Goal: Task Accomplishment & Management: Manage account settings

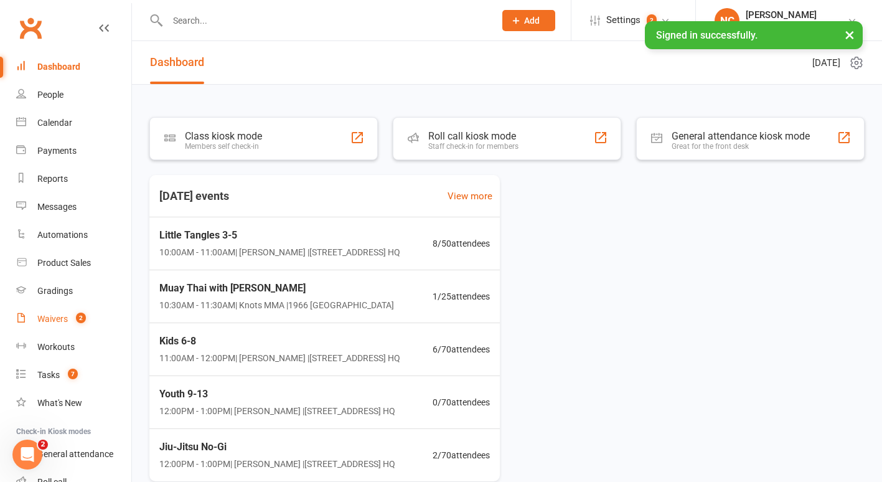
click at [48, 325] on link "Waivers 2" at bounding box center [73, 319] width 115 height 28
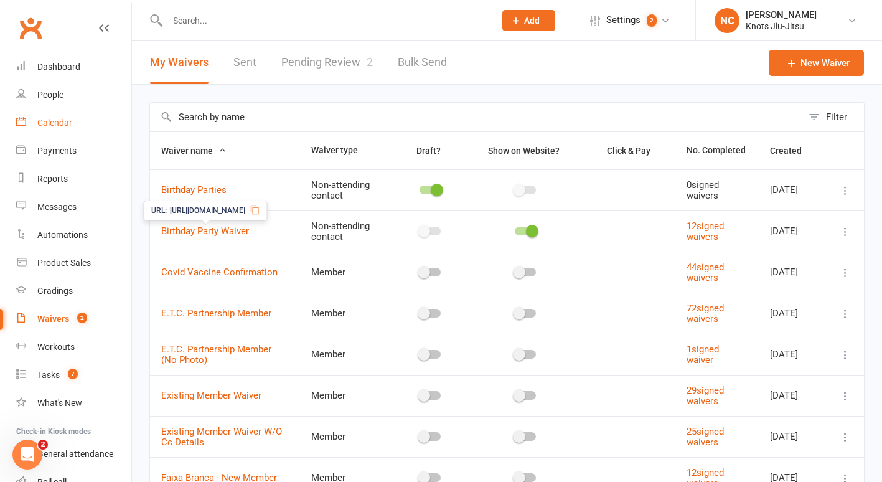
click at [49, 113] on link "Calendar" at bounding box center [73, 123] width 115 height 28
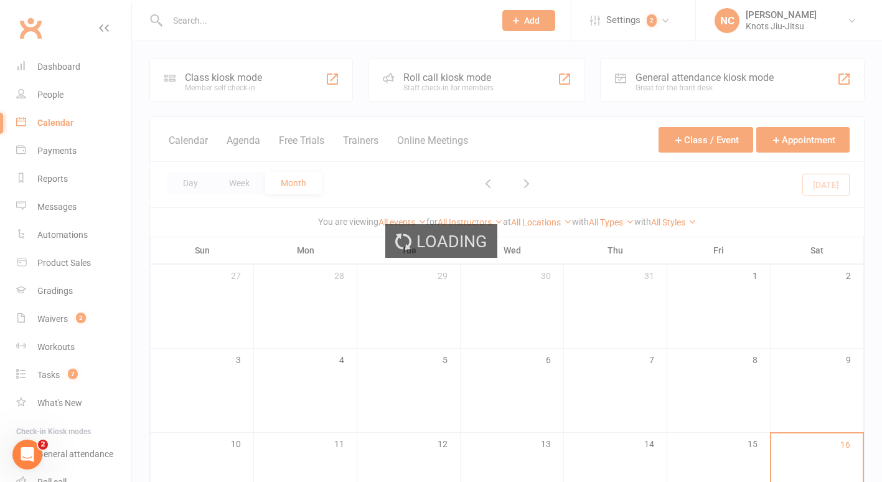
click at [51, 98] on div "Loading" at bounding box center [441, 241] width 882 height 482
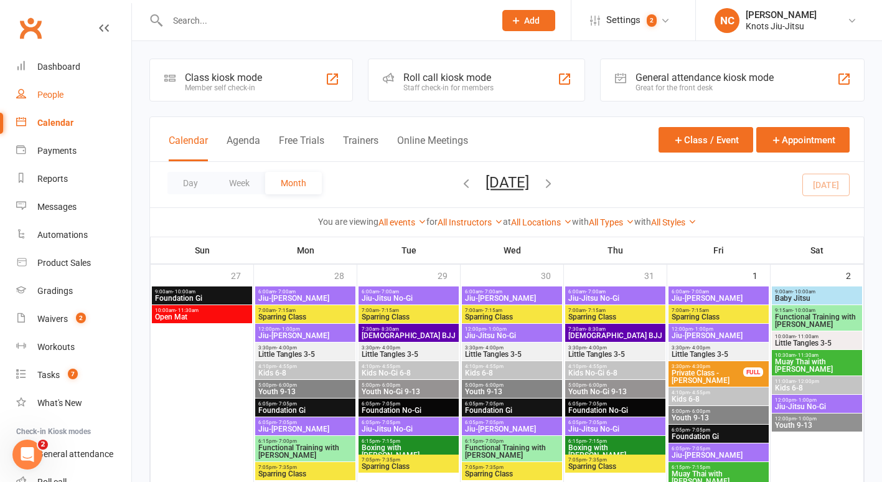
click at [51, 98] on div "People" at bounding box center [50, 95] width 26 height 10
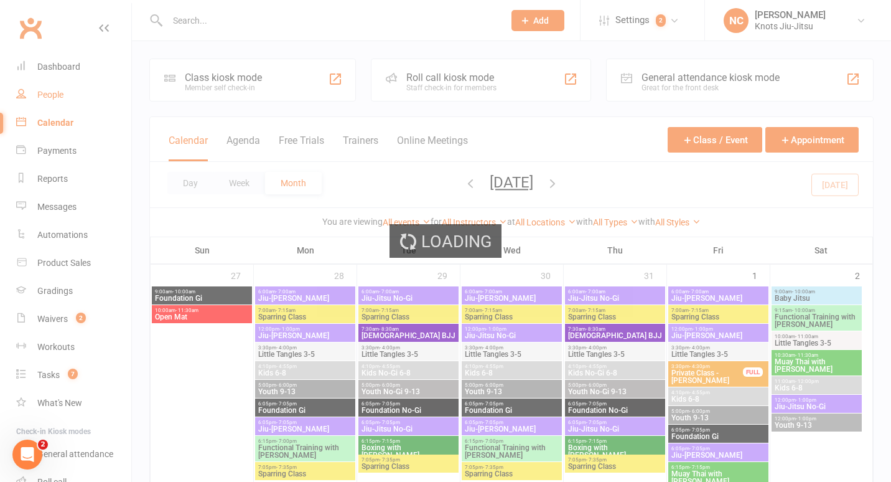
select select "100"
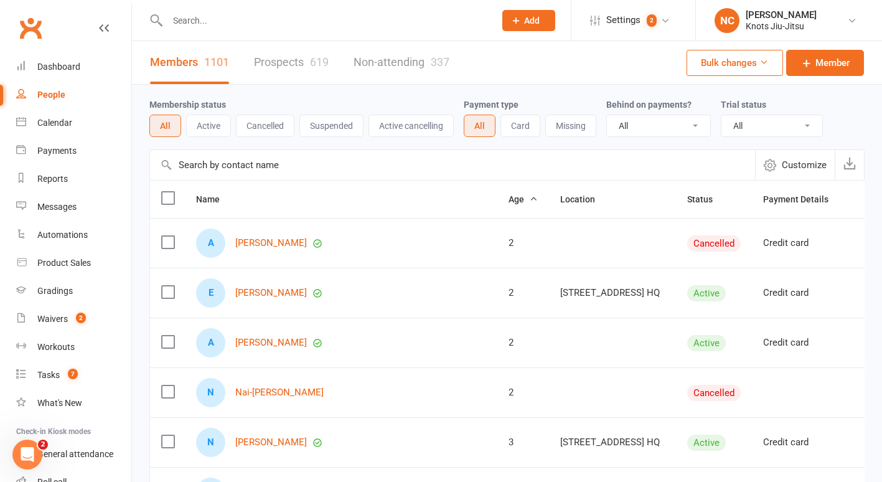
click at [228, 21] on input "text" at bounding box center [325, 20] width 322 height 17
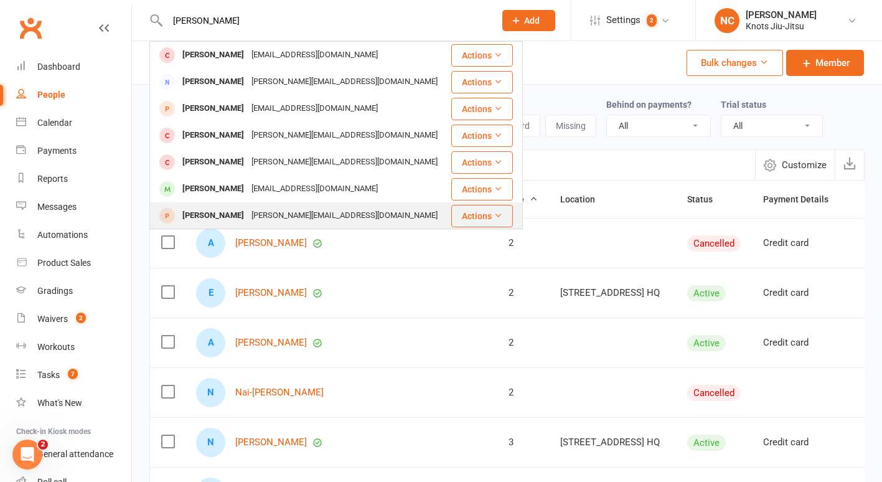
type input "daniel"
click at [271, 213] on div "daniel.sossoadouno@gmail.com" at bounding box center [345, 216] width 194 height 18
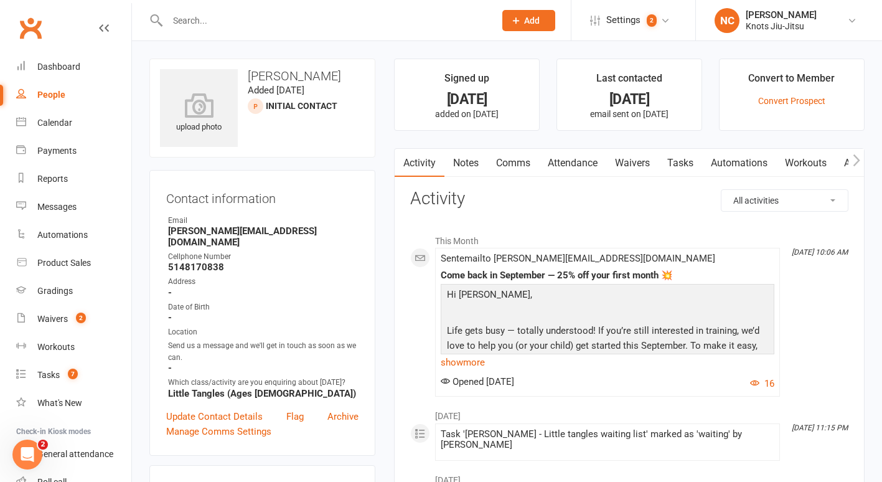
click at [645, 151] on link "Waivers" at bounding box center [632, 163] width 52 height 29
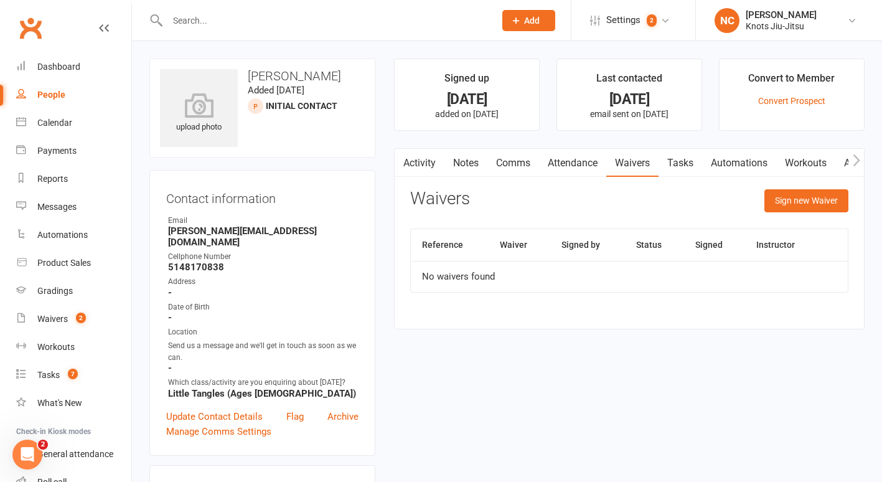
click at [835, 212] on div "Sign new Waiver" at bounding box center [806, 203] width 84 height 29
click at [834, 209] on button "Sign new Waiver" at bounding box center [806, 200] width 84 height 22
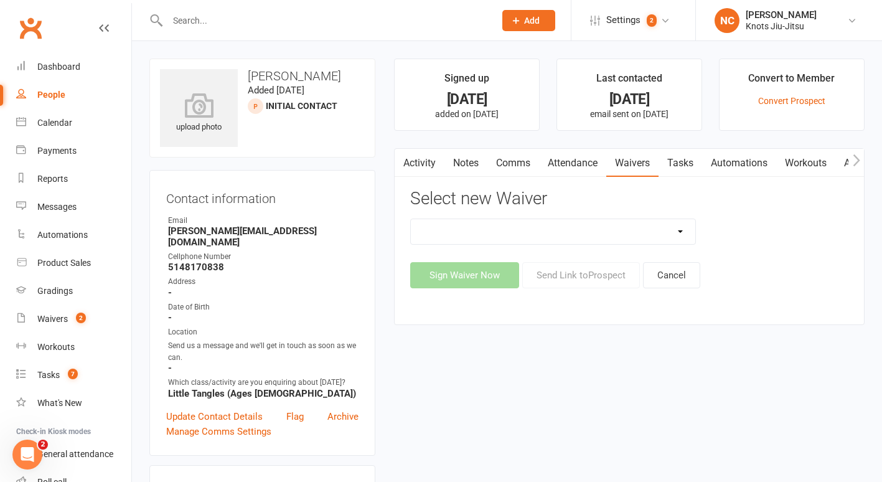
click at [565, 235] on select "Covid Vaccine Confirmation E.T.C. Partnership Member E.T.C. Partnership Member …" at bounding box center [553, 231] width 284 height 25
select select "8539"
click at [411, 219] on select "Covid Vaccine Confirmation E.T.C. Partnership Member E.T.C. Partnership Member …" at bounding box center [553, 231] width 284 height 25
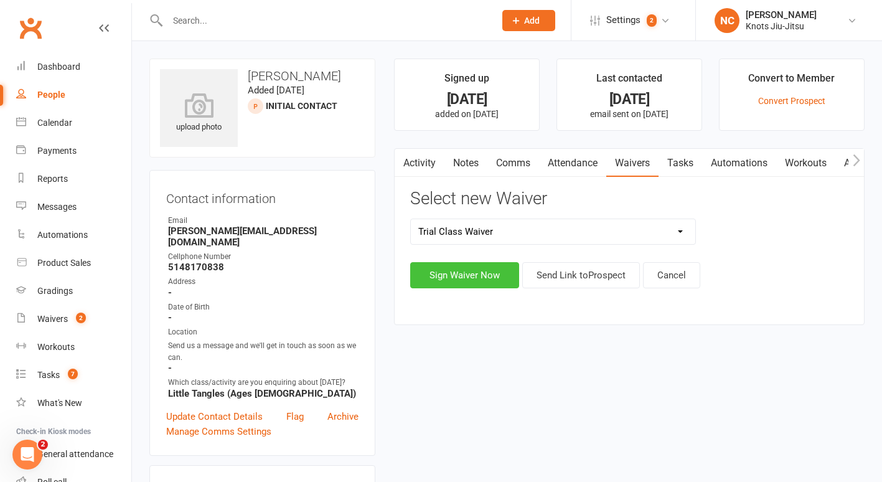
click at [492, 276] on button "Sign Waiver Now" at bounding box center [464, 275] width 109 height 26
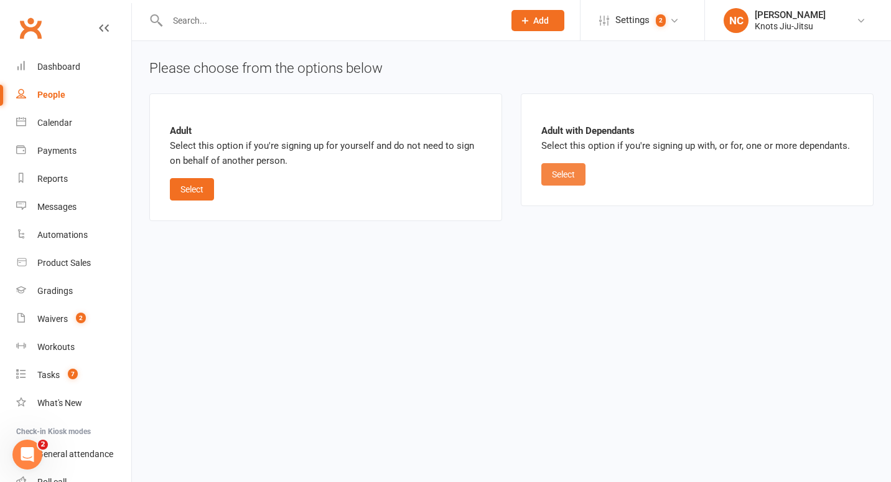
click at [572, 174] on button "Select" at bounding box center [563, 174] width 44 height 22
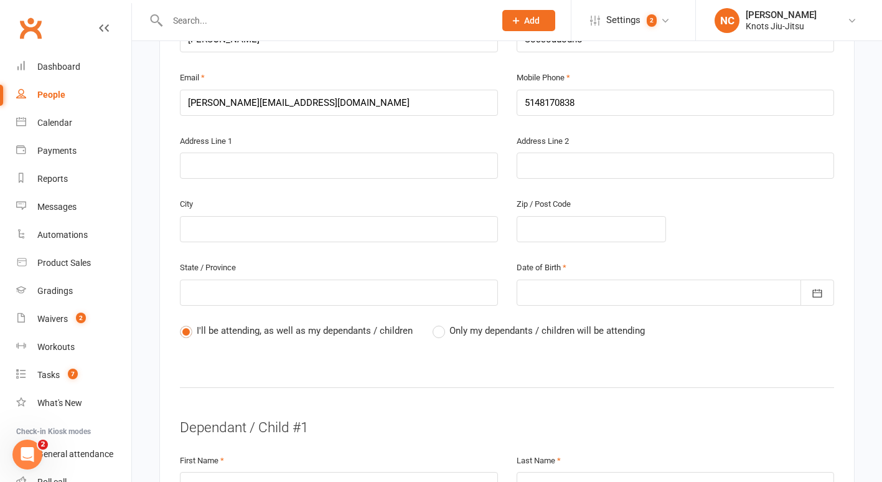
scroll to position [368, 0]
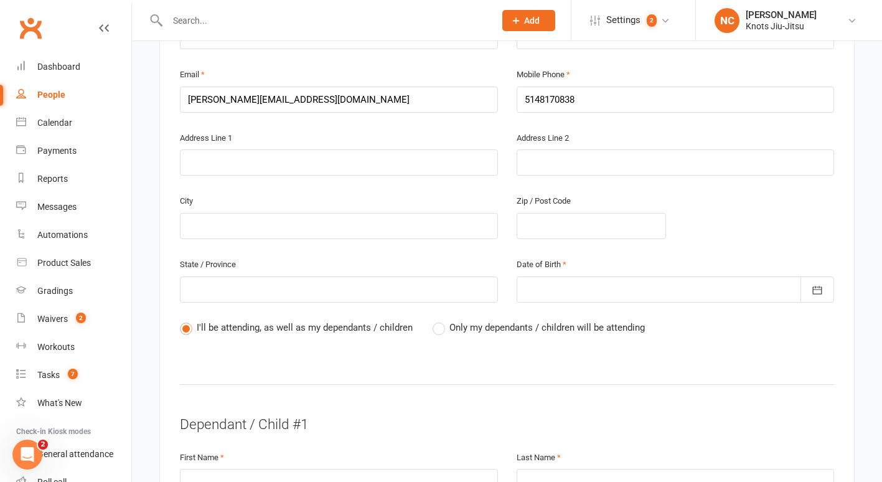
click at [619, 276] on div at bounding box center [675, 289] width 318 height 26
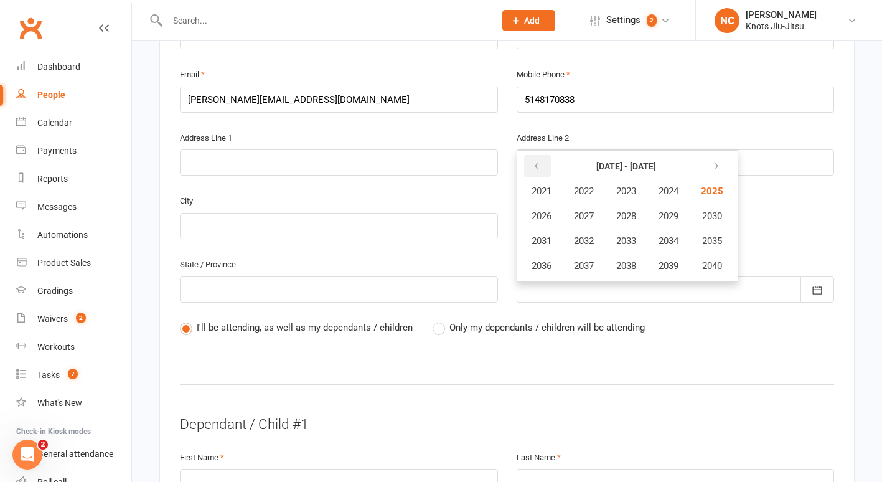
click at [533, 157] on button "button" at bounding box center [537, 166] width 27 height 22
click at [643, 204] on button "1988" at bounding box center [625, 216] width 41 height 24
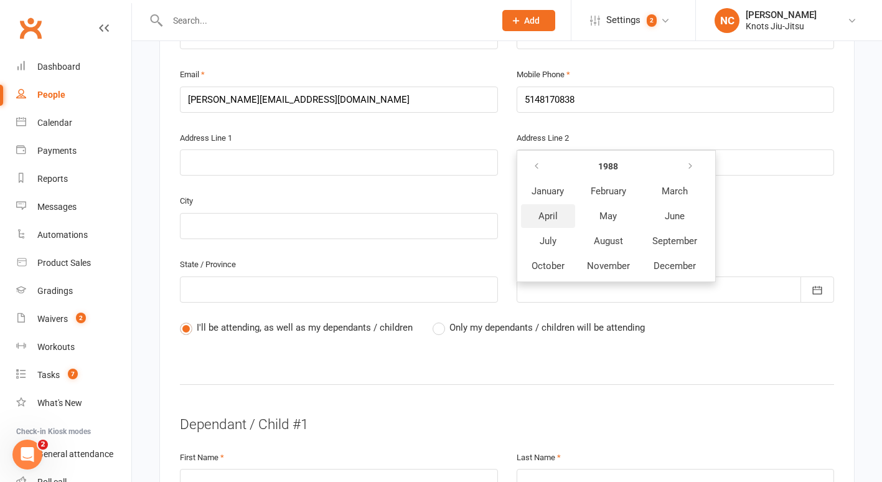
click at [544, 210] on span "April" at bounding box center [547, 215] width 19 height 11
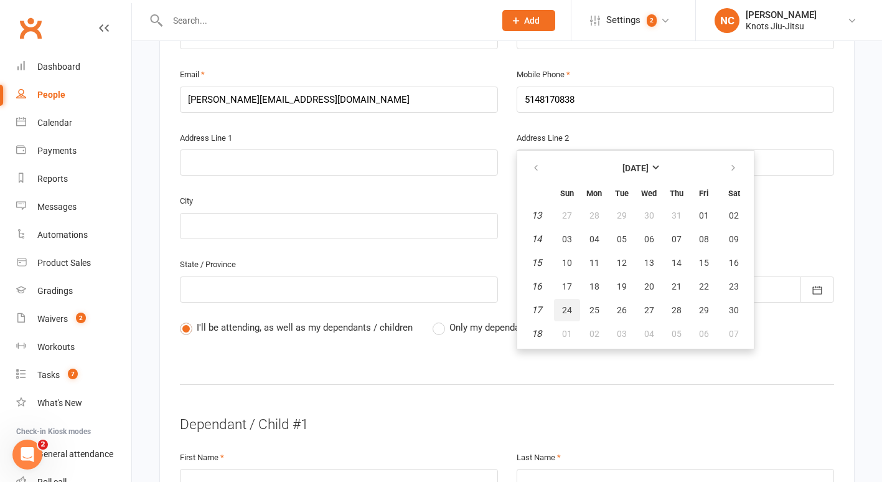
click at [561, 299] on button "24" at bounding box center [567, 310] width 26 height 22
type input "24 Apr 1988"
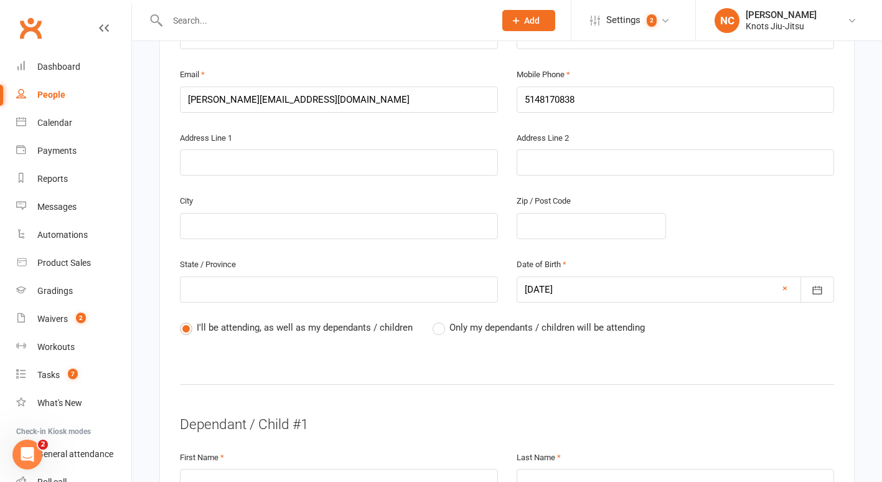
click at [516, 329] on div "I'll be attending, as well as my dependants / children Only my dependants / chi…" at bounding box center [507, 337] width 654 height 34
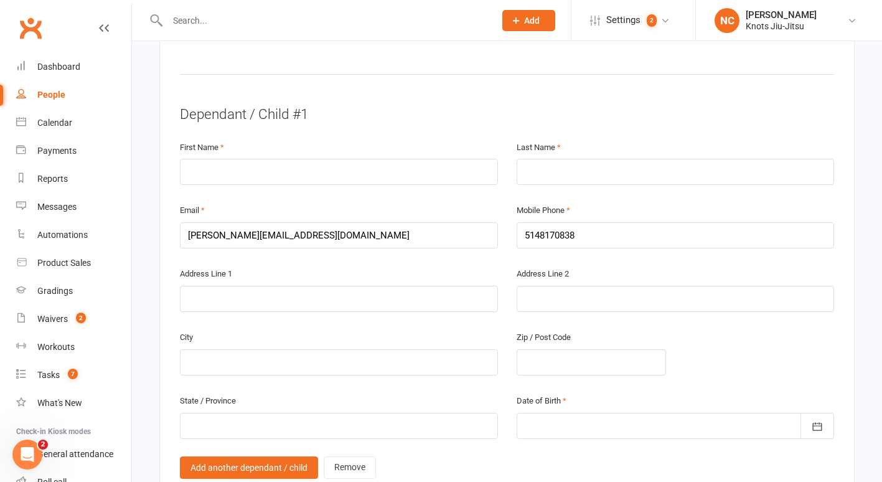
scroll to position [683, 0]
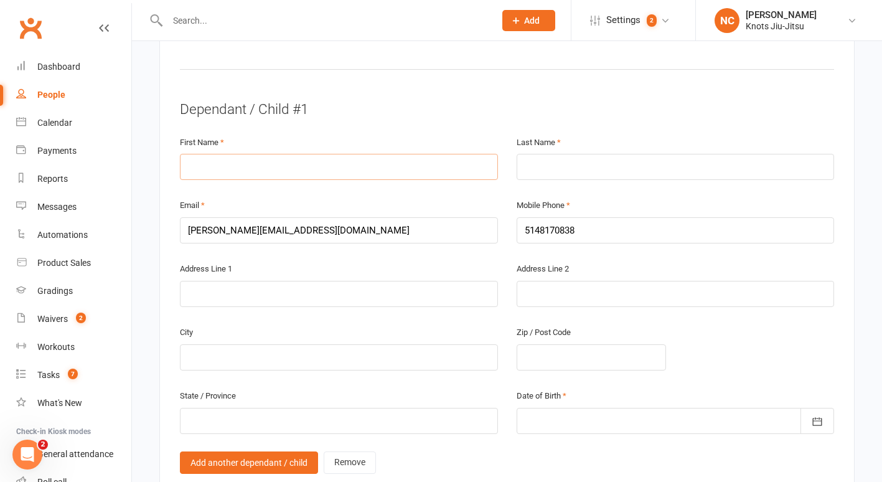
click at [366, 154] on input "text" at bounding box center [339, 167] width 318 height 26
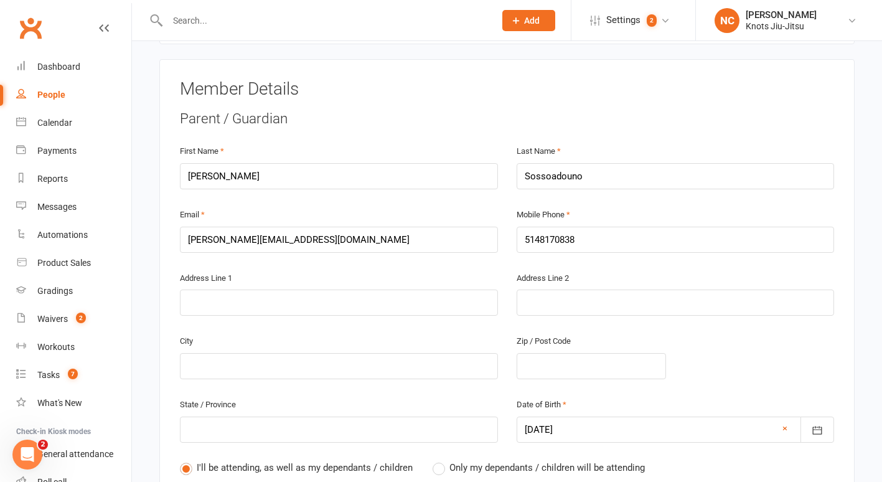
scroll to position [224, 0]
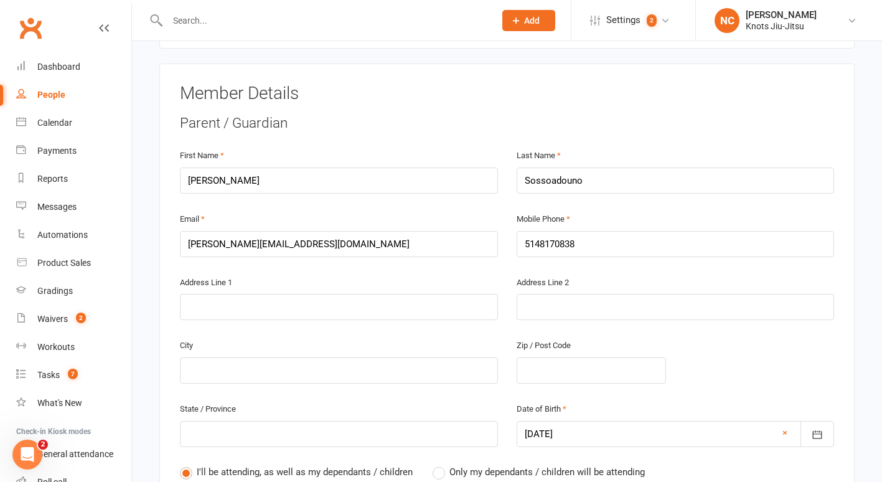
type input "Mylo"
click at [544, 167] on input "Sossoadouno" at bounding box center [675, 180] width 318 height 26
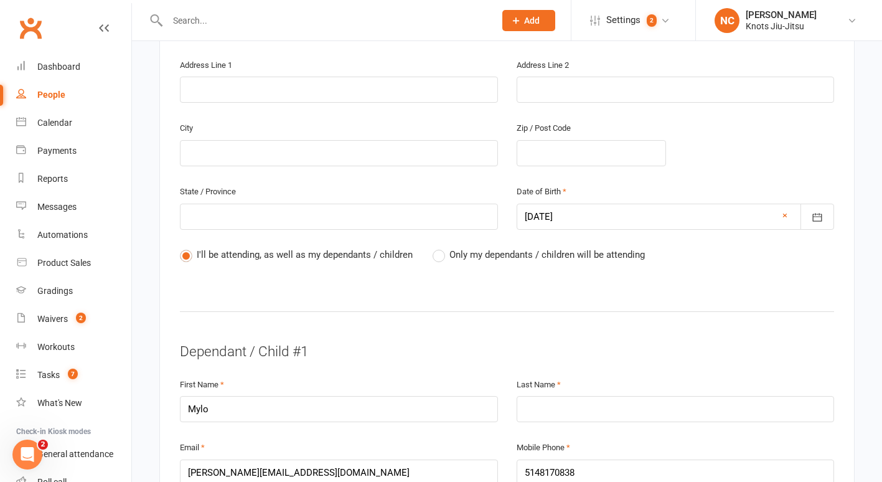
scroll to position [553, 0]
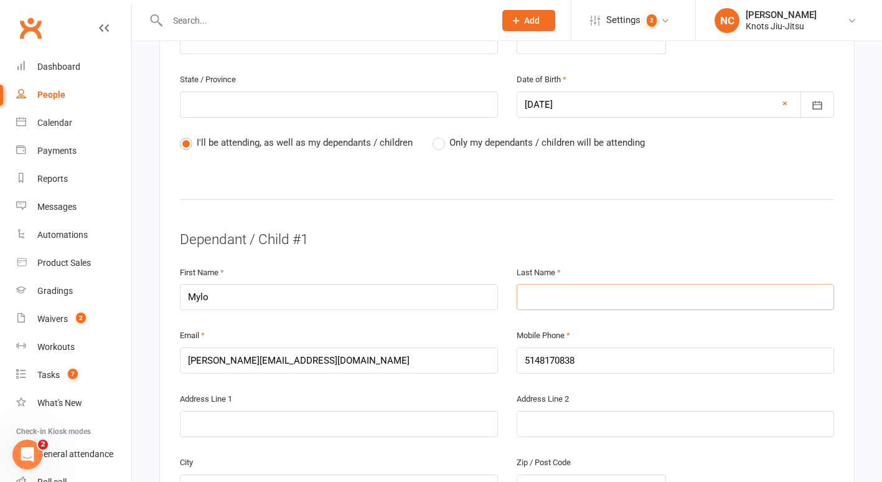
click at [564, 288] on input "text" at bounding box center [675, 297] width 318 height 26
paste input "Sossoadouno"
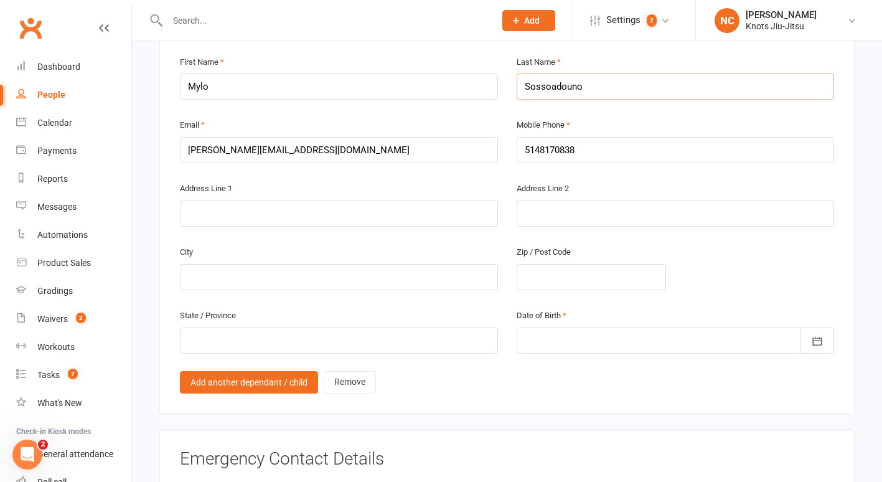
scroll to position [770, 0]
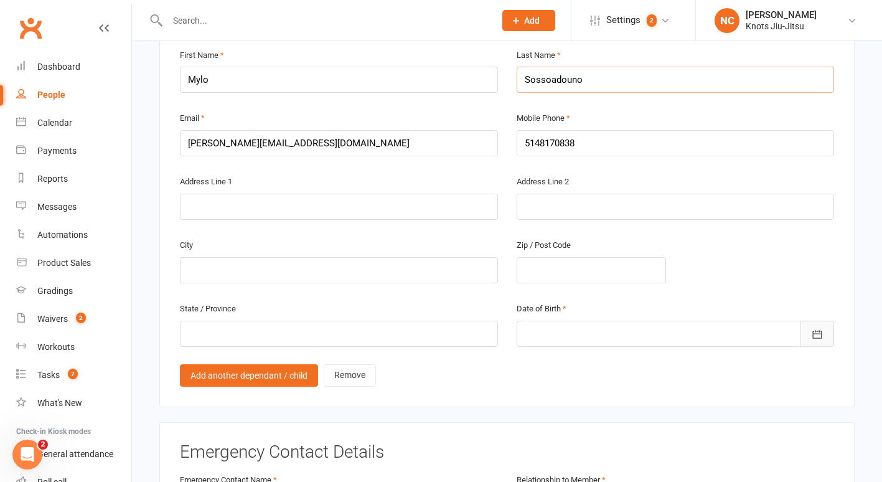
type input "Sossoadouno"
click at [805, 320] on button "button" at bounding box center [817, 333] width 34 height 26
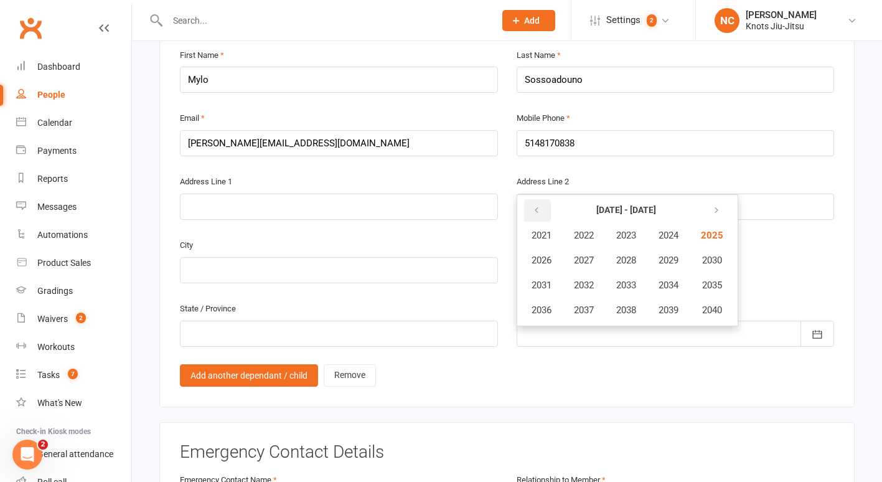
click at [531, 199] on button "button" at bounding box center [537, 210] width 27 height 22
click at [721, 304] on span "2020" at bounding box center [711, 309] width 20 height 11
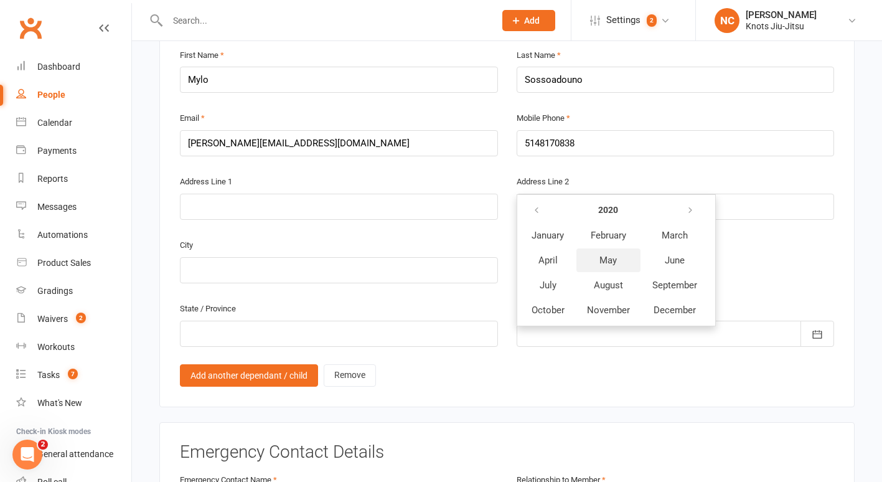
click at [602, 248] on button "May" at bounding box center [608, 260] width 64 height 24
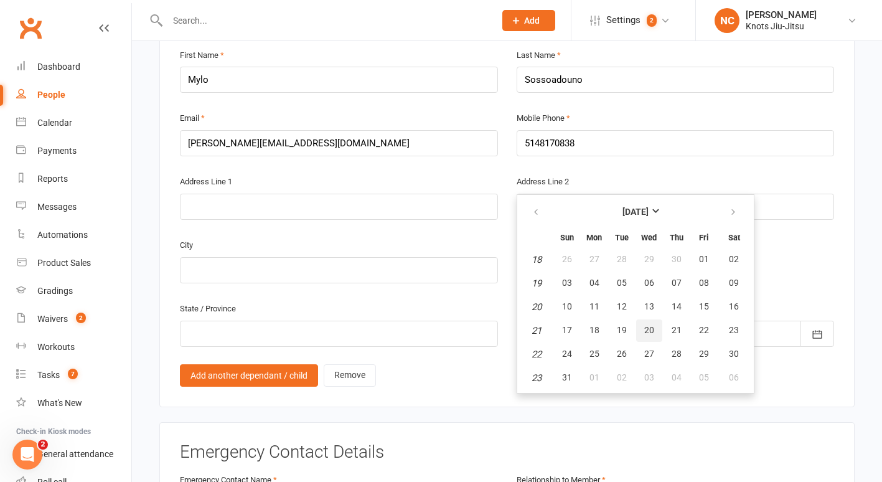
click at [644, 325] on span "20" at bounding box center [649, 330] width 10 height 10
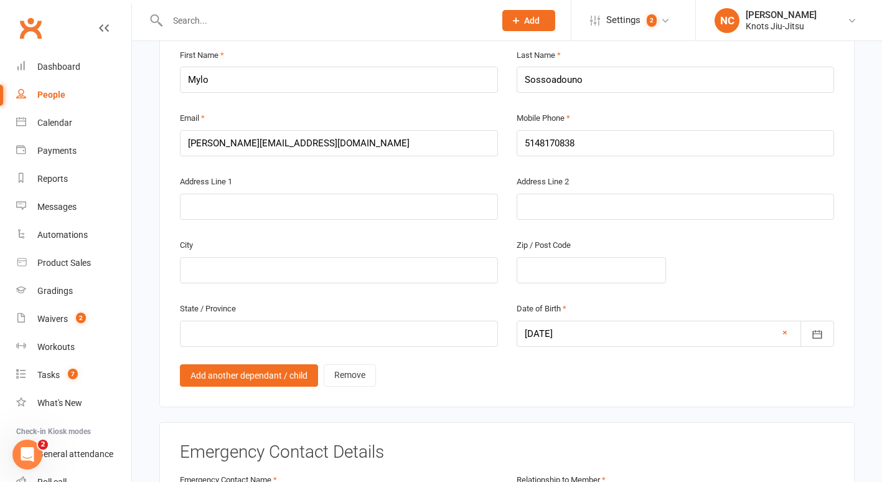
click at [626, 320] on div at bounding box center [675, 333] width 318 height 26
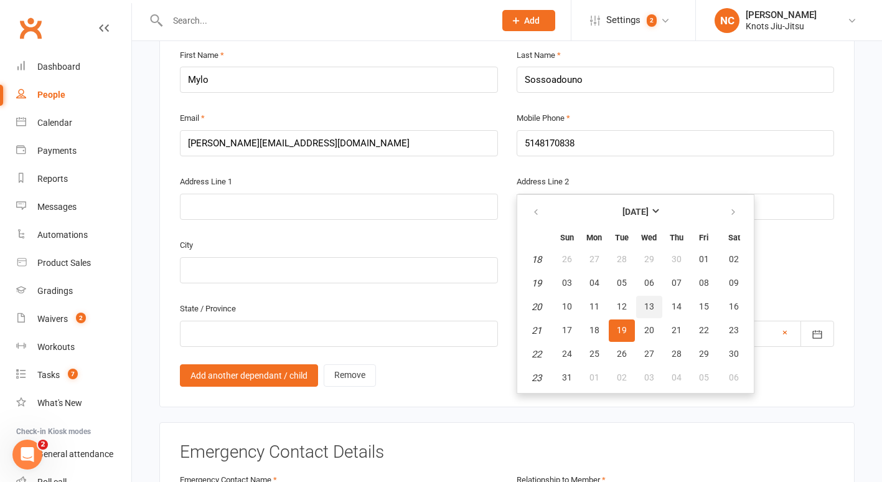
click at [653, 296] on button "13" at bounding box center [649, 307] width 26 height 22
type input "13 May 2020"
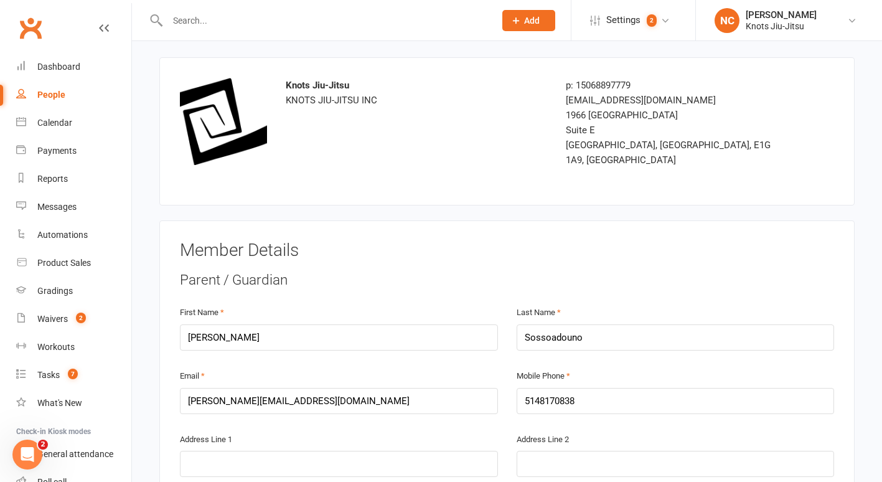
scroll to position [55, 0]
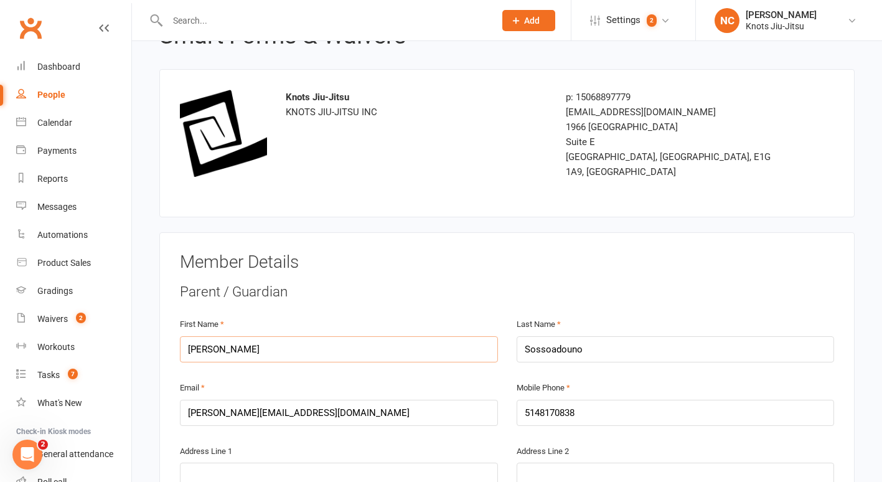
click at [246, 336] on input "Daniel" at bounding box center [339, 349] width 318 height 26
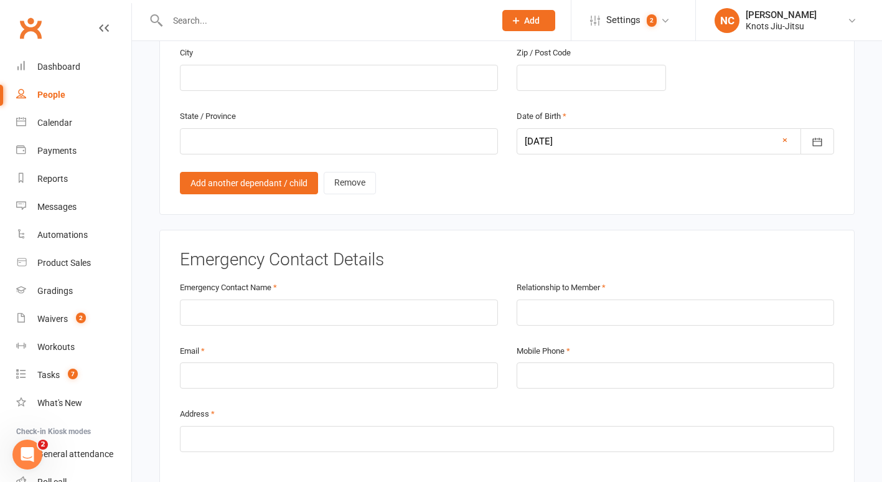
scroll to position [963, 0]
click at [250, 301] on input "text" at bounding box center [339, 312] width 318 height 26
paste input "Daniel"
type input "Daniel"
click at [541, 299] on input "text" at bounding box center [675, 312] width 318 height 26
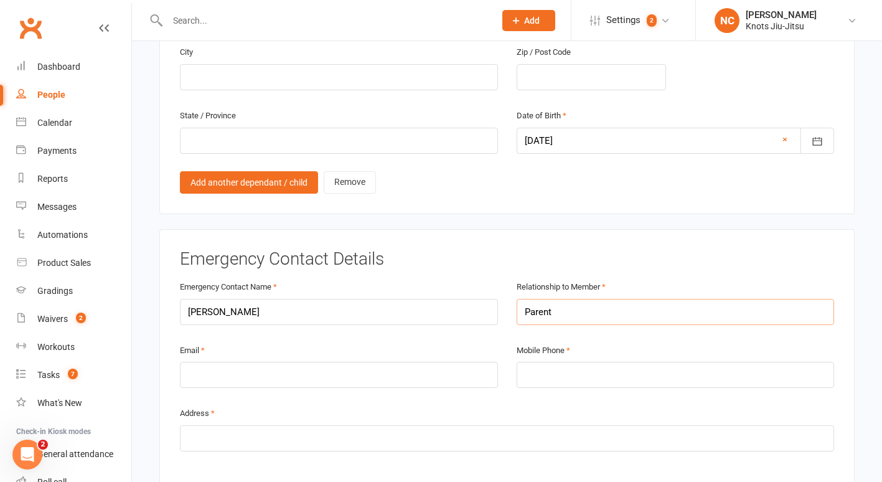
type input "Parent"
click at [428, 362] on input "email" at bounding box center [339, 375] width 318 height 26
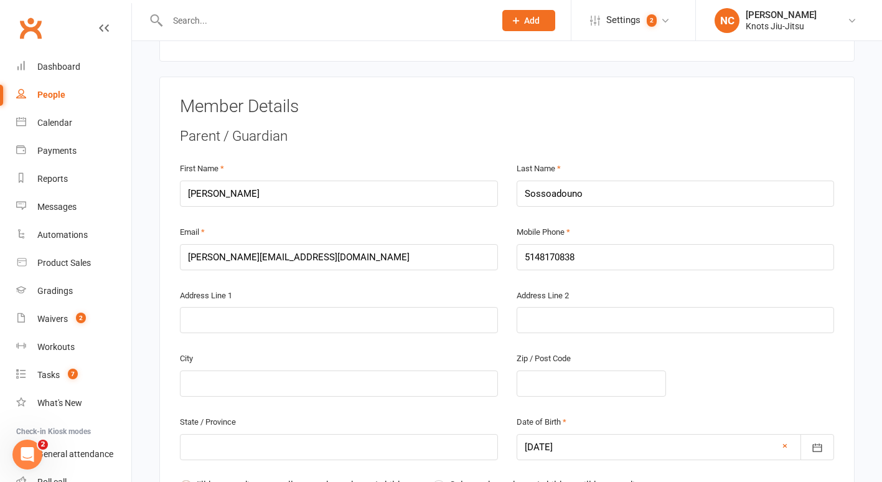
scroll to position [176, 0]
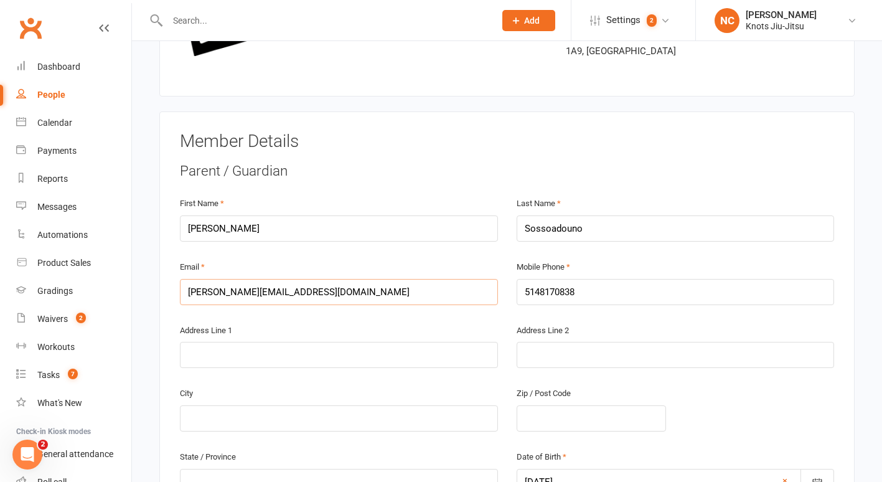
click at [237, 279] on input "daniel.sossoadouno@gmail.com" at bounding box center [339, 292] width 318 height 26
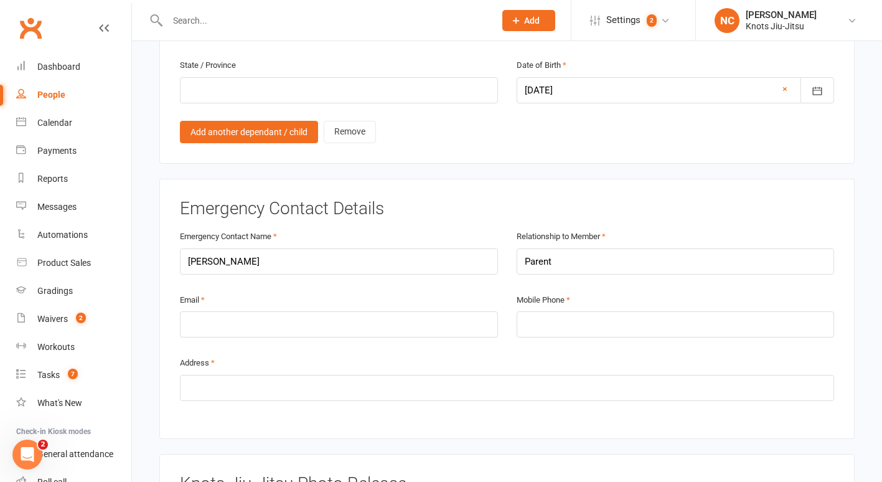
scroll to position [1027, 0]
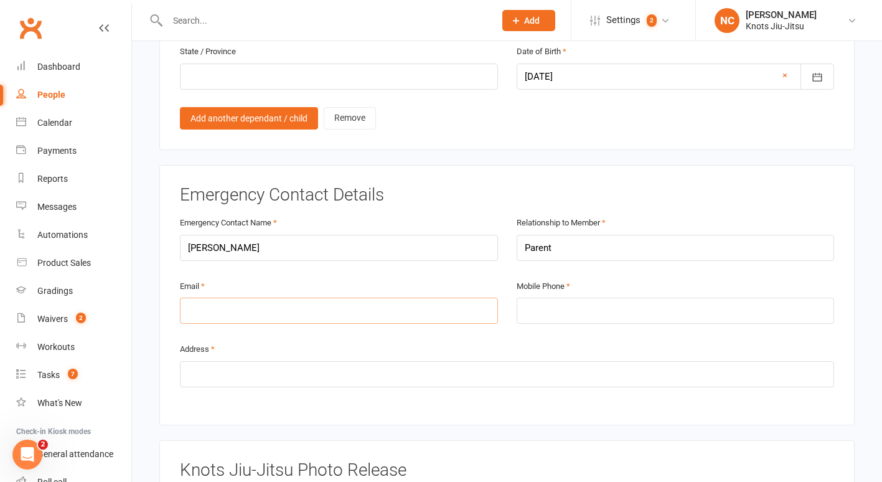
click at [236, 297] on input "email" at bounding box center [339, 310] width 318 height 26
paste input "daniel.sossoadouno@gmail.com"
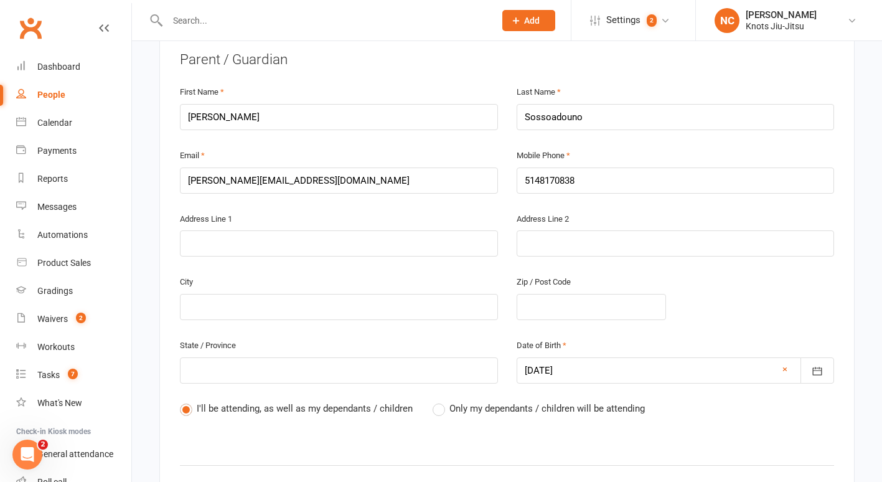
scroll to position [199, 0]
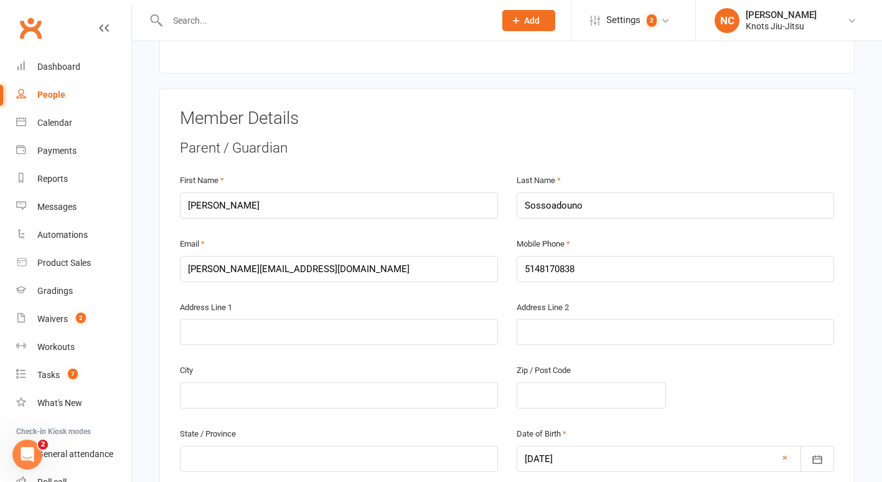
type input "daniel.sossoadouno@gmail.com"
click at [557, 256] on input "5148170838" at bounding box center [675, 269] width 318 height 26
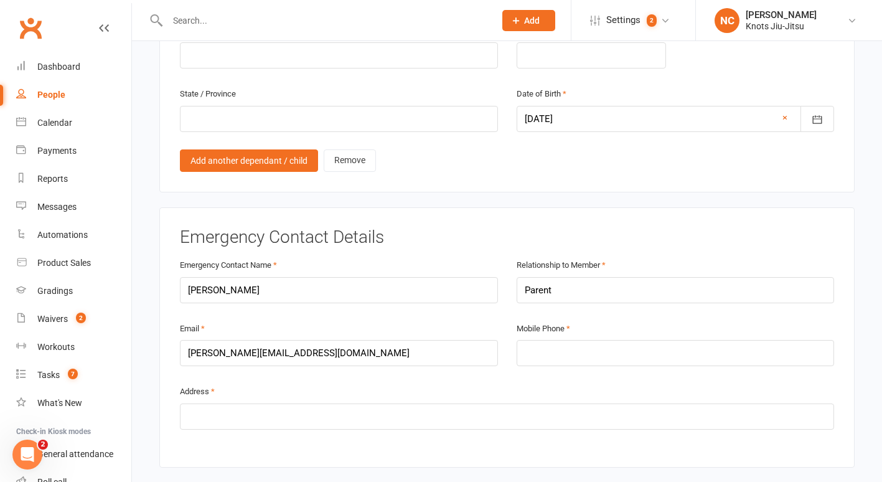
scroll to position [988, 0]
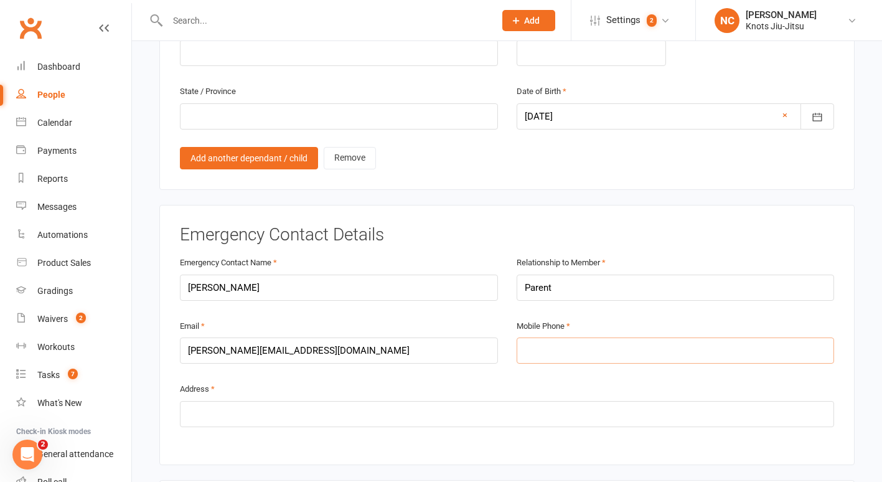
click at [569, 337] on input "tel" at bounding box center [675, 350] width 318 height 26
paste input "5148170838"
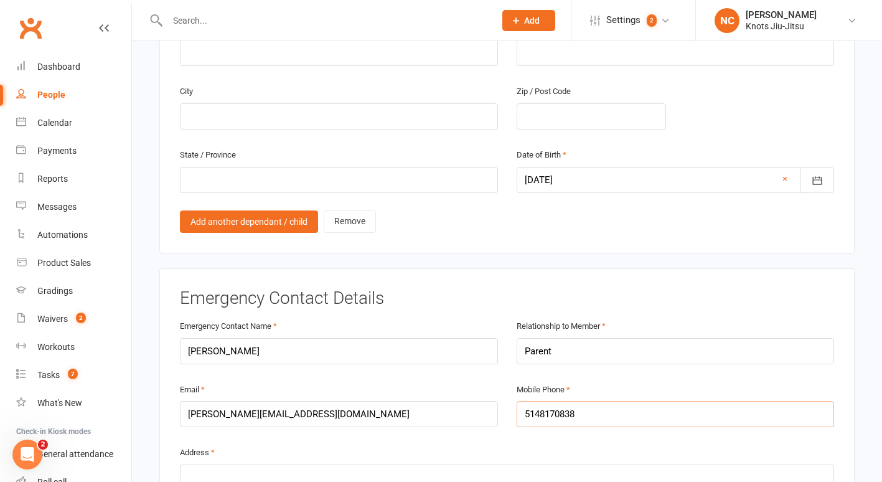
scroll to position [1151, 0]
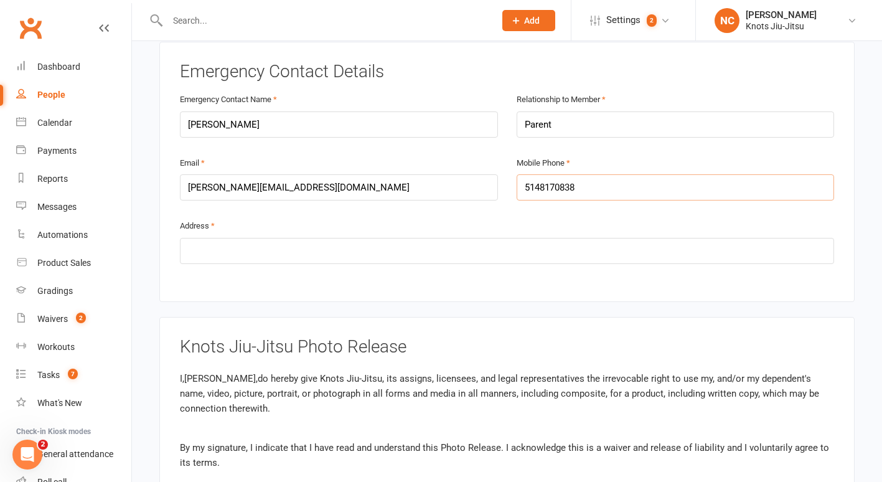
type input "5148170838"
click at [376, 238] on input "text" at bounding box center [507, 251] width 654 height 26
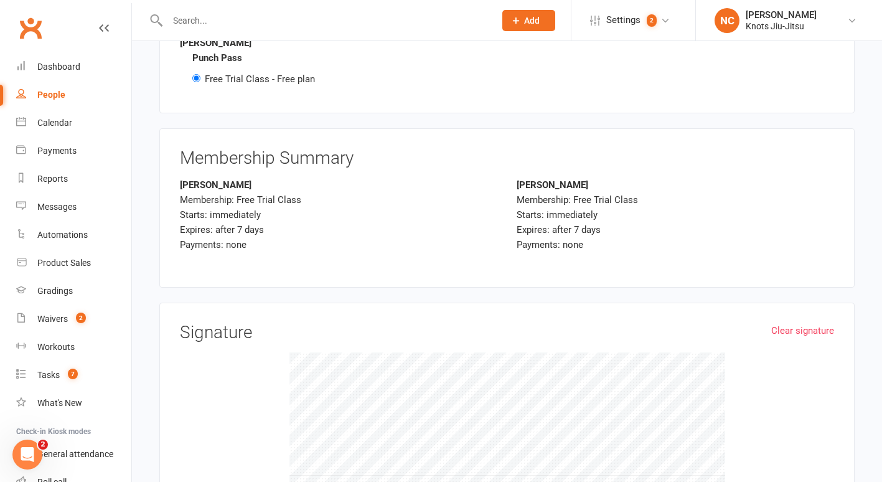
scroll to position [2156, 0]
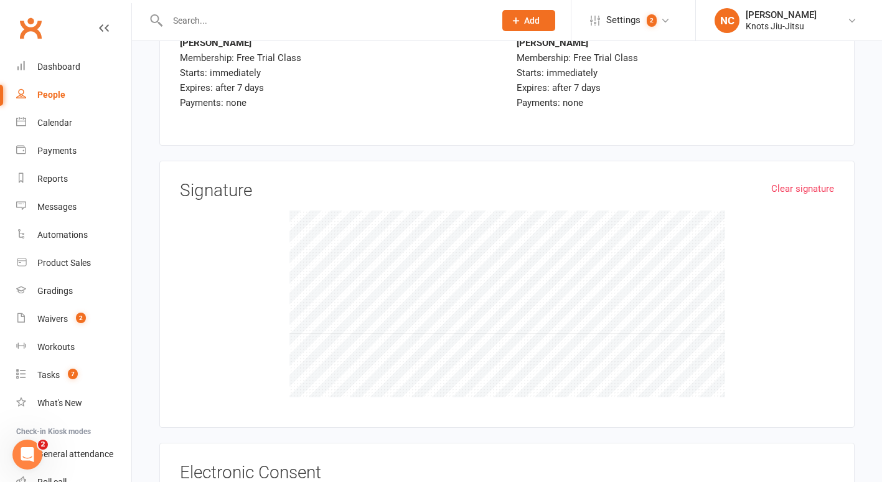
type input "NA"
click at [805, 181] on link "Clear signature" at bounding box center [802, 188] width 63 height 15
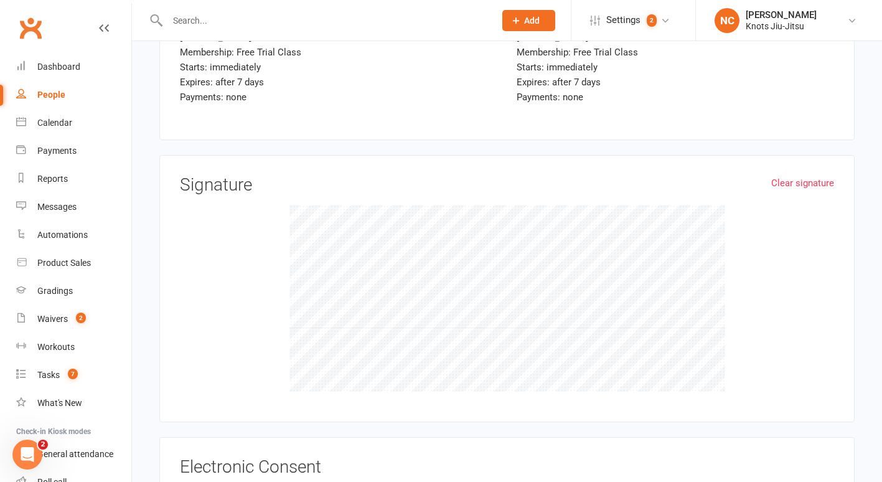
scroll to position [2289, 0]
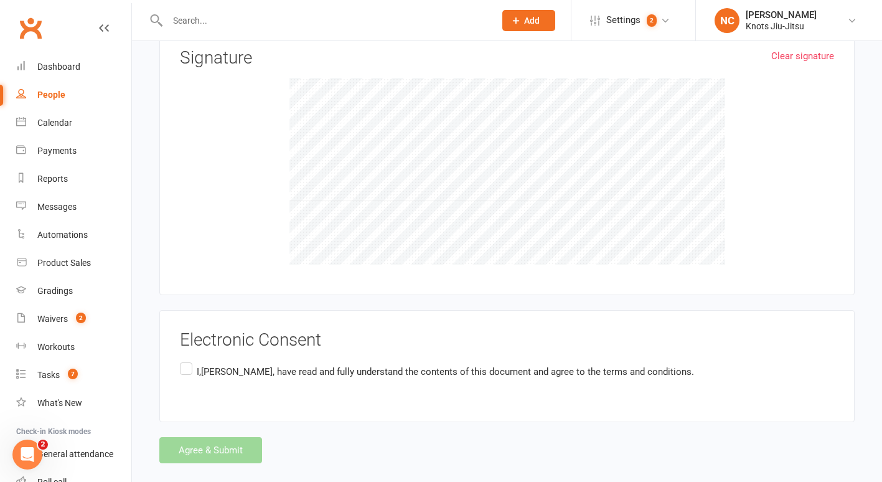
click at [187, 360] on label "I,Daniel Sossoadouno , have read and fully understand the contents of this docu…" at bounding box center [437, 372] width 514 height 24
click at [187, 360] on input "I,Daniel Sossoadouno , have read and fully understand the contents of this docu…" at bounding box center [184, 360] width 8 height 0
click at [230, 437] on button "Agree & Submit" at bounding box center [210, 450] width 103 height 26
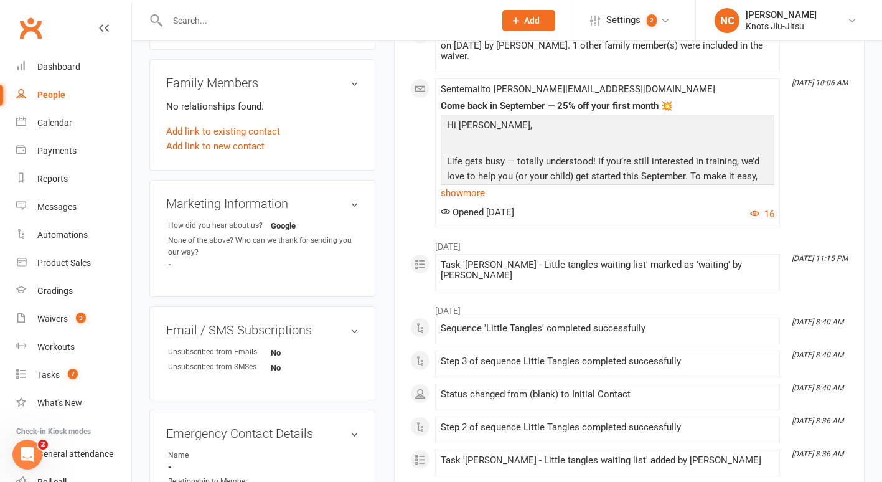
scroll to position [762, 0]
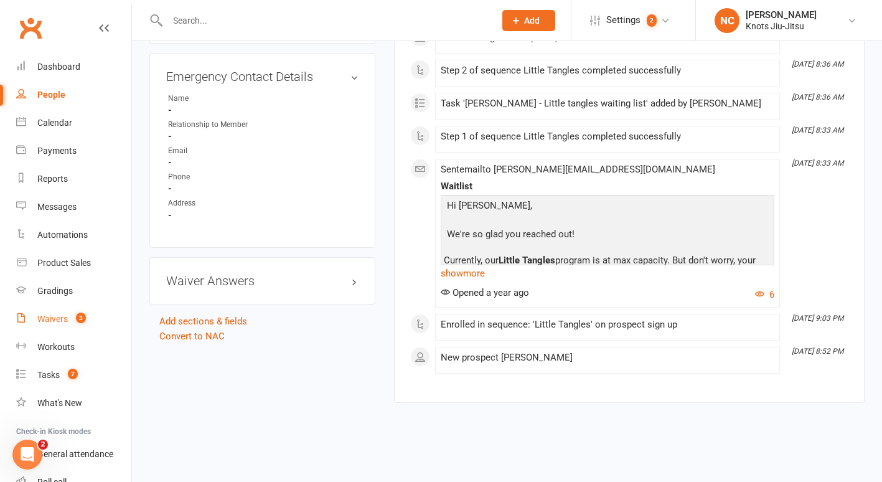
click at [38, 327] on link "Waivers 3" at bounding box center [73, 319] width 115 height 28
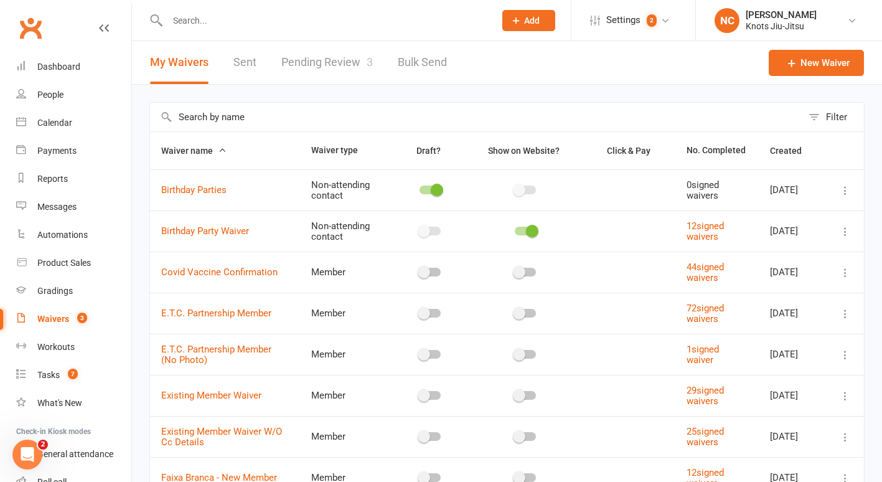
click at [297, 52] on link "Pending Review 3" at bounding box center [326, 62] width 91 height 43
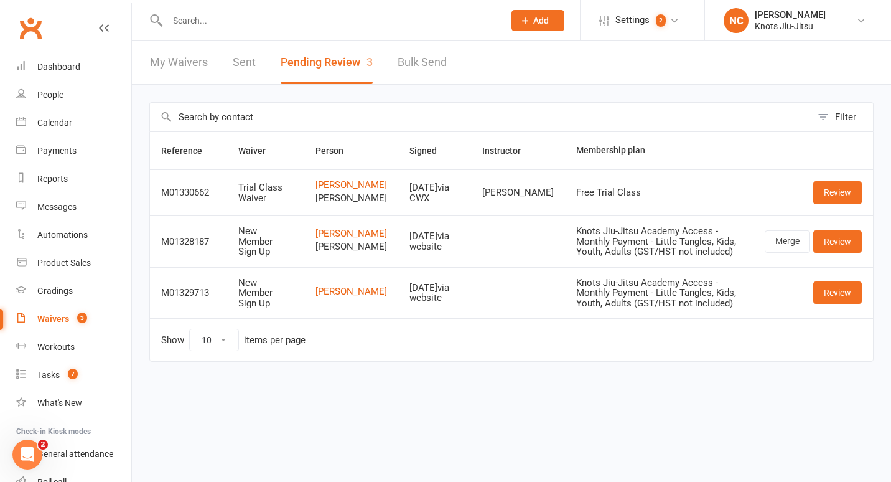
click at [841, 188] on td "Review" at bounding box center [813, 192] width 119 height 46
click at [839, 203] on link "Review" at bounding box center [837, 192] width 49 height 22
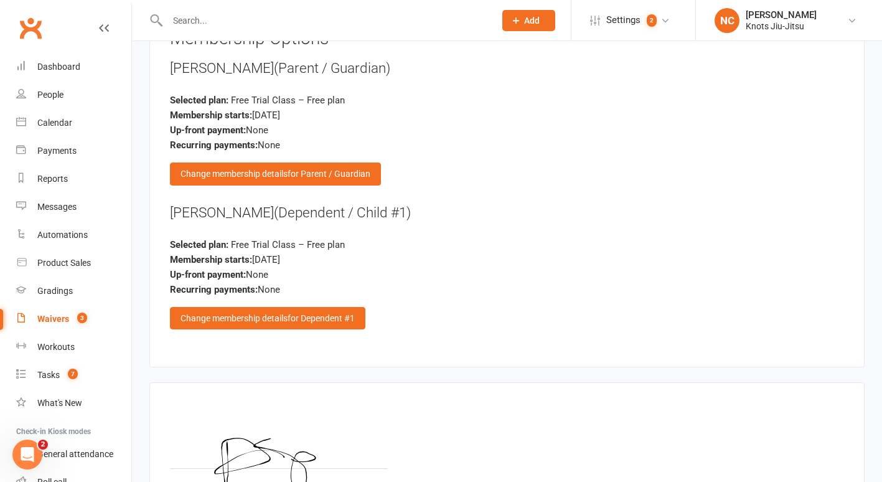
scroll to position [1486, 0]
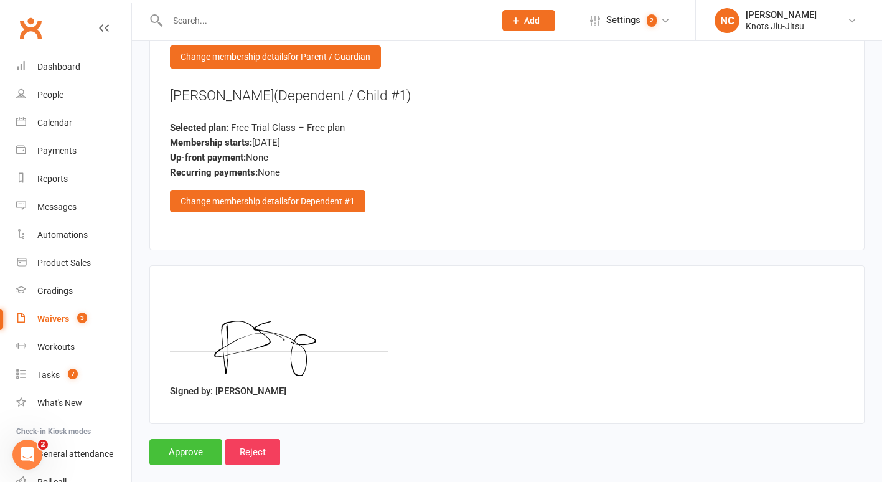
click at [174, 439] on input "Approve" at bounding box center [185, 452] width 73 height 26
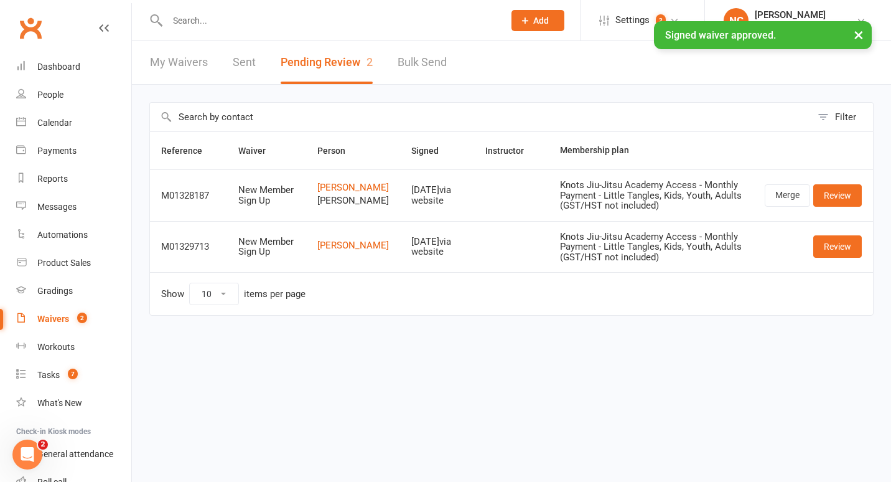
click at [336, 21] on div "× Signed waiver approved." at bounding box center [437, 21] width 875 height 0
click at [43, 130] on link "Calendar" at bounding box center [73, 123] width 115 height 28
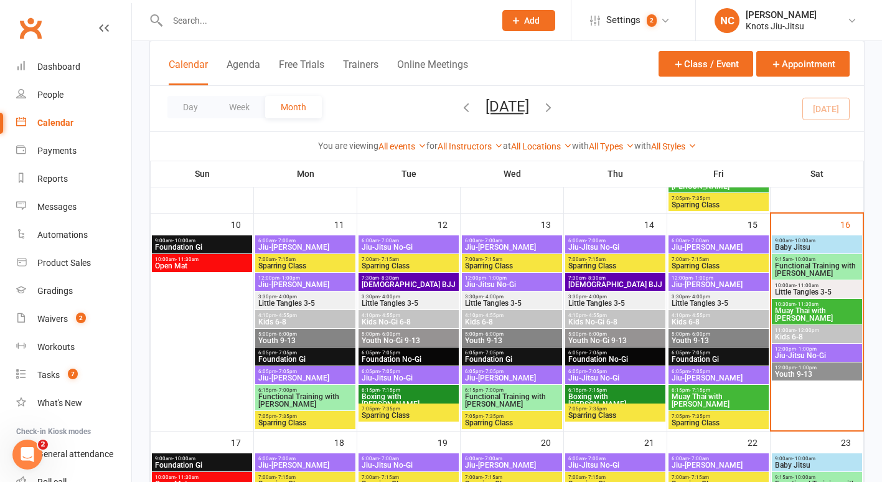
scroll to position [559, 0]
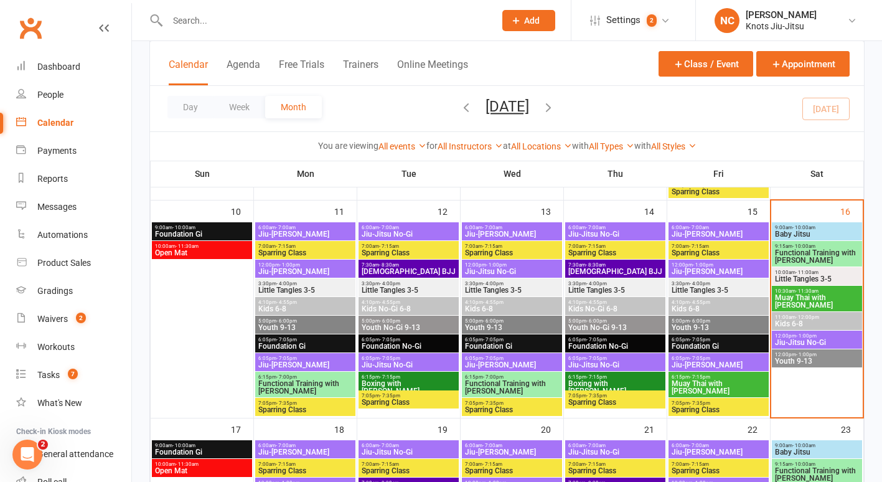
click at [807, 276] on span "Little Tangles 3-5" at bounding box center [816, 278] width 85 height 7
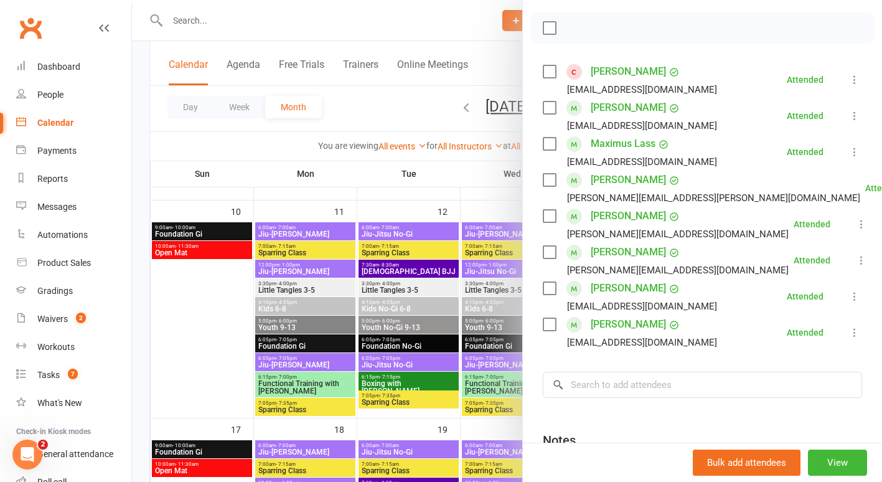
scroll to position [189, 0]
click at [668, 373] on input "search" at bounding box center [702, 383] width 319 height 26
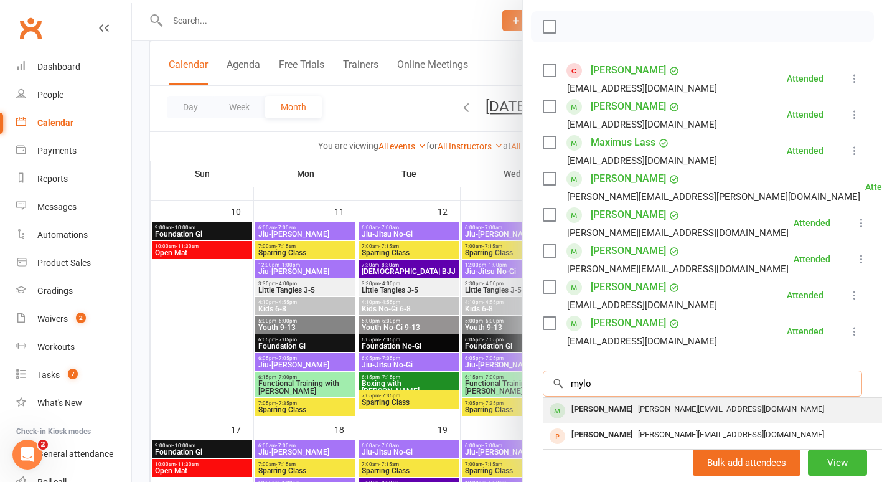
type input "mylo"
click at [664, 404] on span "daniel.sossoadouno@gmail.com" at bounding box center [731, 408] width 186 height 9
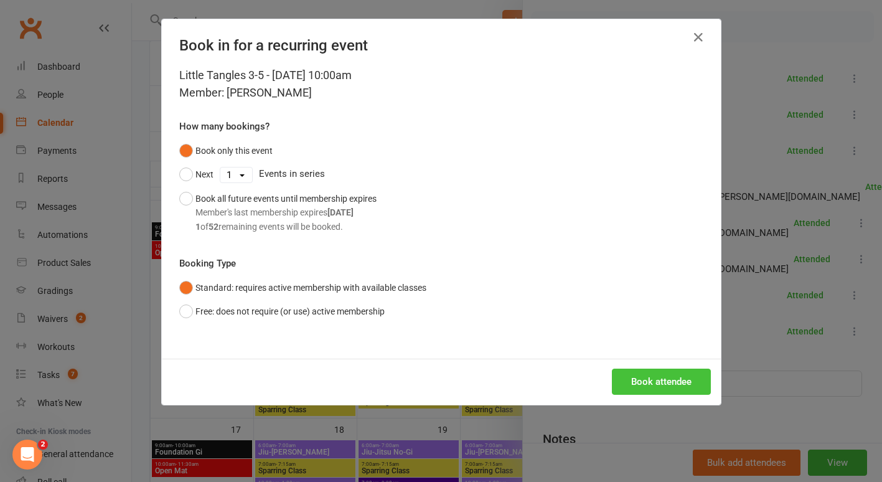
click at [647, 370] on button "Book attendee" at bounding box center [661, 381] width 99 height 26
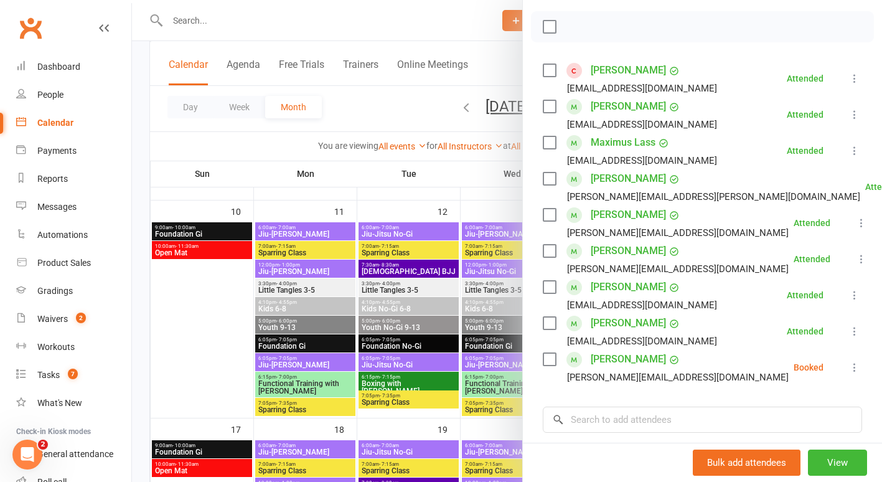
click at [202, 23] on div at bounding box center [507, 241] width 750 height 482
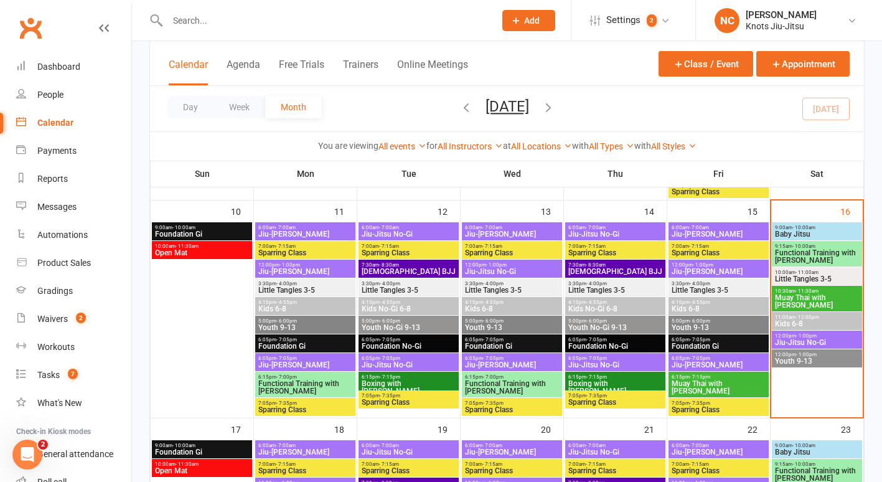
click at [202, 23] on input "text" at bounding box center [325, 20] width 322 height 17
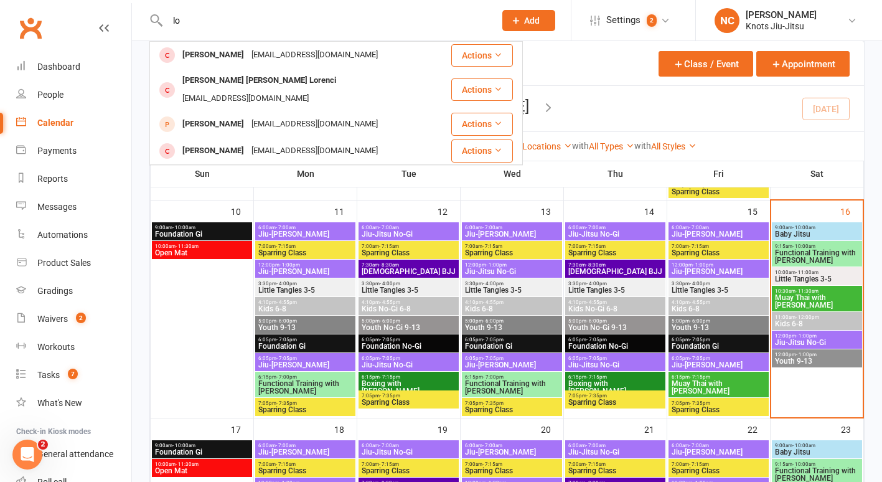
type input "l"
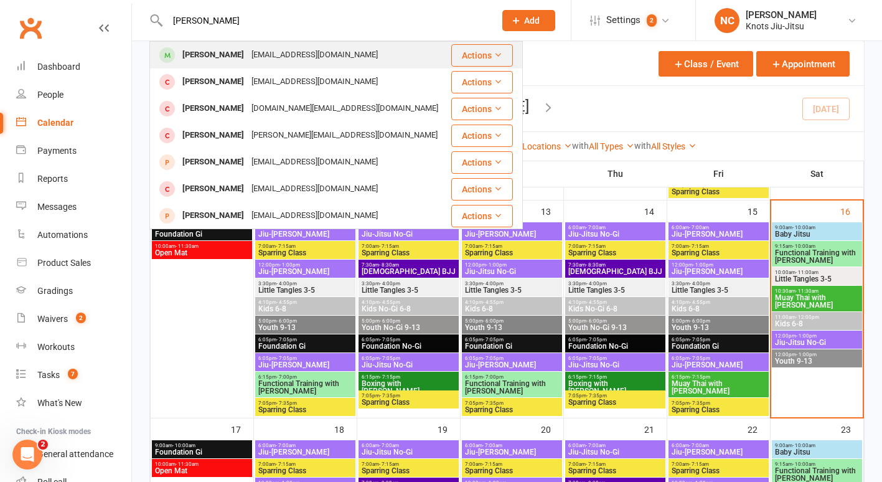
type input "henry"
click at [208, 57] on div "[PERSON_NAME]" at bounding box center [213, 55] width 69 height 18
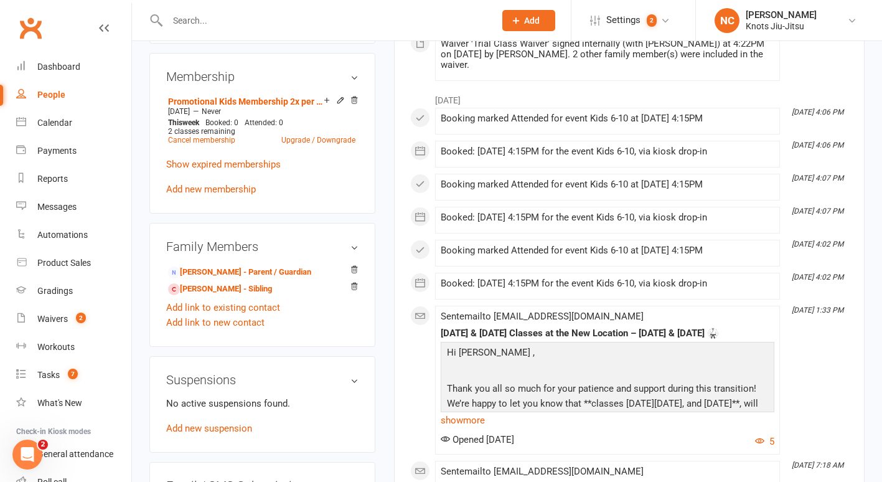
scroll to position [553, 0]
click at [213, 294] on link "Louis Pham - Sibling" at bounding box center [220, 287] width 104 height 13
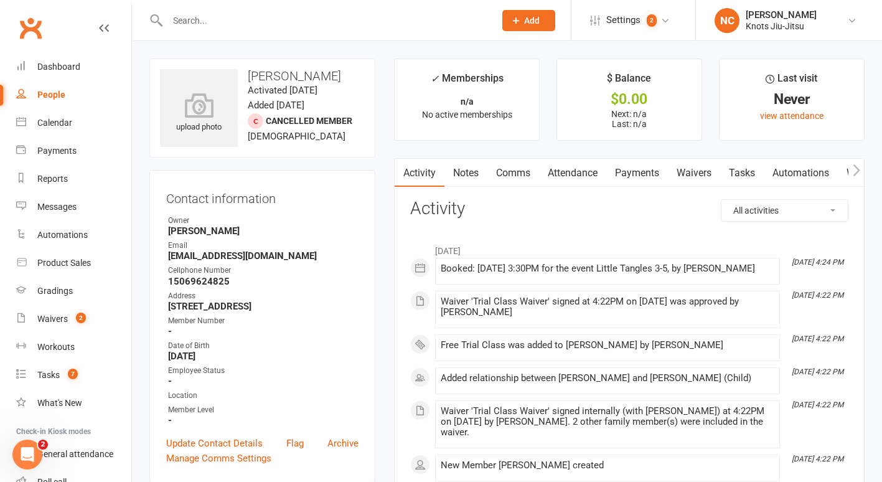
click at [201, 15] on input "text" at bounding box center [325, 20] width 322 height 17
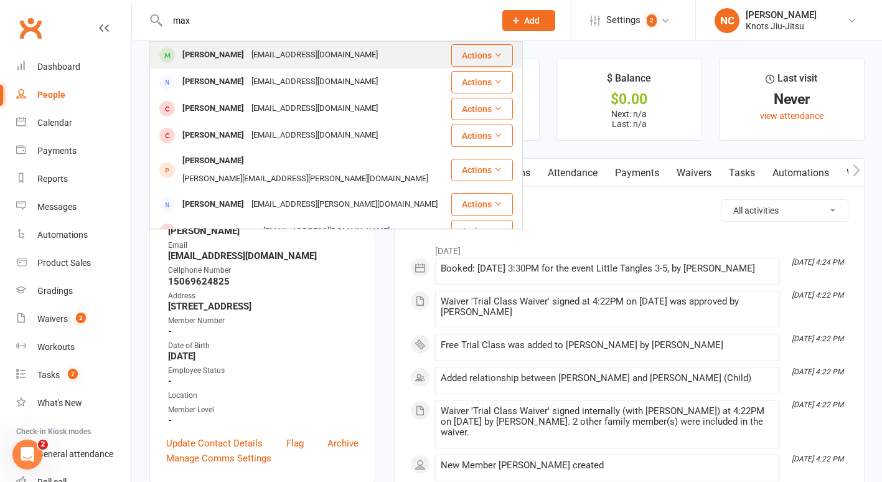
type input "max"
click at [205, 54] on div "Maxim Belenciuc" at bounding box center [213, 55] width 69 height 18
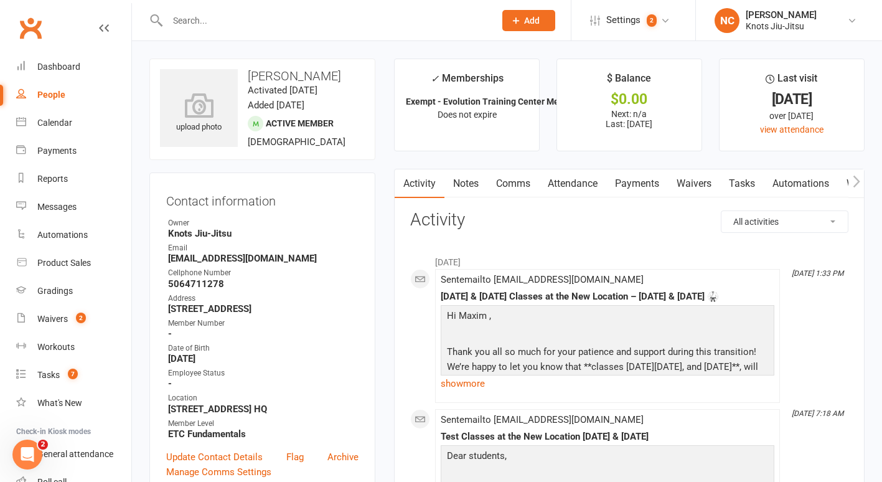
click at [218, 3] on div at bounding box center [317, 20] width 337 height 40
click at [214, 16] on input "text" at bounding box center [325, 20] width 322 height 17
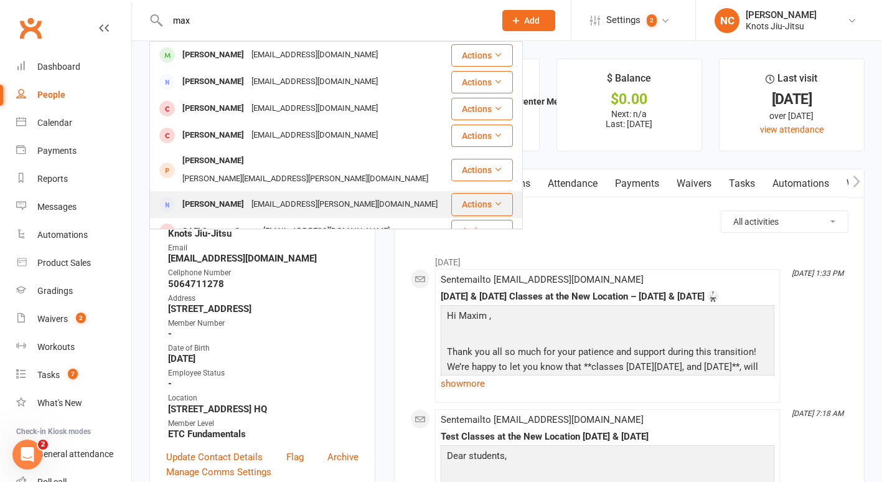
scroll to position [81, 0]
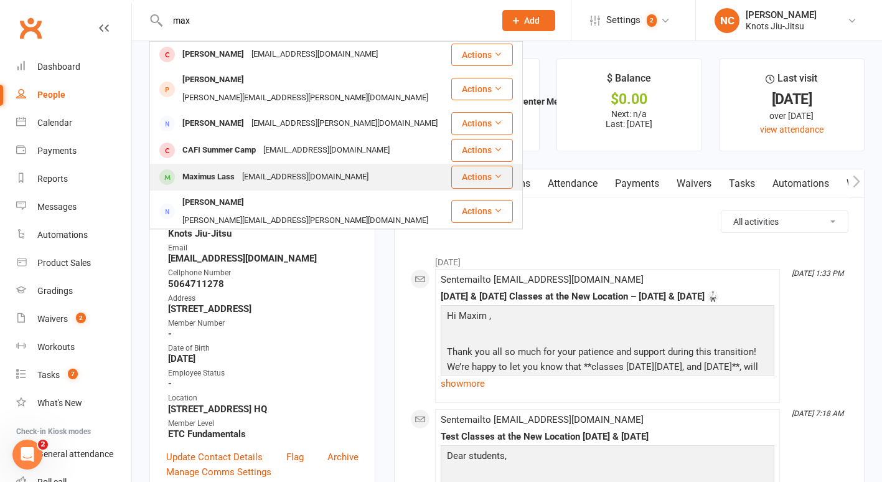
type input "max"
click at [226, 168] on div "Maximus Lass" at bounding box center [209, 177] width 60 height 18
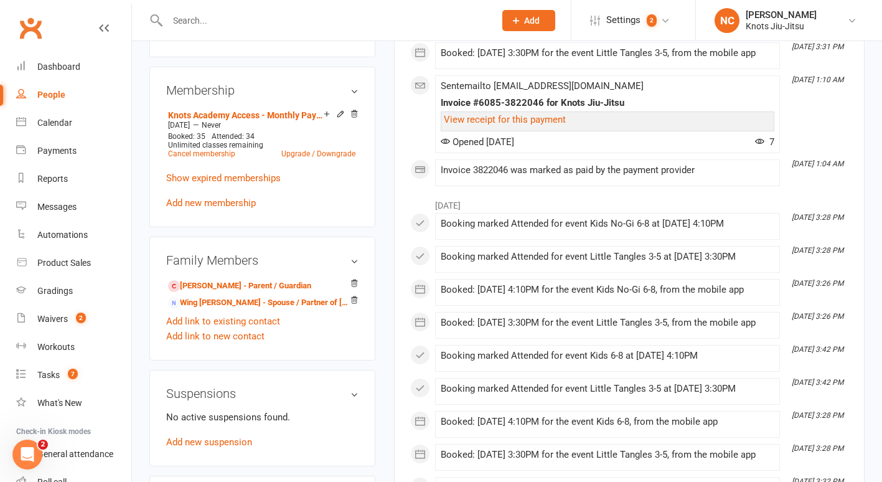
scroll to position [590, 0]
click at [251, 292] on link "Hardo Lass - Parent / Guardian" at bounding box center [239, 285] width 143 height 13
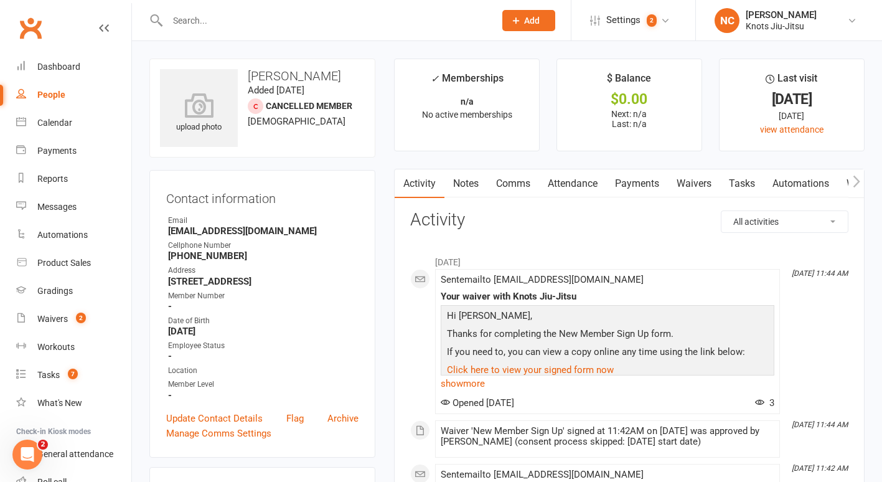
click at [647, 174] on link "Payments" at bounding box center [637, 183] width 62 height 29
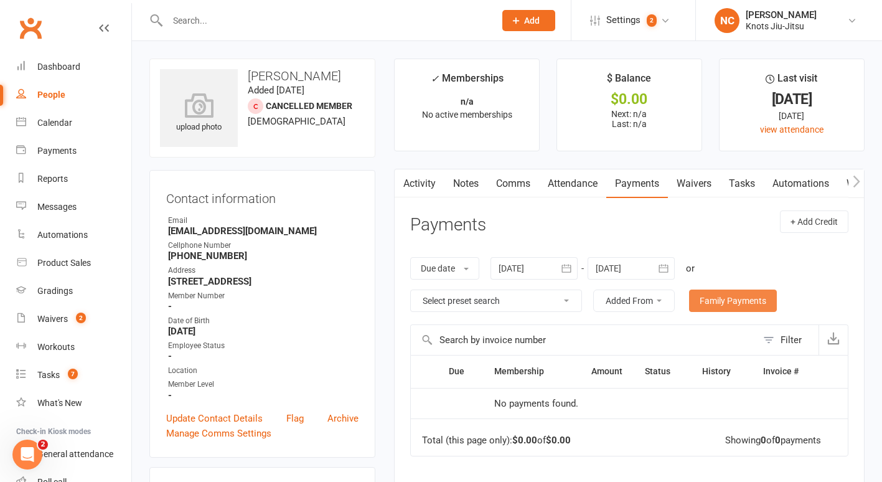
click at [747, 292] on link "Family Payments" at bounding box center [733, 300] width 88 height 22
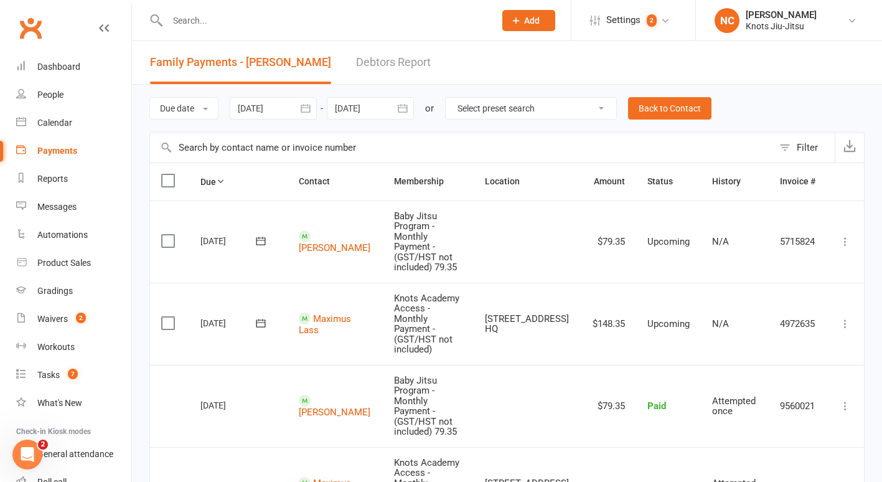
click at [307, 114] on icon "button" at bounding box center [305, 108] width 12 height 12
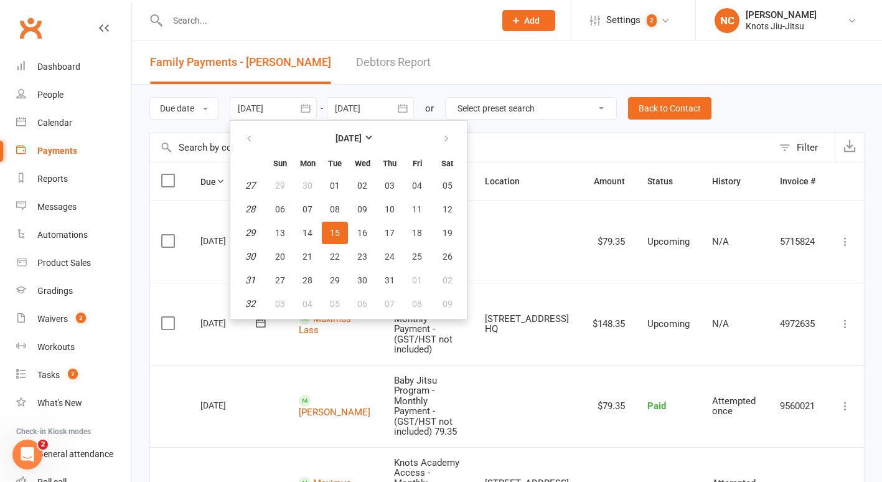
click at [243, 150] on th at bounding box center [250, 137] width 32 height 27
click at [248, 138] on icon "button" at bounding box center [249, 139] width 9 height 10
click at [283, 190] on span "01" at bounding box center [280, 185] width 10 height 10
type input "01 Jun 2025"
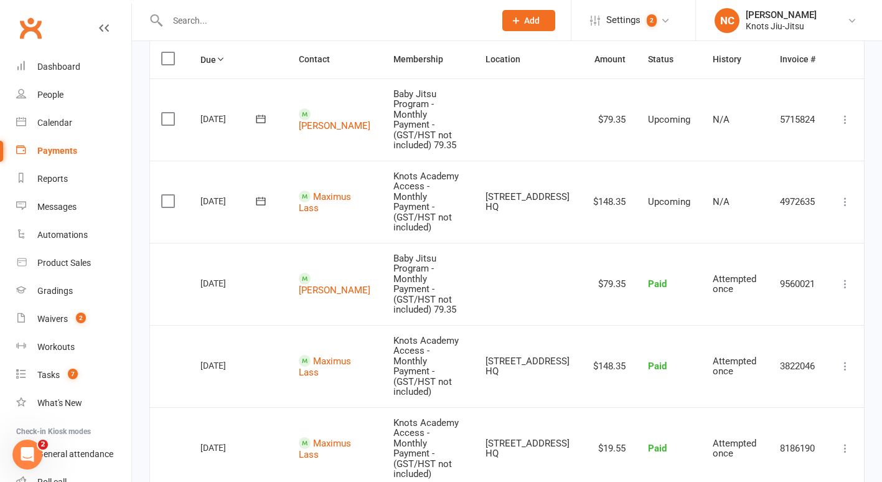
scroll to position [123, 0]
click at [312, 131] on link "[PERSON_NAME]" at bounding box center [335, 124] width 72 height 11
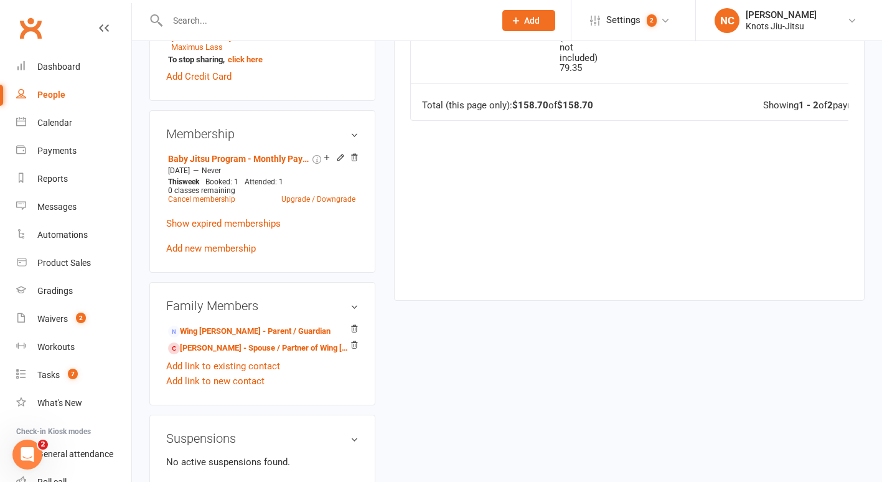
scroll to position [516, 0]
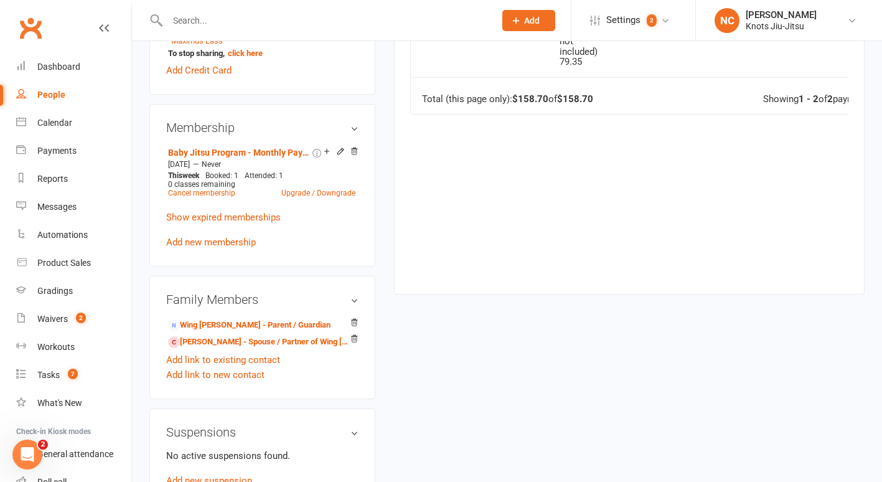
click at [60, 100] on link "People" at bounding box center [73, 95] width 115 height 28
select select "100"
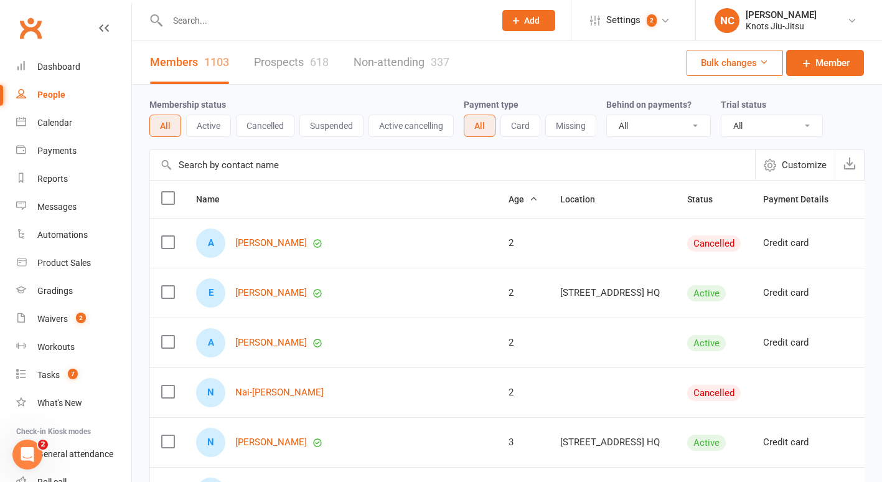
click at [249, 16] on input "text" at bounding box center [325, 20] width 322 height 17
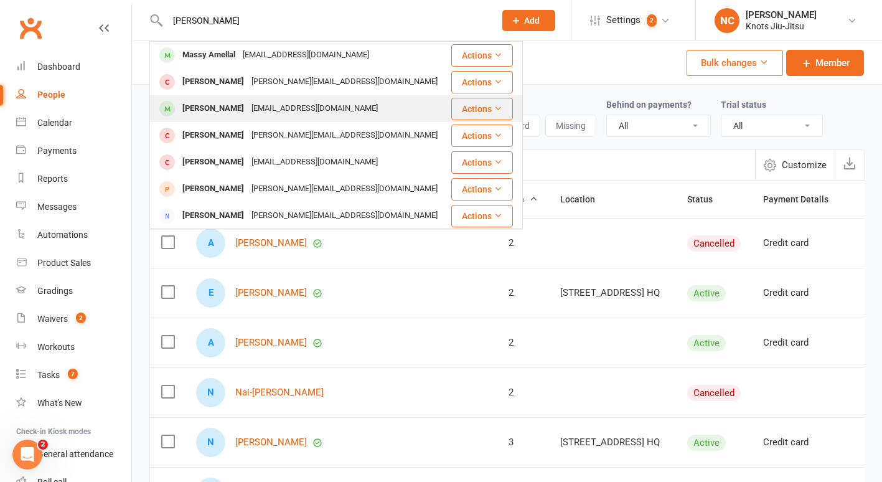
type input "massel"
click at [253, 115] on div "Karenvalenzuela_ipn@hotmail.com" at bounding box center [315, 109] width 134 height 18
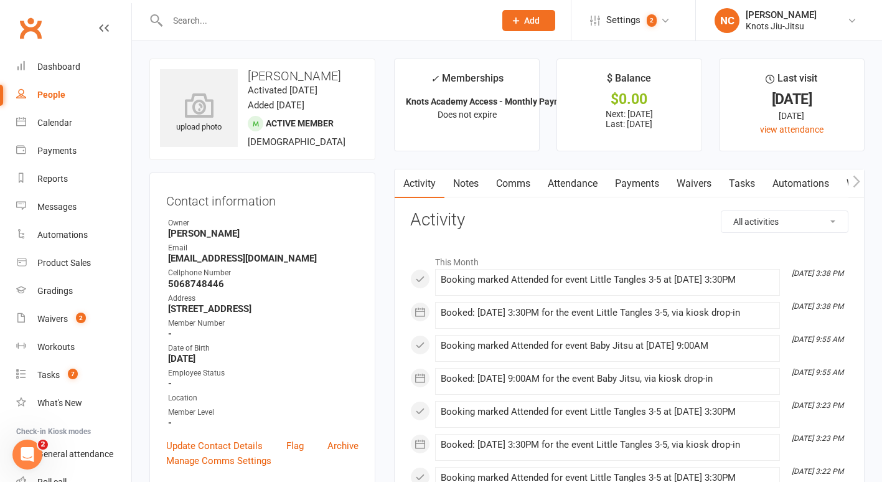
click at [598, 189] on link "Attendance" at bounding box center [572, 183] width 67 height 29
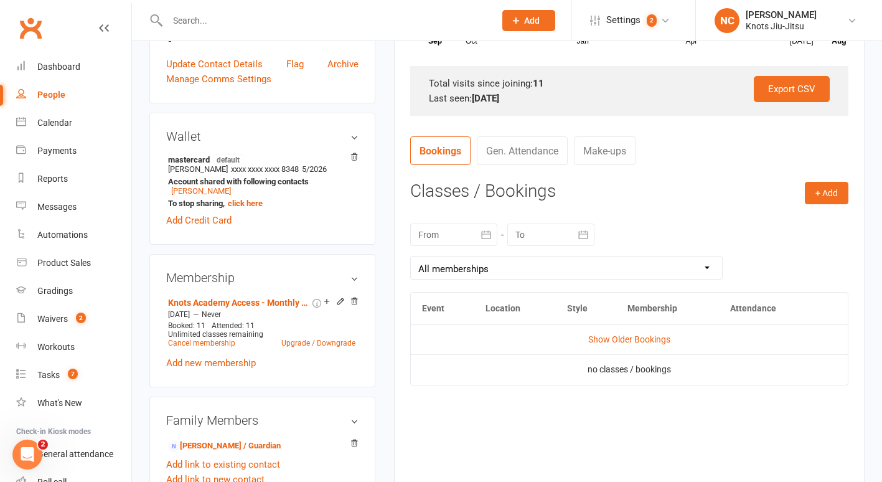
scroll to position [383, 0]
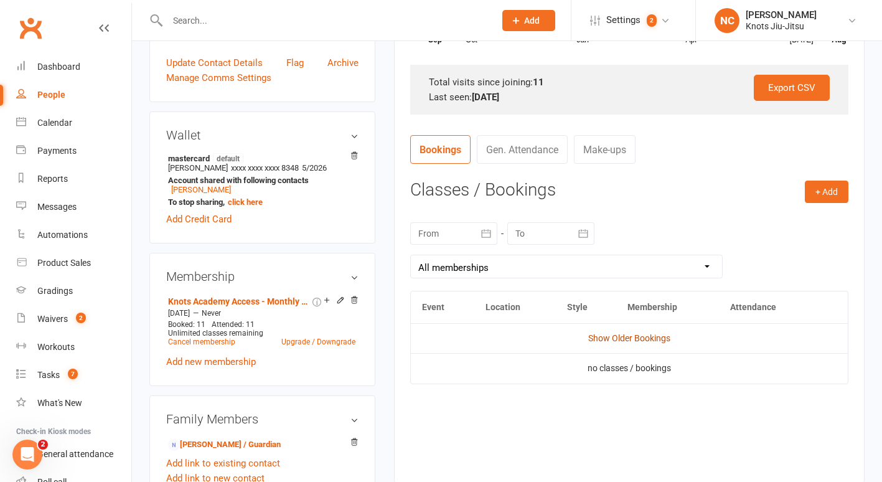
click at [653, 335] on link "Show Older Bookings" at bounding box center [629, 338] width 82 height 10
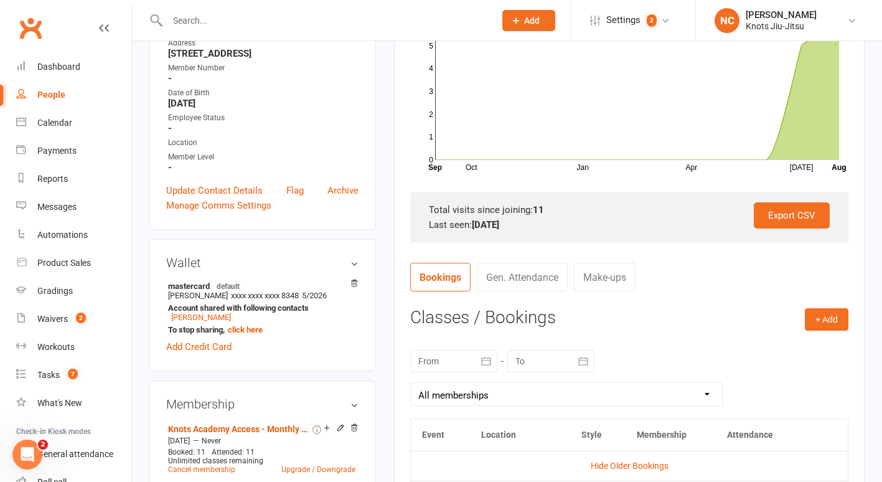
scroll to position [230, 0]
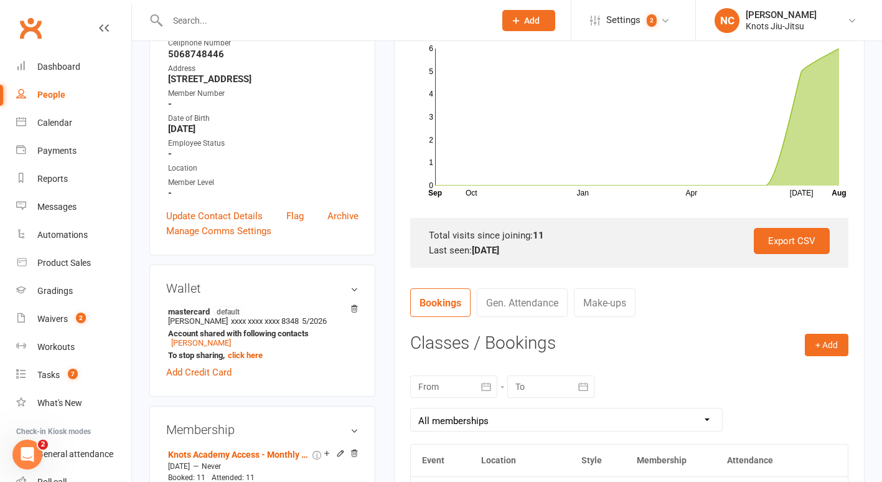
click at [52, 103] on link "People" at bounding box center [73, 95] width 115 height 28
select select "100"
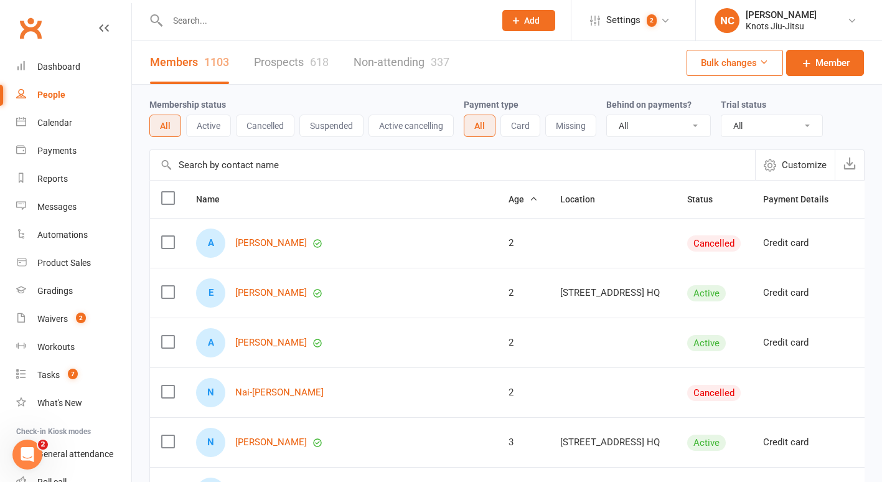
click at [227, 8] on div at bounding box center [317, 20] width 337 height 40
click at [52, 91] on div "People" at bounding box center [51, 95] width 28 height 10
click at [221, 24] on input "text" at bounding box center [325, 20] width 322 height 17
click at [77, 119] on link "Calendar" at bounding box center [73, 123] width 115 height 28
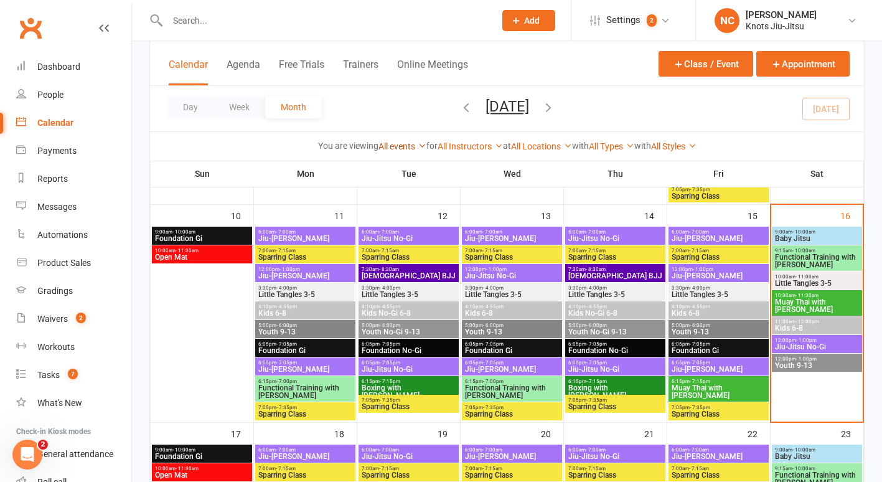
scroll to position [555, 0]
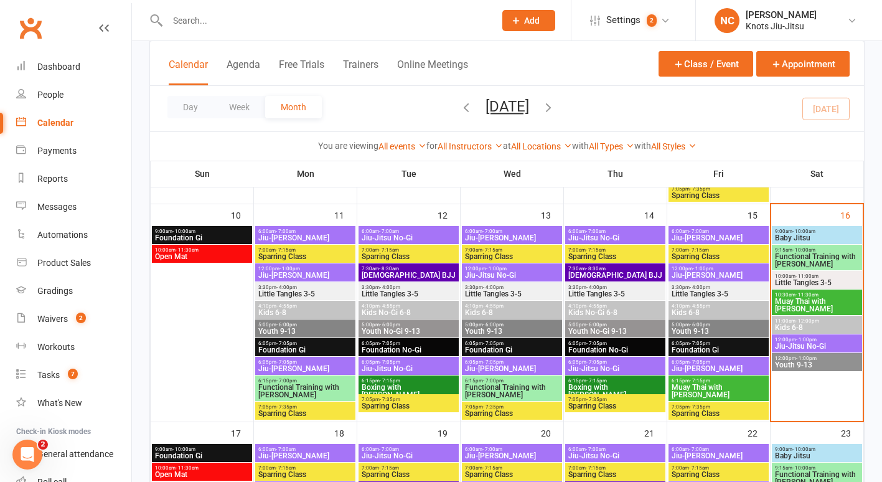
click at [798, 273] on span "- 11:00am" at bounding box center [806, 276] width 23 height 6
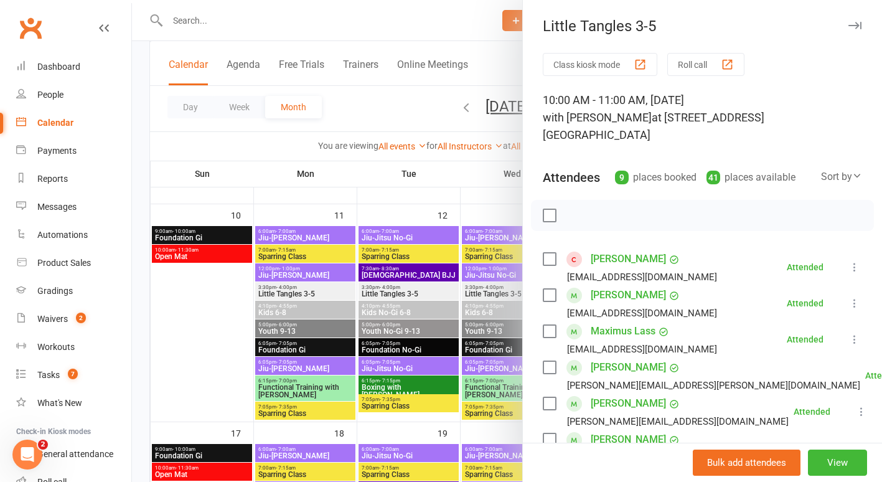
click at [625, 285] on link "[PERSON_NAME]" at bounding box center [628, 295] width 75 height 20
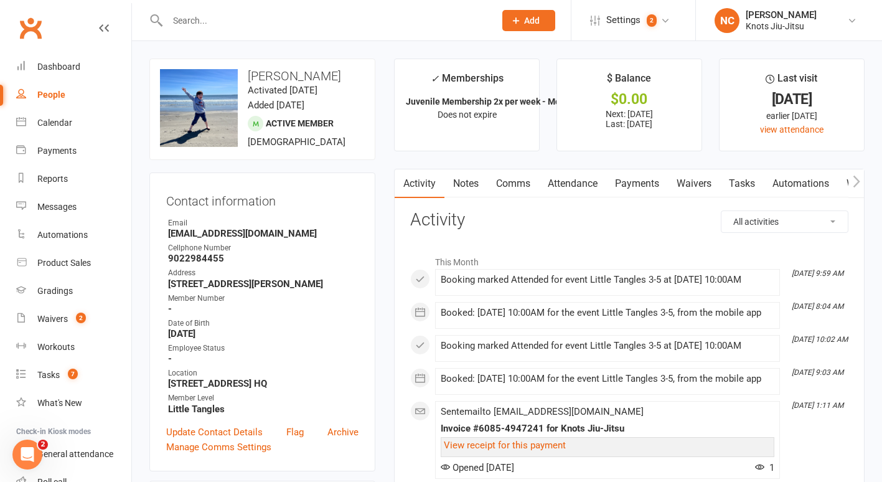
click at [642, 174] on link "Payments" at bounding box center [637, 183] width 62 height 29
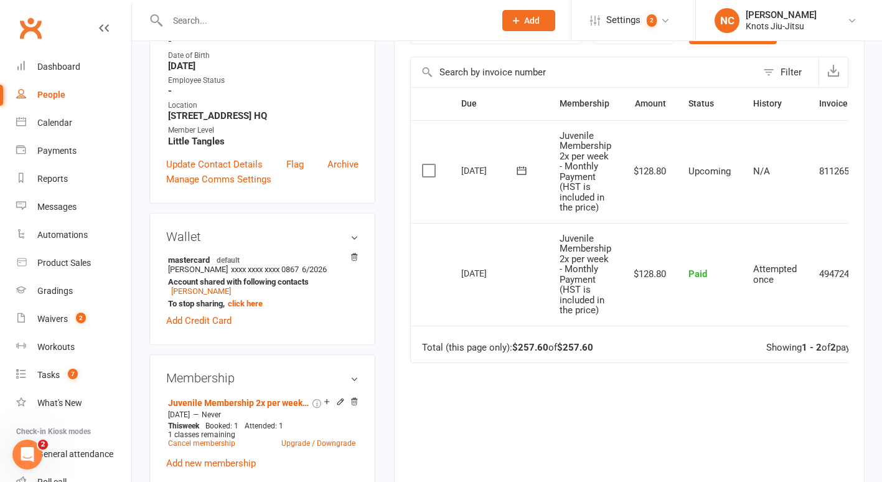
scroll to position [268, 0]
click at [352, 259] on icon at bounding box center [354, 256] width 6 height 7
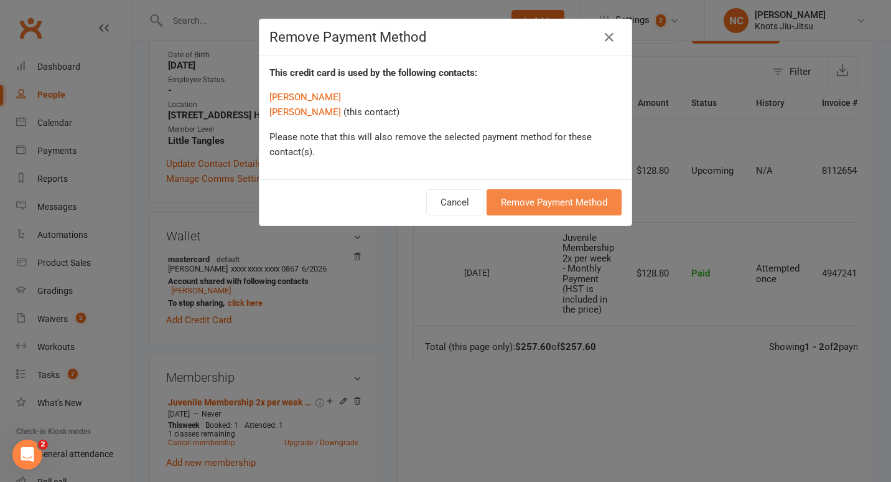
click at [566, 195] on button "Remove Payment Method" at bounding box center [554, 202] width 135 height 26
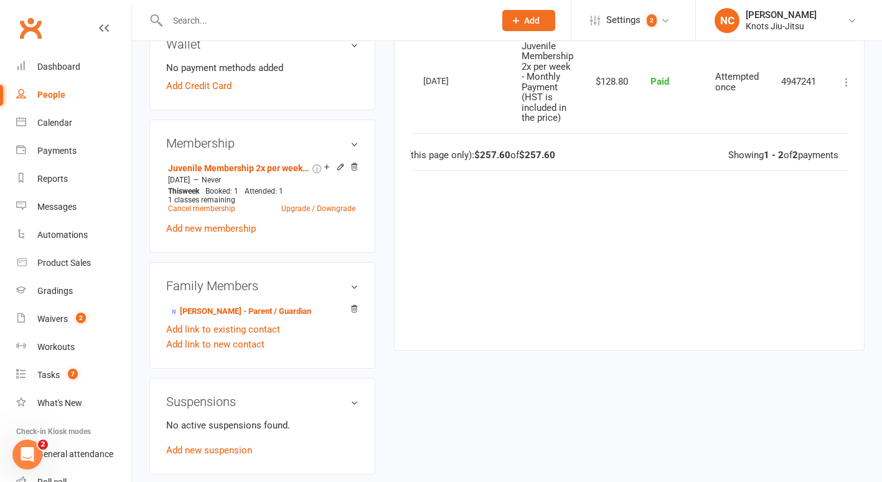
scroll to position [459, 0]
click at [200, 352] on link "Add link to new contact" at bounding box center [215, 344] width 98 height 15
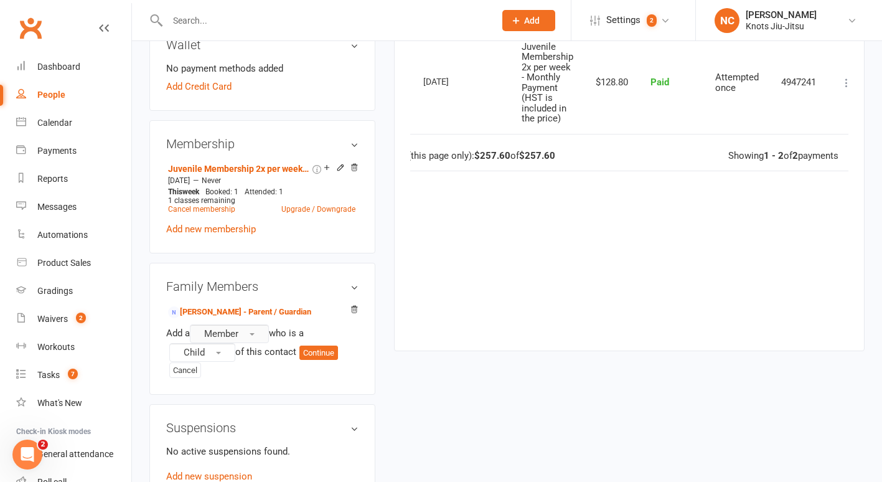
click at [217, 339] on span "Member" at bounding box center [221, 333] width 34 height 11
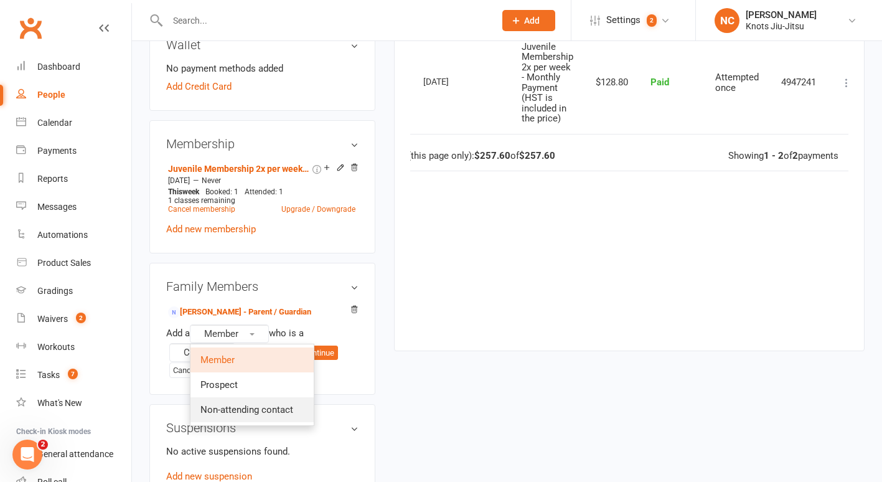
click at [235, 422] on link "Non-attending contact" at bounding box center [251, 409] width 123 height 25
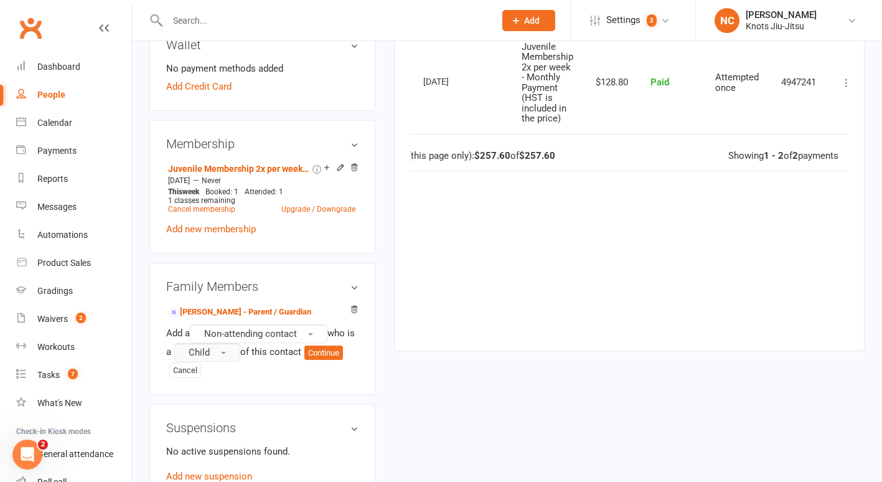
click at [208, 358] on span "Child" at bounding box center [199, 352] width 21 height 11
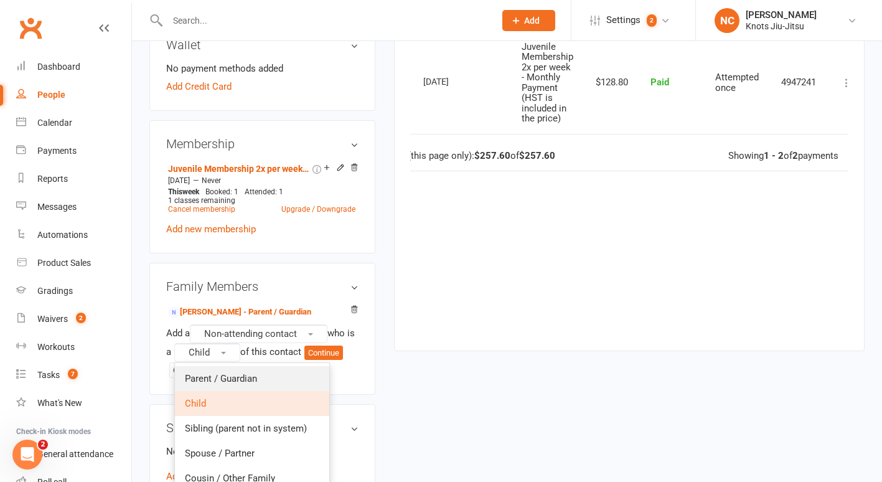
click at [207, 384] on span "Parent / Guardian" at bounding box center [221, 378] width 72 height 11
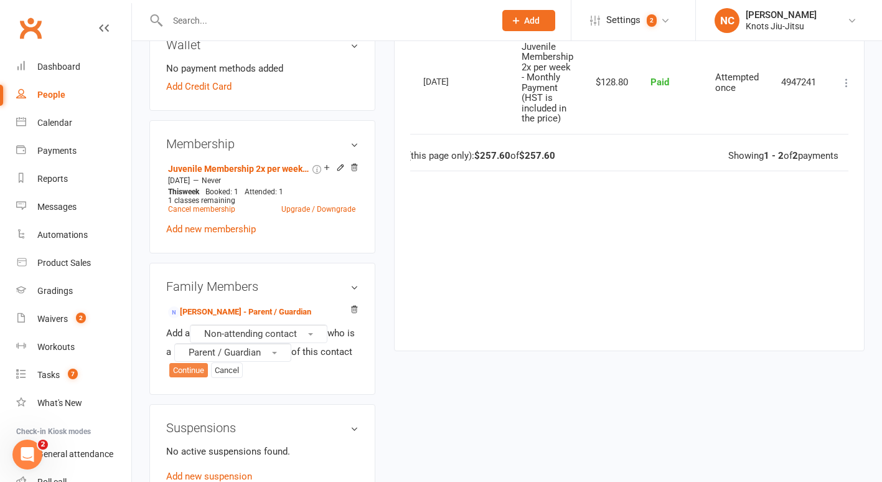
click at [208, 378] on button "Continue" at bounding box center [188, 370] width 39 height 15
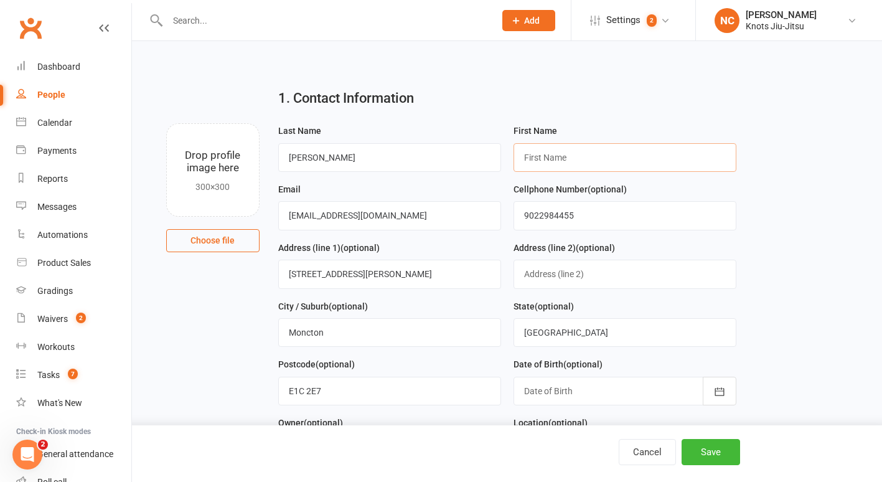
click at [585, 157] on input "text" at bounding box center [624, 157] width 223 height 29
drag, startPoint x: 345, startPoint y: 220, endPoint x: 245, endPoint y: 243, distance: 102.7
click at [245, 123] on div "Drop profile image here 300×300 Choose file Last Name Burton DeMone First Name …" at bounding box center [506, 123] width 715 height 0
click at [363, 213] on input "nigel_burton@gmail.com" at bounding box center [389, 215] width 223 height 29
type input "nigel_burton@hotmail.com"
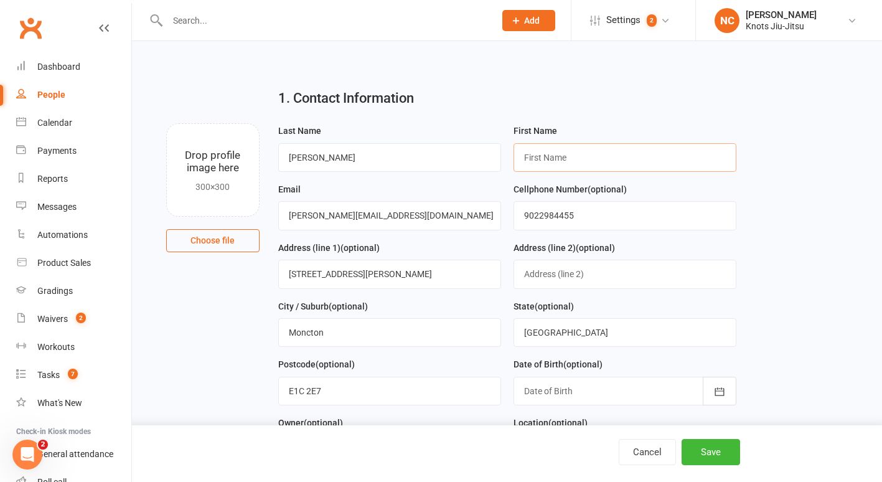
click at [528, 164] on input "text" at bounding box center [624, 157] width 223 height 29
type input "Nigel"
click at [762, 210] on main "1. Contact Information Drop profile image here 300×300 Choose file Last Name Bu…" at bounding box center [506, 275] width 715 height 395
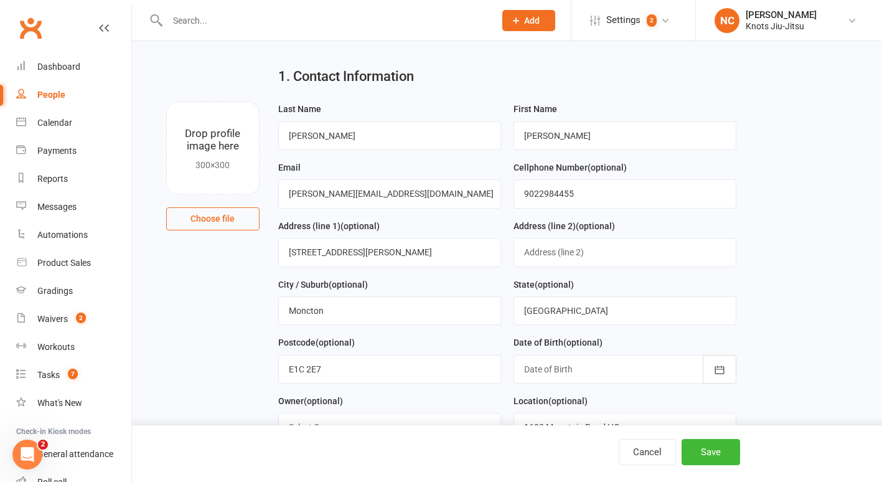
scroll to position [21, 0]
click at [566, 203] on input "9022984455" at bounding box center [624, 194] width 223 height 29
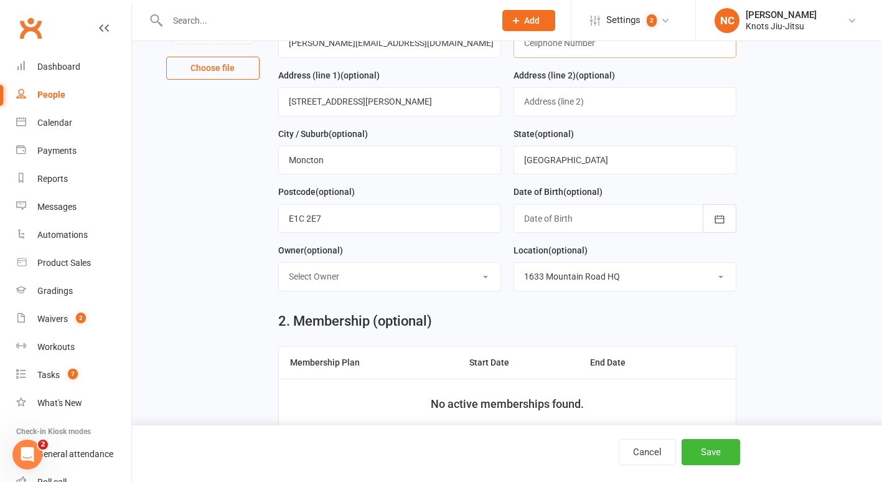
scroll to position [210, 0]
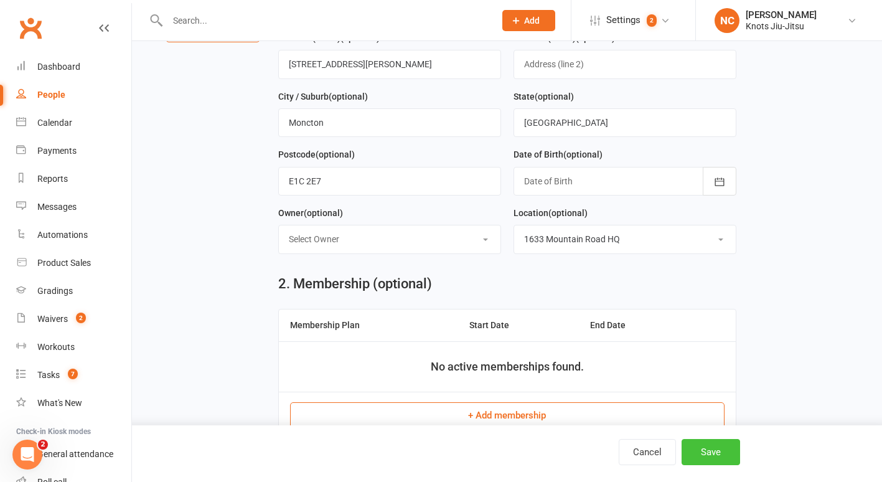
click at [731, 454] on button "Save" at bounding box center [710, 452] width 58 height 26
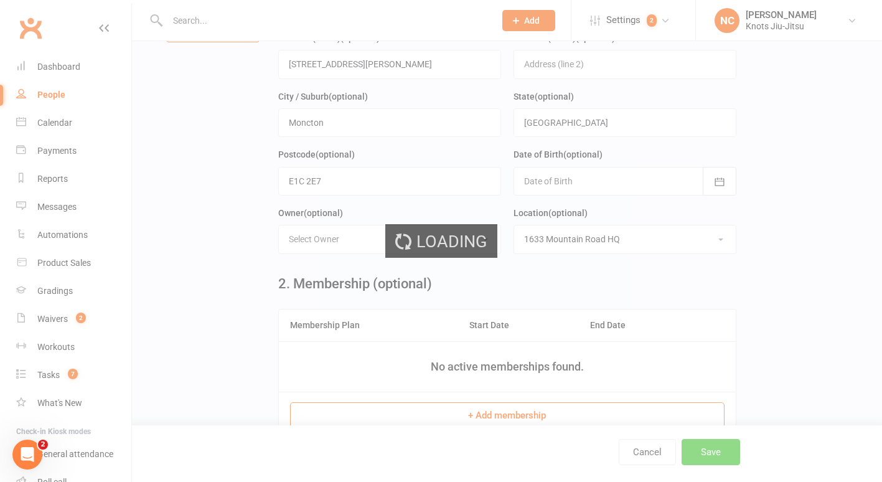
scroll to position [0, 0]
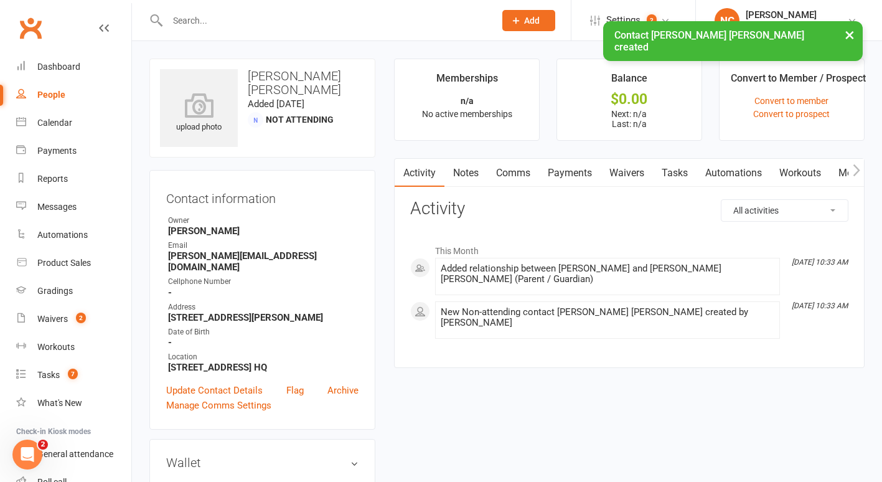
click at [633, 164] on link "Waivers" at bounding box center [626, 173] width 52 height 29
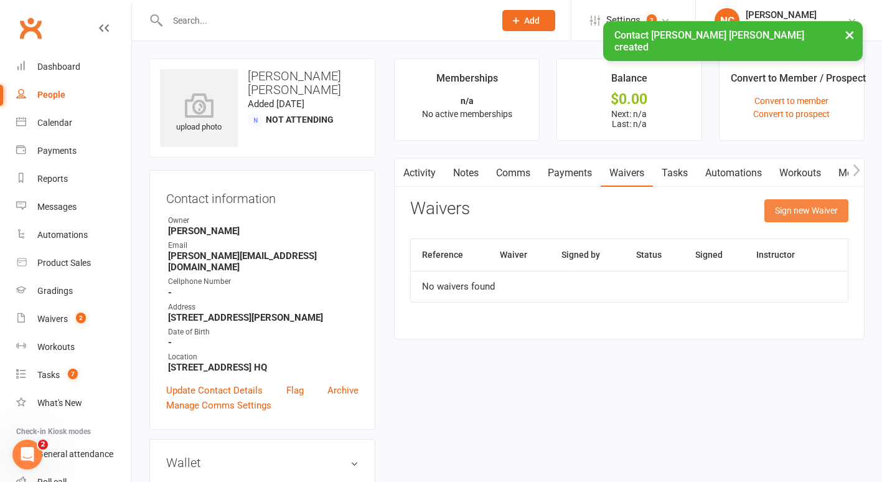
click at [781, 218] on button "Sign new Waiver" at bounding box center [806, 210] width 84 height 22
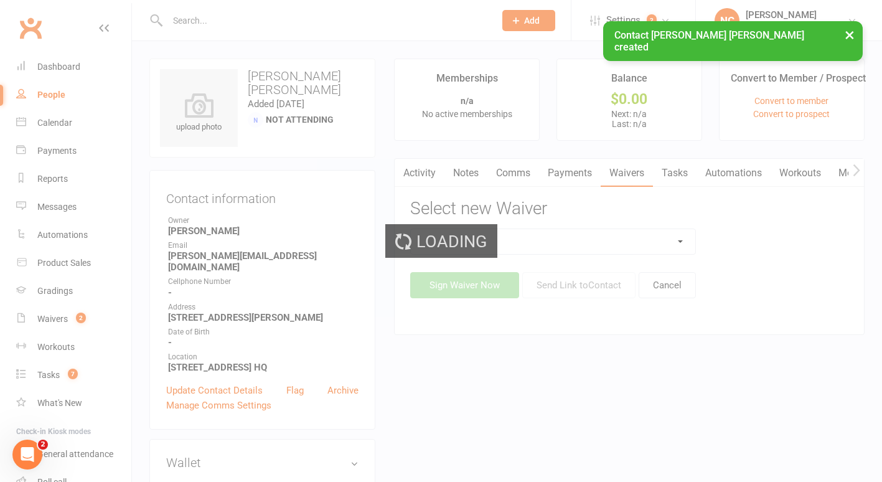
click at [605, 236] on div "Loading" at bounding box center [441, 241] width 882 height 482
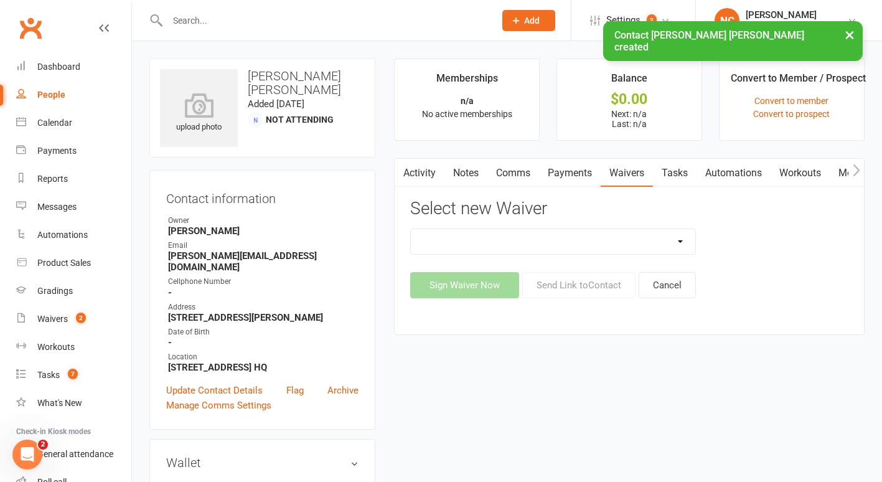
click at [605, 236] on select "Birthday Party Waiver Covid Vaccine Confirmation E.T.C. Partnership Member E.T.…" at bounding box center [553, 241] width 284 height 25
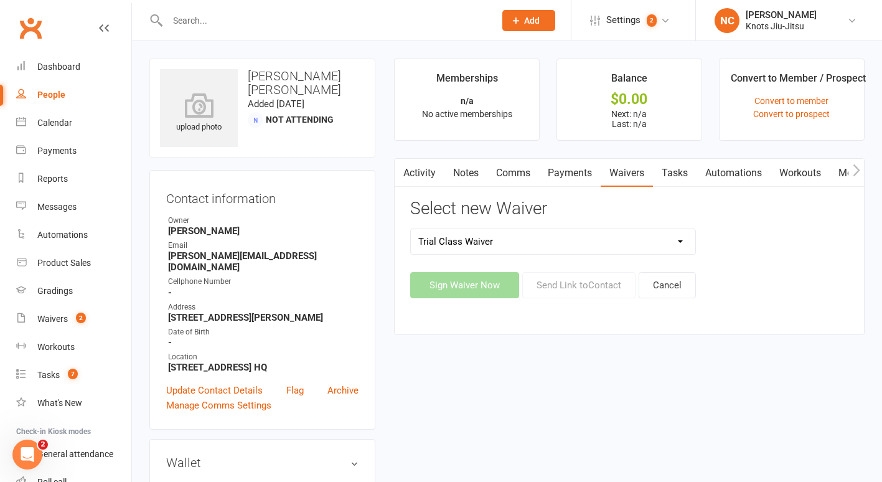
click at [411, 229] on select "Birthday Party Waiver Covid Vaccine Confirmation E.T.C. Partnership Member E.T.…" at bounding box center [553, 241] width 284 height 25
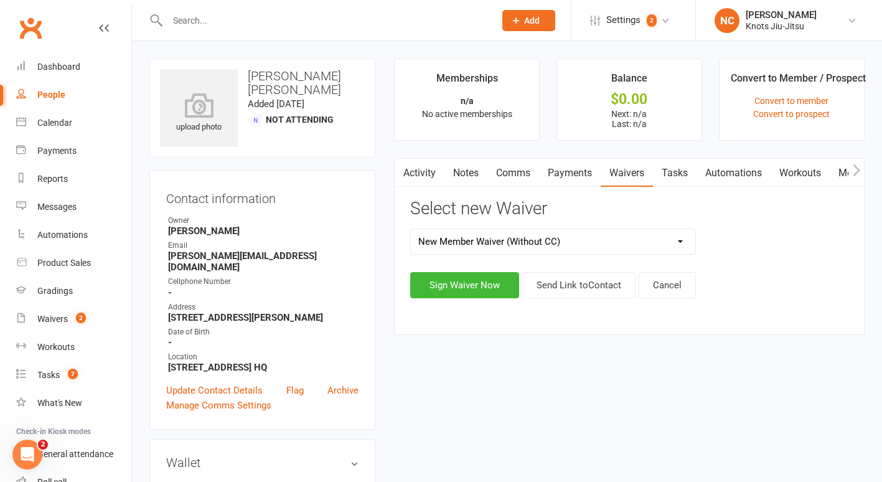
select select "6556"
click at [491, 278] on button "Sign Waiver Now" at bounding box center [464, 285] width 109 height 26
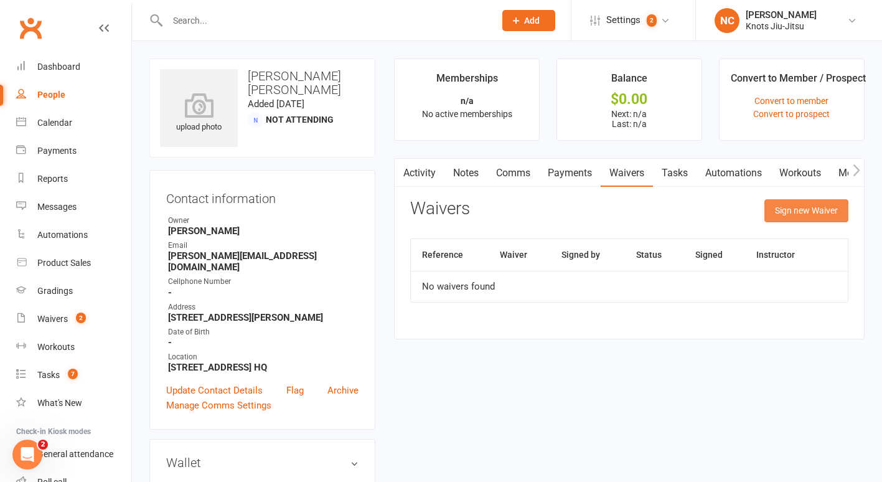
click at [785, 220] on div "Sign new Waiver" at bounding box center [806, 213] width 84 height 29
click at [785, 220] on button "Sign new Waiver" at bounding box center [806, 210] width 84 height 22
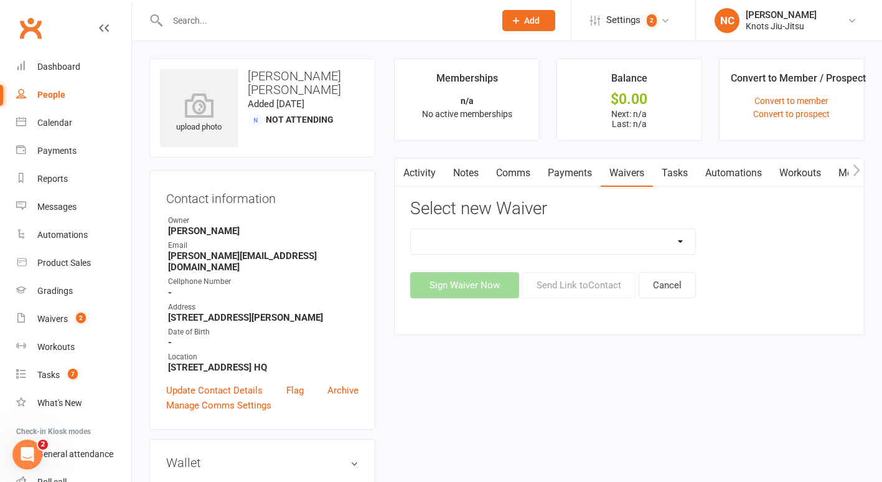
click at [663, 233] on select "Birthday Party Waiver Covid Vaccine Confirmation E.T.C. Partnership Member E.T.…" at bounding box center [553, 241] width 284 height 25
select select "6556"
click at [411, 229] on select "Birthday Party Waiver Covid Vaccine Confirmation E.T.C. Partnership Member E.T.…" at bounding box center [553, 241] width 284 height 25
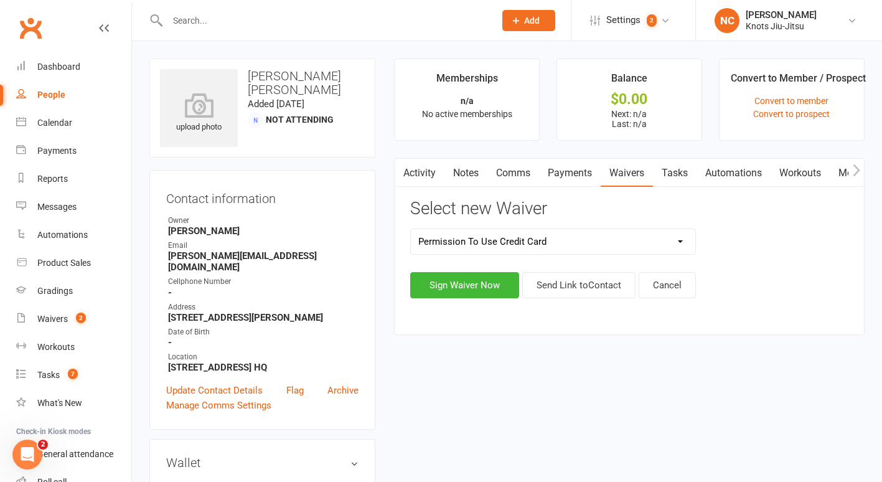
click at [603, 208] on h3 "Select new Waiver" at bounding box center [629, 208] width 438 height 19
click at [454, 280] on button "Sign Waiver Now" at bounding box center [464, 285] width 109 height 26
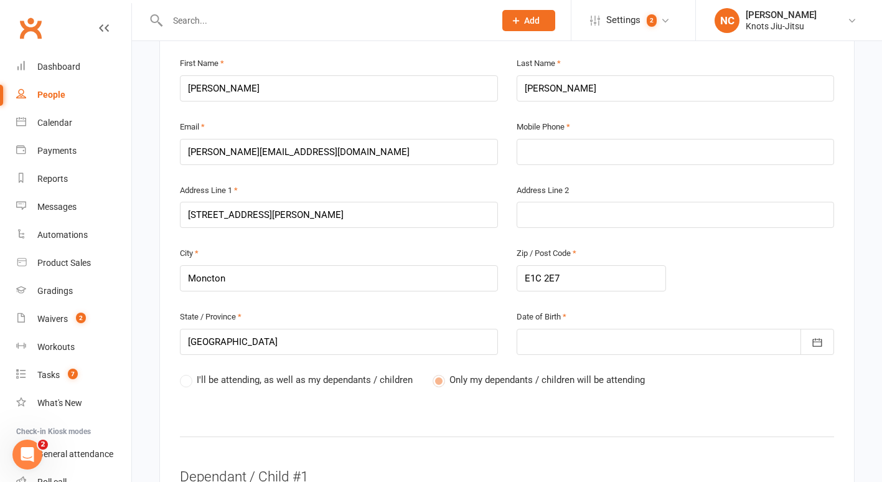
scroll to position [317, 0]
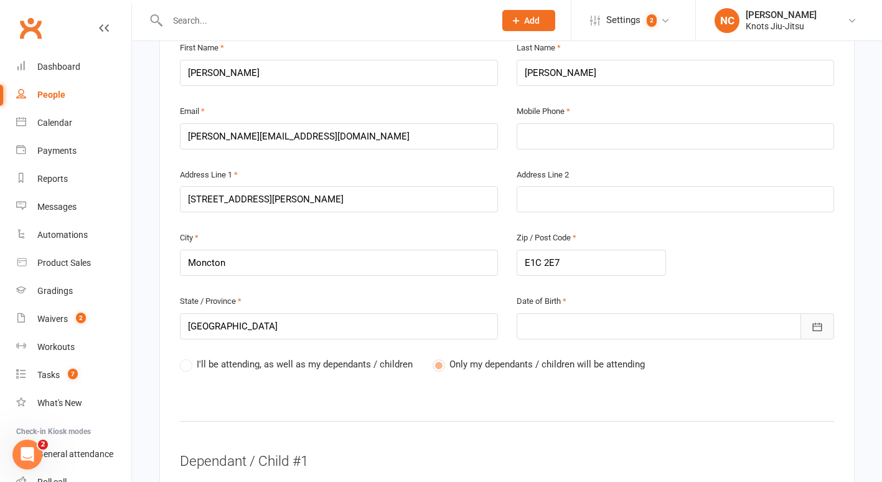
drag, startPoint x: 806, startPoint y: 328, endPoint x: 811, endPoint y: 323, distance: 7.0
drag, startPoint x: 811, startPoint y: 323, endPoint x: 549, endPoint y: 314, distance: 262.7
click at [549, 314] on div at bounding box center [675, 326] width 318 height 26
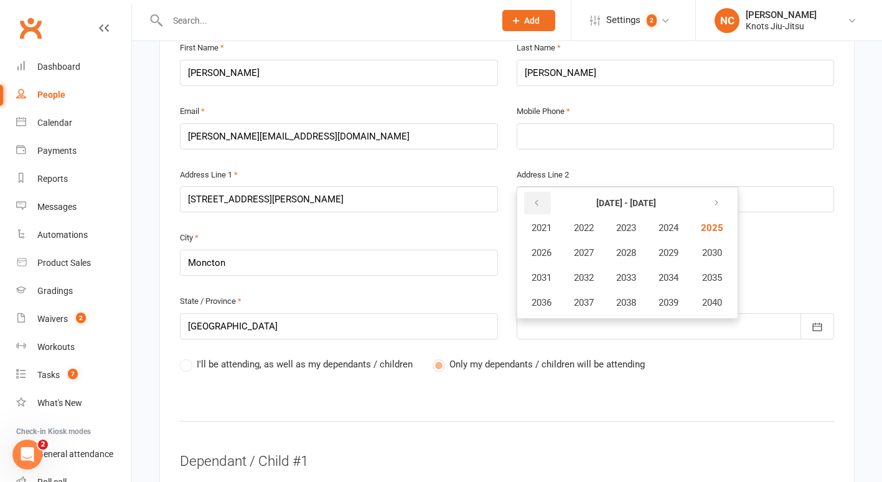
click at [536, 207] on button "button" at bounding box center [537, 203] width 27 height 22
click at [666, 241] on button "1989" at bounding box center [668, 253] width 41 height 24
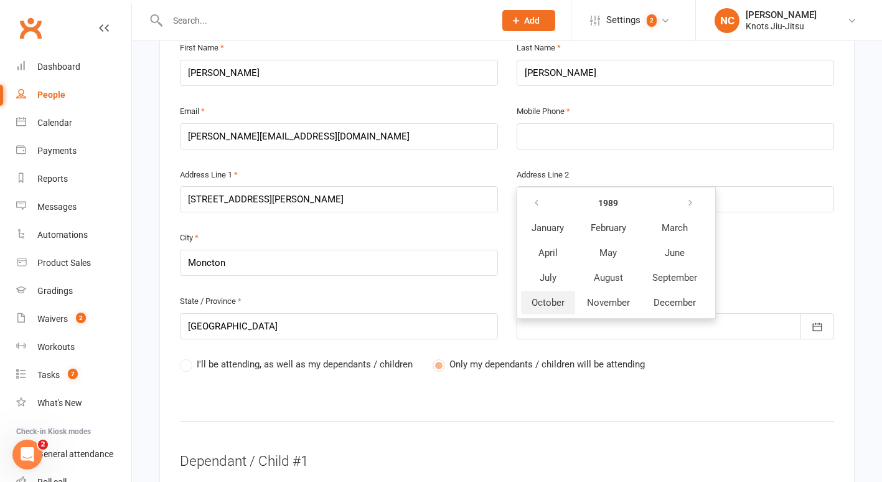
click at [543, 297] on span "October" at bounding box center [547, 302] width 33 height 11
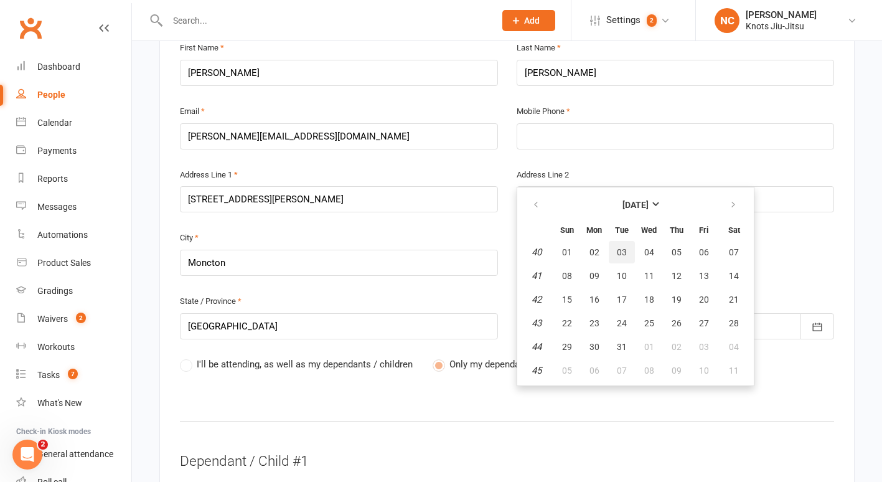
click at [617, 248] on span "03" at bounding box center [622, 252] width 10 height 10
type input "03 Oct 1989"
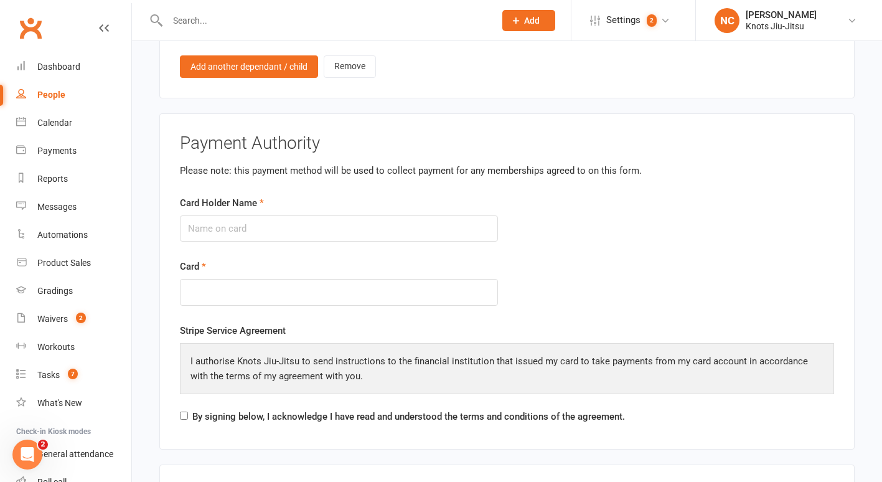
scroll to position [1065, 0]
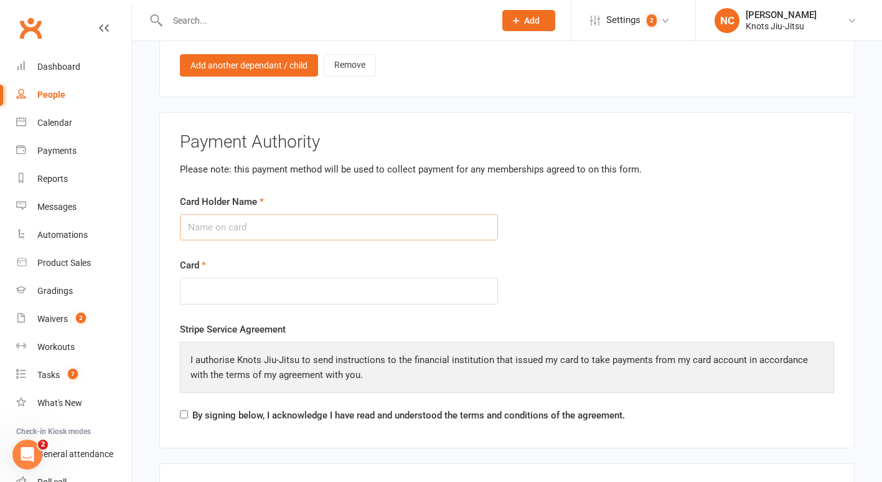
click at [355, 233] on input "Card Holder Name" at bounding box center [339, 227] width 318 height 26
type input "Nigel Burton"
click at [332, 286] on iframe at bounding box center [339, 291] width 302 height 11
click at [574, 262] on form "Card Holder Name Nigel Burton Card" at bounding box center [506, 258] width 673 height 128
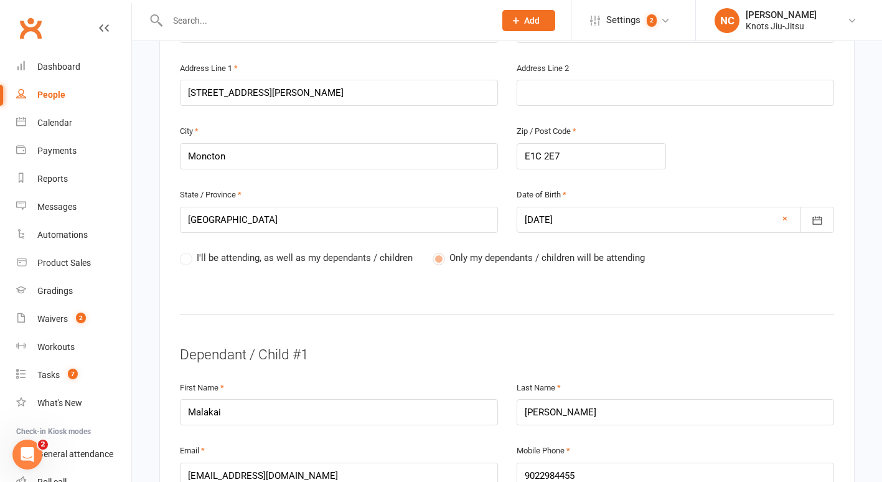
scroll to position [423, 0]
click at [552, 158] on input "E1C 2E7" at bounding box center [590, 157] width 149 height 26
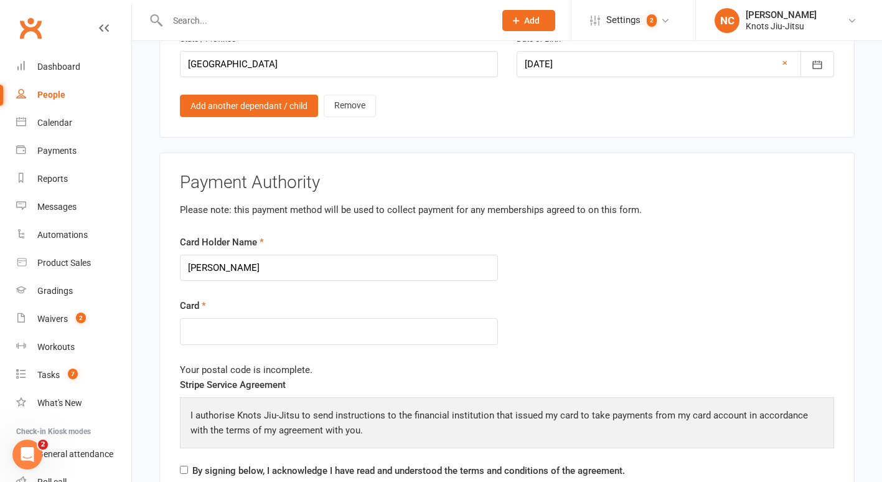
scroll to position [1039, 0]
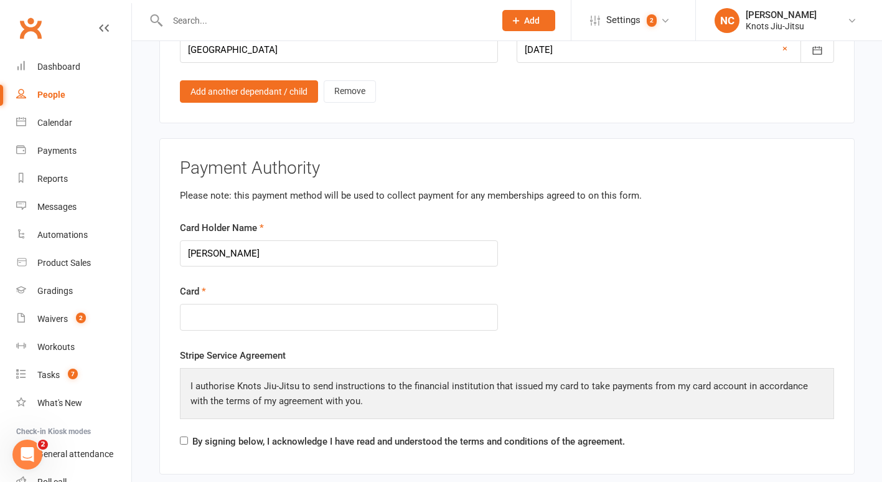
click at [616, 311] on form "Card Holder Name Nigel Burton Card" at bounding box center [506, 284] width 673 height 128
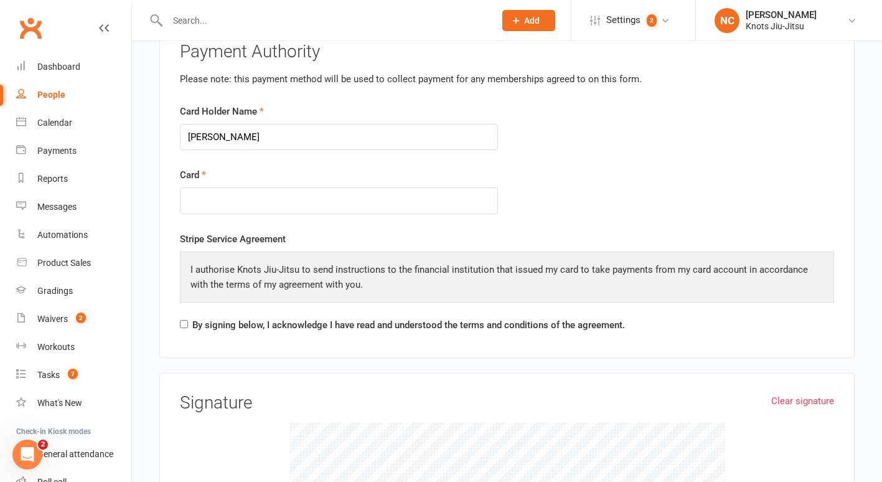
scroll to position [1162, 0]
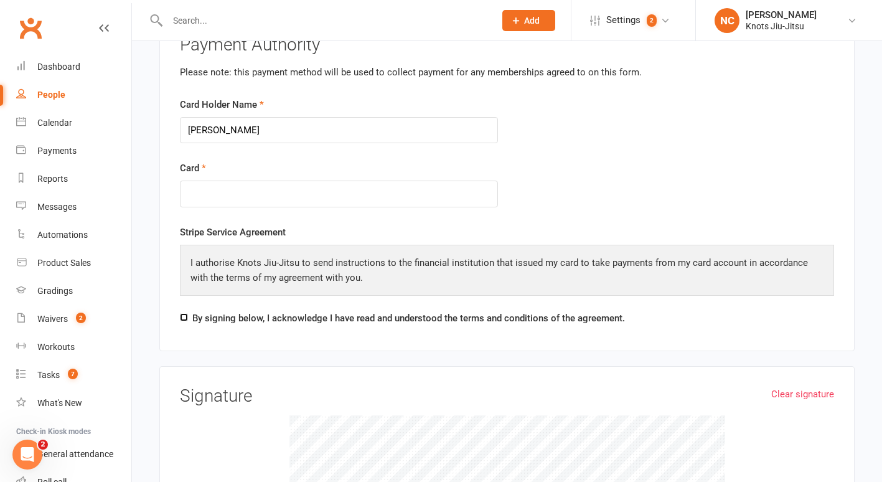
click at [184, 314] on input "By signing below, I acknowledge I have read and understood the terms and condit…" at bounding box center [184, 317] width 8 height 8
checkbox input "true"
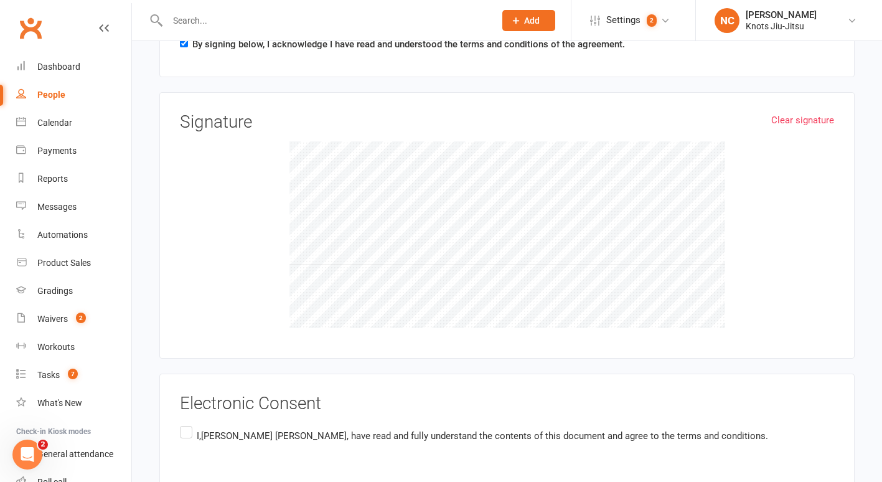
scroll to position [1515, 0]
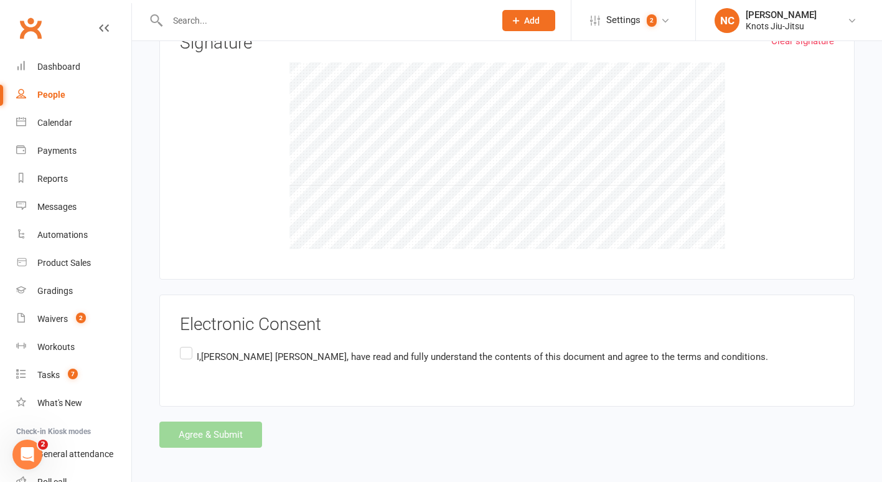
click at [189, 346] on label "I,Nigel Burton DeMone , have read and fully understand the contents of this doc…" at bounding box center [474, 356] width 588 height 24
click at [188, 344] on input "I,Nigel Burton DeMone , have read and fully understand the contents of this doc…" at bounding box center [184, 344] width 8 height 0
click at [223, 433] on button "Agree & Submit" at bounding box center [210, 434] width 103 height 26
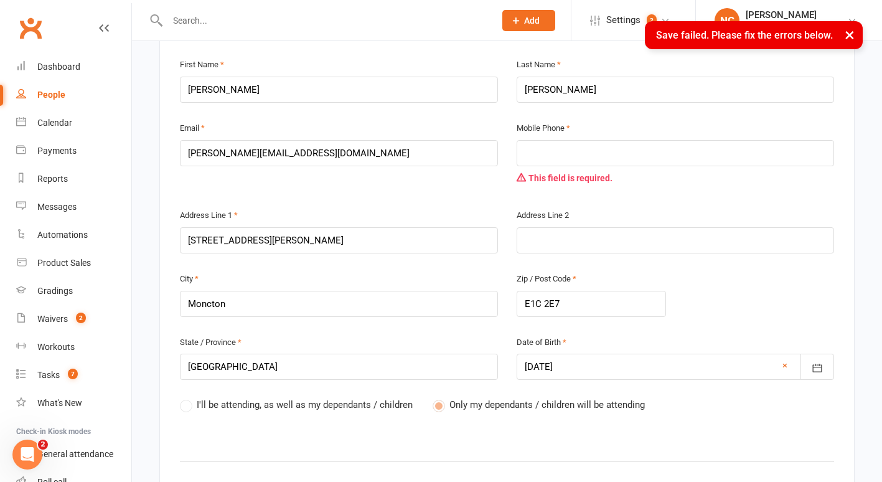
scroll to position [278, 0]
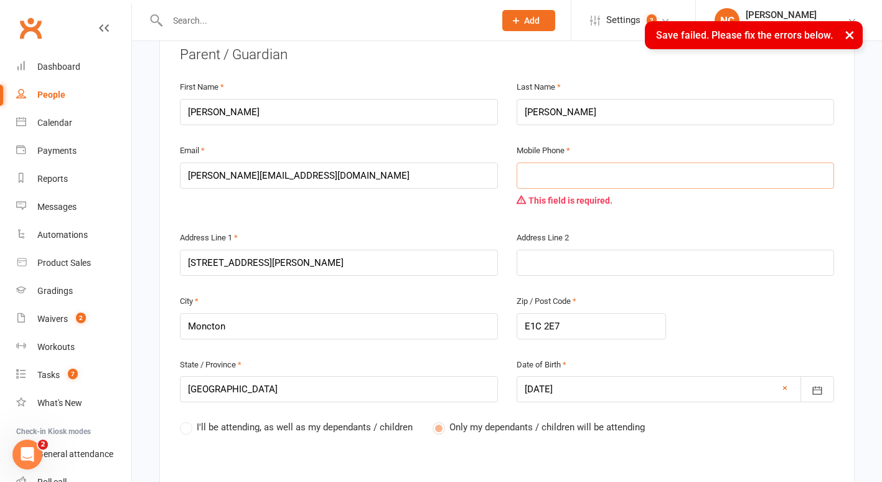
click at [593, 179] on input "text" at bounding box center [675, 175] width 318 height 26
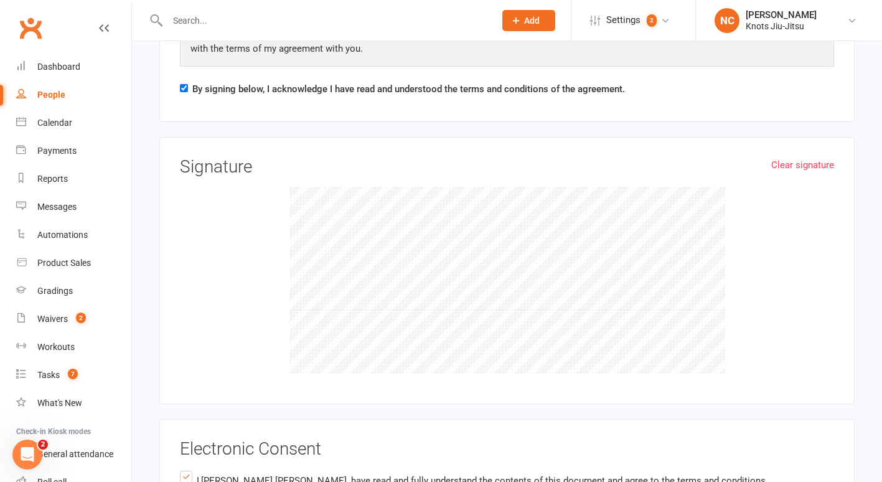
scroll to position [1539, 0]
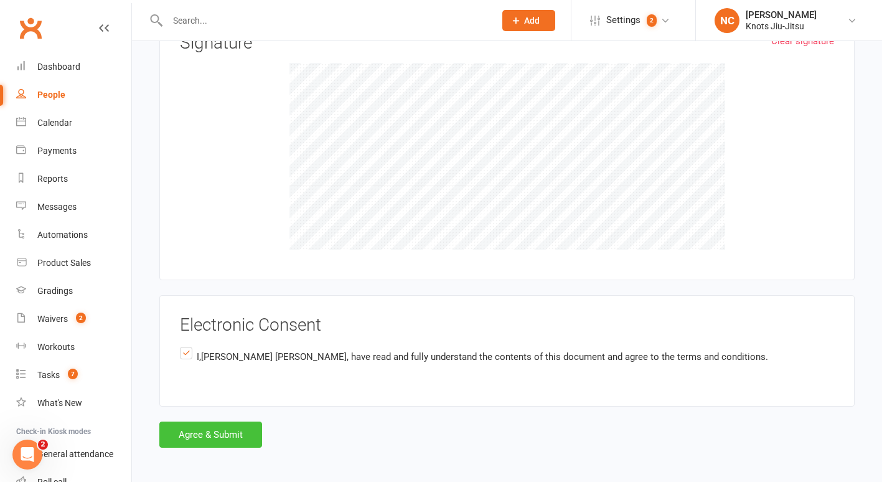
type input "5068712333"
click at [217, 435] on button "Agree & Submit" at bounding box center [210, 434] width 103 height 26
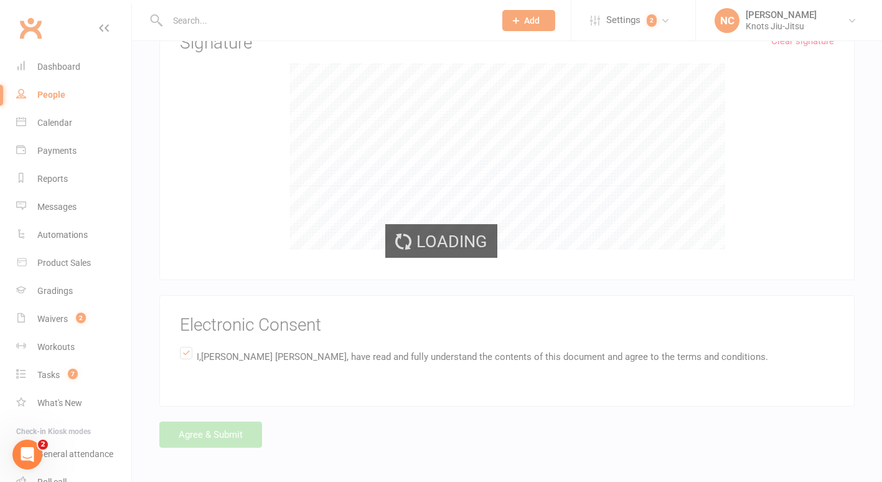
scroll to position [0, 0]
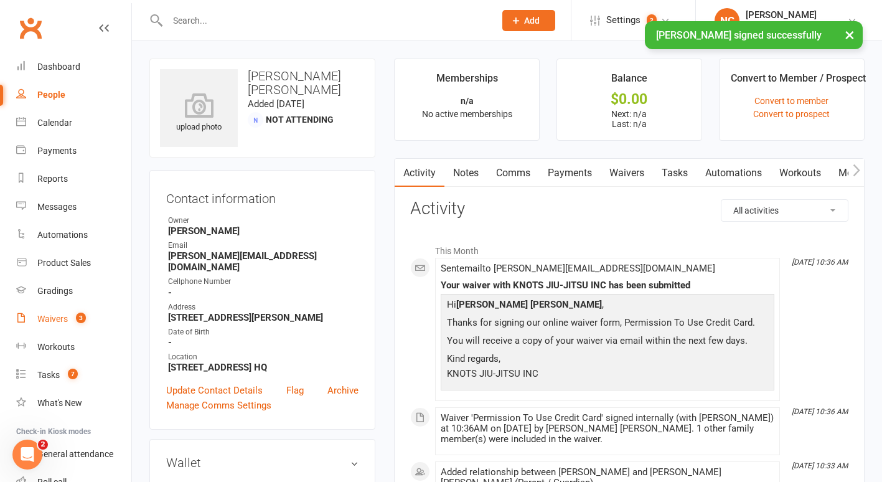
click at [54, 329] on link "Waivers 3" at bounding box center [73, 319] width 115 height 28
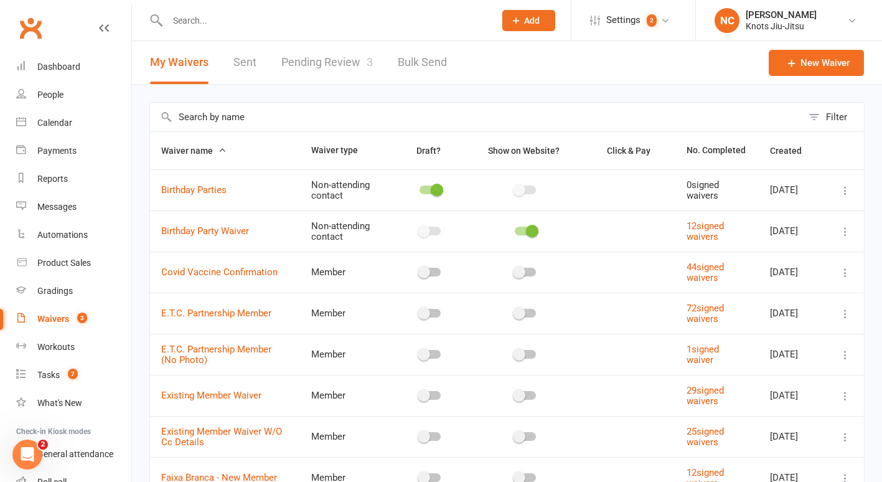
click at [313, 62] on link "Pending Review 3" at bounding box center [326, 62] width 91 height 43
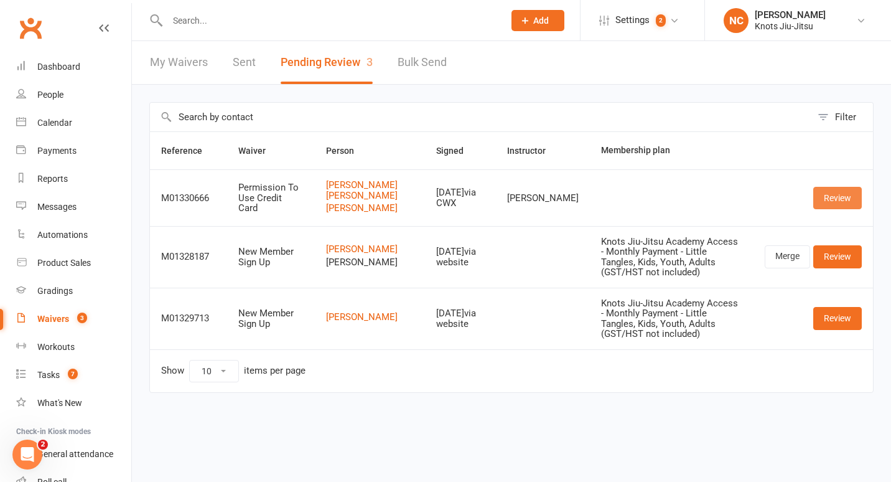
click at [847, 198] on link "Review" at bounding box center [837, 198] width 49 height 22
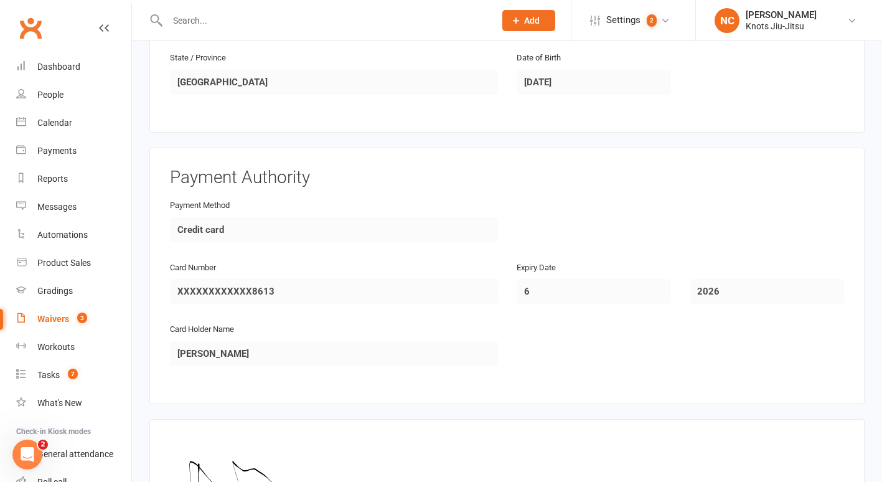
scroll to position [1106, 0]
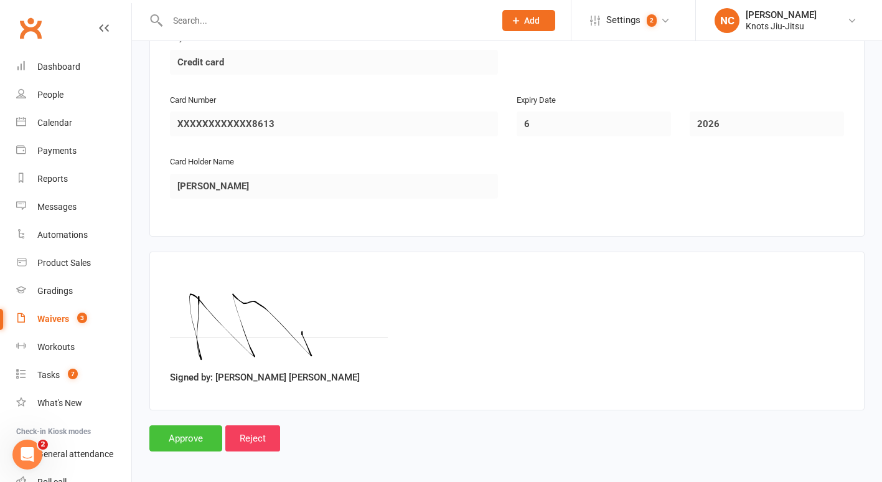
click at [180, 428] on input "Approve" at bounding box center [185, 438] width 73 height 26
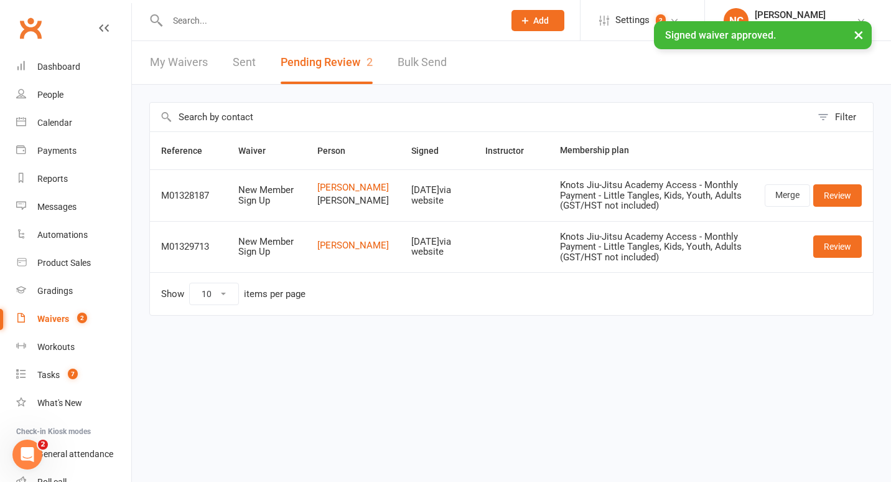
click at [177, 21] on div "× Signed waiver approved." at bounding box center [437, 21] width 875 height 0
click at [187, 17] on input "text" at bounding box center [330, 20] width 332 height 17
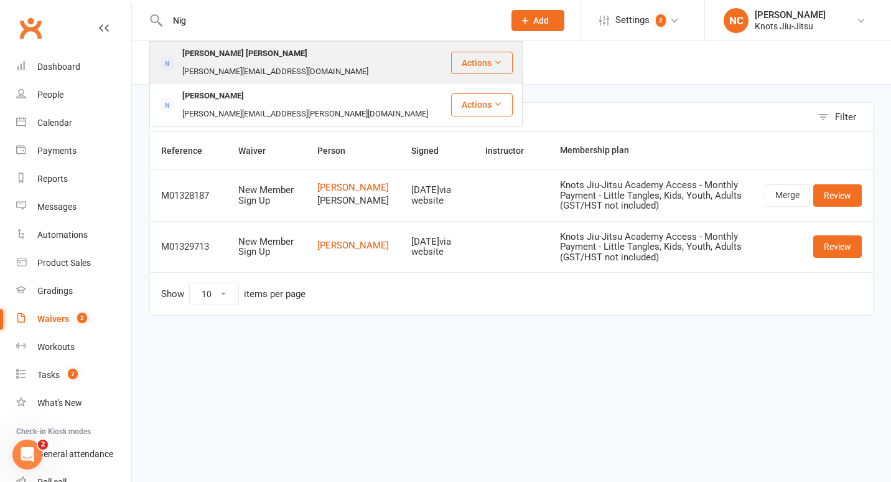
type input "Nig"
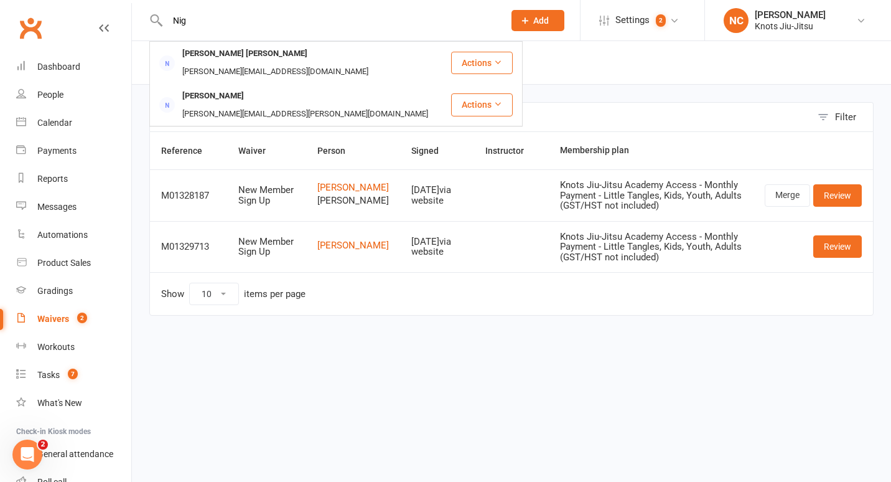
drag, startPoint x: 271, startPoint y: 50, endPoint x: 243, endPoint y: 55, distance: 28.3
click at [243, 55] on div "Nigel Burton DeMone" at bounding box center [245, 54] width 133 height 18
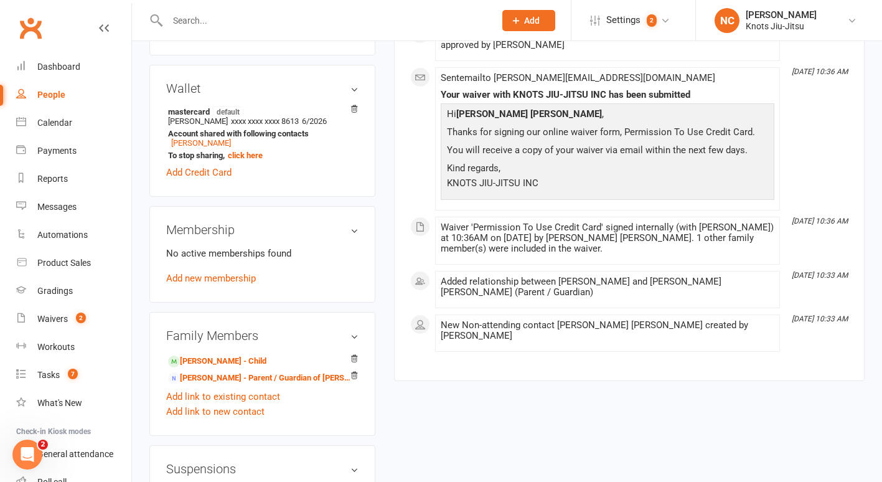
scroll to position [373, 0]
click at [217, 367] on link "Malakai Burton DeMone - Child" at bounding box center [217, 361] width 98 height 13
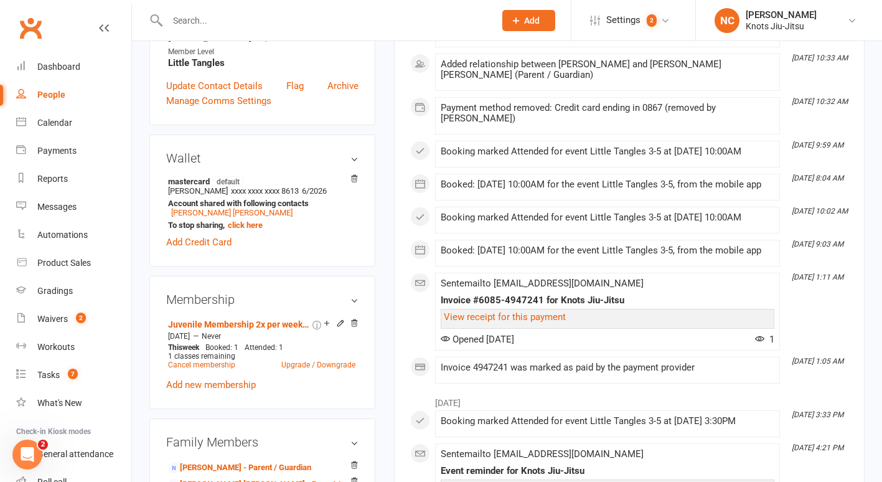
scroll to position [594, 0]
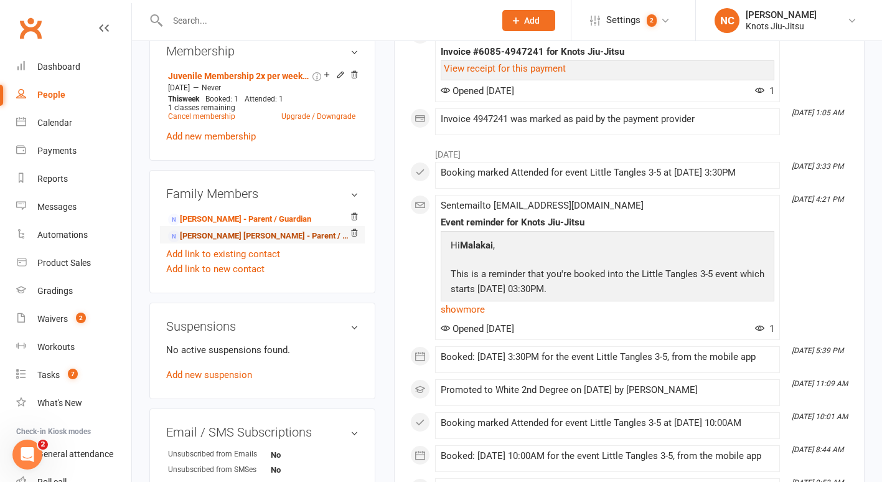
click at [230, 243] on link "Nigel Burton DeMone - Parent / Guardian" at bounding box center [260, 236] width 184 height 13
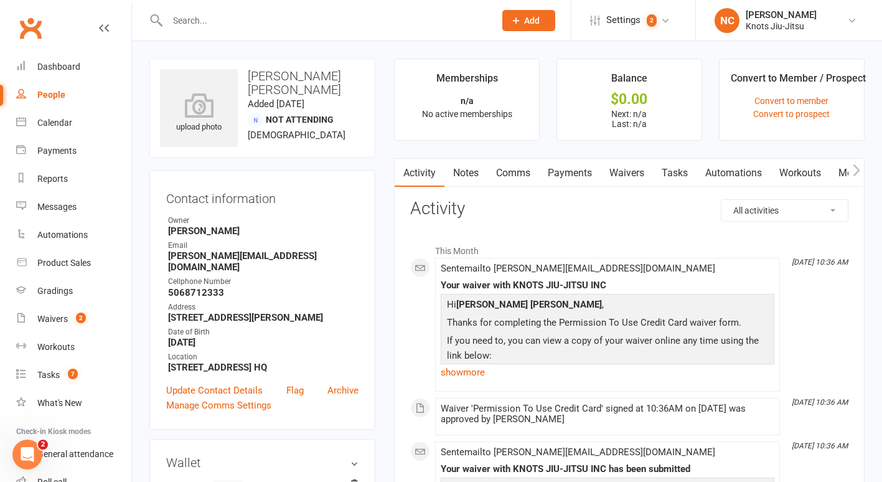
click at [62, 85] on link "People" at bounding box center [73, 95] width 115 height 28
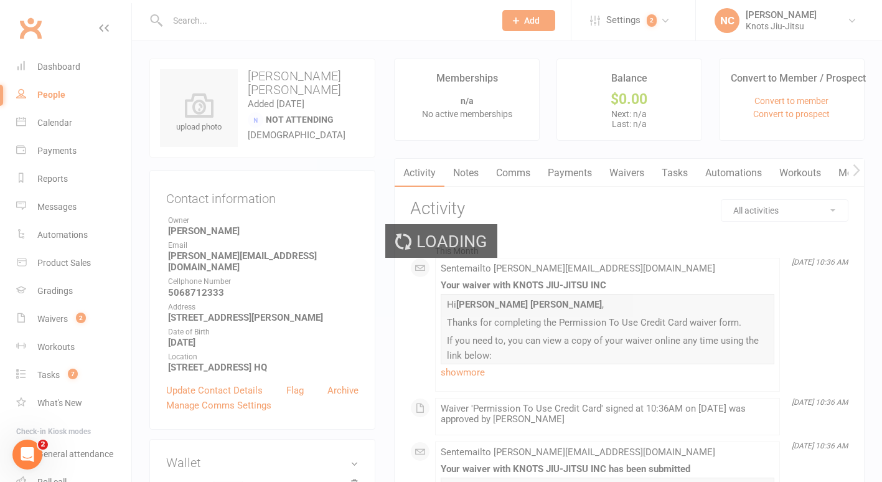
select select "100"
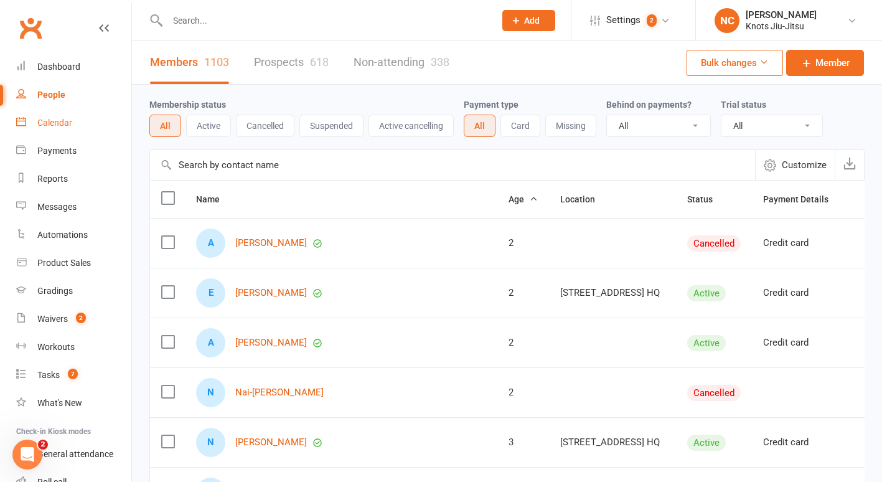
click at [65, 121] on div "Calendar" at bounding box center [54, 123] width 35 height 10
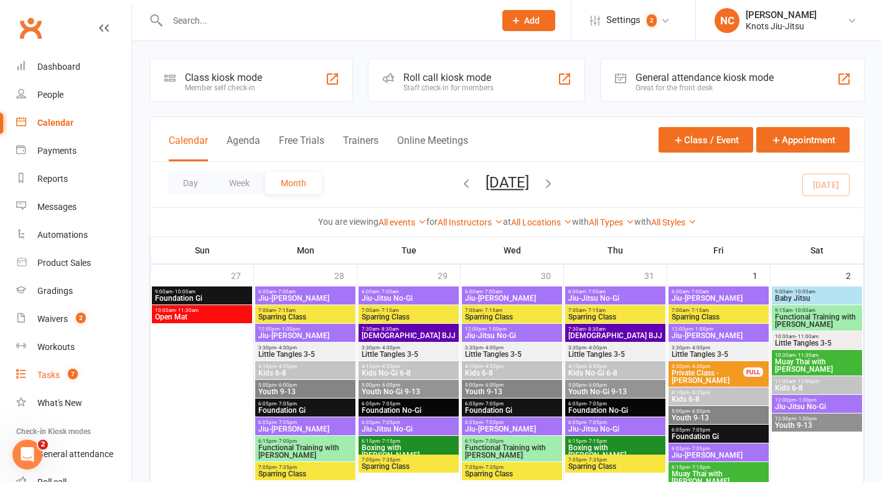
click at [49, 367] on link "Tasks 7" at bounding box center [73, 375] width 115 height 28
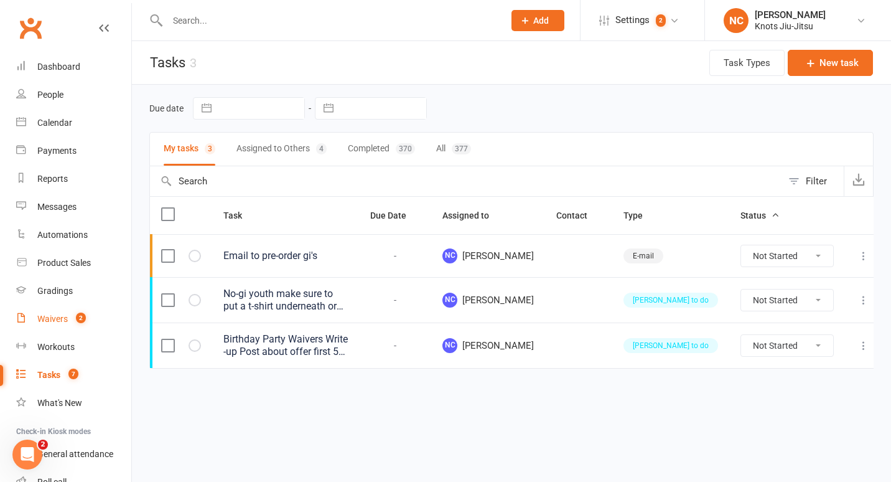
click at [62, 314] on div "Waivers" at bounding box center [52, 319] width 30 height 10
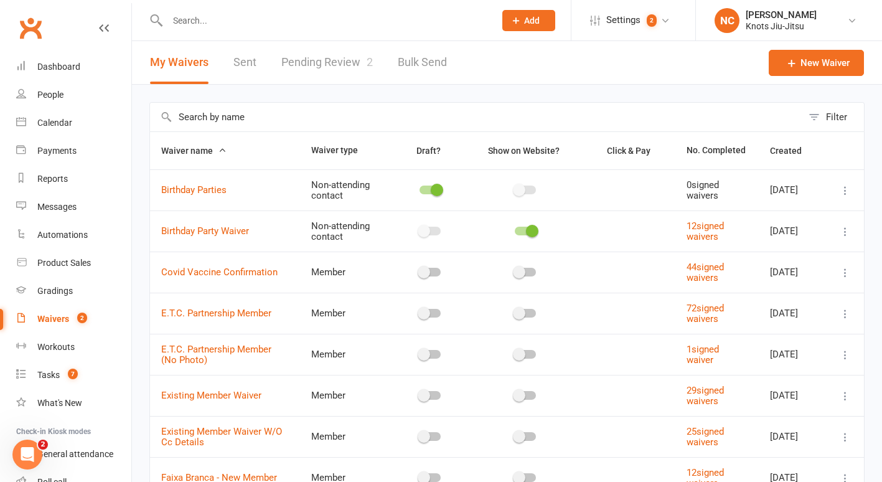
click at [340, 83] on link "Pending Review 2" at bounding box center [326, 62] width 91 height 43
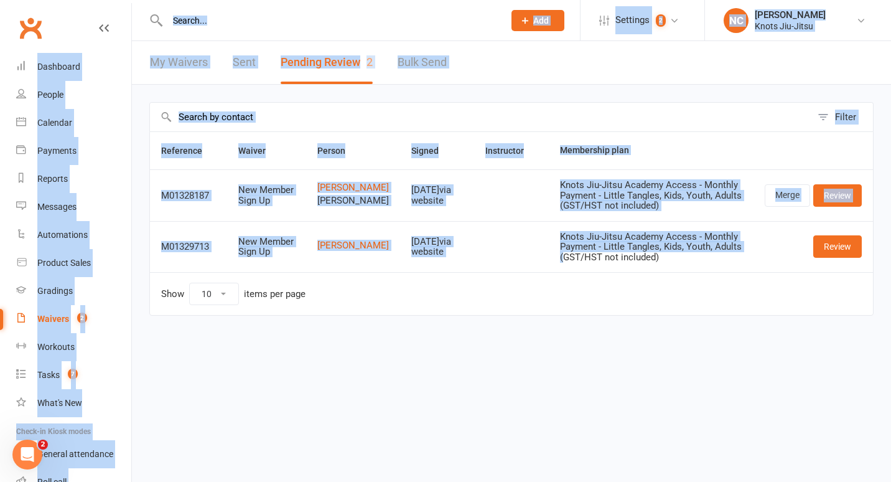
drag, startPoint x: 552, startPoint y: 253, endPoint x: 339, endPoint y: 2, distance: 329.8
click at [322, 26] on ui-view "Prospect Member Non-attending contact Class / event Appointment Grading event T…" at bounding box center [445, 176] width 891 height 347
click at [598, 88] on div "Filter Reference Waiver Person Signed Instructor Membership plan M01328187 New …" at bounding box center [511, 218] width 759 height 266
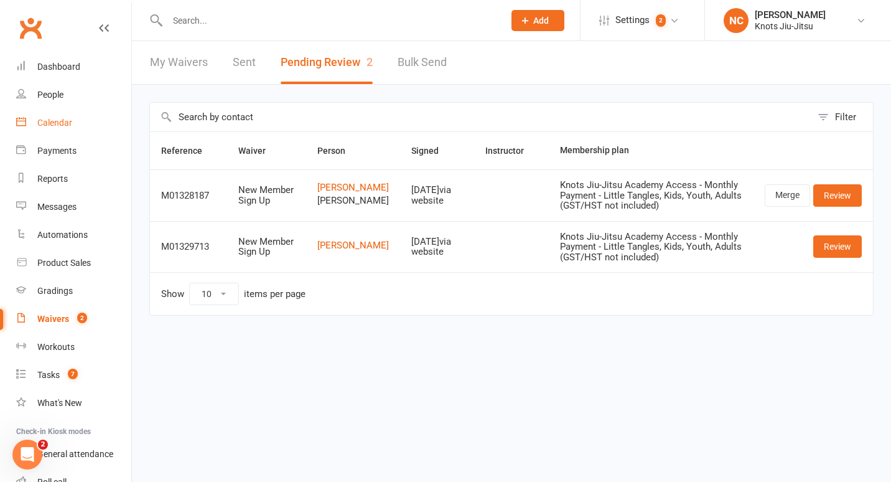
click at [31, 114] on link "Calendar" at bounding box center [73, 123] width 115 height 28
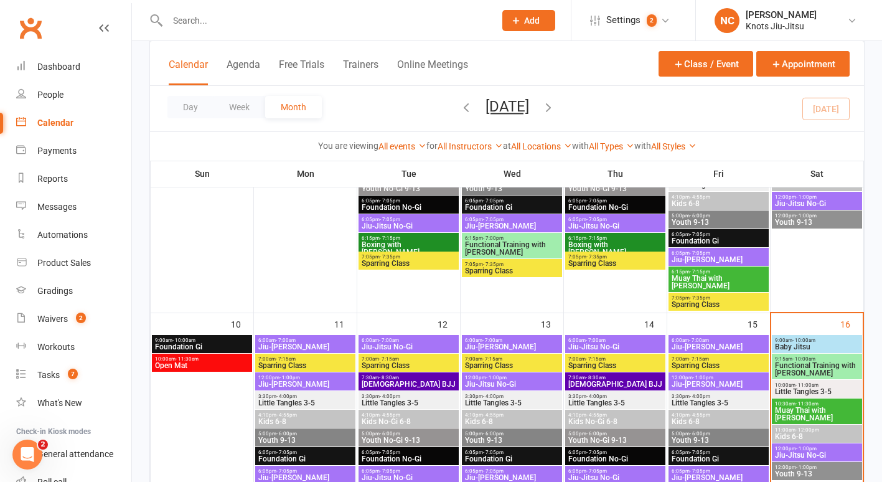
scroll to position [447, 0]
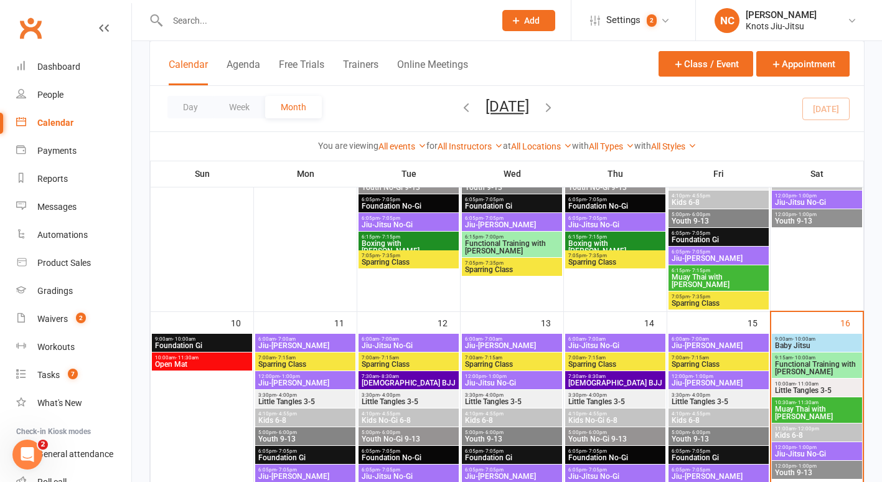
click at [807, 428] on span "- 12:00pm" at bounding box center [807, 429] width 24 height 6
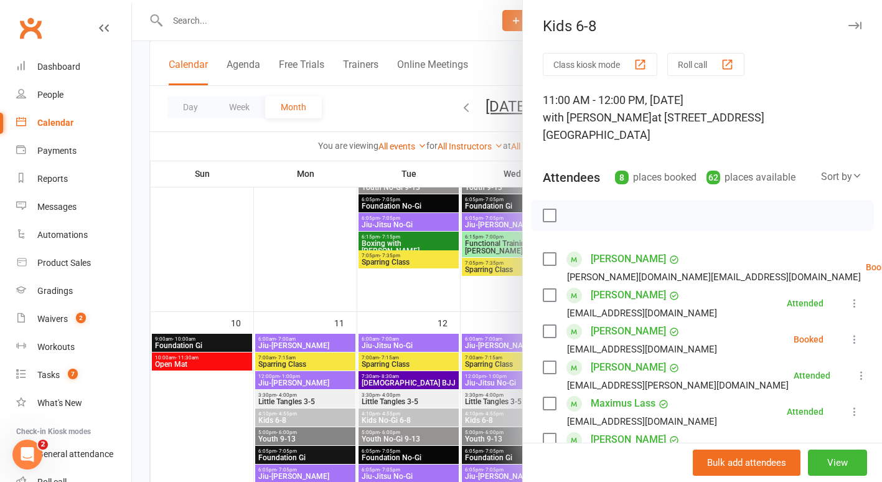
scroll to position [206, 0]
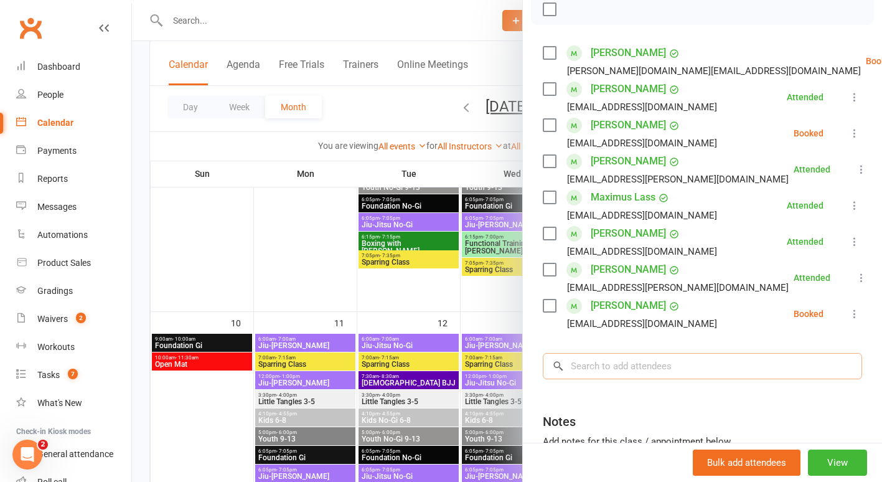
click at [603, 353] on input "search" at bounding box center [702, 366] width 319 height 26
type input "ae"
click at [217, 7] on div at bounding box center [507, 241] width 750 height 482
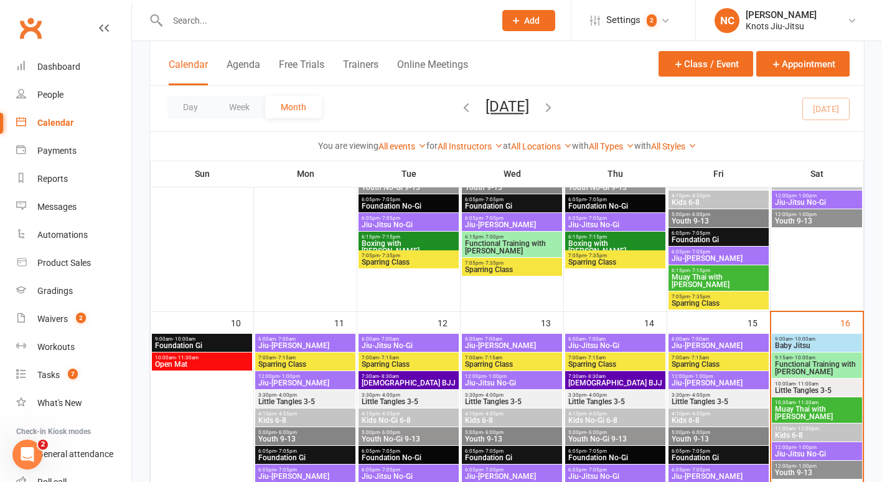
click at [202, 23] on input "text" at bounding box center [325, 20] width 322 height 17
type input "aeksoush"
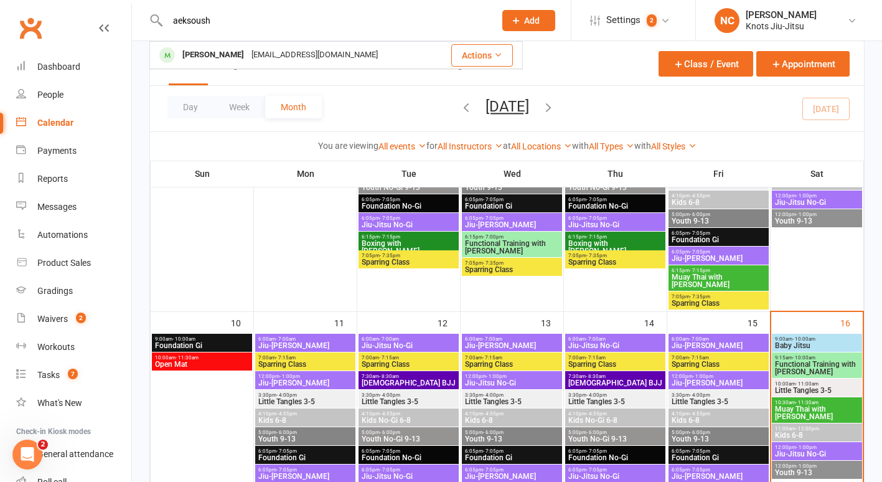
click at [63, 124] on div "Calendar" at bounding box center [55, 123] width 36 height 10
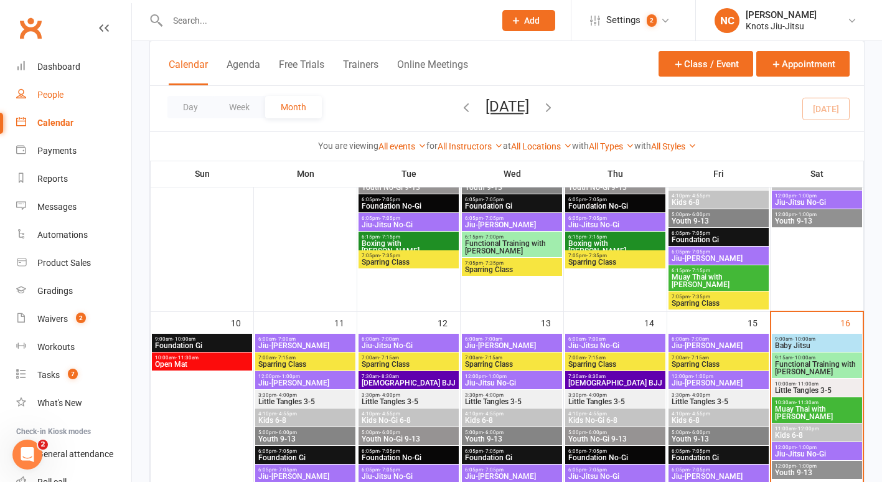
click at [57, 93] on div "People" at bounding box center [50, 95] width 26 height 10
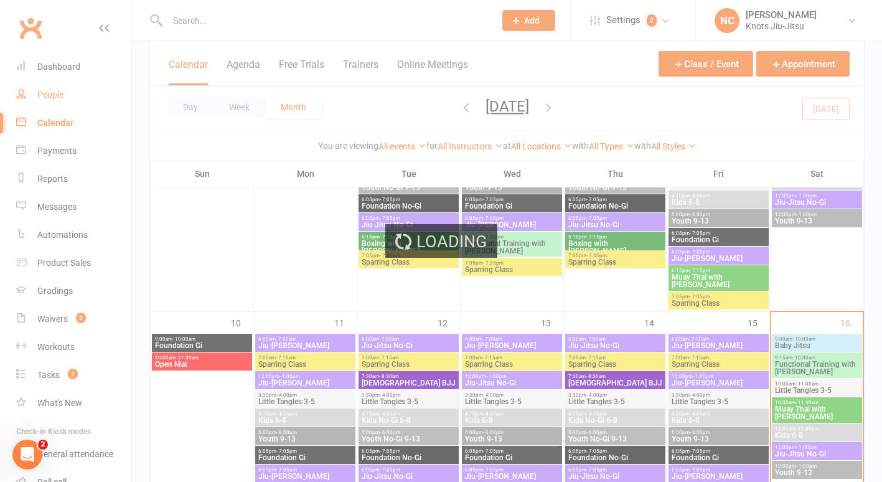
select select "100"
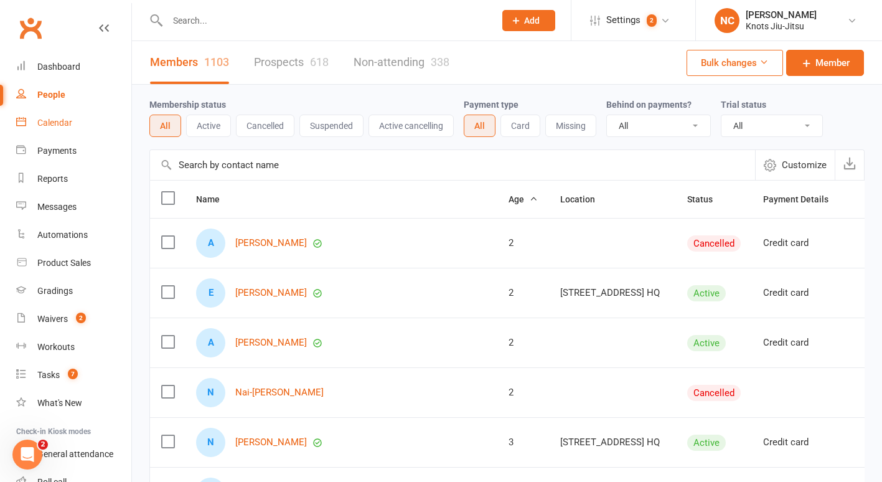
click at [60, 115] on link "Calendar" at bounding box center [73, 123] width 115 height 28
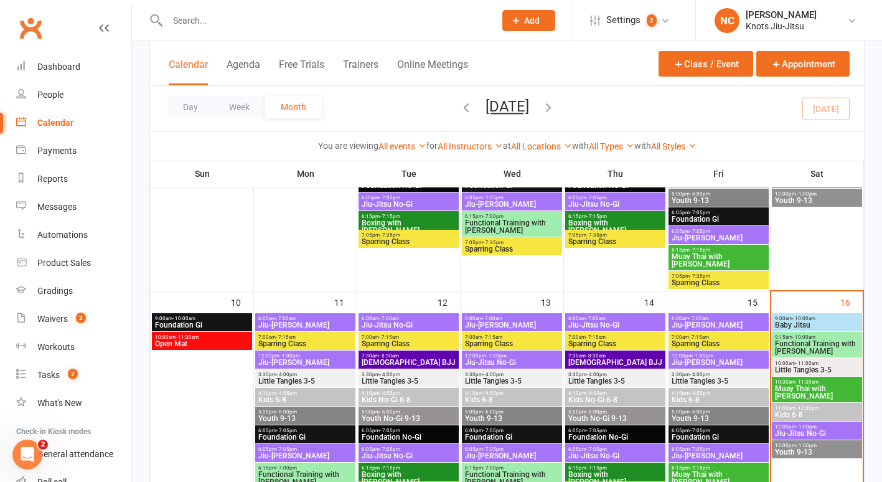
scroll to position [501, 0]
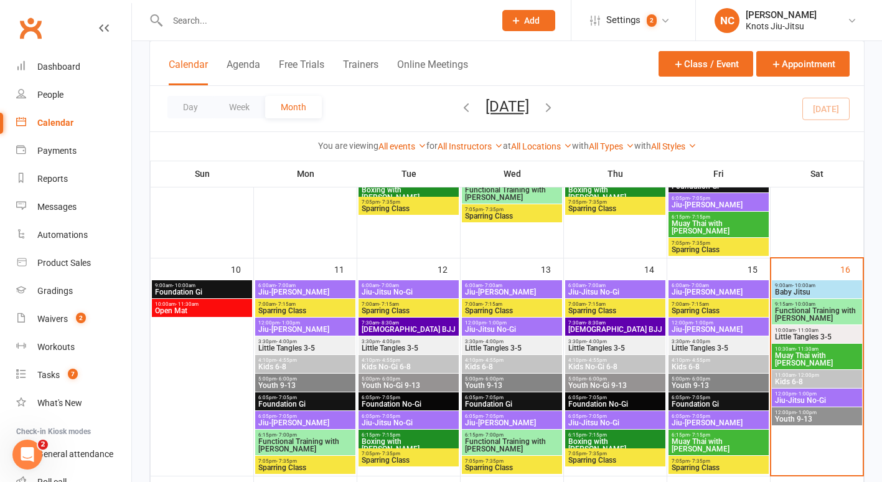
click at [815, 380] on span "Kids 6-8" at bounding box center [816, 381] width 85 height 7
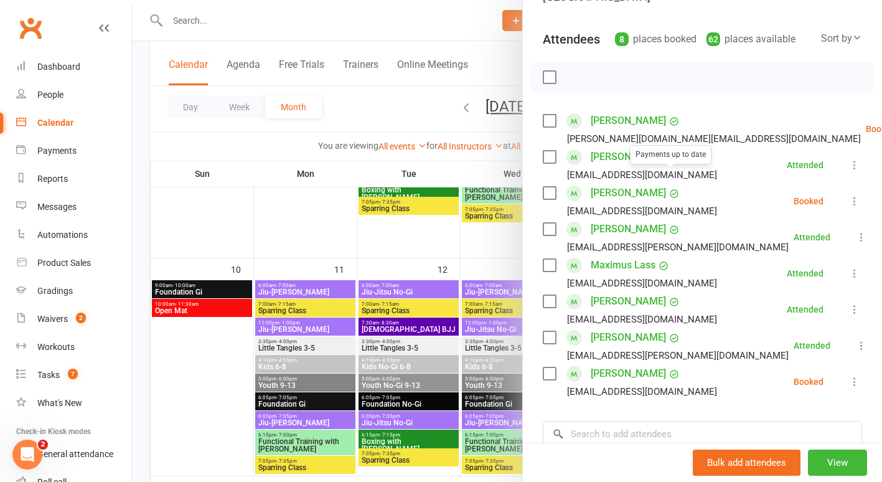
scroll to position [139, 0]
click at [600, 421] on input "search" at bounding box center [702, 433] width 319 height 26
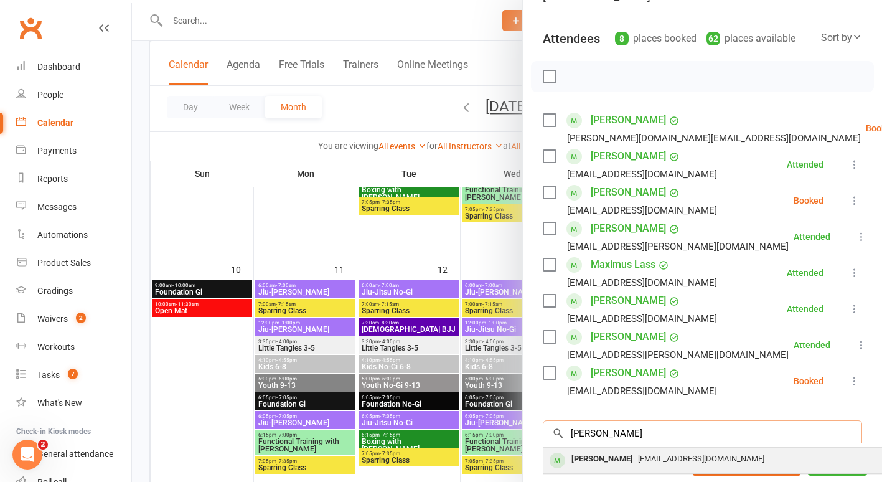
type input "aekansh"
click at [603, 450] on div "[PERSON_NAME]" at bounding box center [602, 459] width 72 height 18
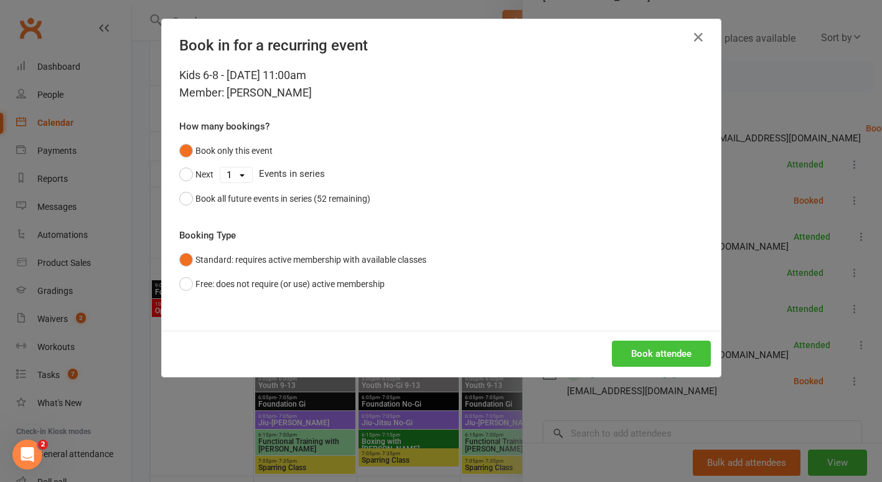
click at [638, 361] on button "Book attendee" at bounding box center [661, 353] width 99 height 26
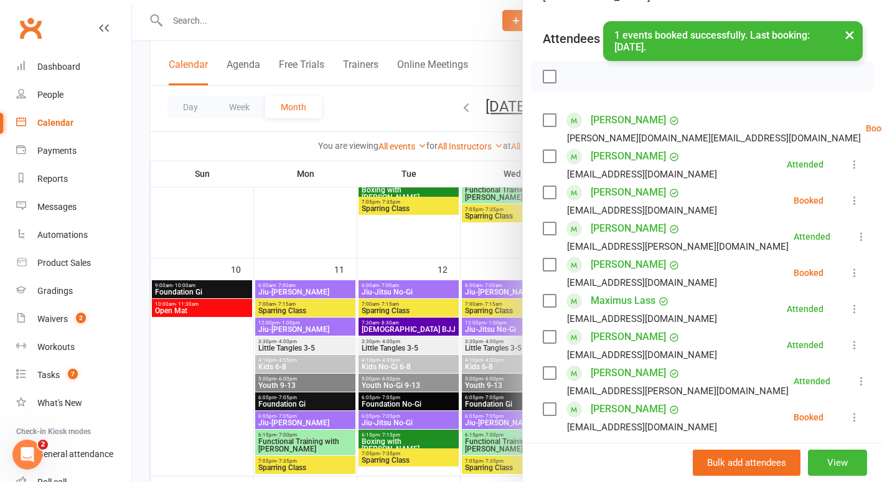
click at [848, 266] on icon at bounding box center [854, 272] width 12 height 12
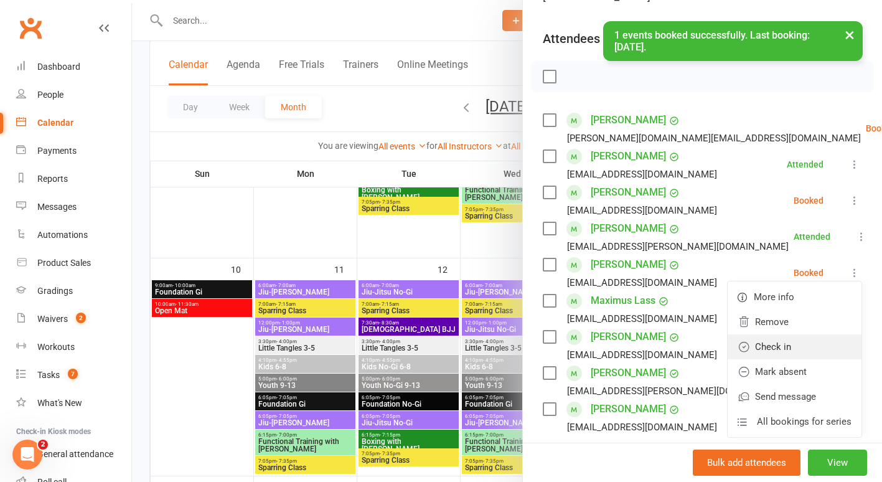
click at [792, 334] on link "Check in" at bounding box center [794, 346] width 134 height 25
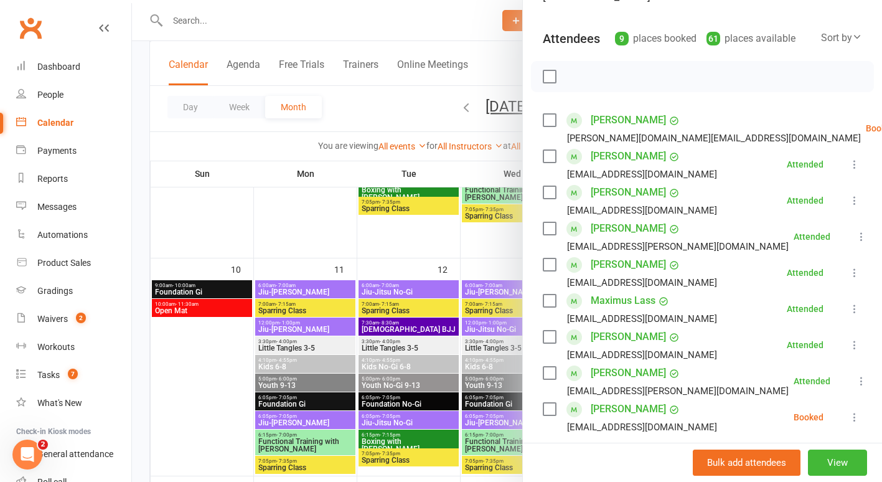
click at [68, 123] on div "Calendar" at bounding box center [55, 123] width 36 height 10
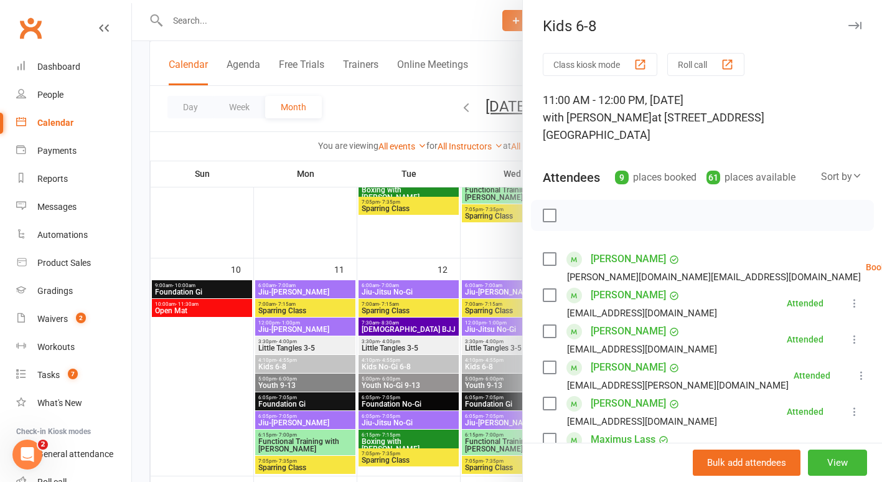
click at [293, 225] on div at bounding box center [507, 241] width 750 height 482
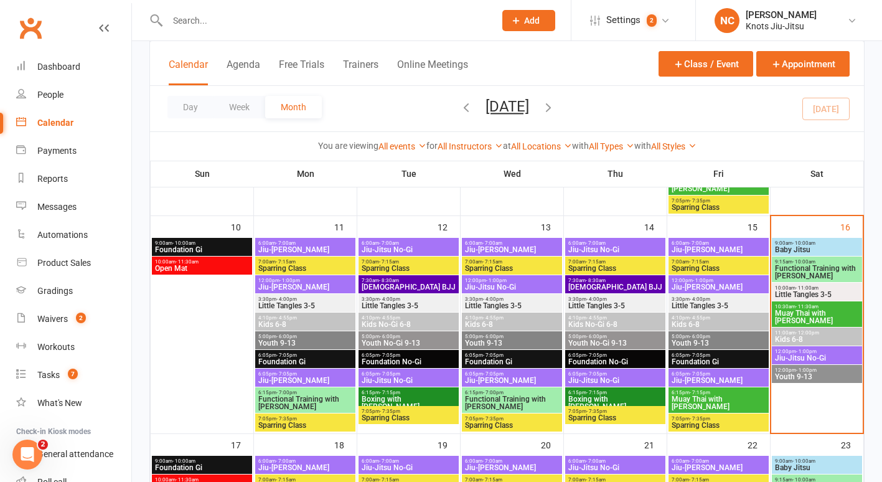
scroll to position [544, 0]
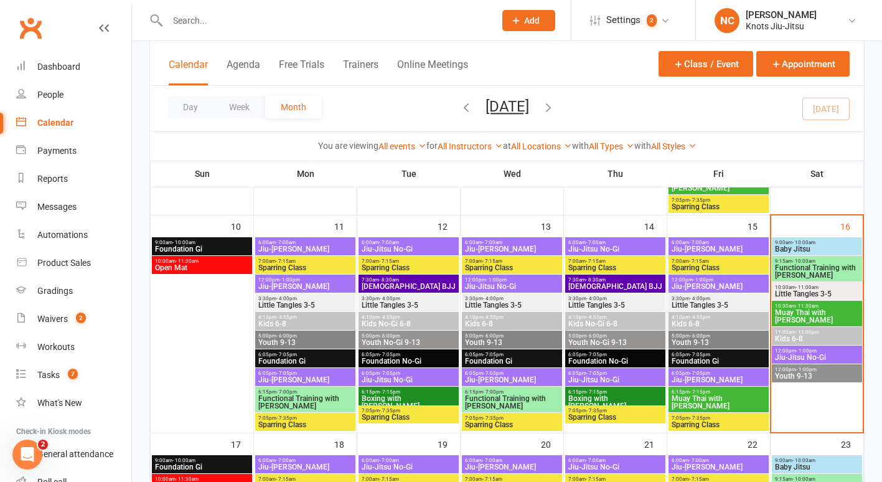
click at [812, 284] on span "- 11:00am" at bounding box center [806, 287] width 23 height 6
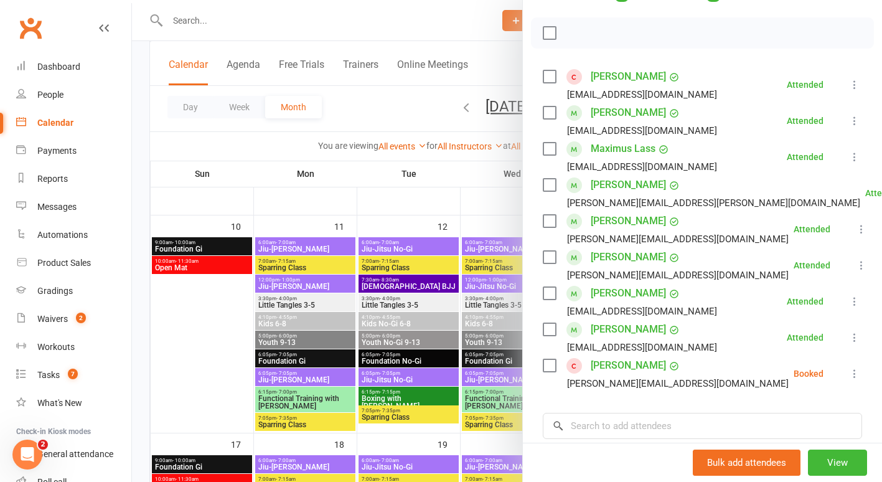
scroll to position [184, 0]
click at [631, 354] on link "Mylo Sossoadouno" at bounding box center [628, 364] width 75 height 20
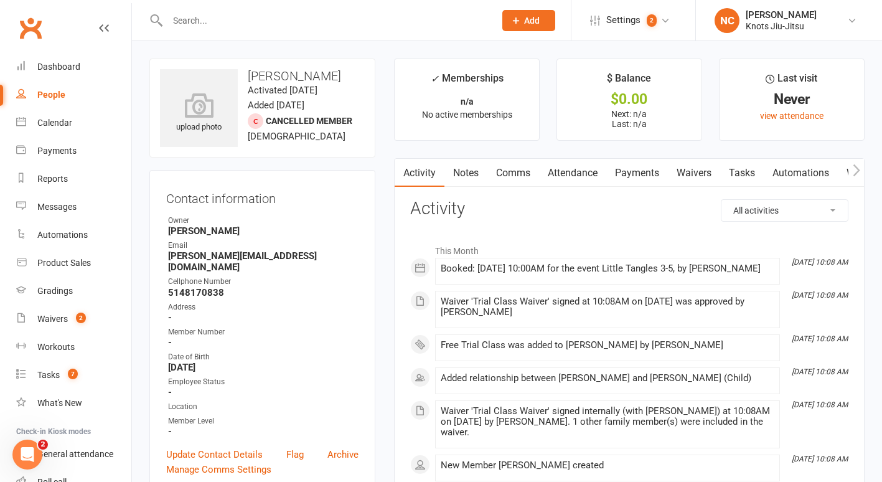
click at [708, 175] on link "Waivers" at bounding box center [694, 173] width 52 height 29
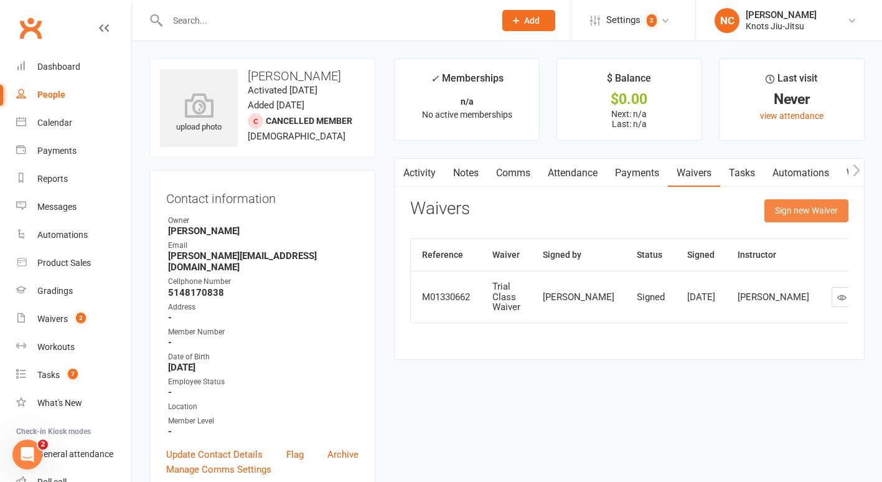
click at [824, 211] on button "Sign new Waiver" at bounding box center [806, 210] width 84 height 22
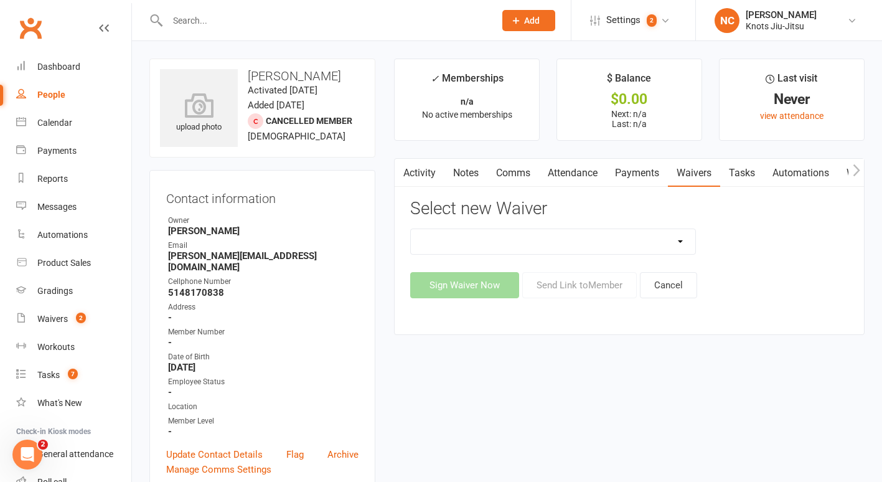
click at [526, 223] on div "Select new Waiver Covid Vaccine Confirmation E.T.C. Partnership Member E.T.C. P…" at bounding box center [629, 248] width 438 height 99
click at [524, 233] on select "Covid Vaccine Confirmation E.T.C. Partnership Member E.T.C. Partnership Member …" at bounding box center [553, 241] width 284 height 25
select select "6388"
click at [411, 229] on select "Covid Vaccine Confirmation E.T.C. Partnership Member E.T.C. Partnership Member …" at bounding box center [553, 241] width 284 height 25
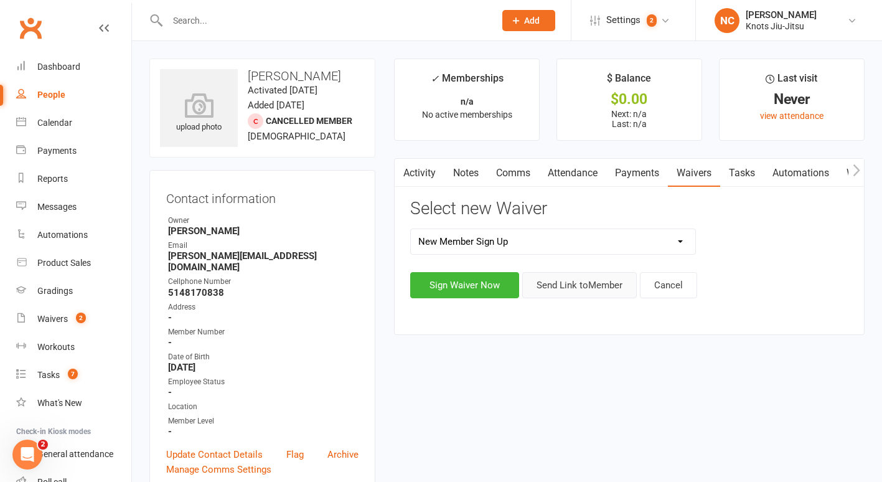
click at [558, 284] on button "Send Link to Member" at bounding box center [579, 285] width 114 height 26
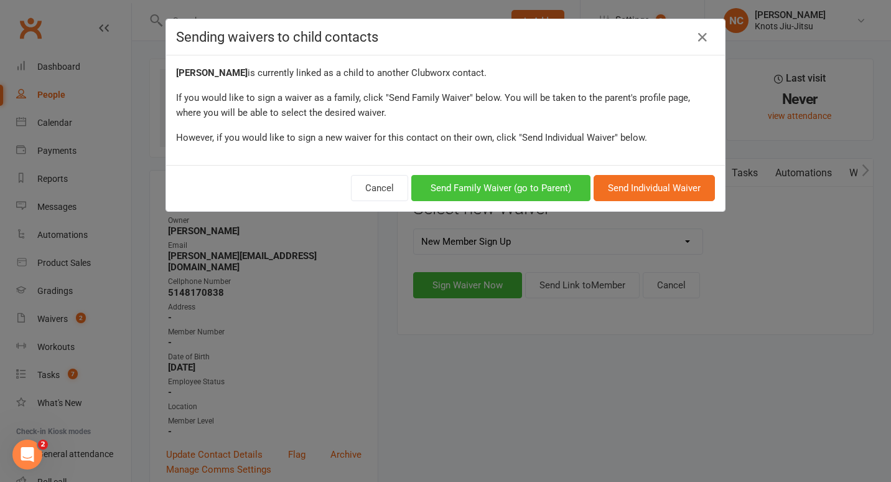
click at [528, 189] on button "Send Family Waiver (go to Parent)" at bounding box center [500, 188] width 179 height 26
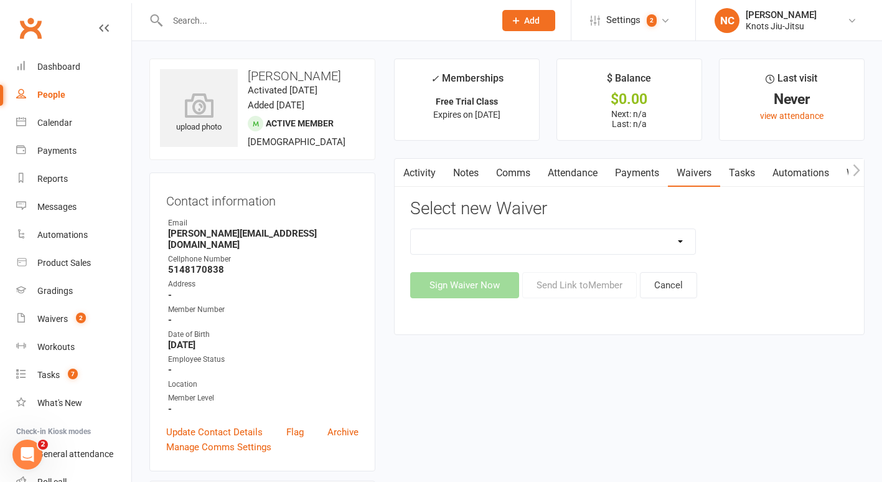
click at [446, 242] on select "Covid Vaccine Confirmation E.T.C. Partnership Member E.T.C. Partnership Member …" at bounding box center [553, 241] width 284 height 25
select select "6388"
click at [411, 229] on select "Covid Vaccine Confirmation E.T.C. Partnership Member E.T.C. Partnership Member …" at bounding box center [553, 241] width 284 height 25
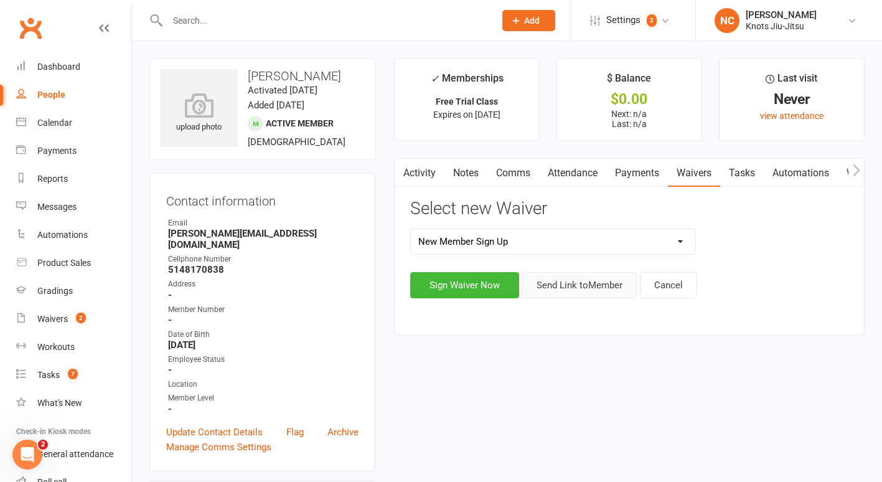
click at [577, 289] on button "Send Link to Member" at bounding box center [579, 285] width 114 height 26
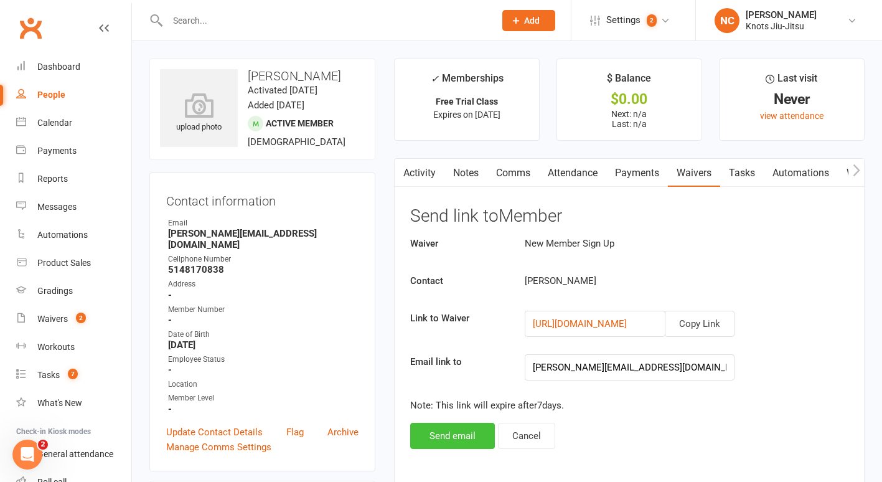
click at [468, 437] on button "Send email" at bounding box center [452, 436] width 85 height 26
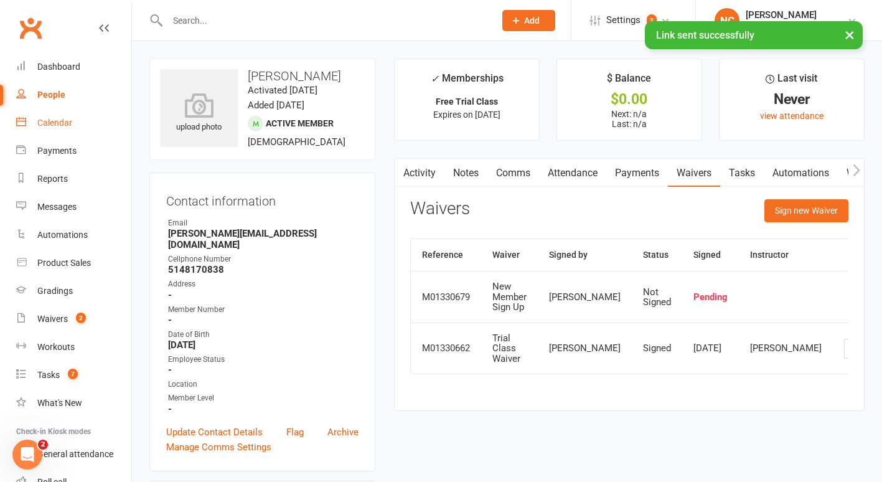
click at [73, 128] on link "Calendar" at bounding box center [73, 123] width 115 height 28
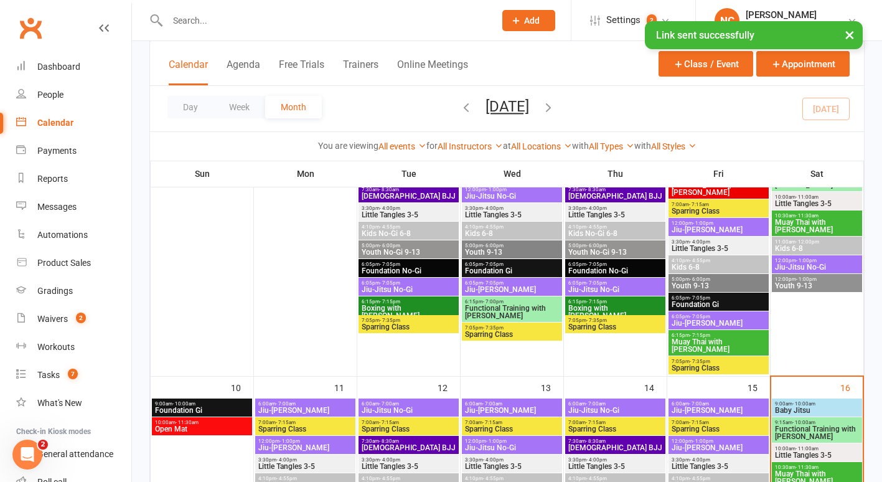
scroll to position [383, 0]
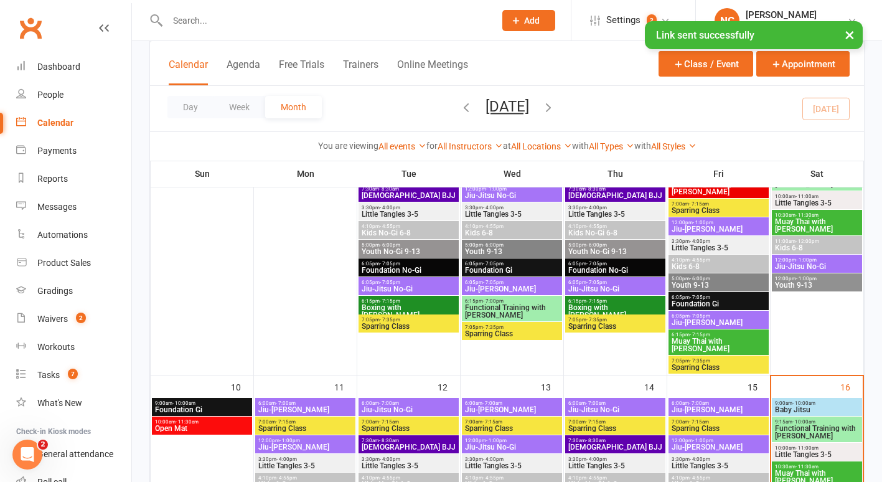
click at [790, 403] on span "9:00am - 10:00am" at bounding box center [816, 403] width 85 height 6
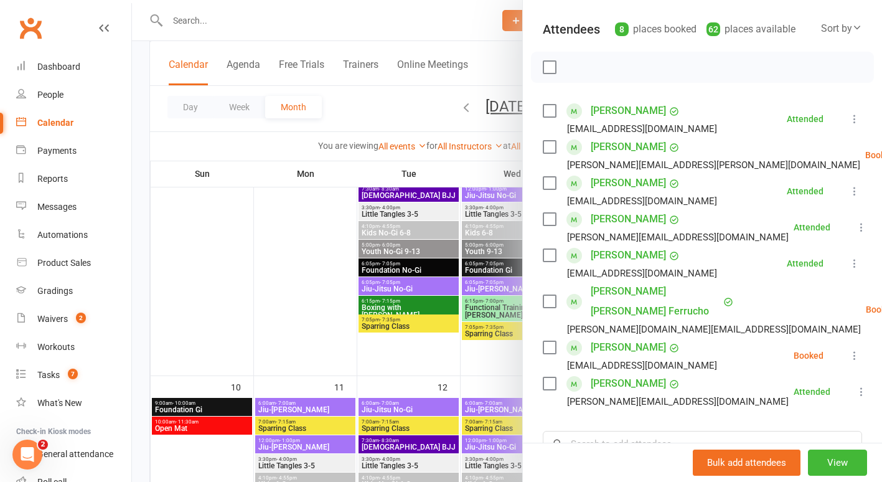
scroll to position [147, 0]
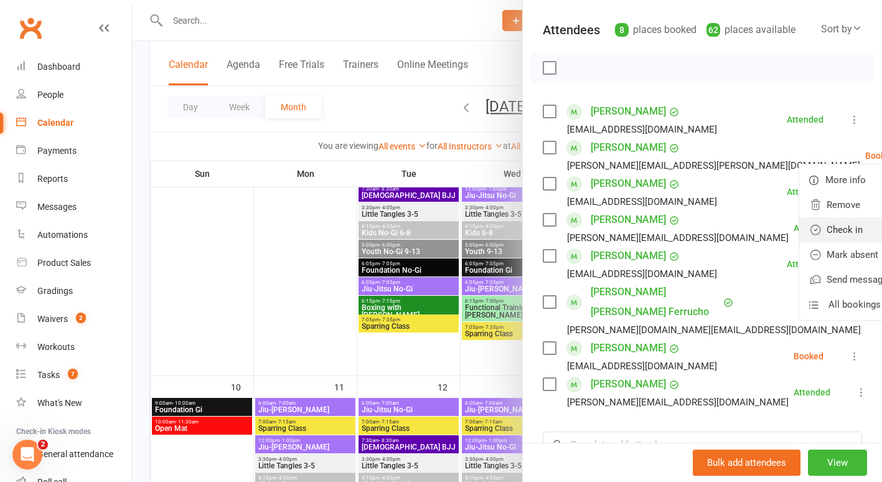
click at [806, 217] on link "Check in" at bounding box center [866, 229] width 134 height 25
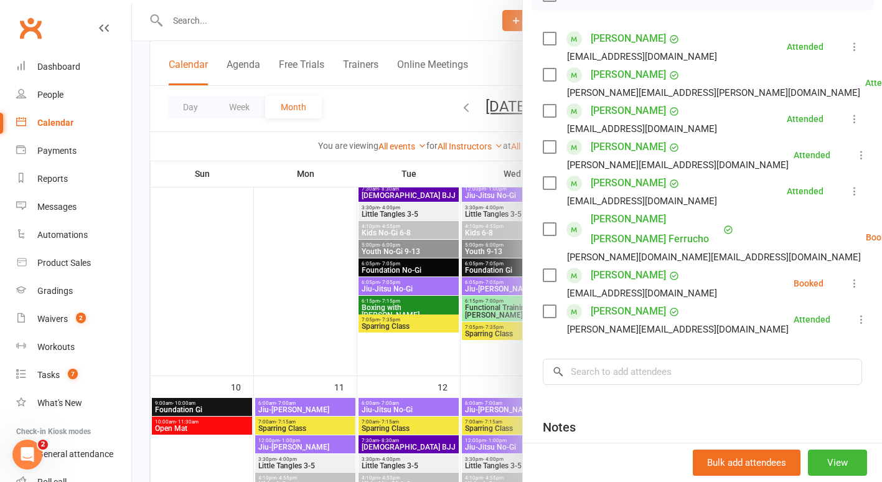
scroll to position [301, 0]
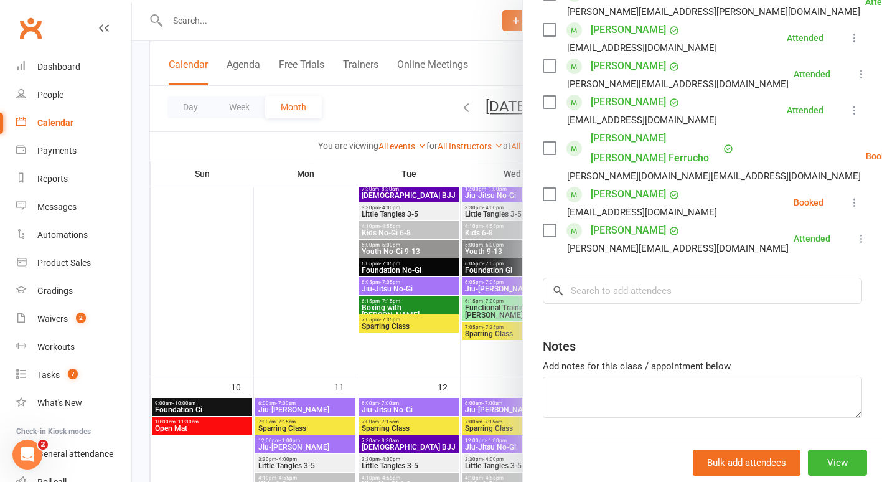
click at [284, 257] on div at bounding box center [507, 241] width 750 height 482
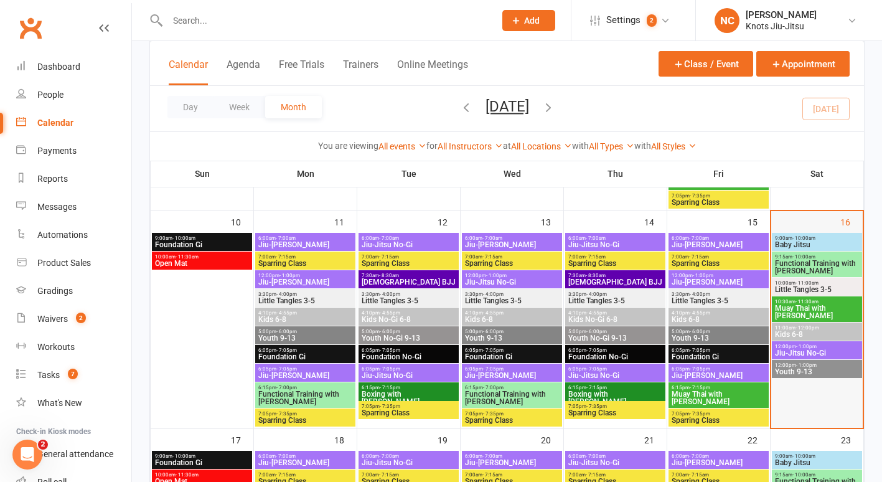
scroll to position [549, 0]
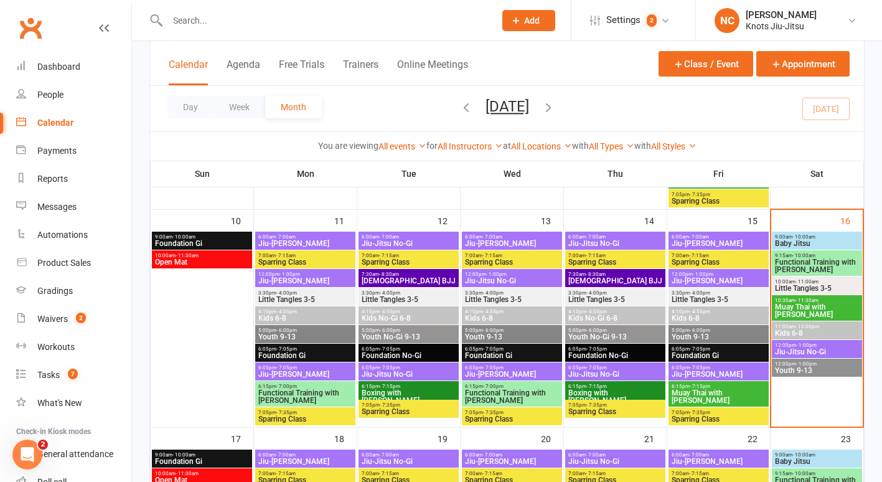
click at [805, 286] on span "Little Tangles 3-5" at bounding box center [816, 287] width 85 height 7
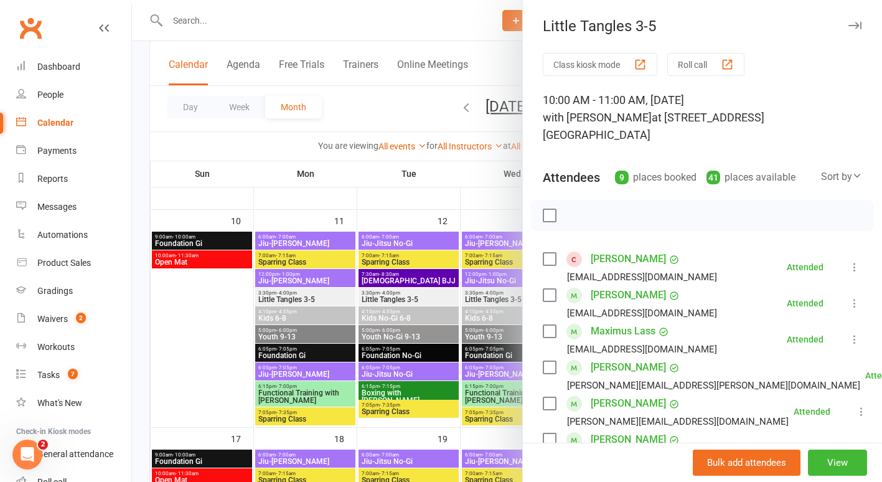
scroll to position [25, 0]
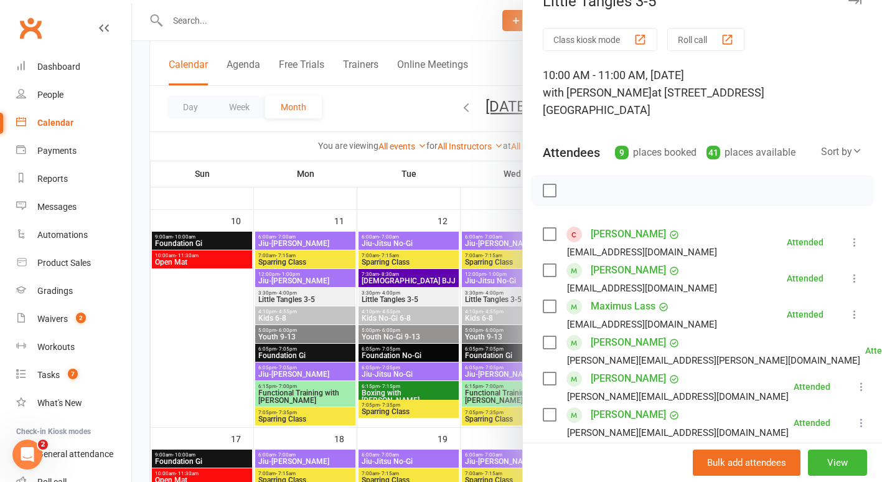
click at [606, 224] on link "Miguel Basque" at bounding box center [628, 234] width 75 height 20
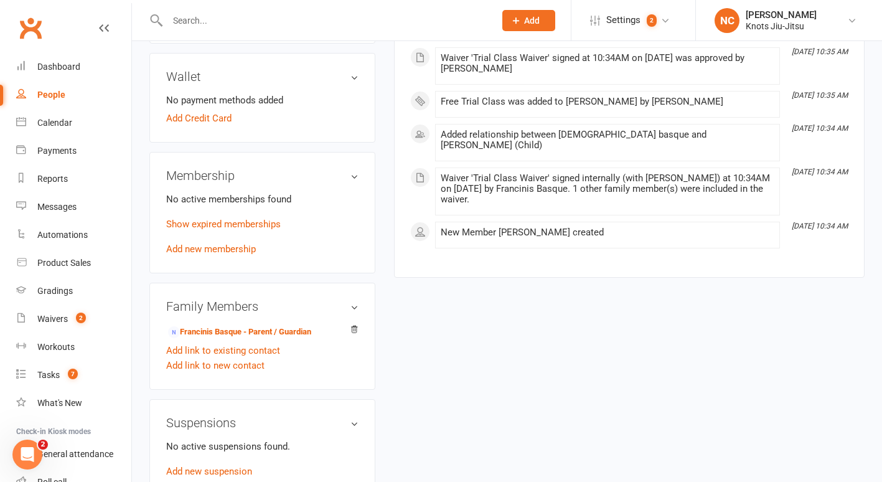
scroll to position [439, 0]
click at [198, 332] on link "Francinis Basque - Parent / Guardian" at bounding box center [239, 331] width 143 height 13
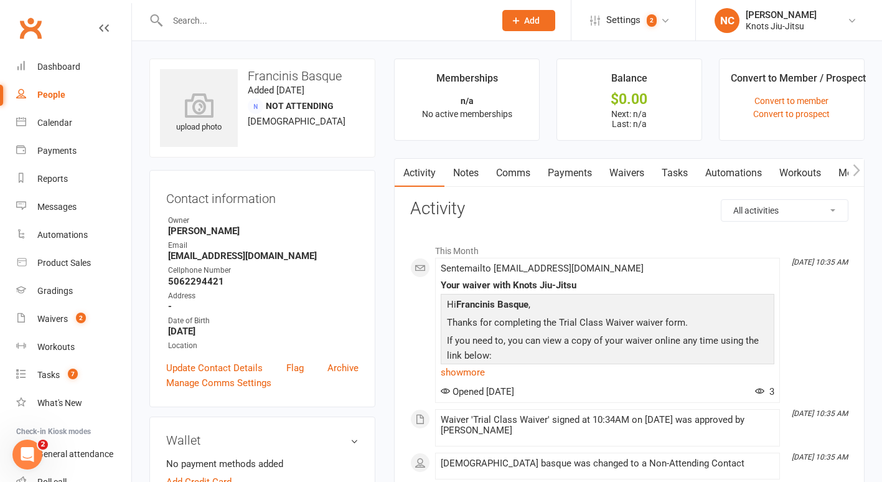
click at [627, 175] on link "Waivers" at bounding box center [626, 173] width 52 height 29
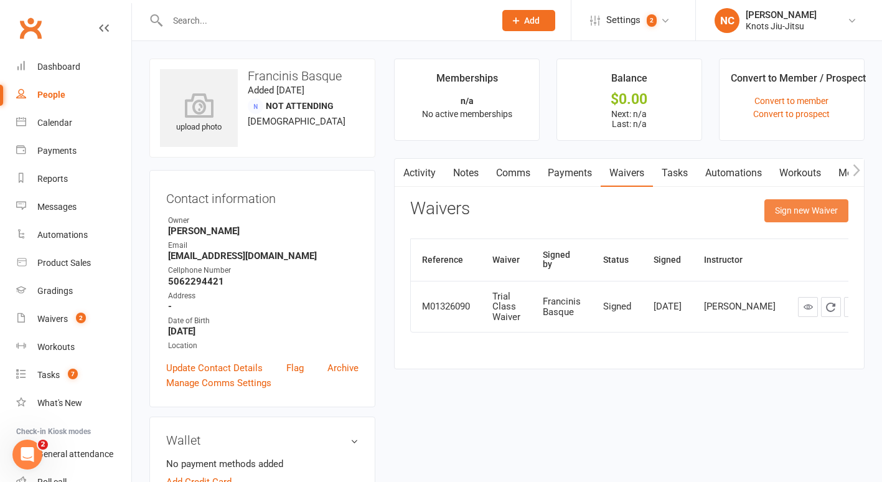
click at [823, 217] on button "Sign new Waiver" at bounding box center [806, 210] width 84 height 22
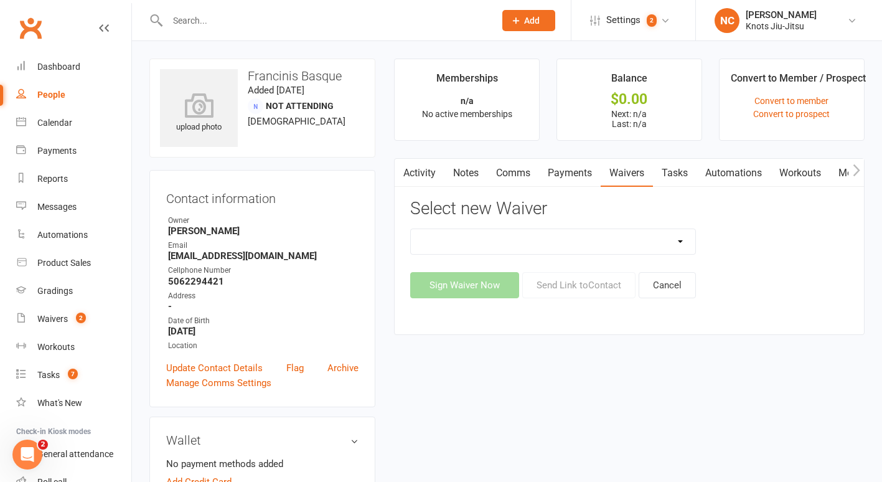
click at [638, 244] on select "Birthday Party Waiver Covid Vaccine Confirmation E.T.C. Partnership Member E.T.…" at bounding box center [553, 241] width 284 height 25
select select "6388"
click at [411, 229] on select "Birthday Party Waiver Covid Vaccine Confirmation E.T.C. Partnership Member E.T.…" at bounding box center [553, 241] width 284 height 25
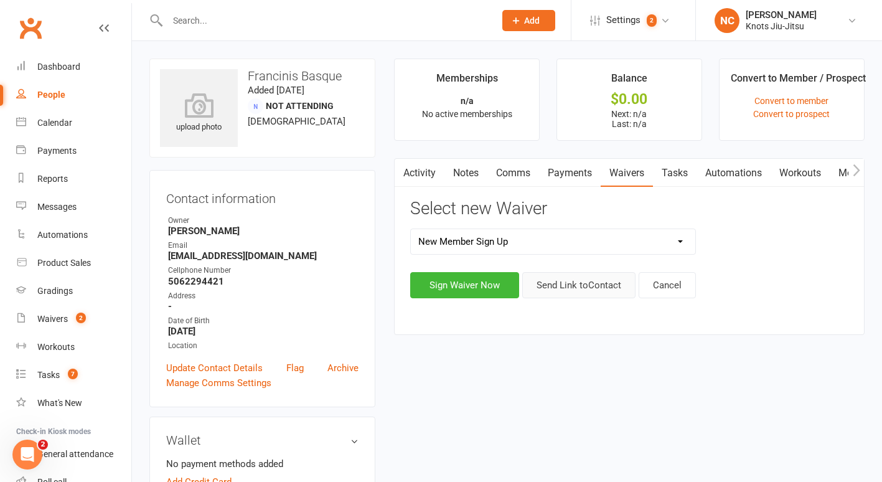
click at [573, 291] on button "Send Link to Contact" at bounding box center [578, 285] width 113 height 26
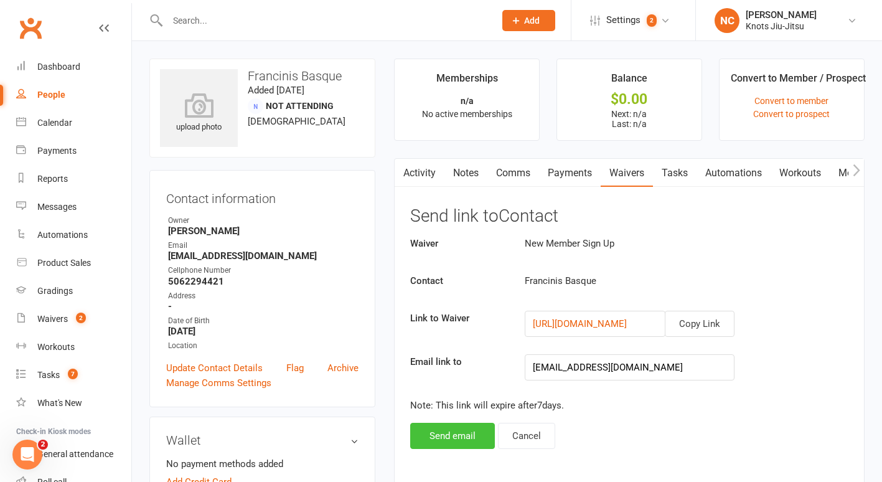
click at [443, 444] on button "Send email" at bounding box center [452, 436] width 85 height 26
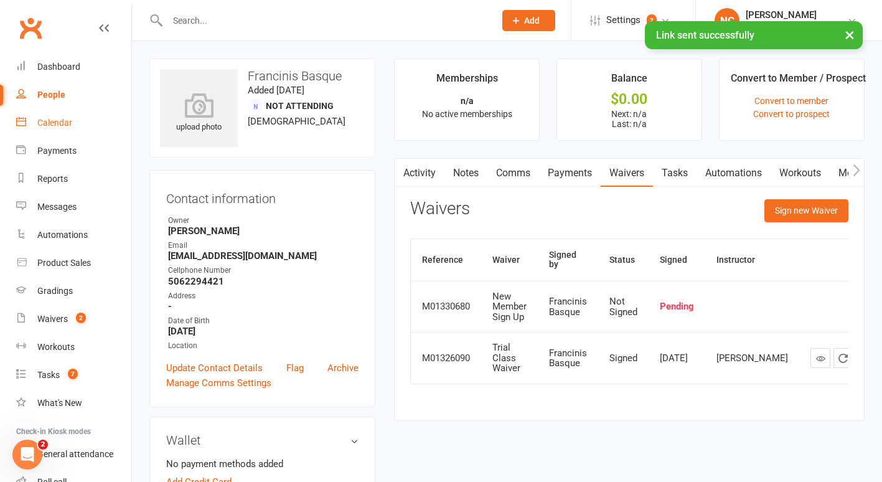
click at [72, 121] on link "Calendar" at bounding box center [73, 123] width 115 height 28
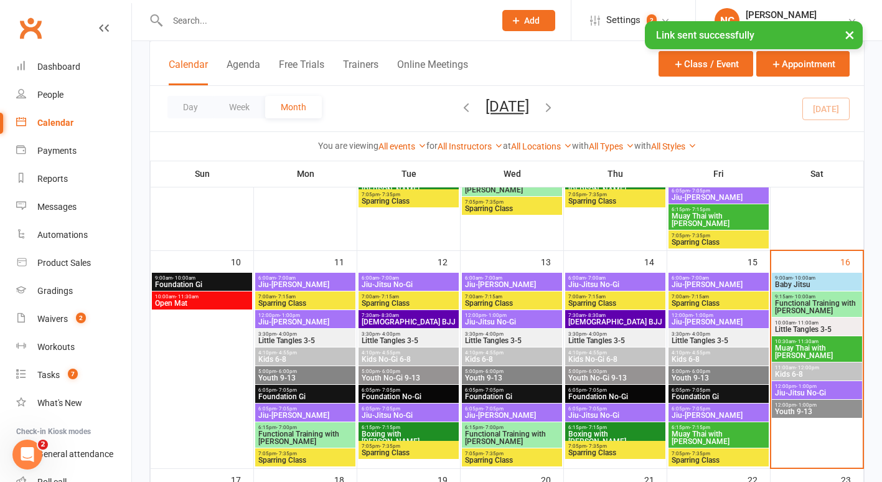
scroll to position [509, 0]
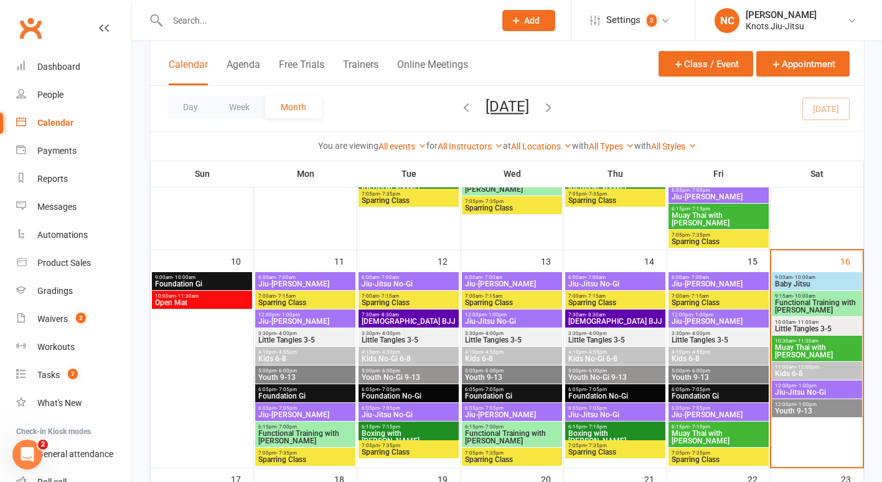
click at [824, 368] on span "11:00am - 12:00pm" at bounding box center [816, 367] width 85 height 6
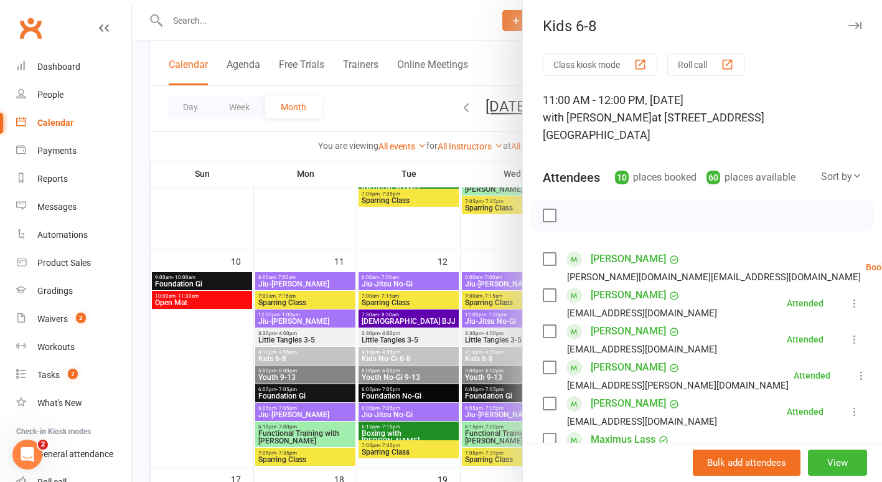
scroll to position [60, 0]
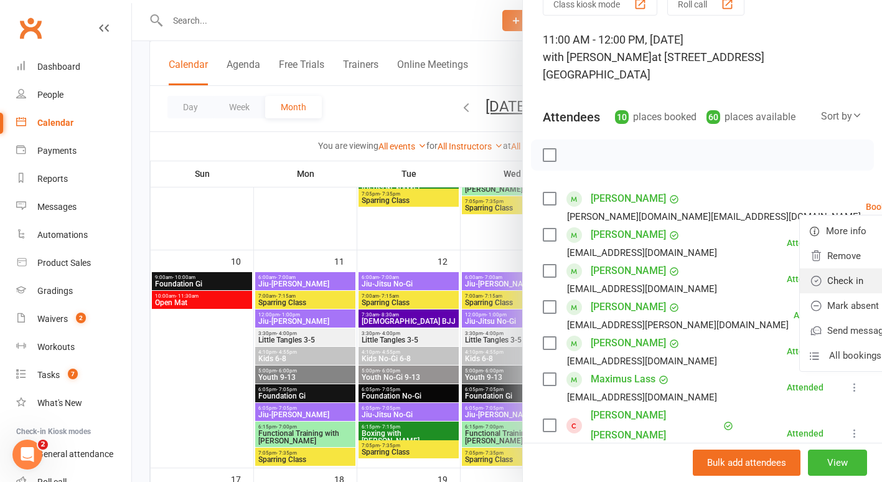
click at [800, 268] on link "Check in" at bounding box center [867, 280] width 134 height 25
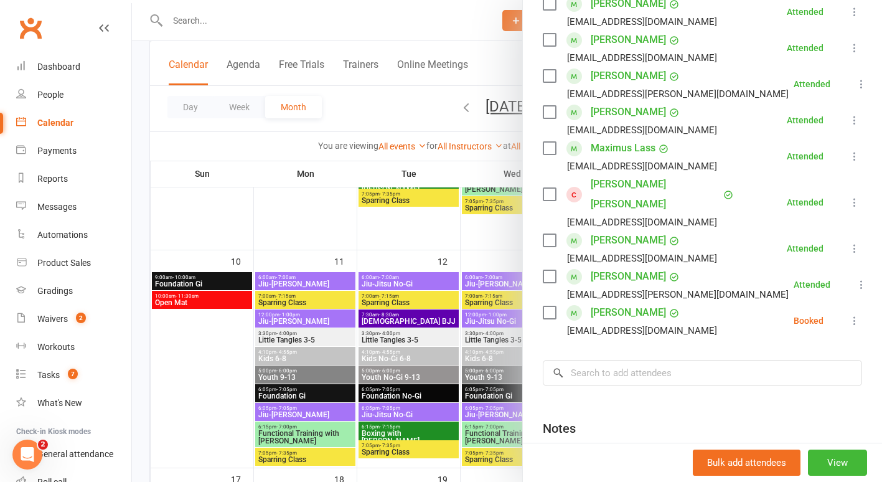
scroll to position [292, 0]
click at [848, 314] on icon at bounding box center [854, 320] width 12 height 12
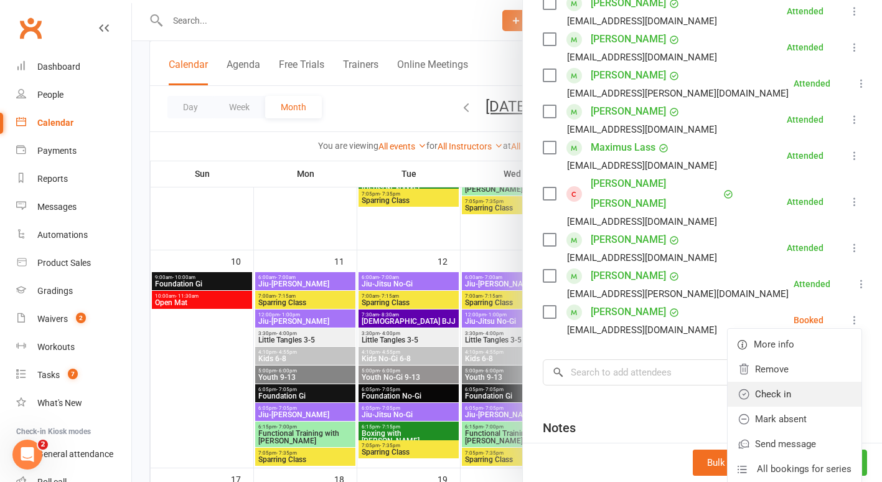
click at [789, 381] on link "Check in" at bounding box center [794, 393] width 134 height 25
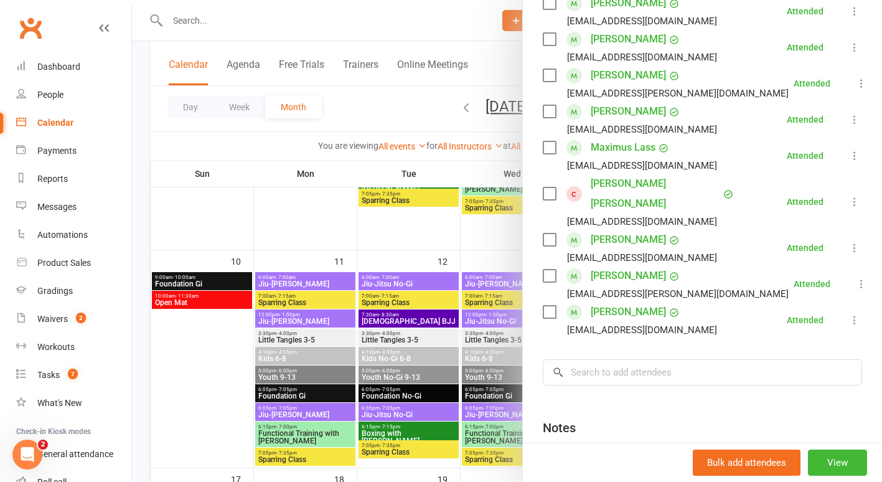
click at [608, 174] on link "Amelia Manriquez Bentley James" at bounding box center [655, 194] width 129 height 40
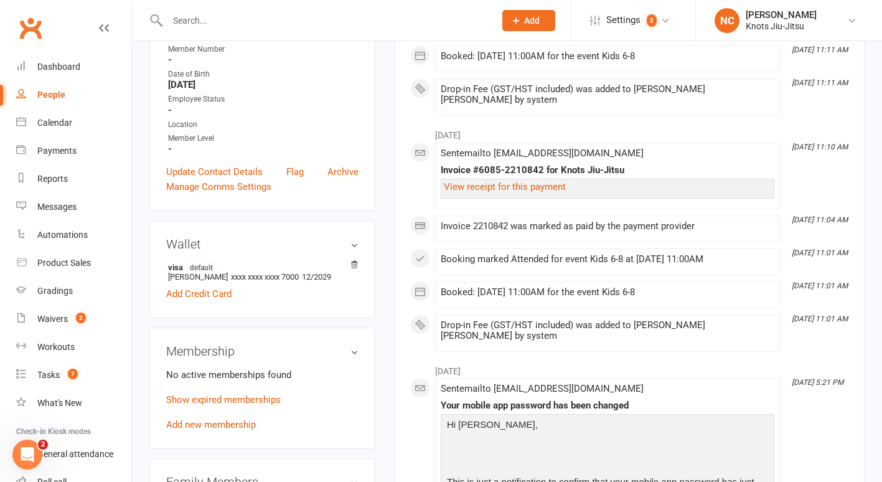
scroll to position [269, 0]
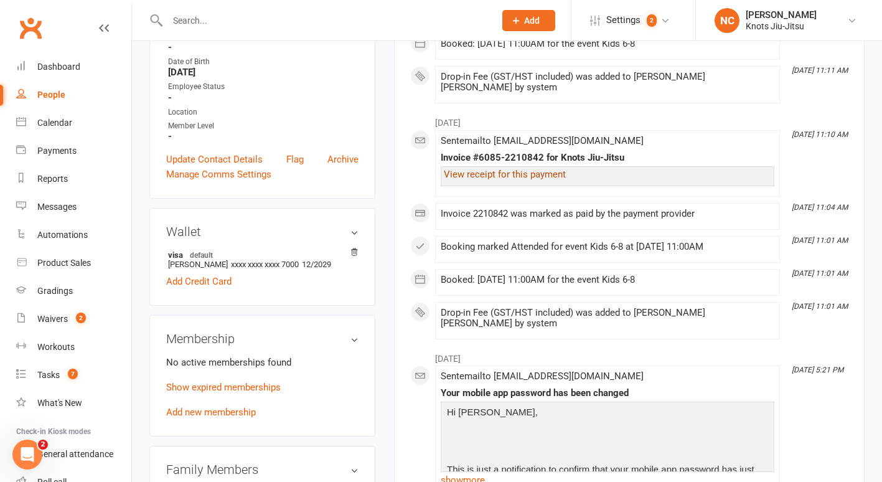
click at [513, 174] on link "View receipt for this payment" at bounding box center [505, 174] width 122 height 11
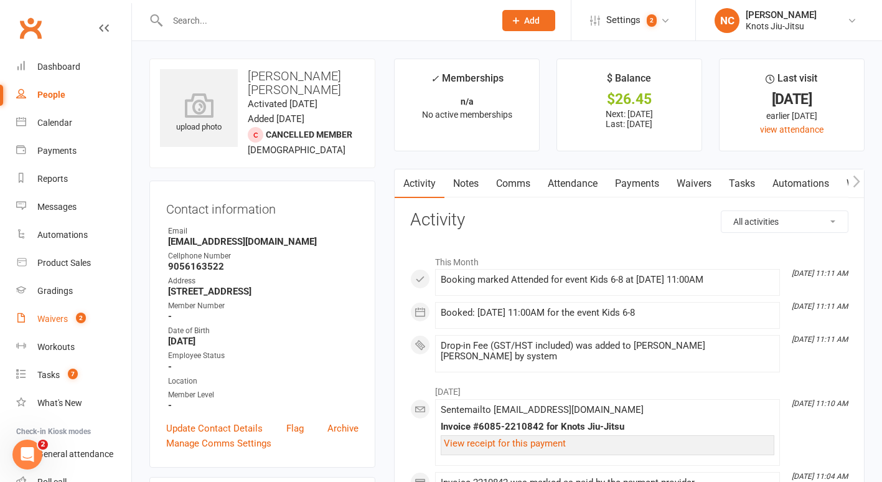
click at [66, 325] on link "Waivers 2" at bounding box center [73, 319] width 115 height 28
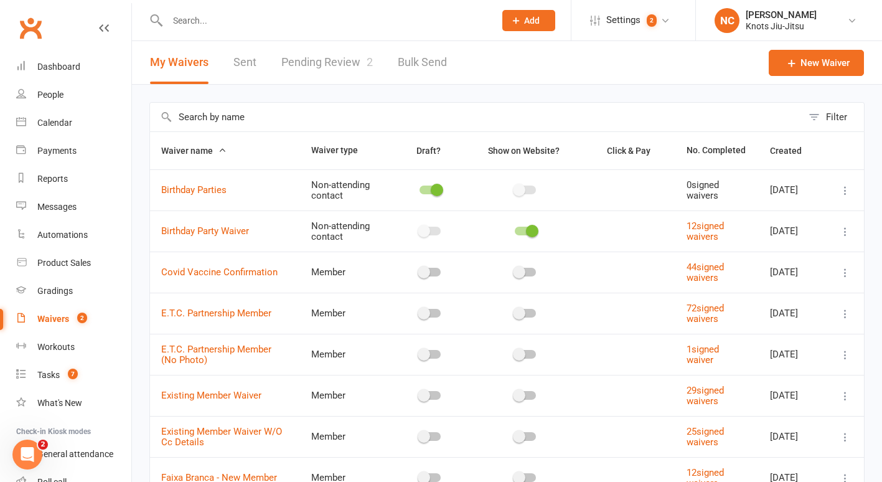
click at [339, 67] on link "Pending Review 2" at bounding box center [326, 62] width 91 height 43
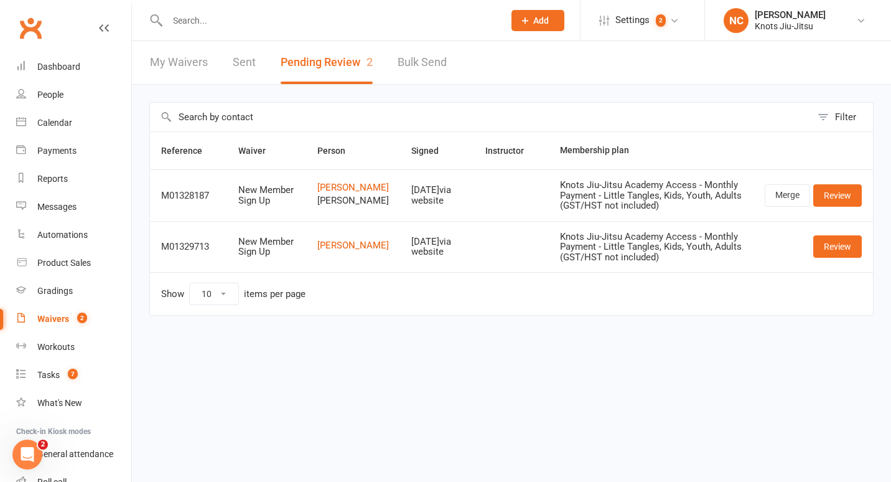
drag, startPoint x: 206, startPoint y: 7, endPoint x: 184, endPoint y: 28, distance: 30.4
click at [184, 28] on input "text" at bounding box center [330, 20] width 332 height 17
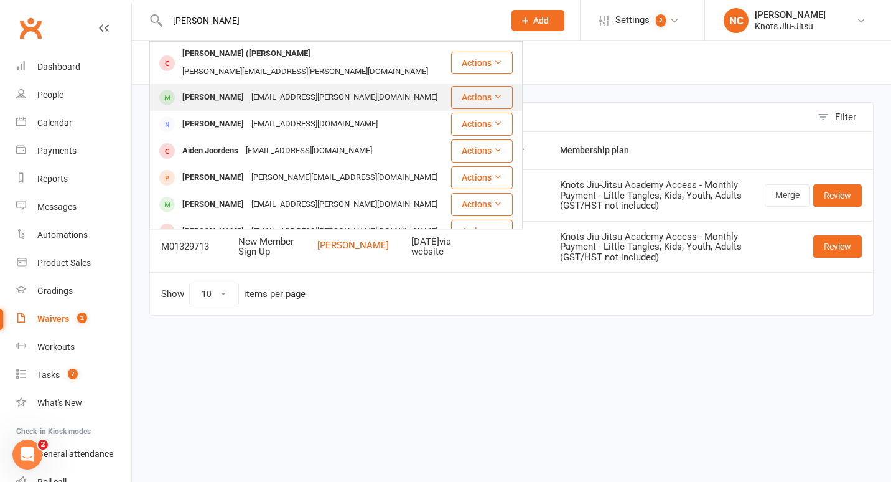
type input "elizabeth"
click at [248, 89] on div "meli.larocque@gmail.com" at bounding box center [345, 97] width 194 height 18
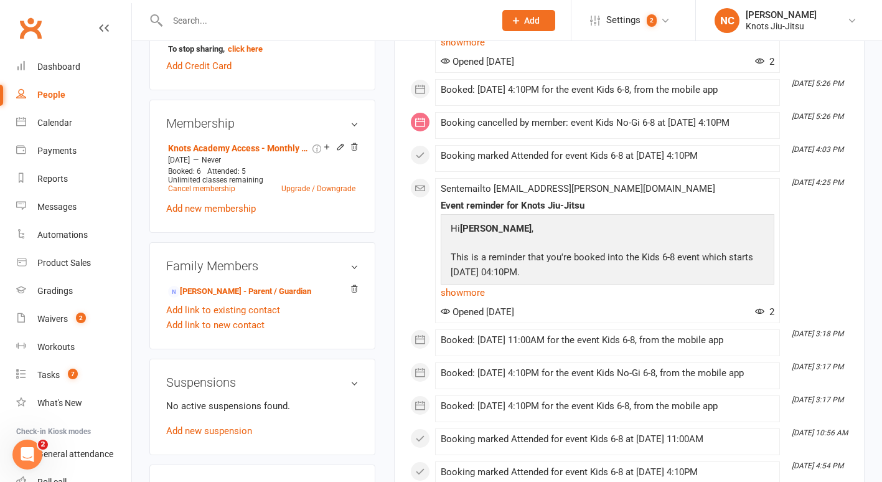
scroll to position [559, 0]
click at [235, 284] on link "Melissa Larocque - Parent / Guardian" at bounding box center [239, 290] width 143 height 13
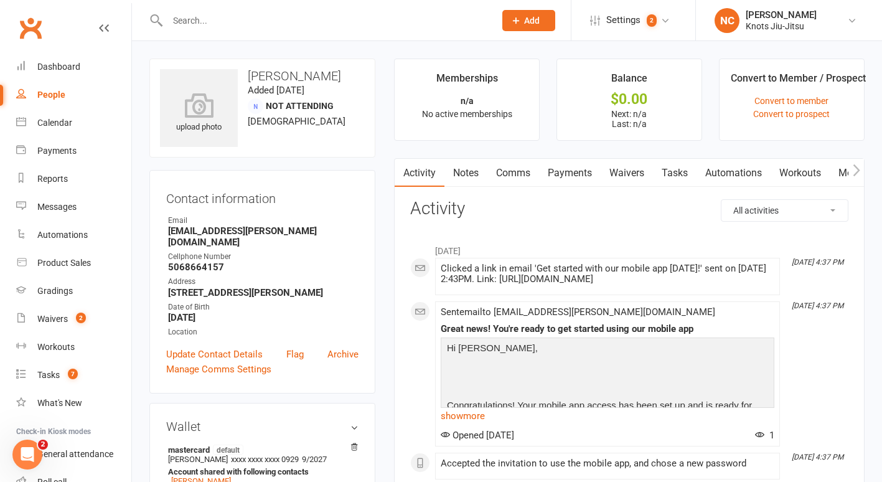
scroll to position [370, 0]
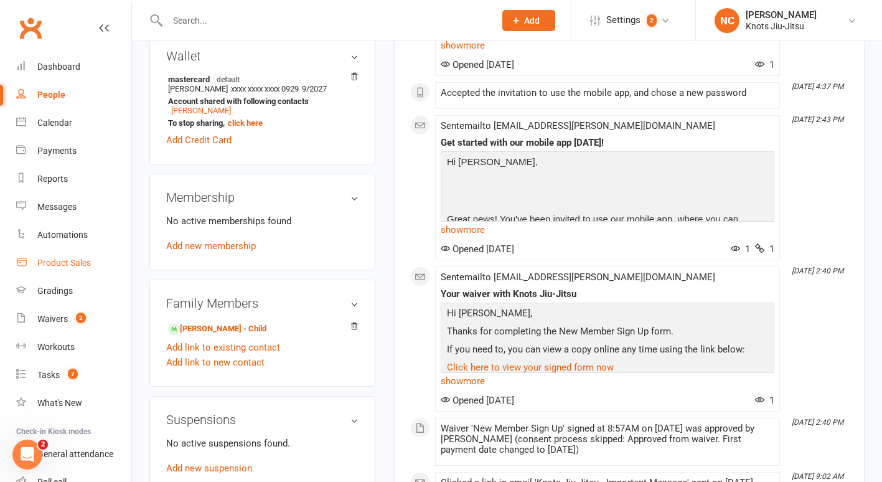
click at [47, 258] on div "Product Sales" at bounding box center [64, 263] width 54 height 10
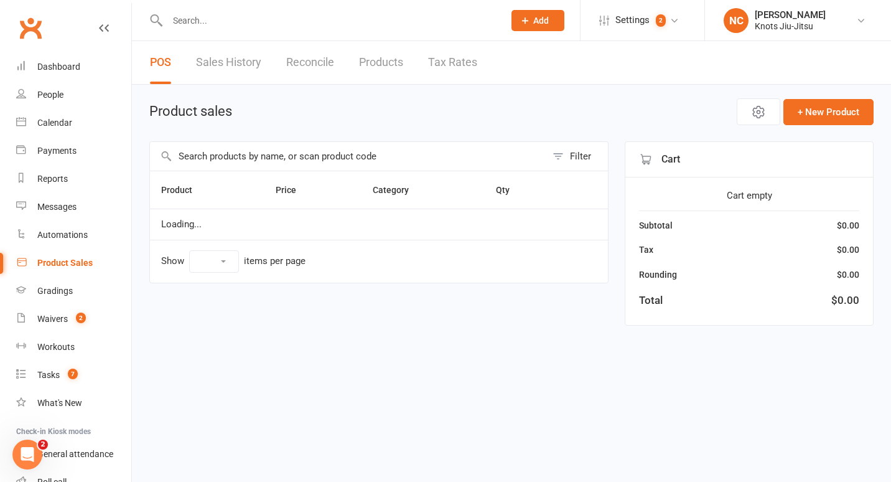
select select "100"
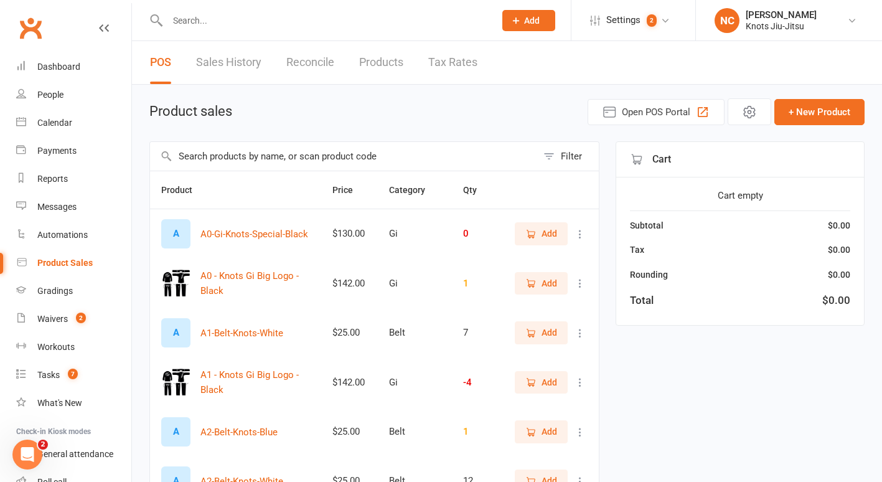
click at [344, 156] on input "text" at bounding box center [343, 156] width 387 height 29
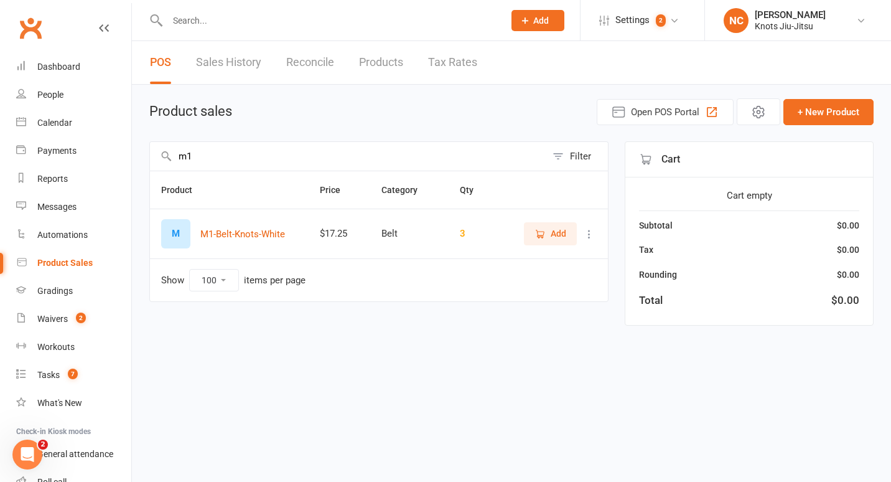
type input "m1"
click at [388, 69] on link "Products" at bounding box center [381, 62] width 44 height 43
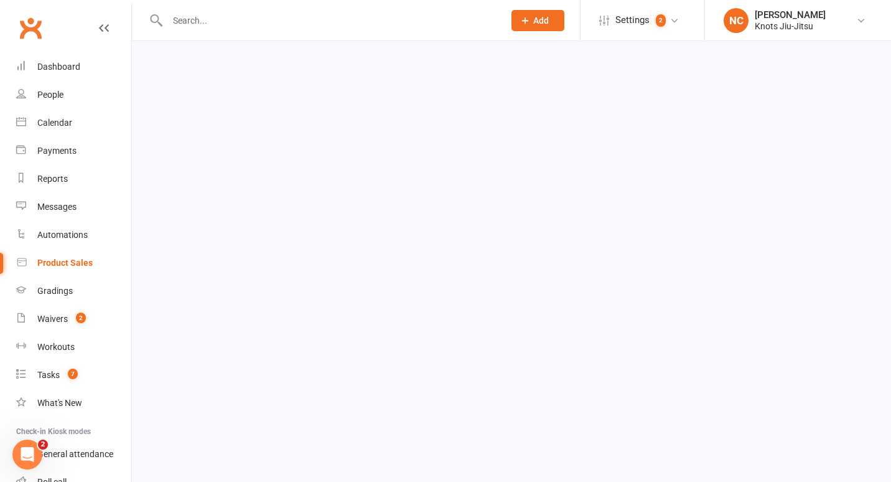
select select "100"
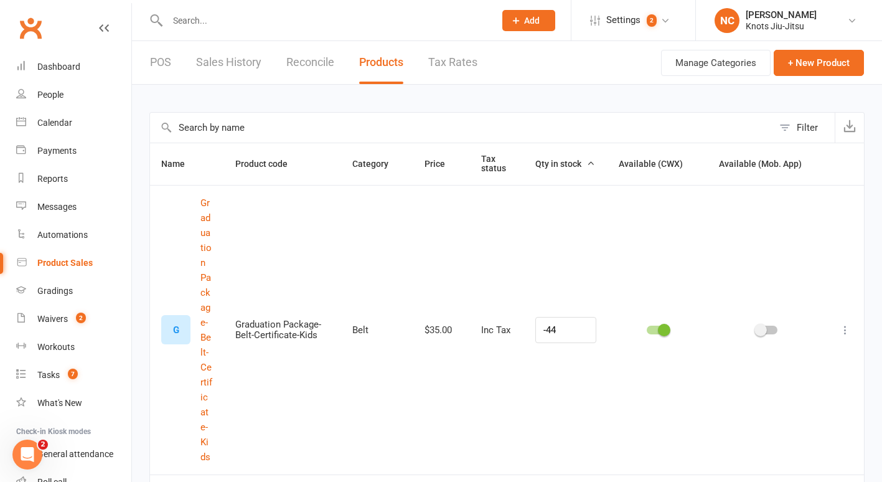
click at [370, 120] on input "text" at bounding box center [461, 128] width 623 height 30
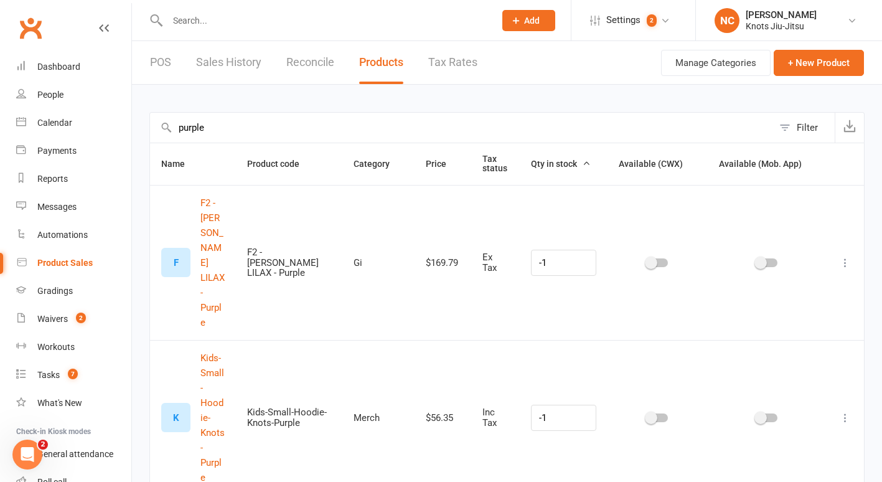
drag, startPoint x: 218, startPoint y: 120, endPoint x: 10, endPoint y: 80, distance: 212.2
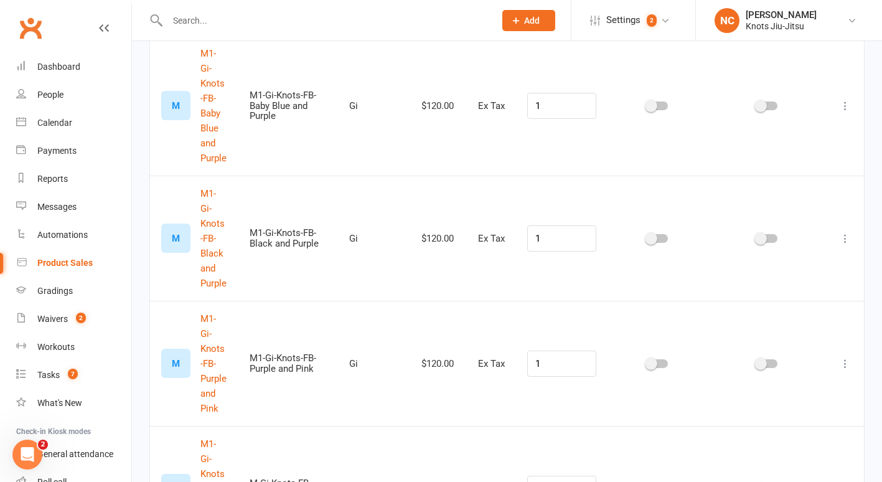
scroll to position [790, 0]
type input "m1"
click at [662, 357] on div at bounding box center [658, 363] width 78 height 13
click at [660, 358] on div at bounding box center [657, 362] width 21 height 9
click at [647, 361] on input "checkbox" at bounding box center [647, 361] width 0 height 0
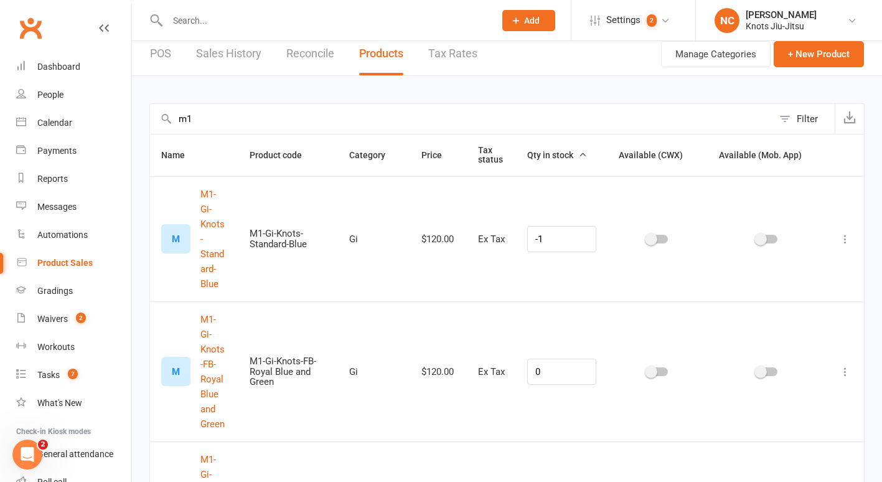
scroll to position [0, 0]
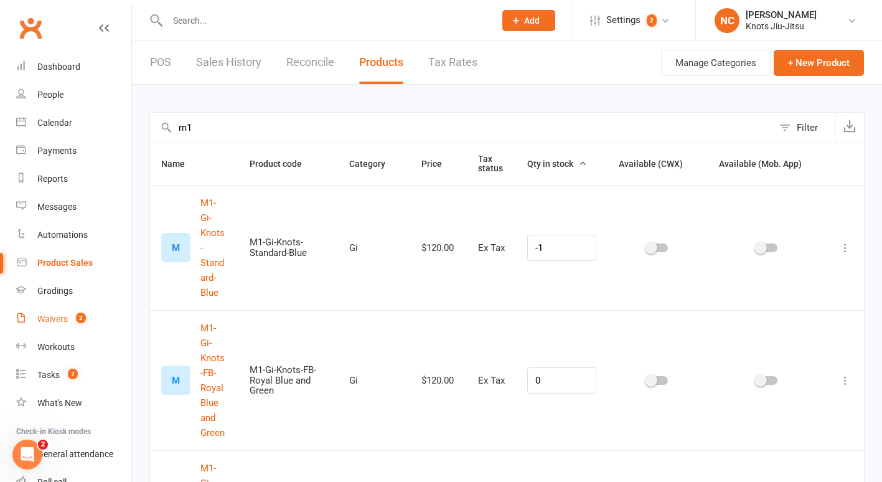
click at [58, 309] on link "Waivers 2" at bounding box center [73, 319] width 115 height 28
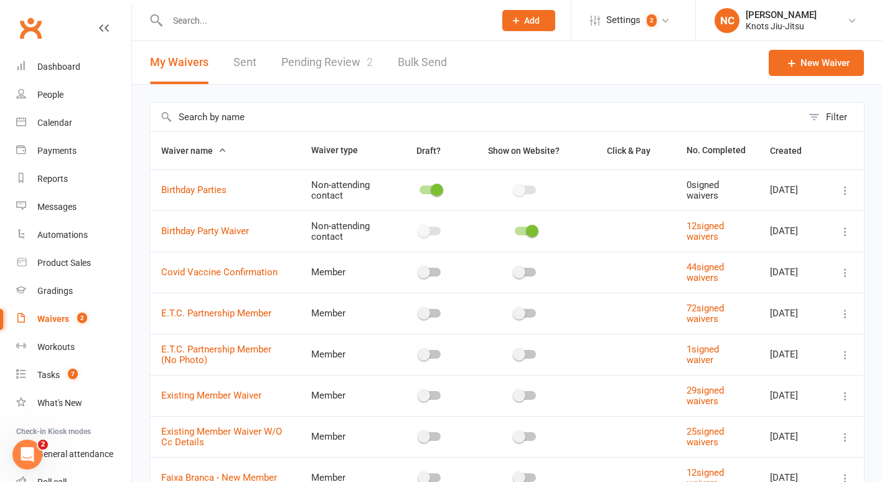
click at [349, 72] on link "Pending Review 2" at bounding box center [326, 62] width 91 height 43
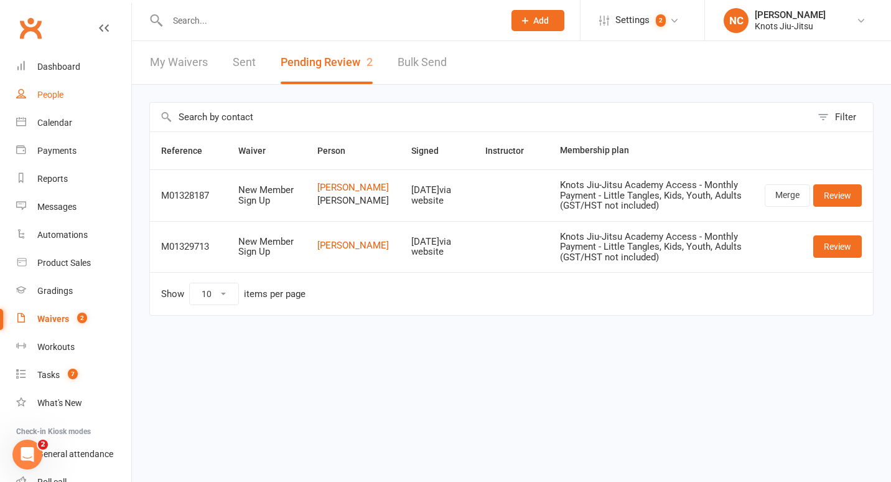
click at [47, 86] on link "People" at bounding box center [73, 95] width 115 height 28
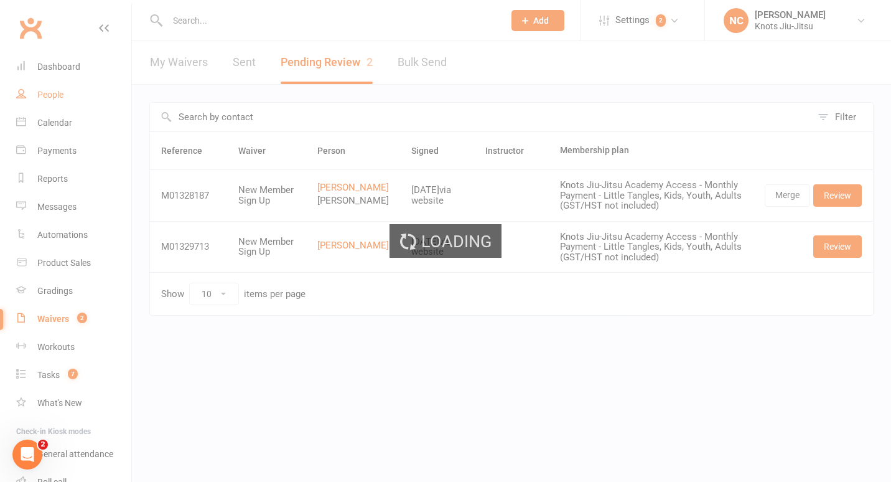
select select "100"
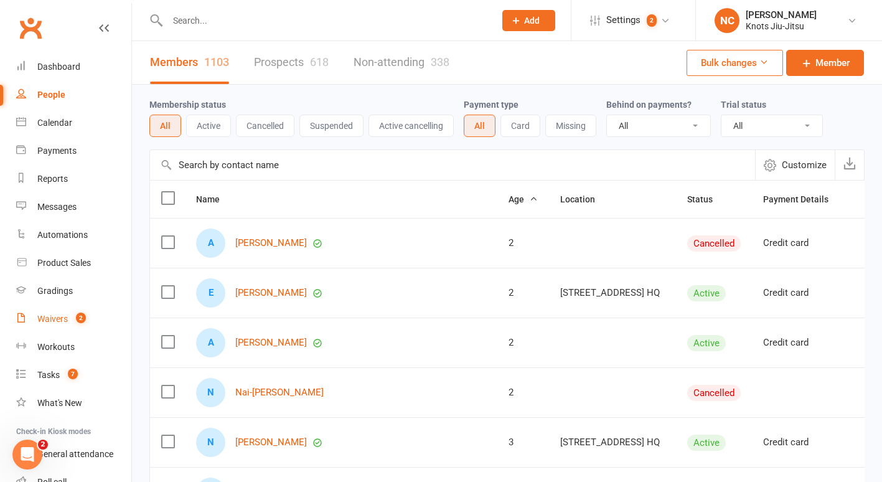
click at [58, 321] on div "Waivers" at bounding box center [52, 319] width 30 height 10
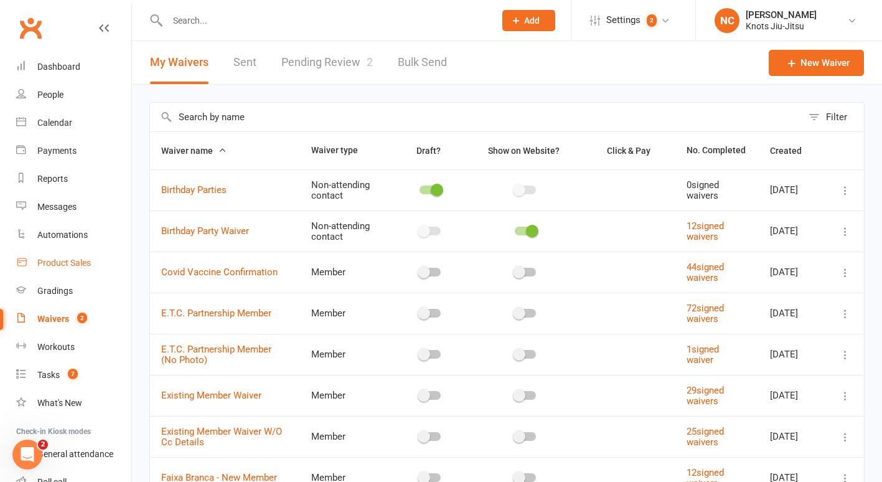
click at [75, 258] on div "Product Sales" at bounding box center [64, 263] width 54 height 10
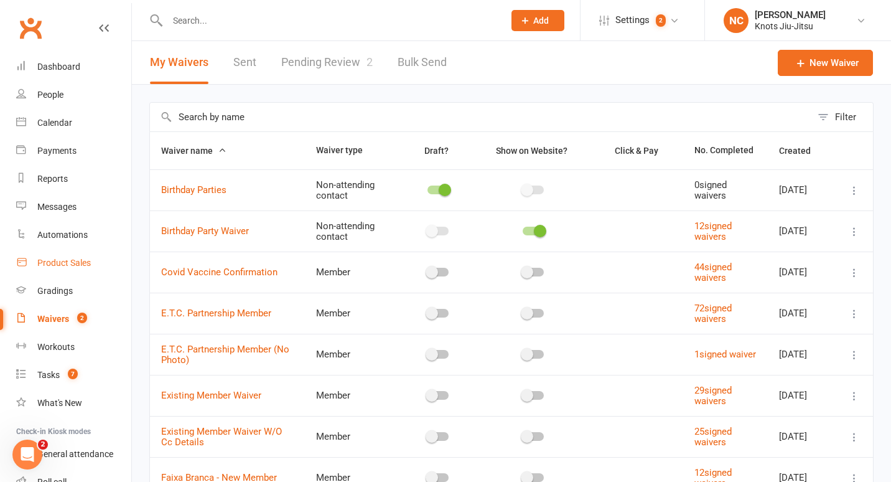
select select "100"
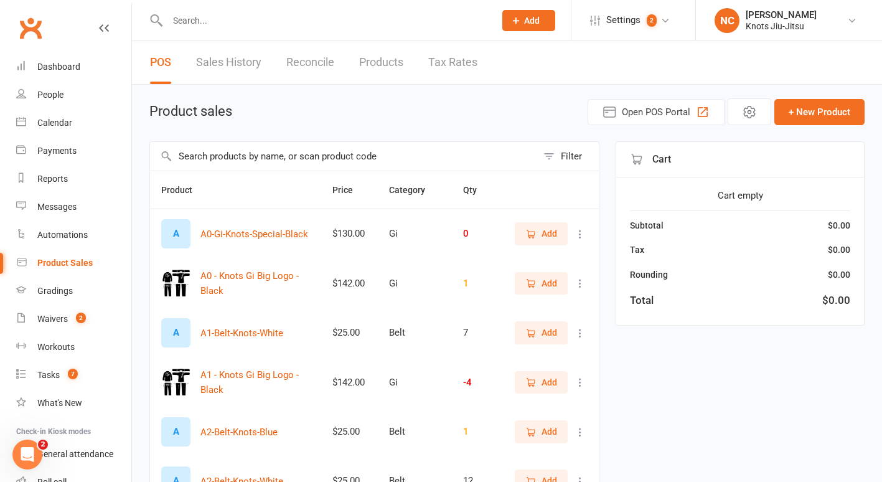
click at [489, 161] on input "text" at bounding box center [343, 156] width 387 height 29
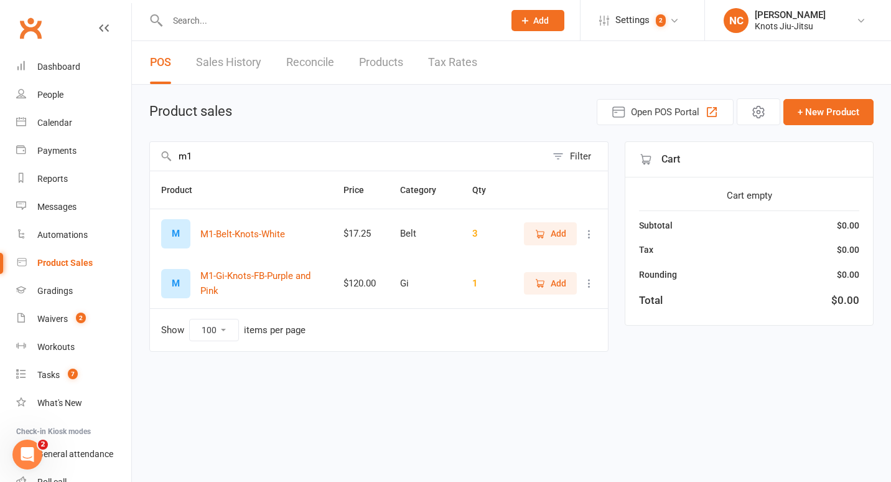
click at [549, 287] on span "Add" at bounding box center [551, 283] width 32 height 14
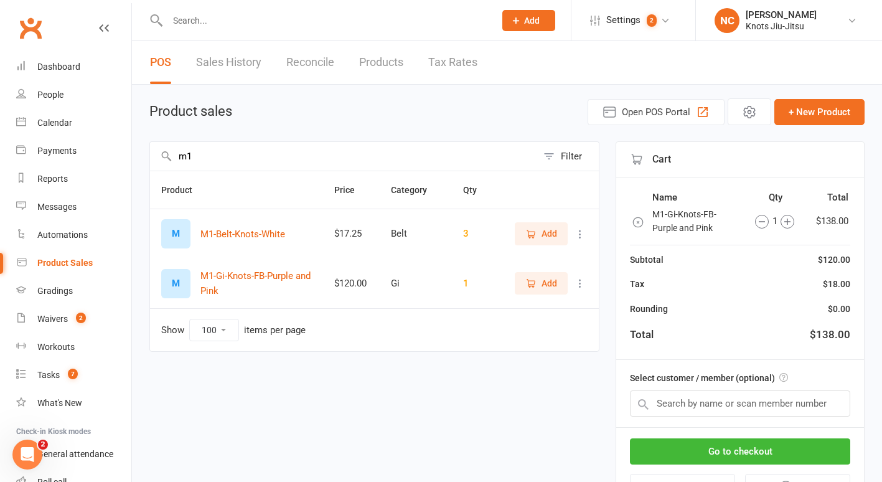
click at [408, 155] on input "m1" at bounding box center [343, 156] width 387 height 29
type input "m4"
click at [540, 229] on span "Add" at bounding box center [541, 234] width 32 height 14
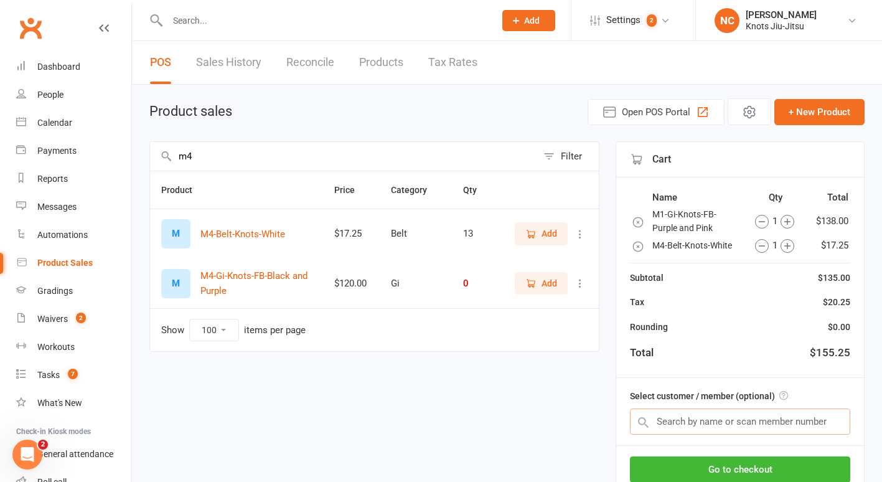
click at [747, 416] on input "text" at bounding box center [740, 421] width 220 height 26
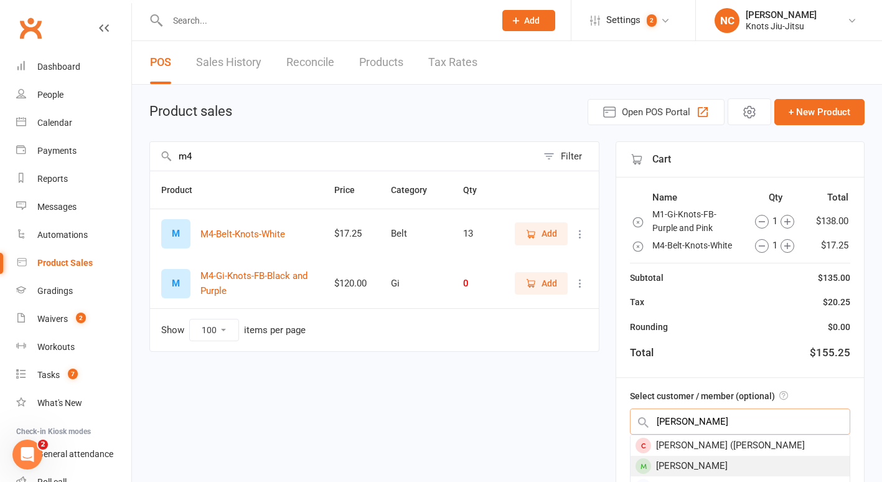
type input "elizabeth"
click at [727, 472] on div "[PERSON_NAME]" at bounding box center [739, 465] width 219 height 21
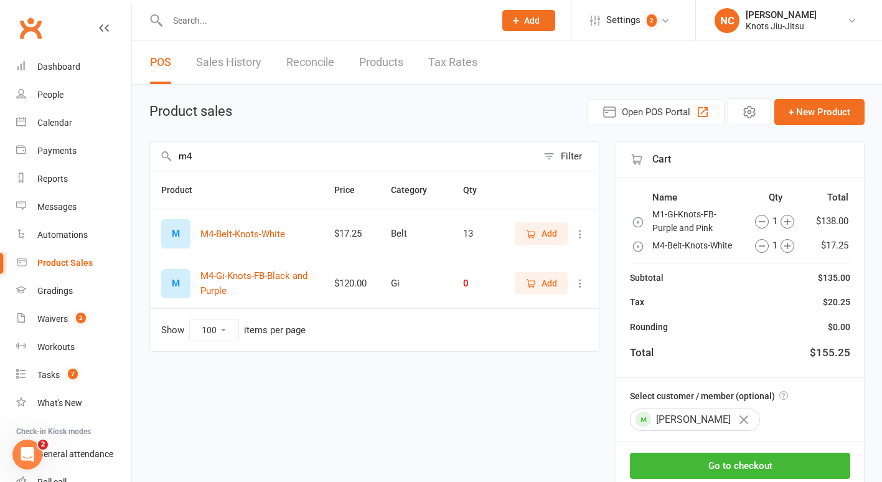
scroll to position [78, 0]
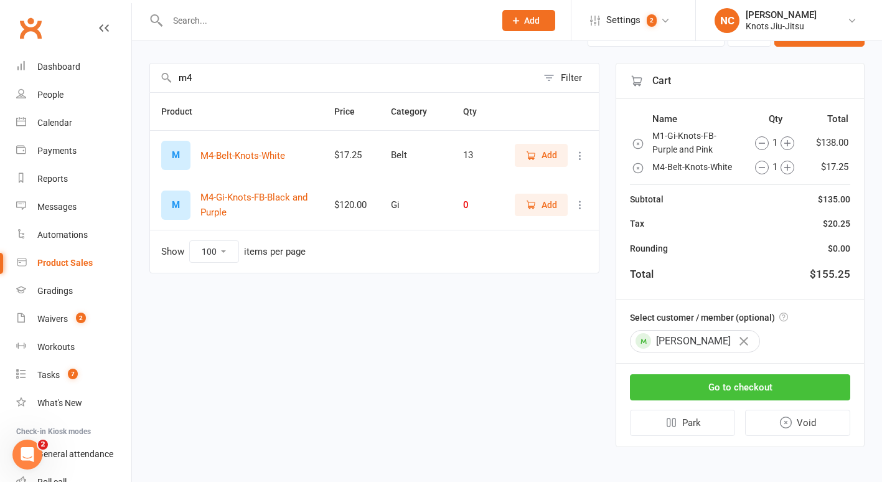
click at [676, 386] on button "Go to checkout" at bounding box center [740, 387] width 220 height 26
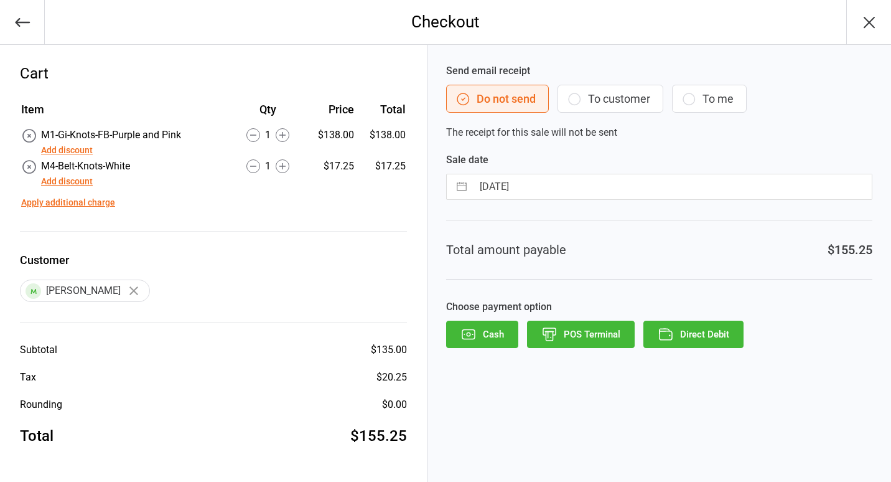
click at [632, 106] on button "To customer" at bounding box center [611, 99] width 106 height 28
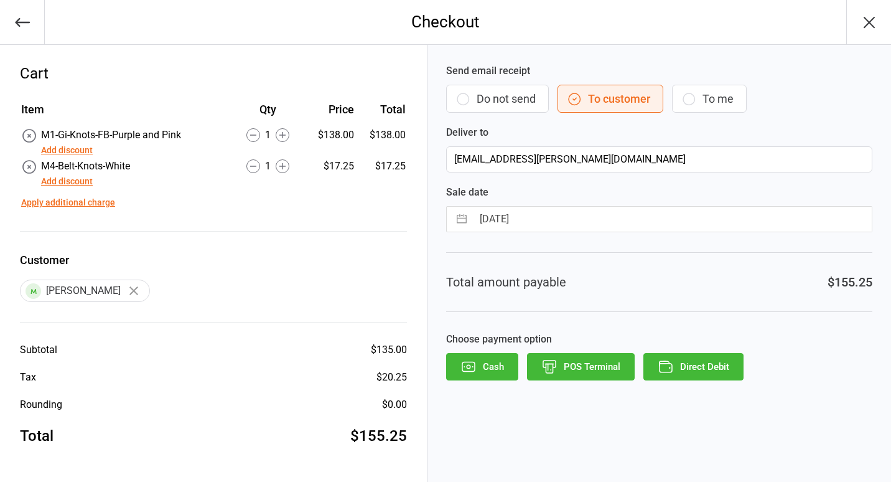
click at [729, 373] on button "Direct Debit" at bounding box center [693, 366] width 100 height 27
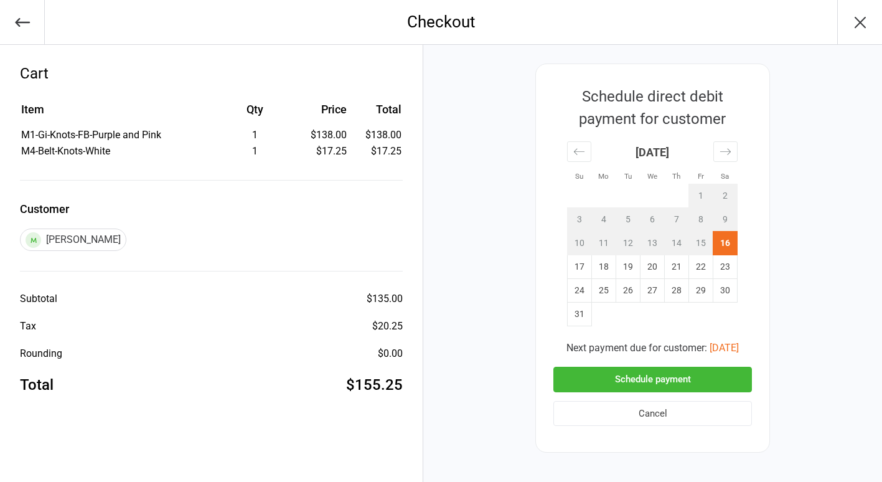
click at [688, 376] on button "Schedule payment" at bounding box center [652, 380] width 199 height 26
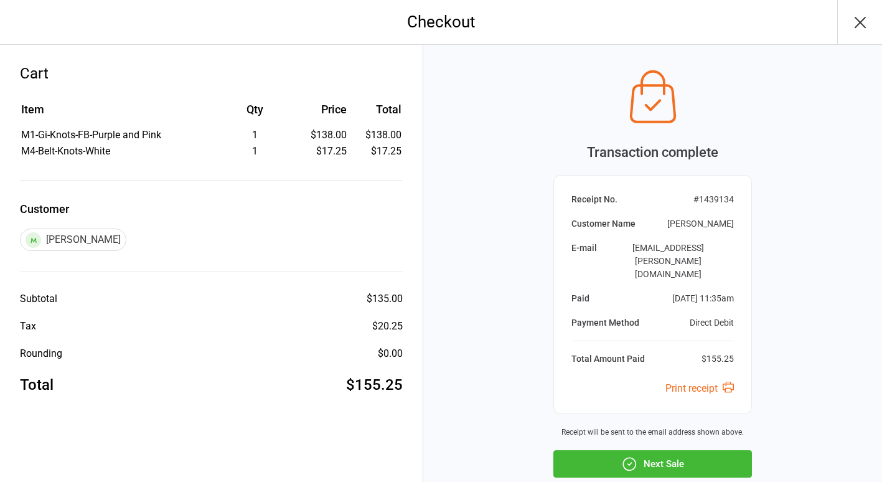
click at [675, 450] on button "Next Sale" at bounding box center [652, 463] width 199 height 27
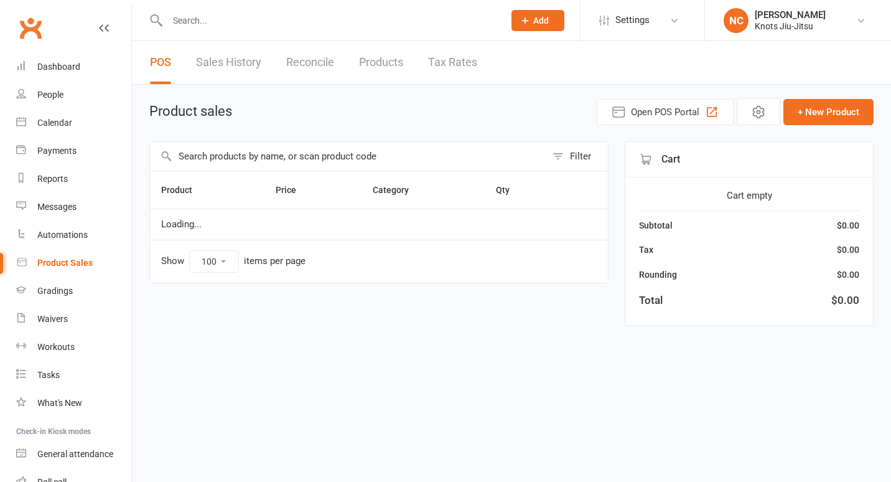
select select "100"
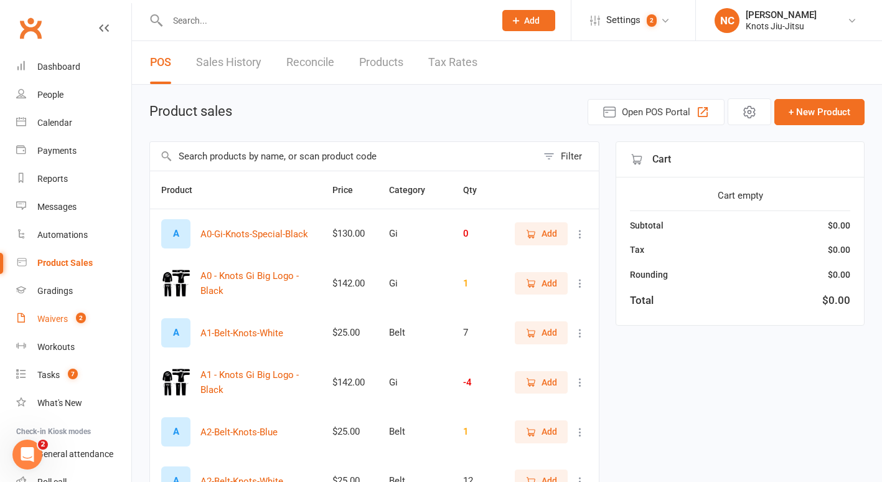
click at [61, 324] on link "Waivers 2" at bounding box center [73, 319] width 115 height 28
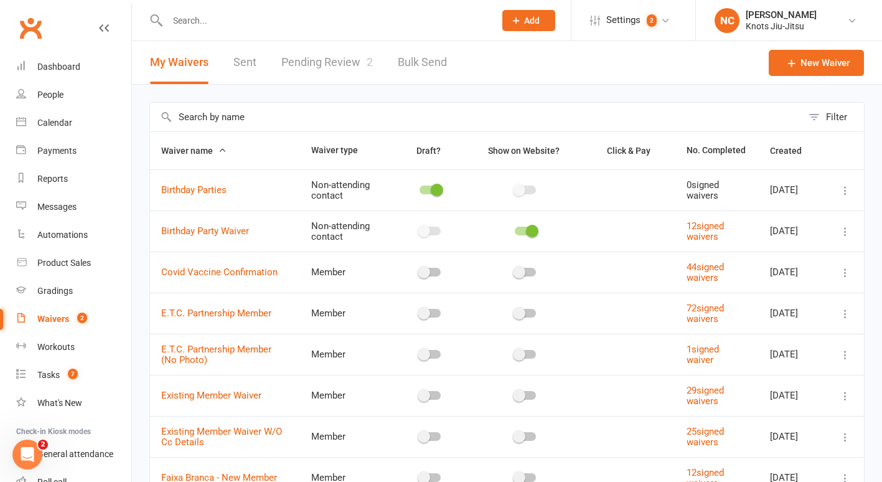
click at [329, 69] on link "Pending Review 2" at bounding box center [326, 62] width 91 height 43
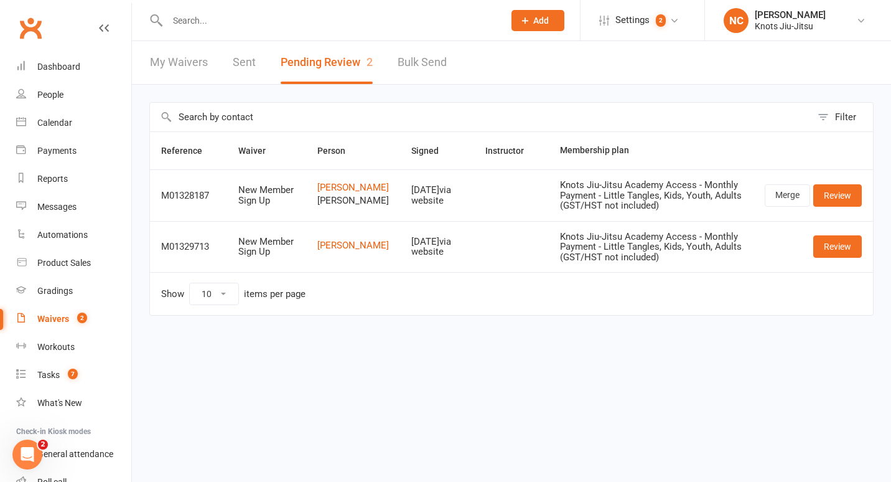
click at [518, 78] on header "My Waivers Sent Pending Review 2 Bulk Send" at bounding box center [511, 63] width 759 height 44
click at [488, 128] on input "text" at bounding box center [480, 117] width 661 height 29
click at [179, 73] on link "My Waivers" at bounding box center [179, 62] width 58 height 43
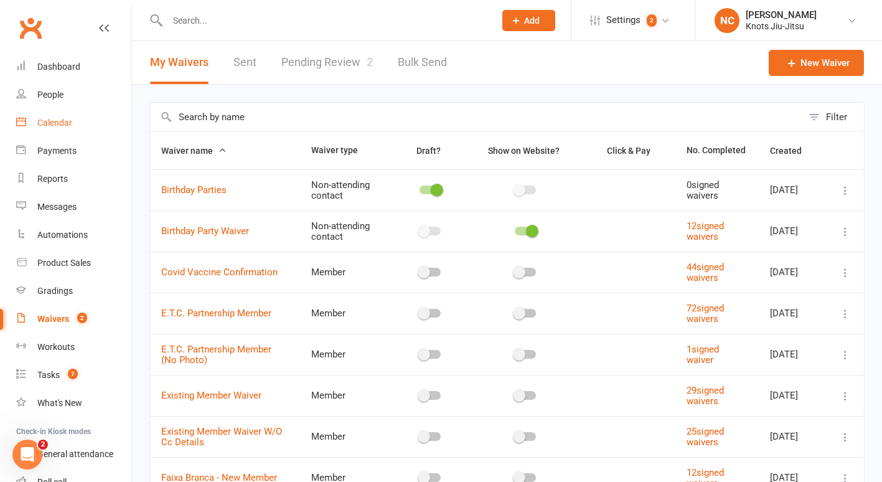
click at [54, 124] on div "Calendar" at bounding box center [54, 123] width 35 height 10
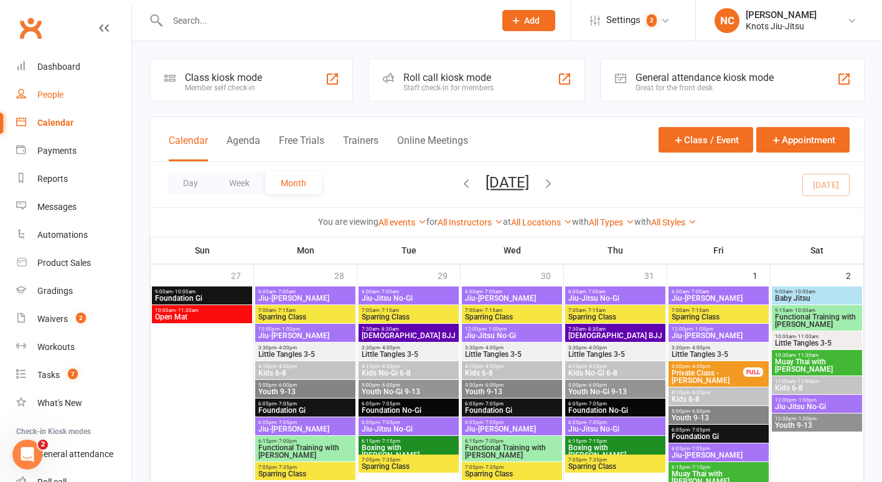
click at [69, 91] on link "People" at bounding box center [73, 95] width 115 height 28
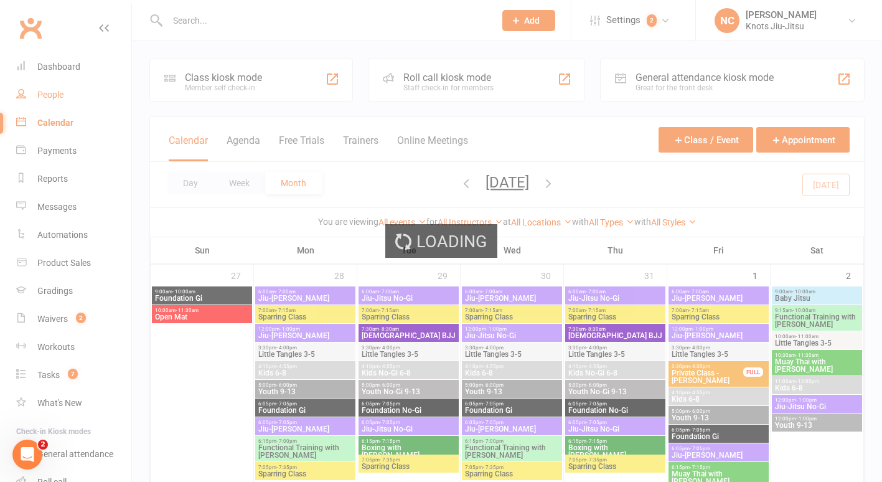
select select "100"
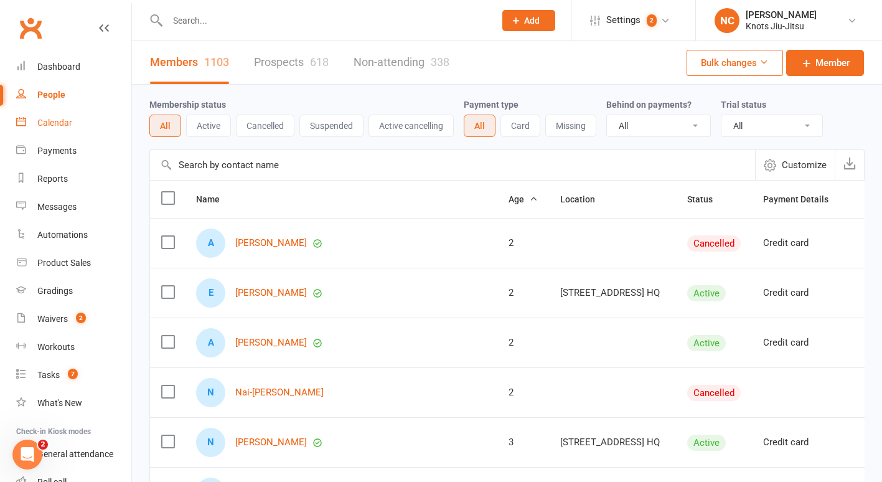
click at [59, 127] on div "Calendar" at bounding box center [54, 123] width 35 height 10
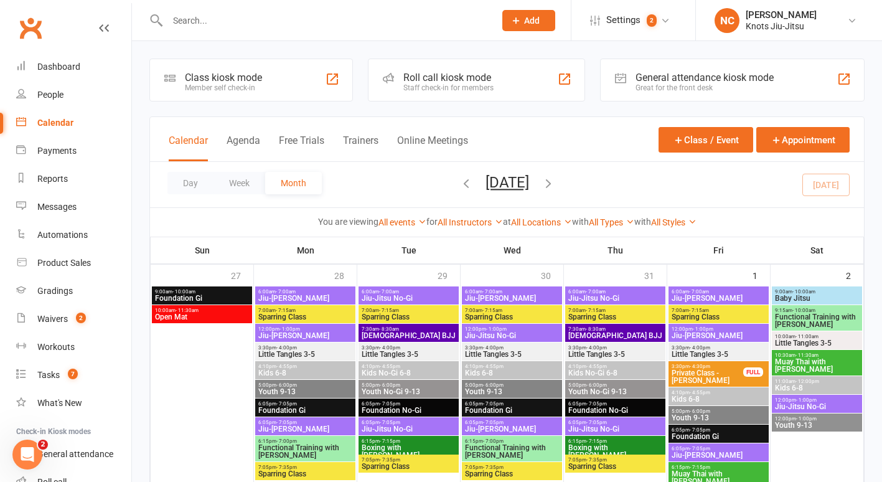
click at [193, 10] on div at bounding box center [317, 20] width 337 height 40
click at [189, 19] on input "text" at bounding box center [325, 20] width 322 height 17
click at [59, 104] on link "People" at bounding box center [73, 95] width 115 height 28
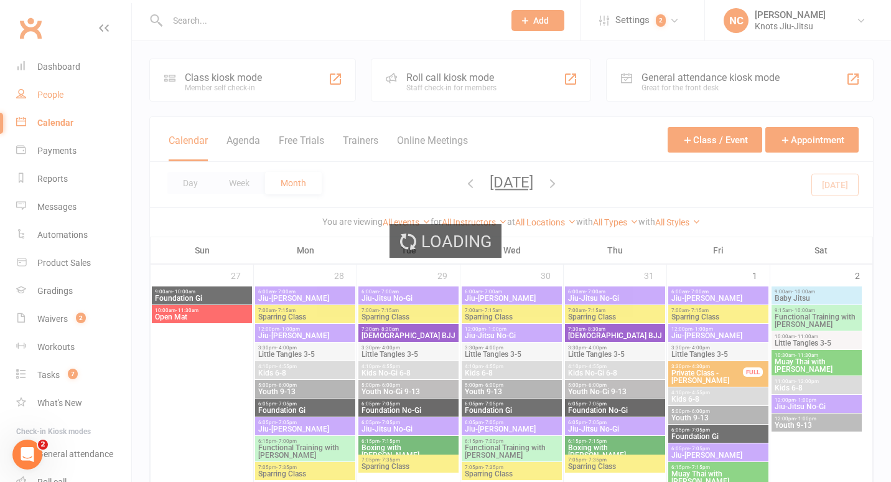
select select "100"
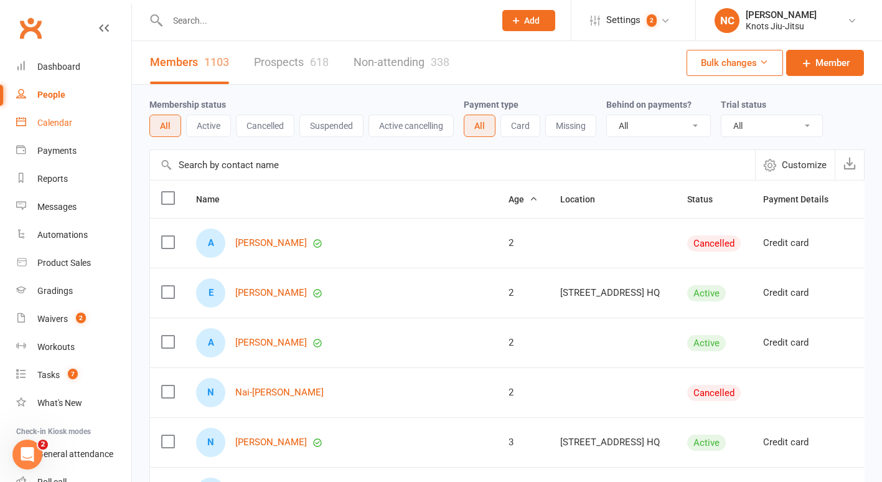
click at [64, 128] on link "Calendar" at bounding box center [73, 123] width 115 height 28
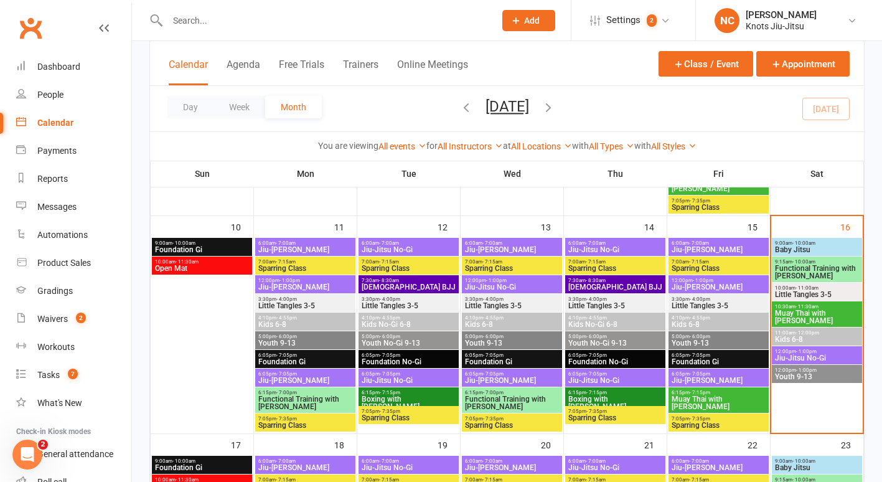
scroll to position [806, 0]
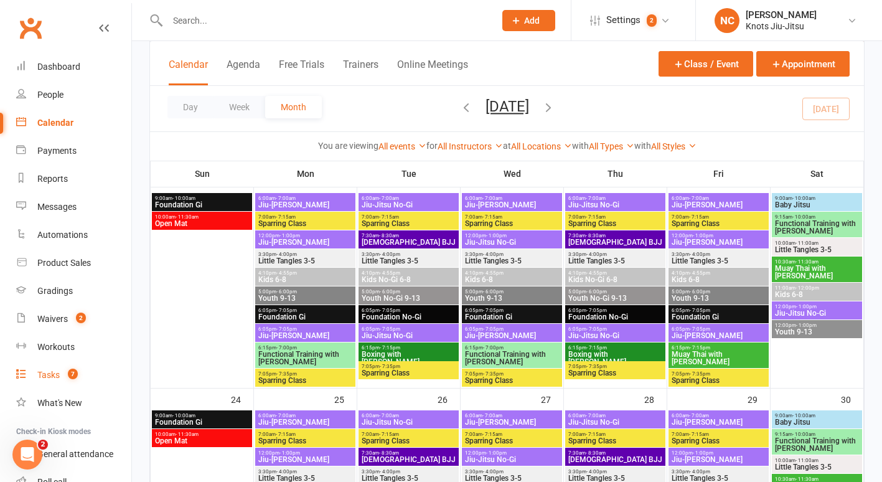
click at [42, 379] on div "Tasks" at bounding box center [48, 375] width 22 height 10
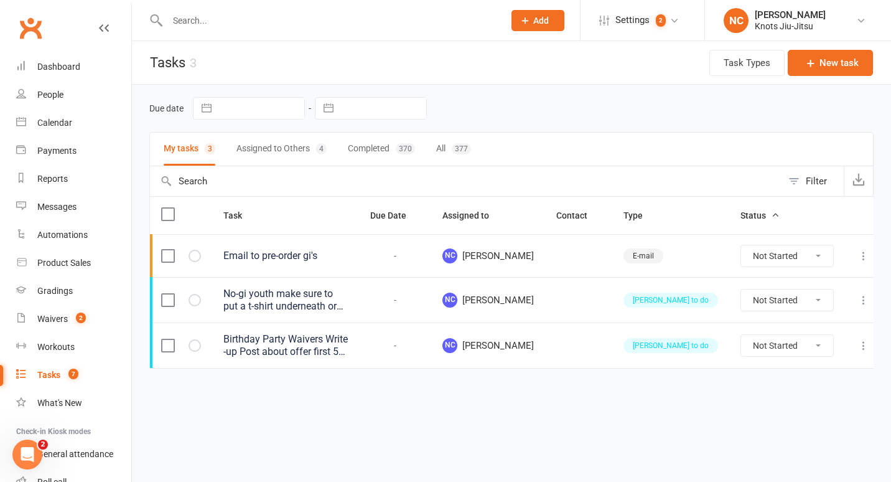
click at [472, 150] on div "My tasks 3 Assigned to Others 4 Completed 370 All 377" at bounding box center [511, 149] width 724 height 34
click at [460, 151] on div "377" at bounding box center [461, 148] width 19 height 11
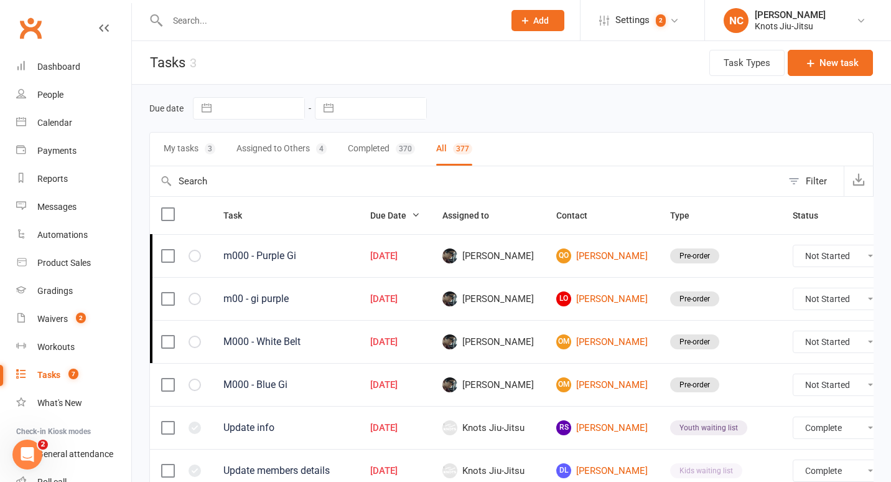
select select "finished"
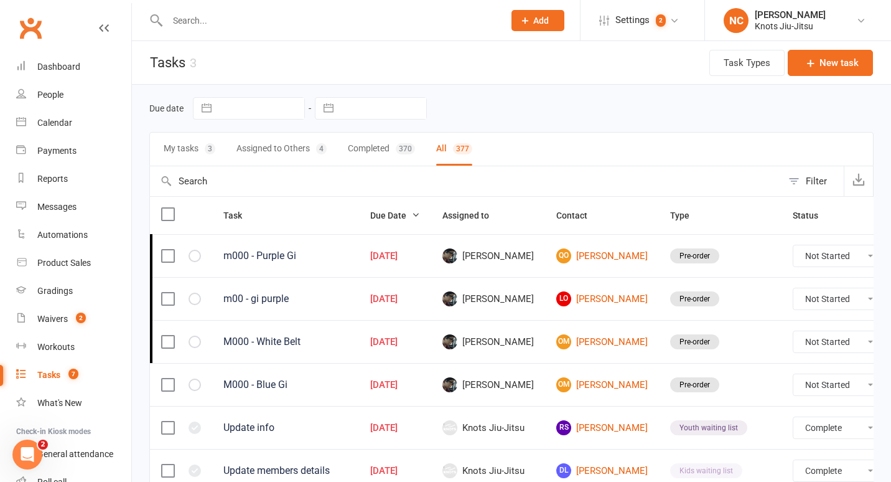
select select "finished"
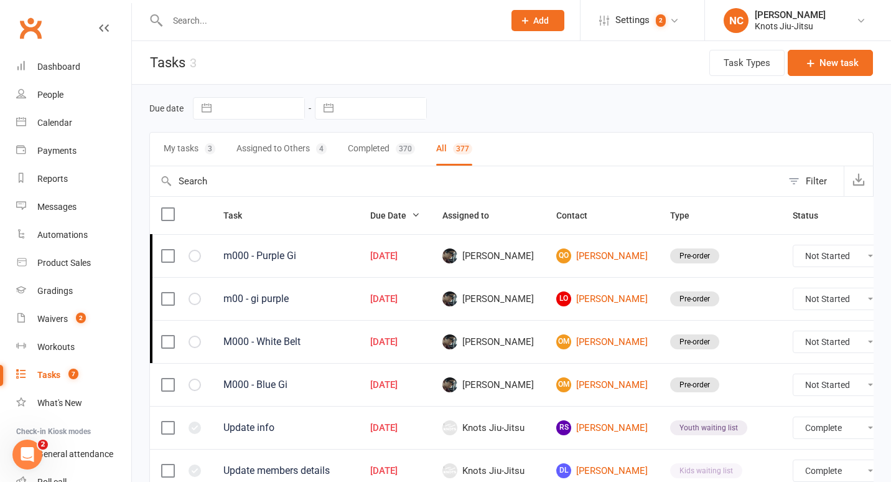
select select "finished"
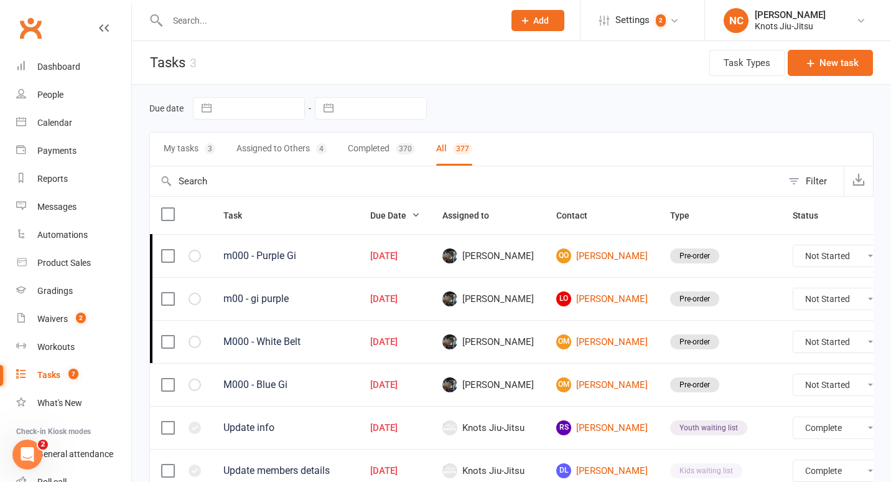
select select "finished"
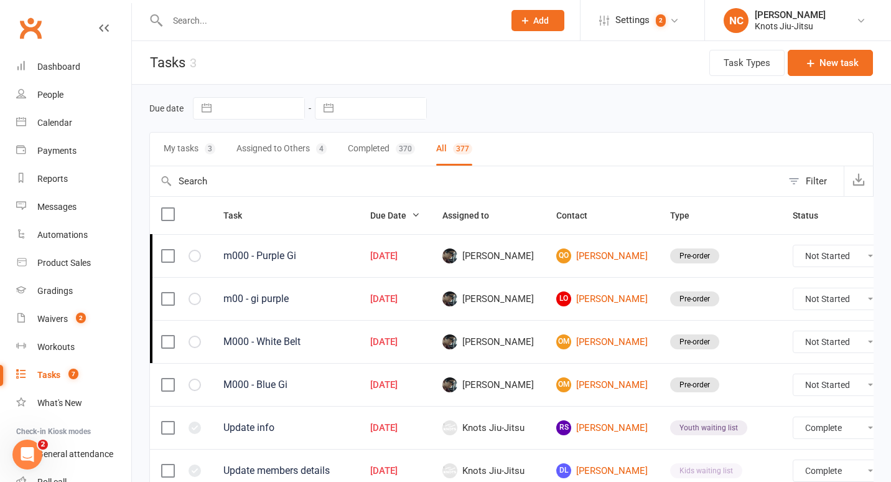
select select "finished"
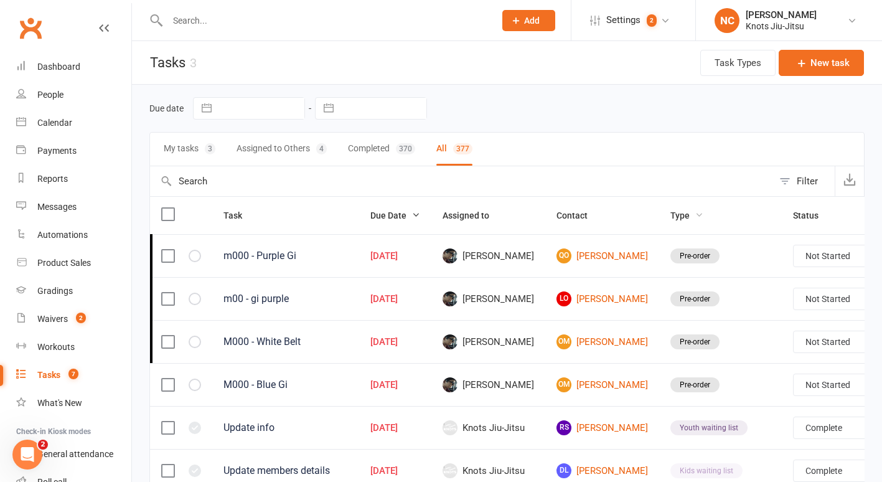
click at [670, 217] on span "Type" at bounding box center [686, 215] width 33 height 10
select select "finished"
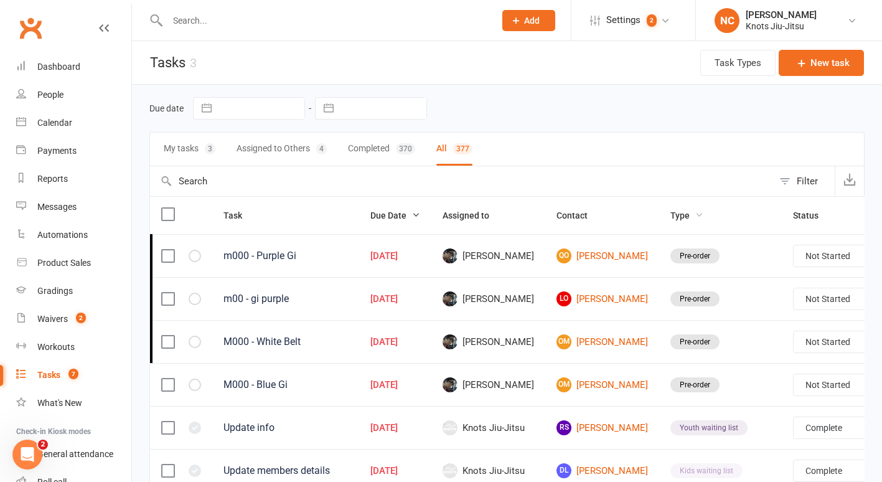
select select "finished"
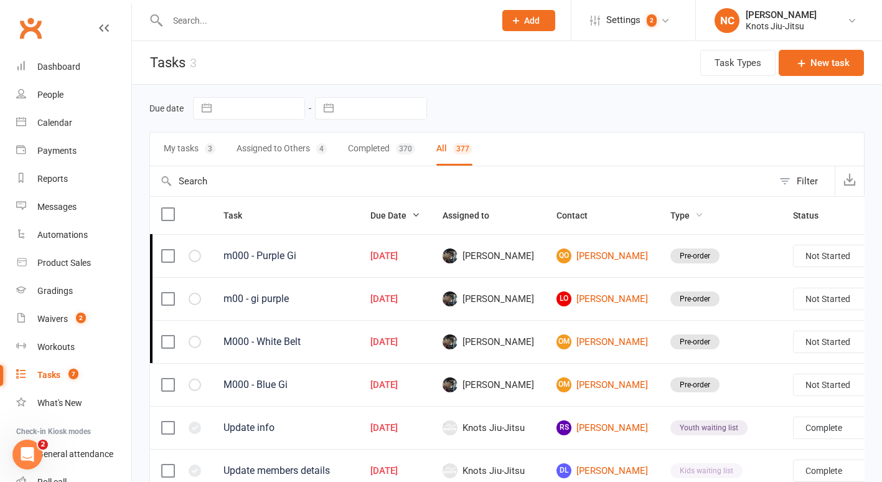
select select "finished"
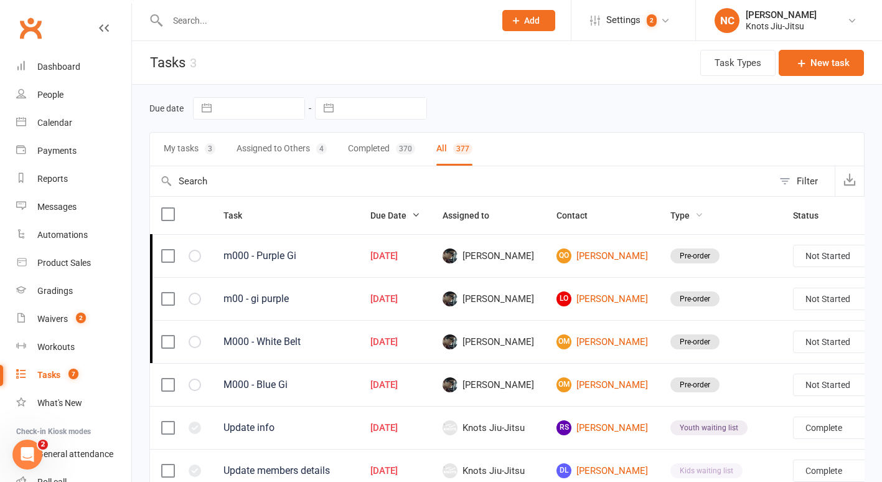
select select "finished"
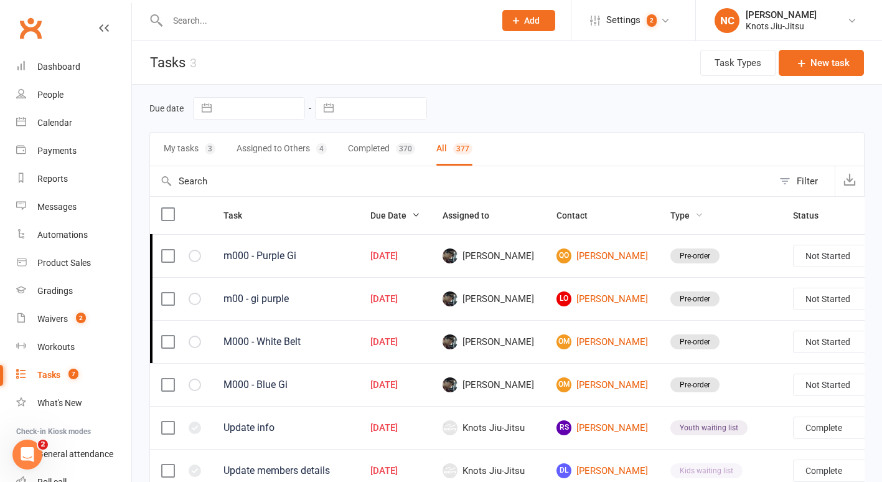
select select "finished"
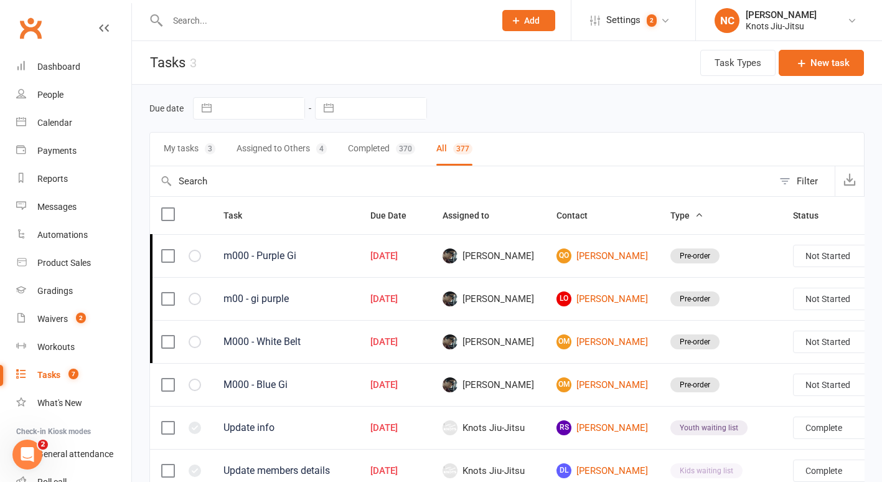
select select "finished"
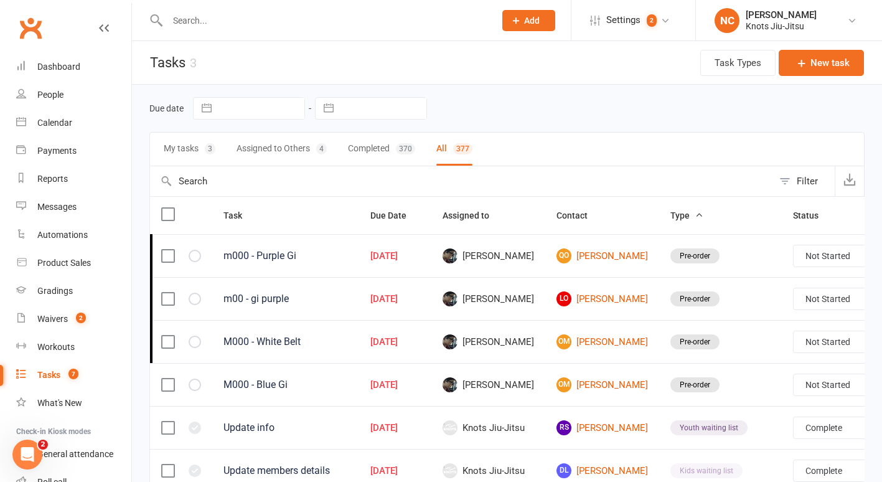
select select "finished"
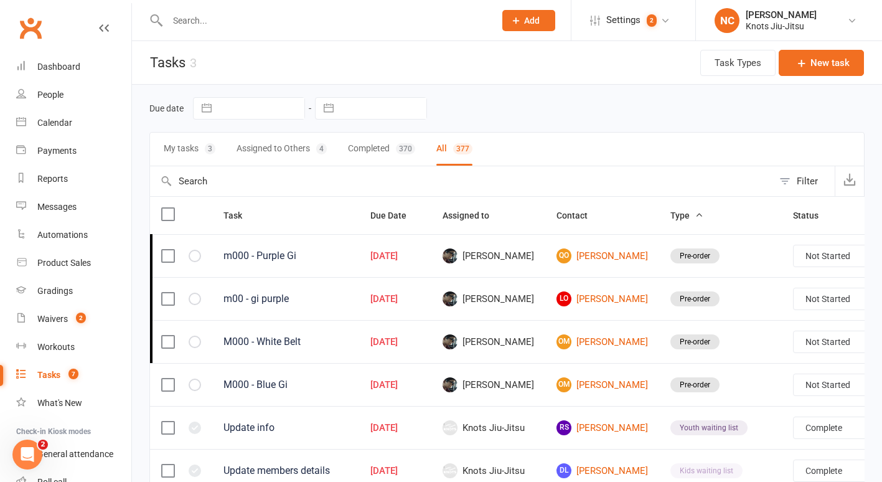
select select "finished"
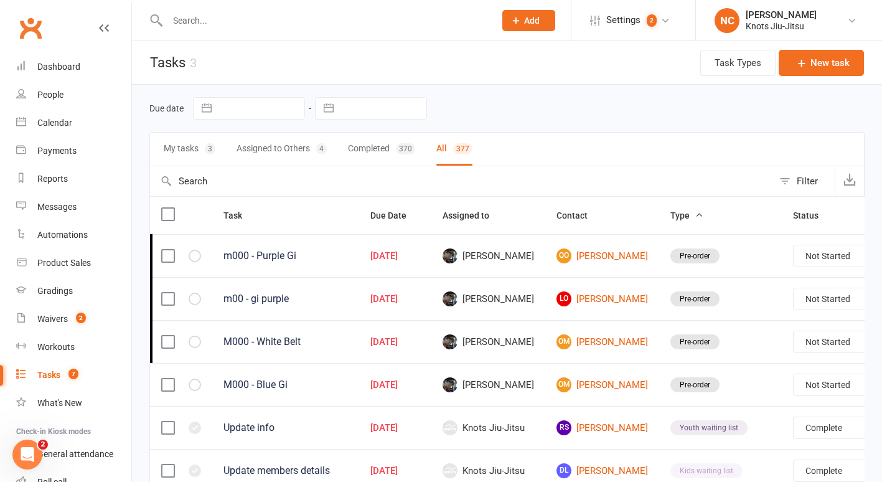
select select "finished"
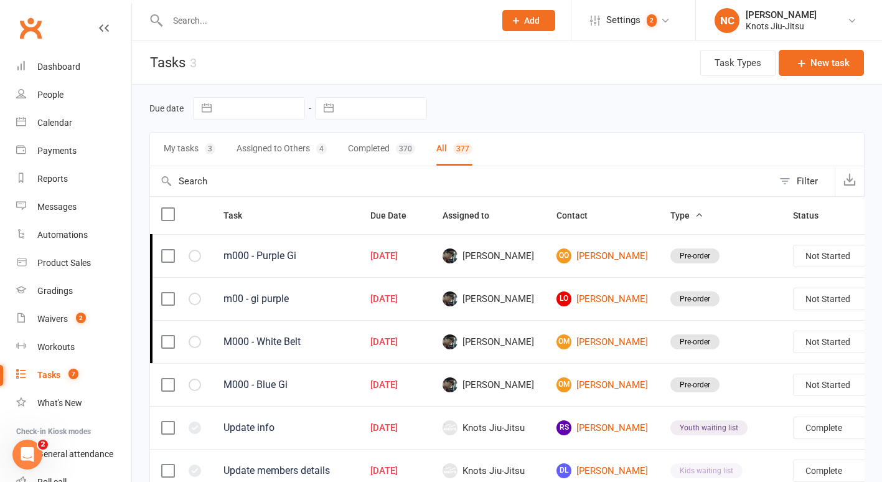
select select "finished"
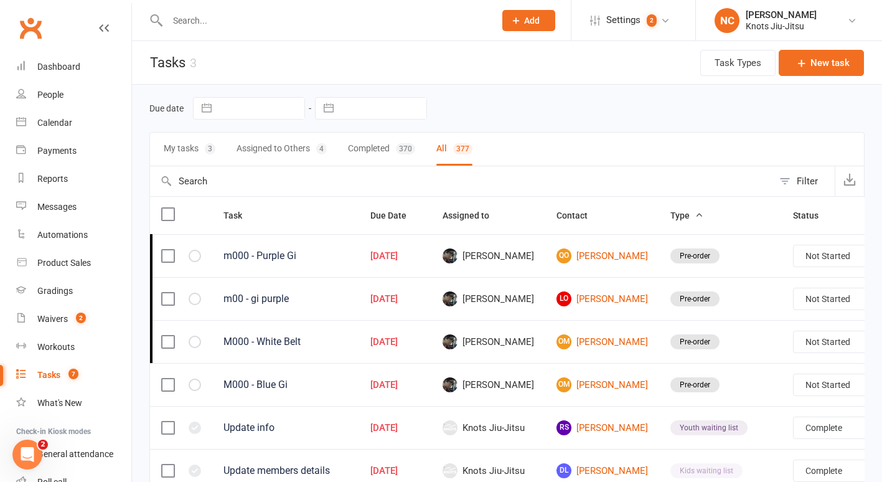
select select "finished"
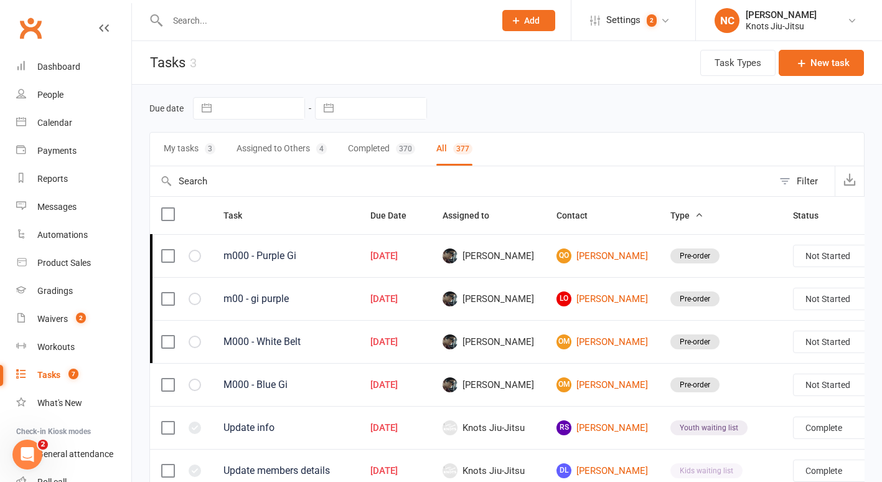
select select "finished"
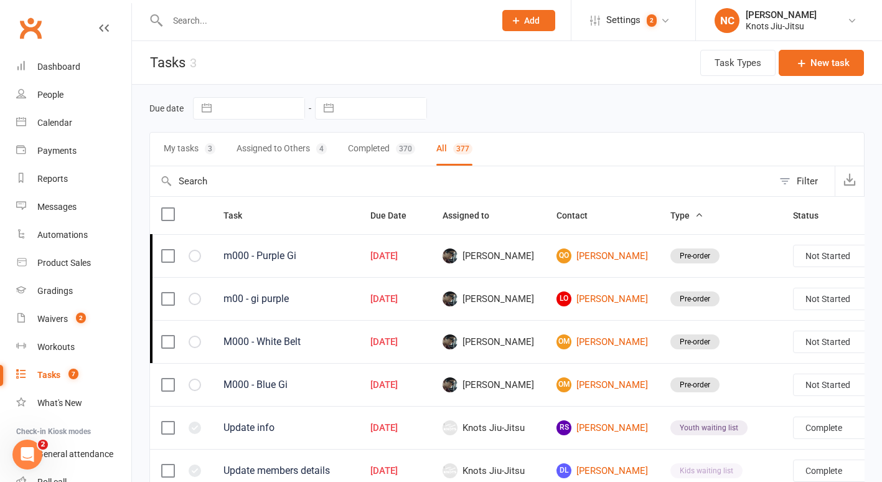
select select "finished"
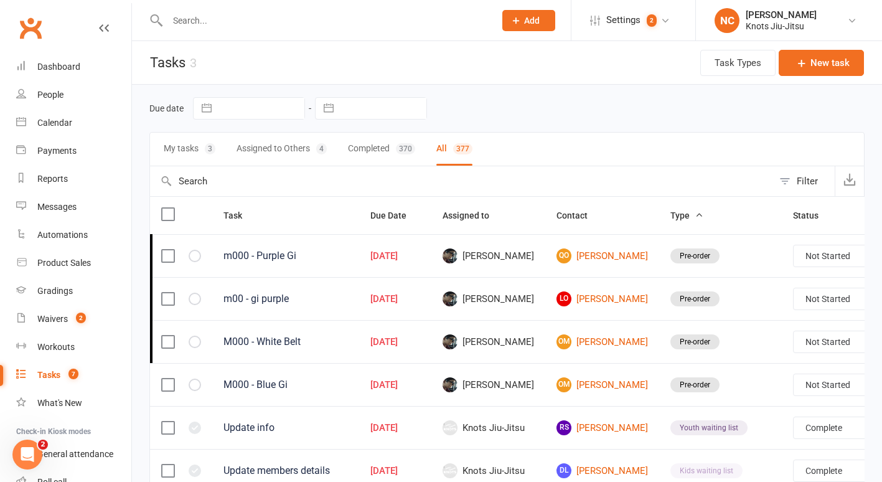
select select "finished"
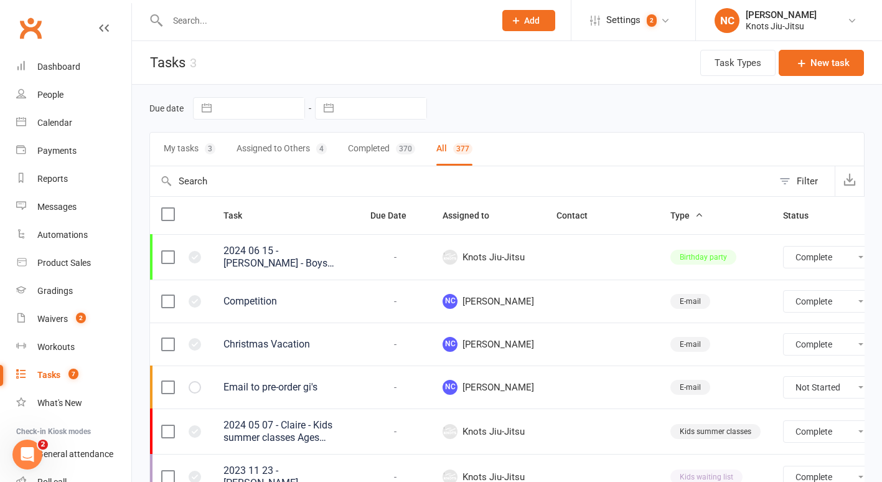
click at [813, 170] on button "Filter" at bounding box center [804, 181] width 62 height 30
select select "finished"
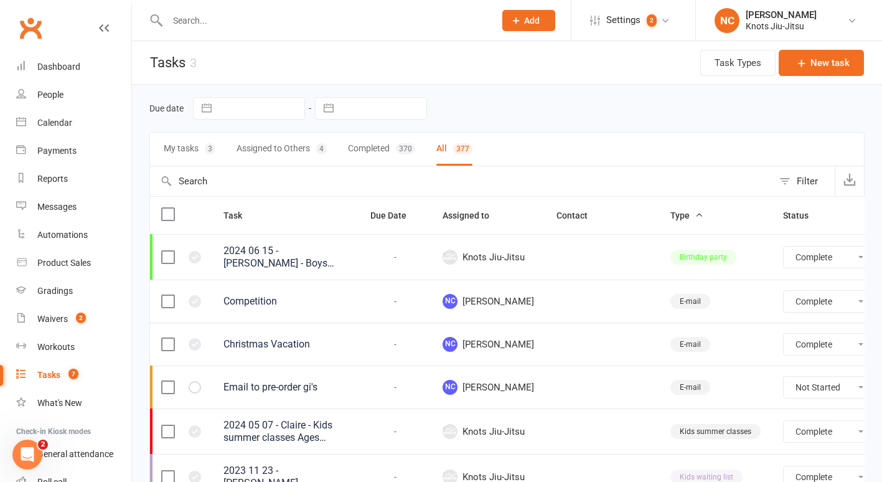
select select "finished"
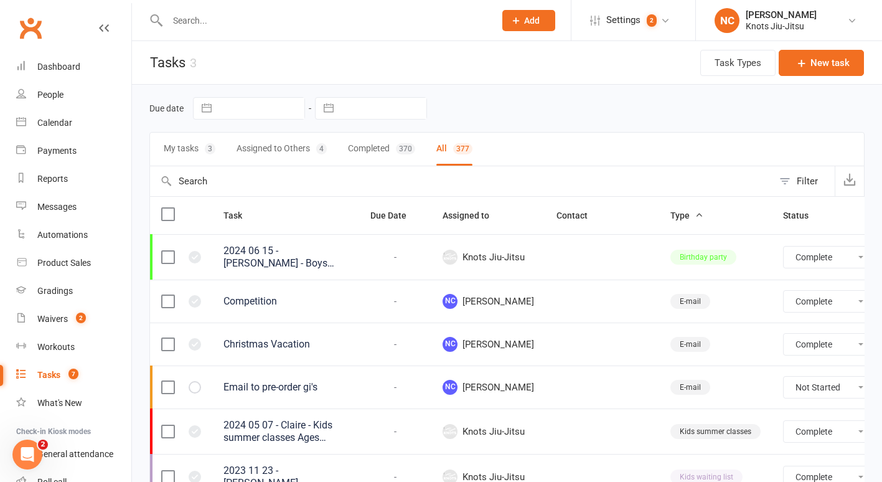
select select "finished"
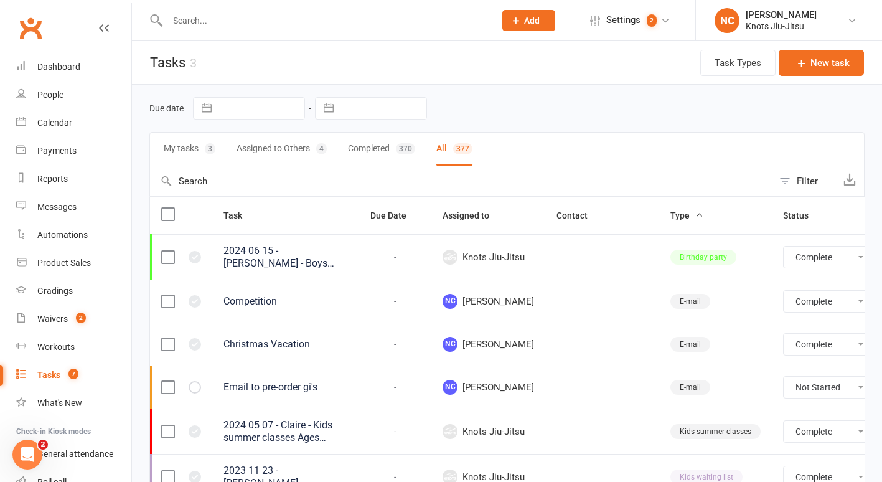
select select "finished"
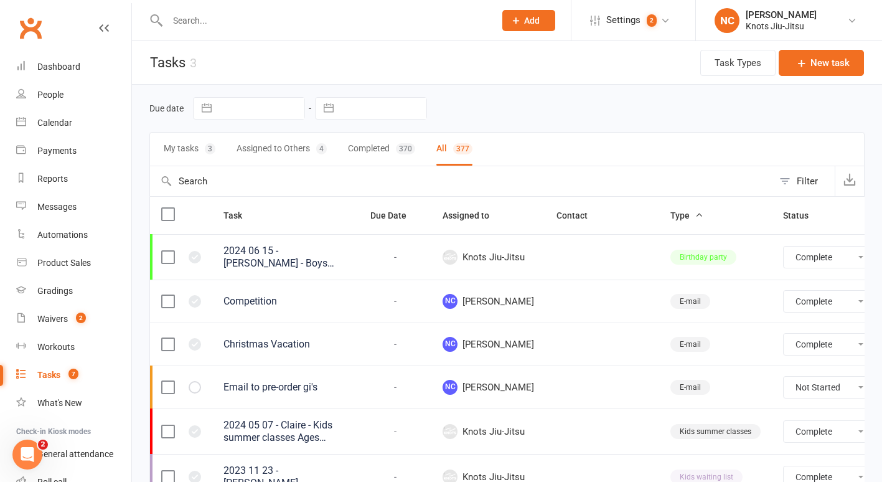
select select "finished"
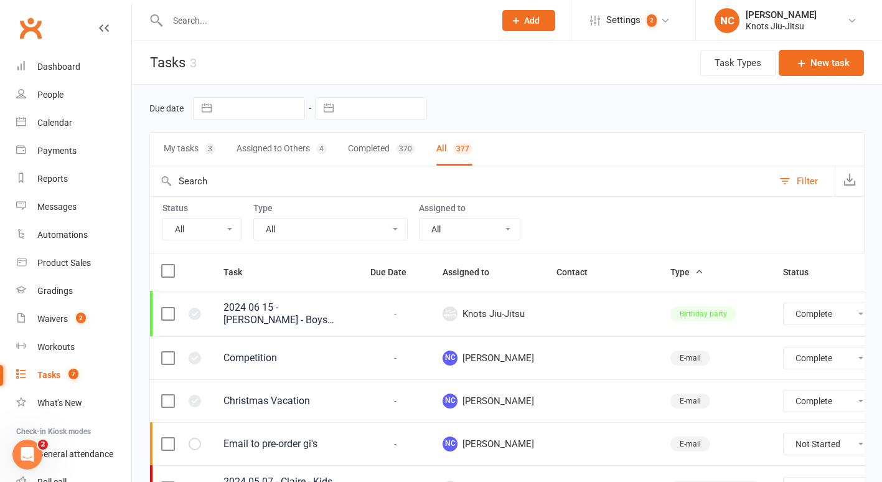
click at [200, 236] on select "All Incomplete Not Started In Progress Waiting Complete" at bounding box center [202, 228] width 78 height 21
click at [312, 233] on select "All Birthday party Cleaning moncton E-mail Kids summer classes Kids waiting lis…" at bounding box center [330, 228] width 153 height 21
select select "35201"
click at [254, 218] on select "All Birthday party Cleaning moncton E-mail Kids summer classes Kids waiting lis…" at bounding box center [330, 228] width 153 height 21
select select "finished"
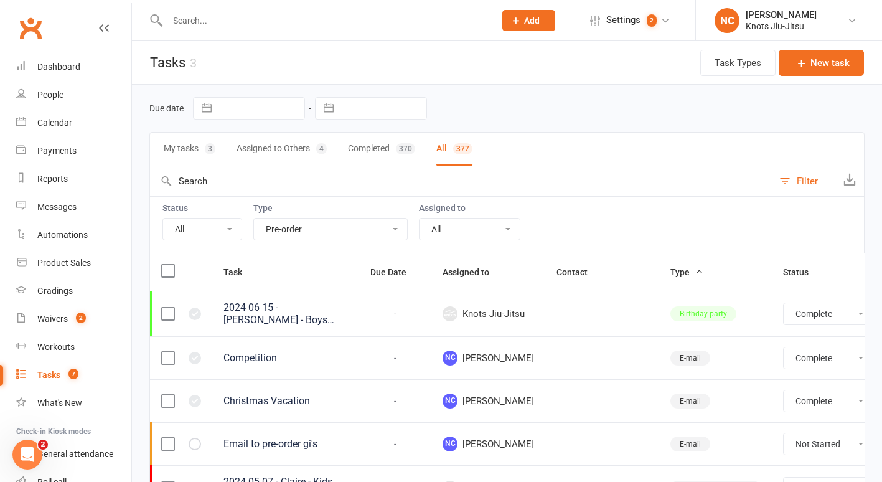
select select "finished"
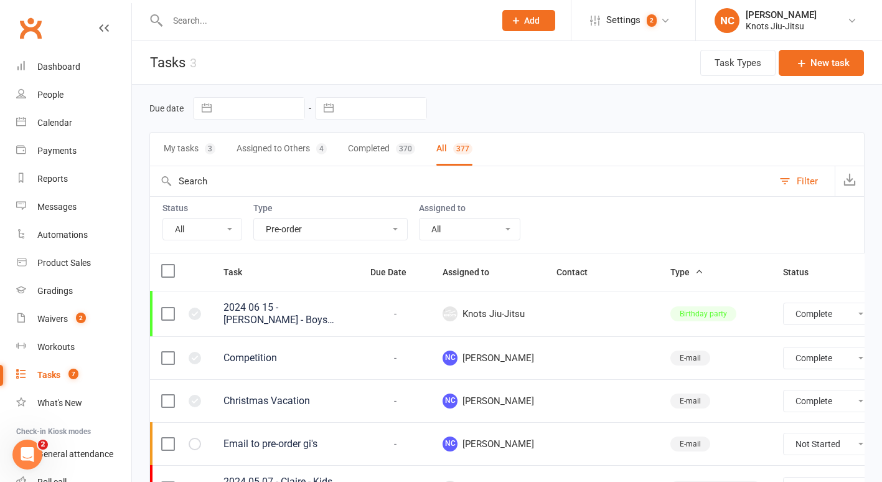
select select "finished"
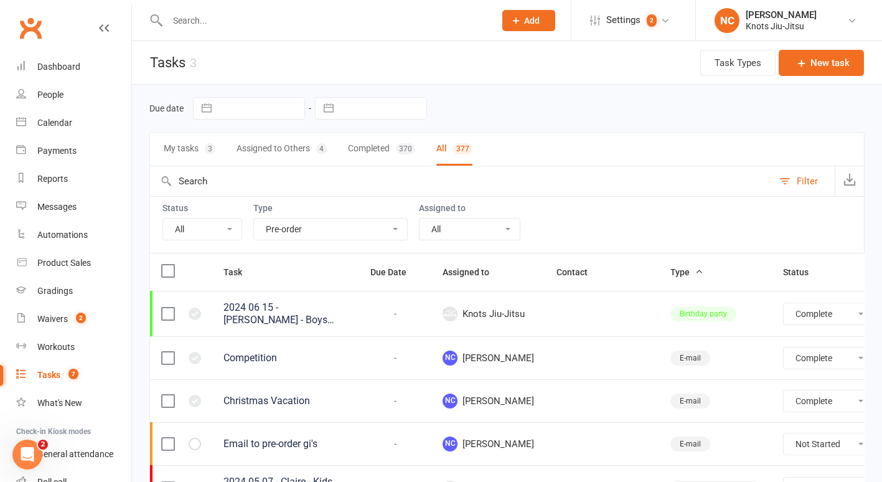
select select "finished"
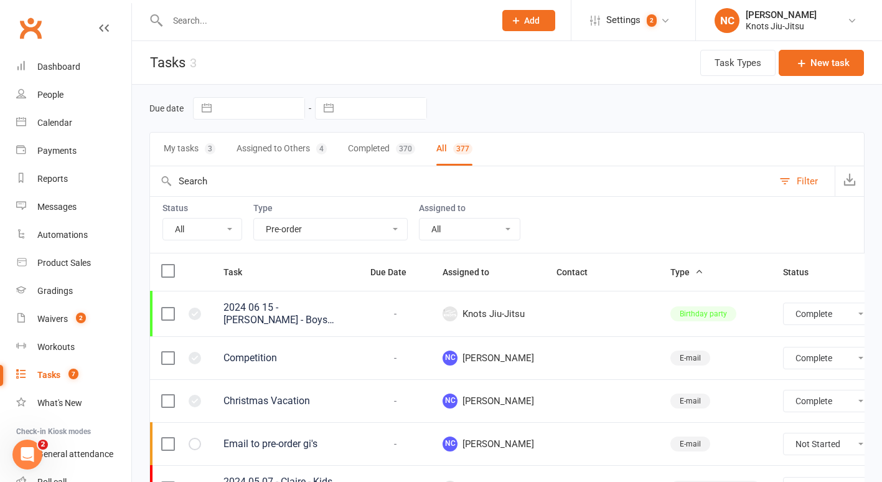
select select "finished"
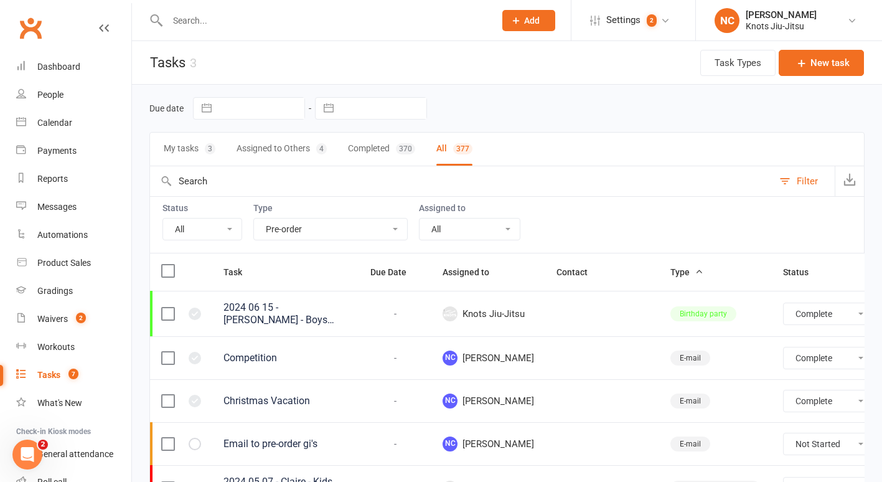
select select "finished"
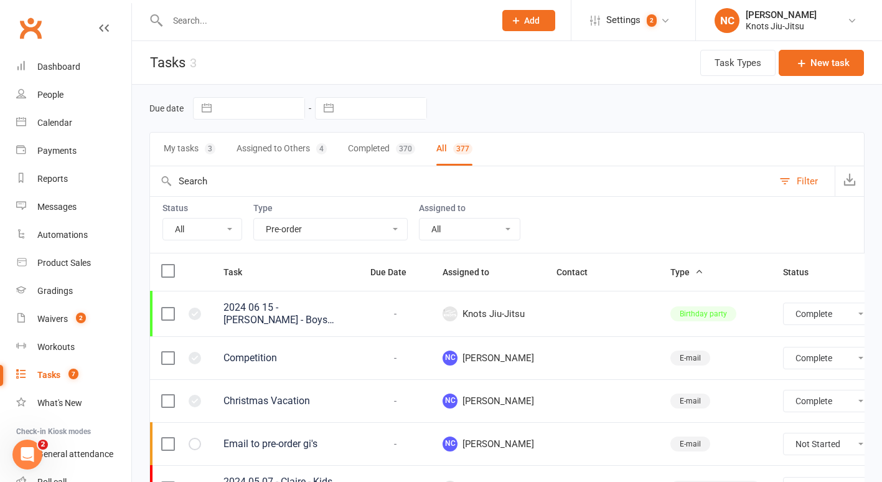
select select "finished"
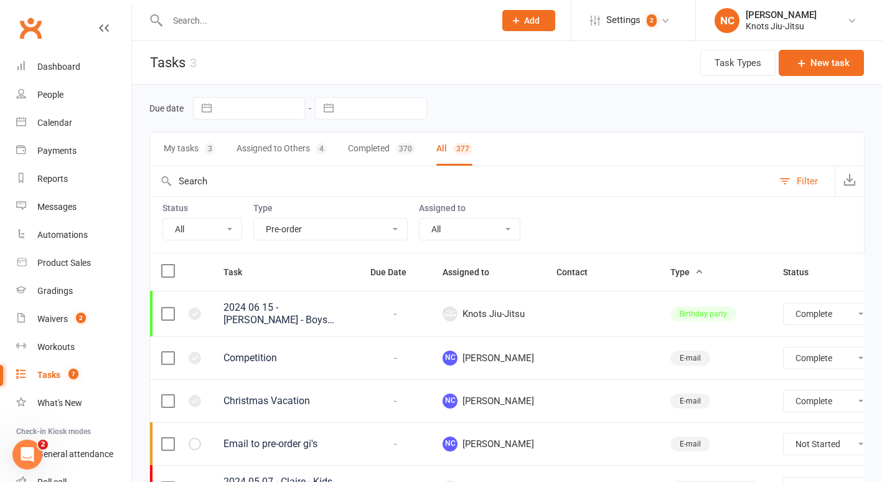
select select "finished"
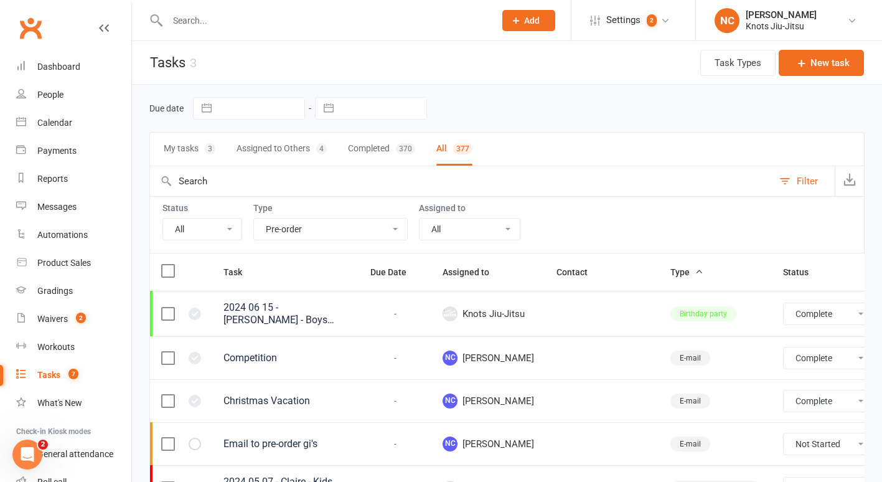
select select "finished"
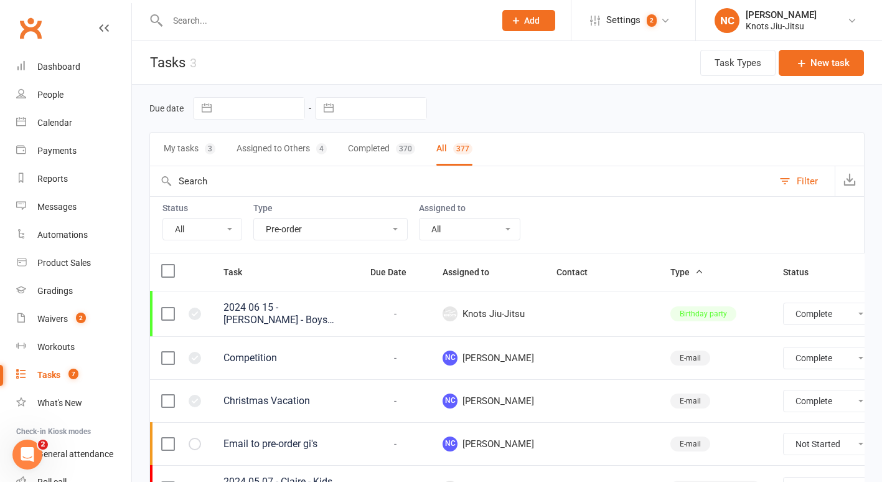
select select "finished"
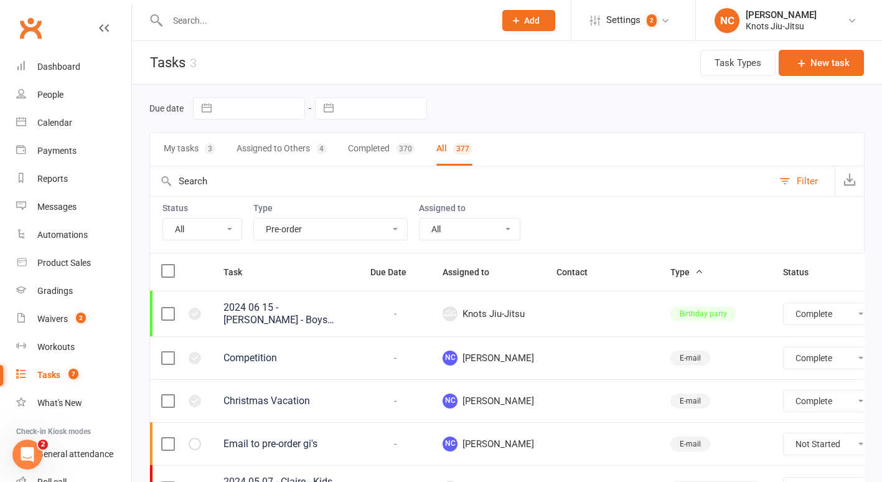
select select "finished"
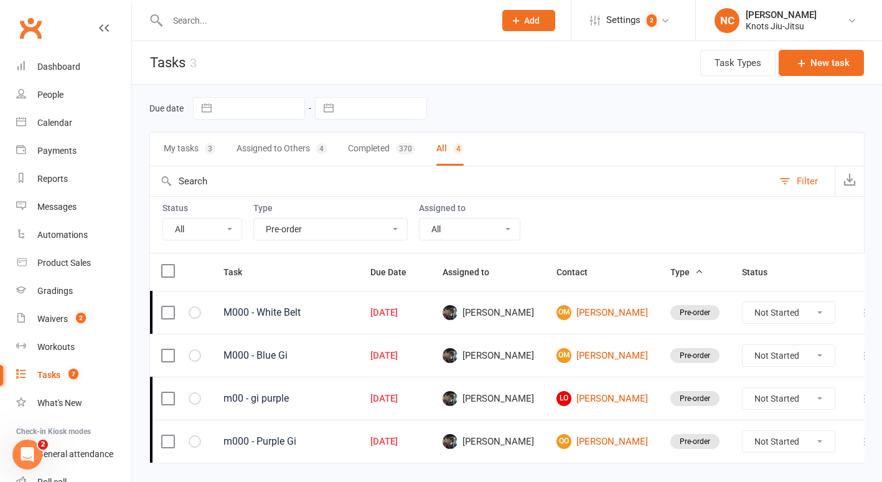
scroll to position [34, 0]
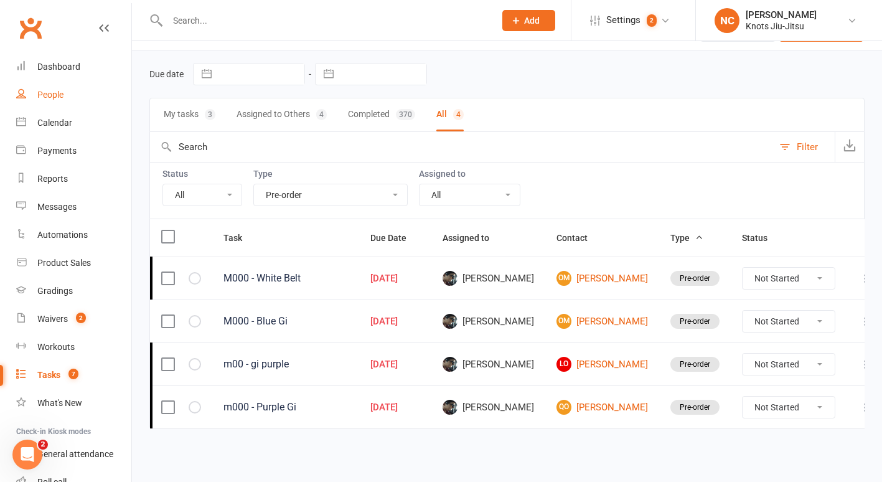
click at [57, 108] on link "People" at bounding box center [73, 95] width 115 height 28
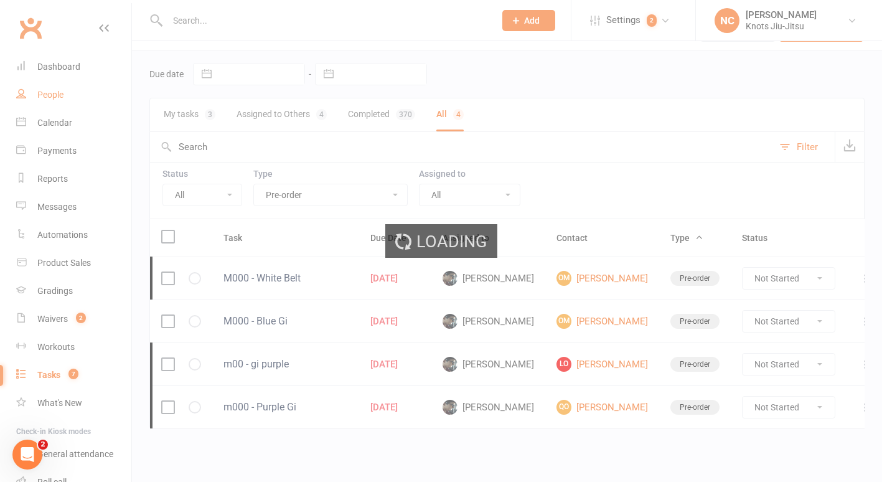
select select "100"
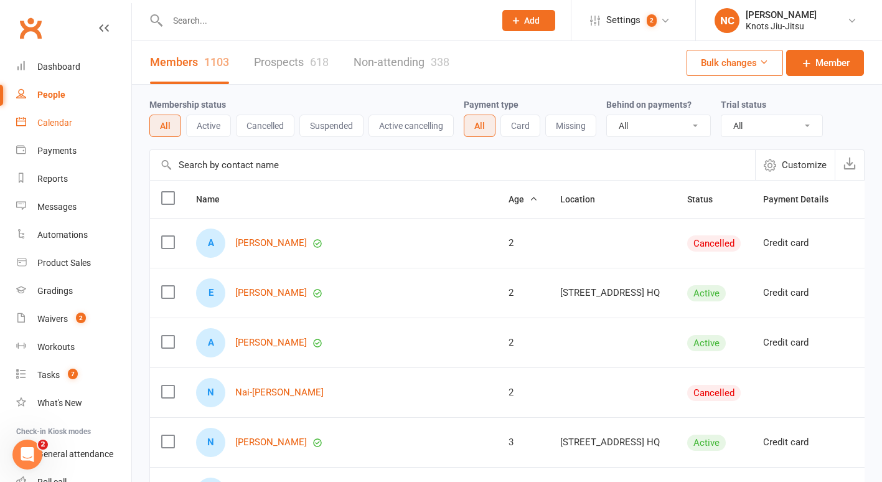
click at [58, 127] on div "Calendar" at bounding box center [54, 123] width 35 height 10
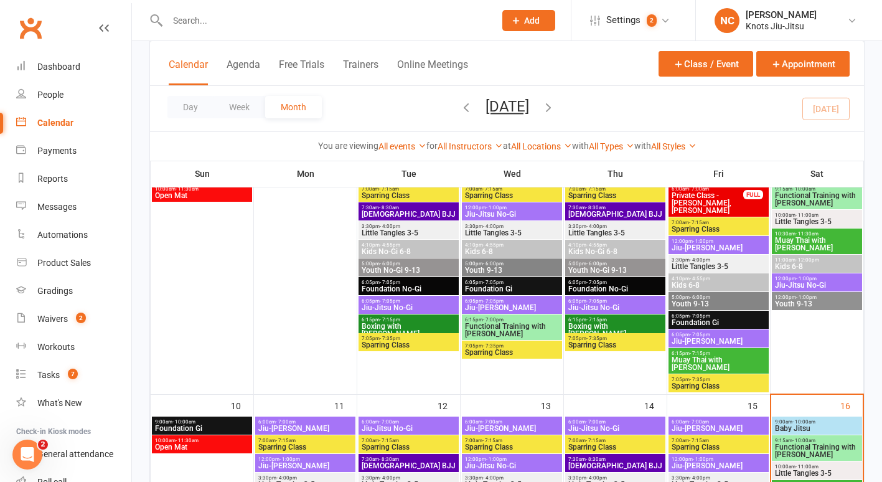
scroll to position [552, 0]
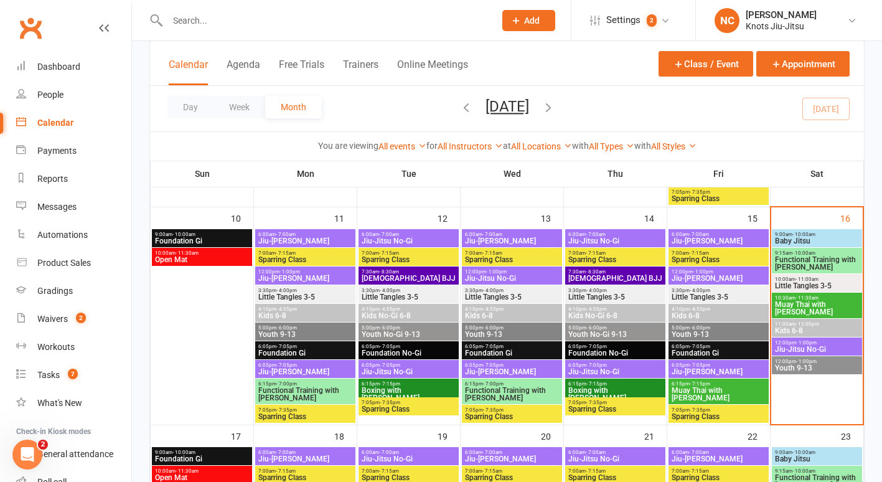
click at [824, 329] on span "Kids 6-8" at bounding box center [816, 330] width 85 height 7
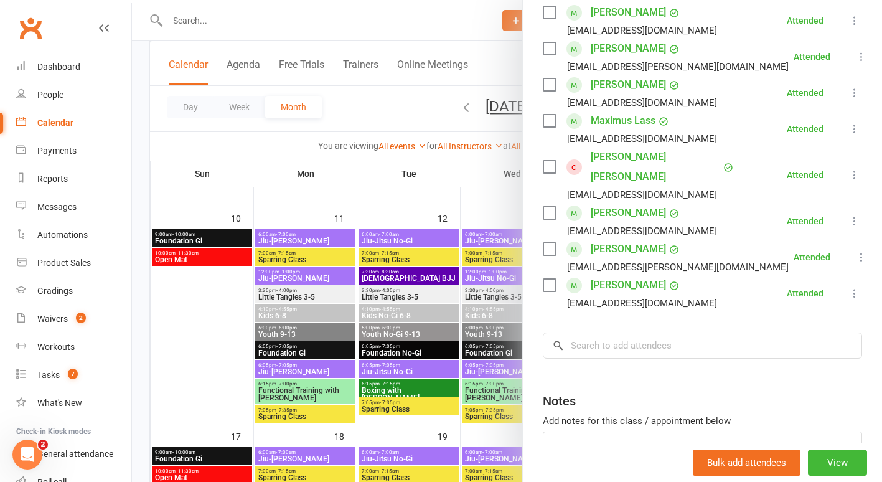
scroll to position [372, 0]
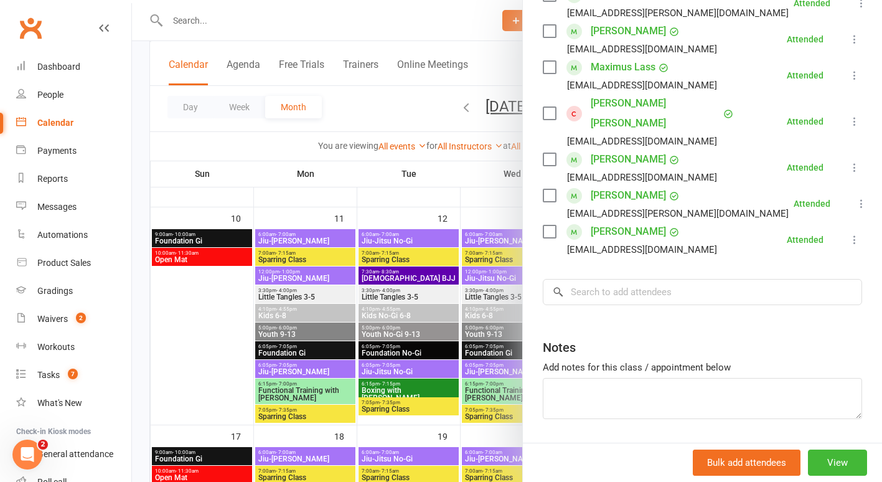
click at [213, 327] on div at bounding box center [507, 241] width 750 height 482
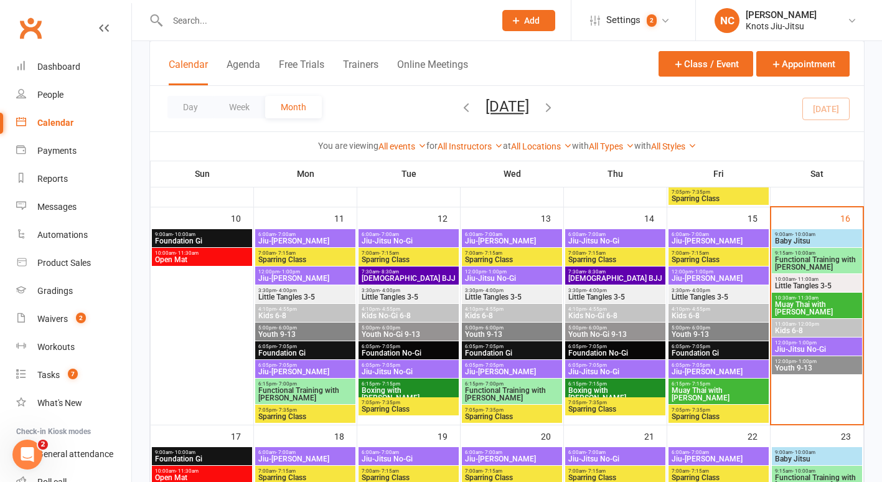
click at [786, 364] on span "Youth 9-13" at bounding box center [816, 367] width 85 height 7
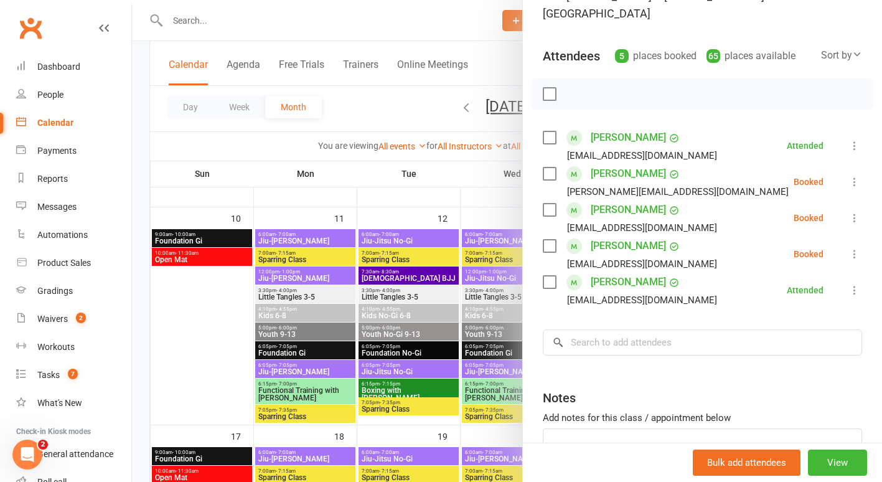
scroll to position [122, 0]
click at [619, 329] on input "search" at bounding box center [702, 342] width 319 height 26
type input "krit"
click at [211, 26] on div at bounding box center [507, 241] width 750 height 482
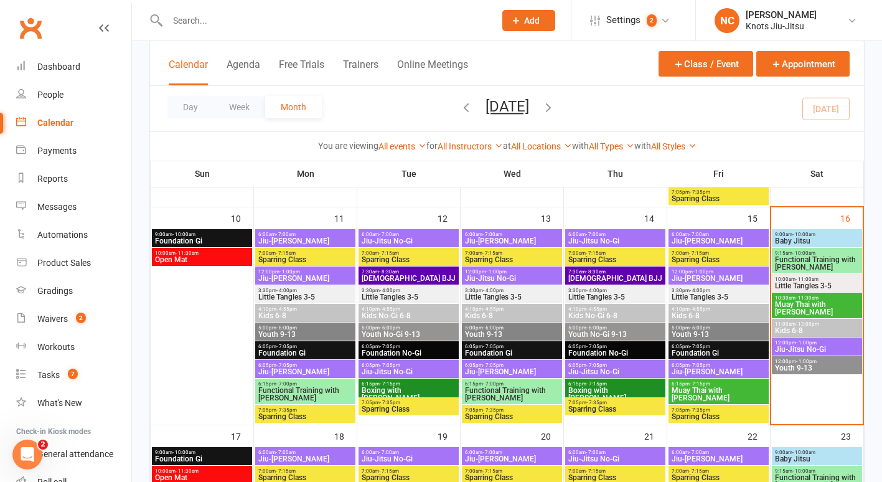
click at [211, 26] on input "text" at bounding box center [325, 20] width 322 height 17
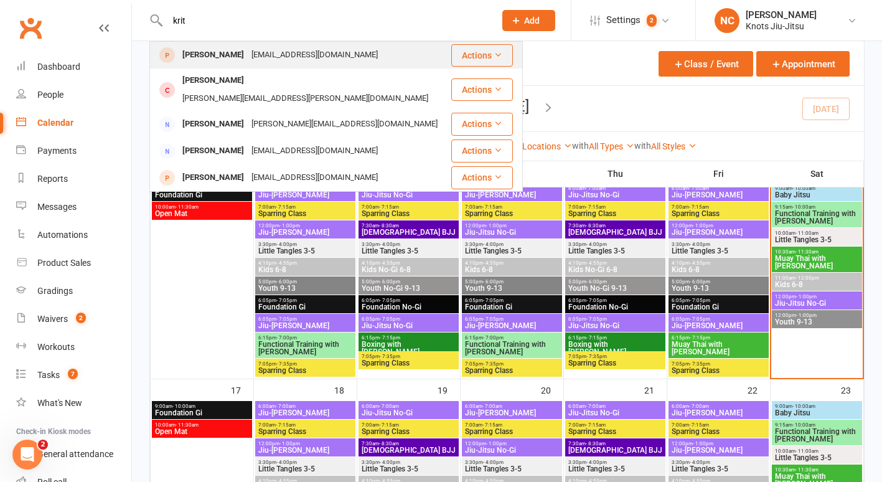
scroll to position [599, 0]
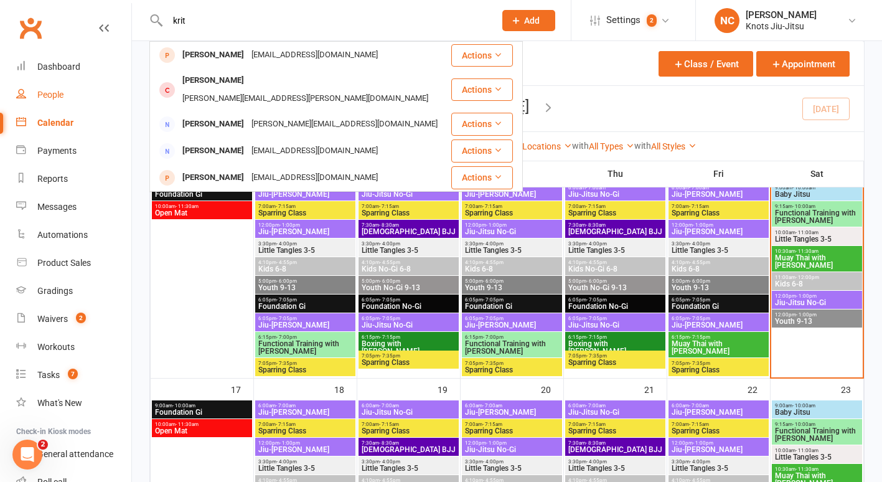
type input "krit"
click at [57, 91] on div "People" at bounding box center [50, 95] width 26 height 10
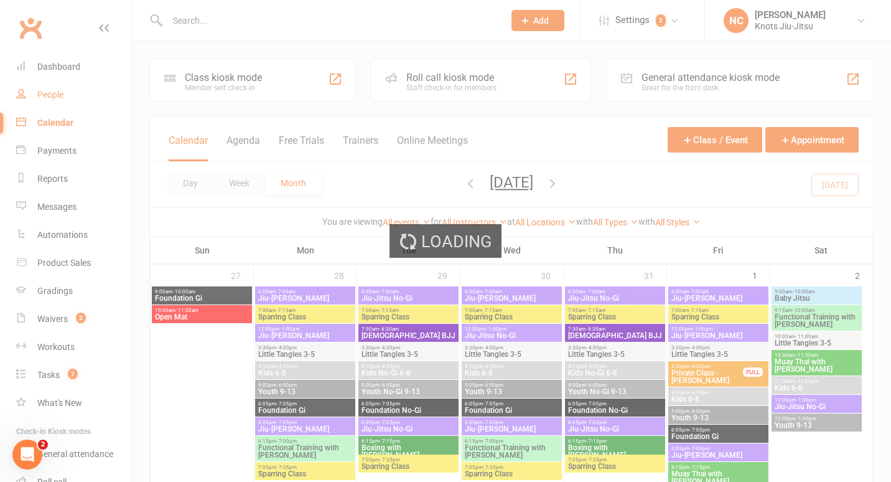
select select "100"
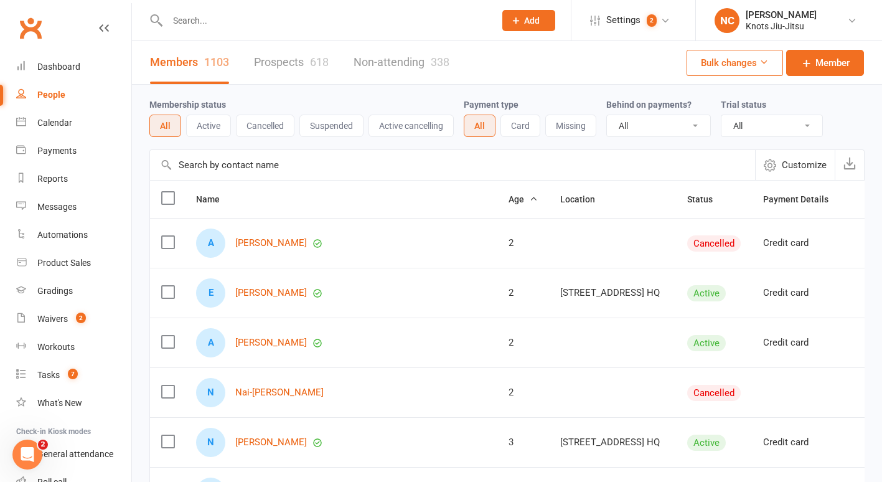
click at [200, 138] on div "Membership status All Active Cancelled Suspended Active cancelling Payment type…" at bounding box center [506, 117] width 715 height 65
click at [206, 123] on button "Active" at bounding box center [208, 125] width 45 height 22
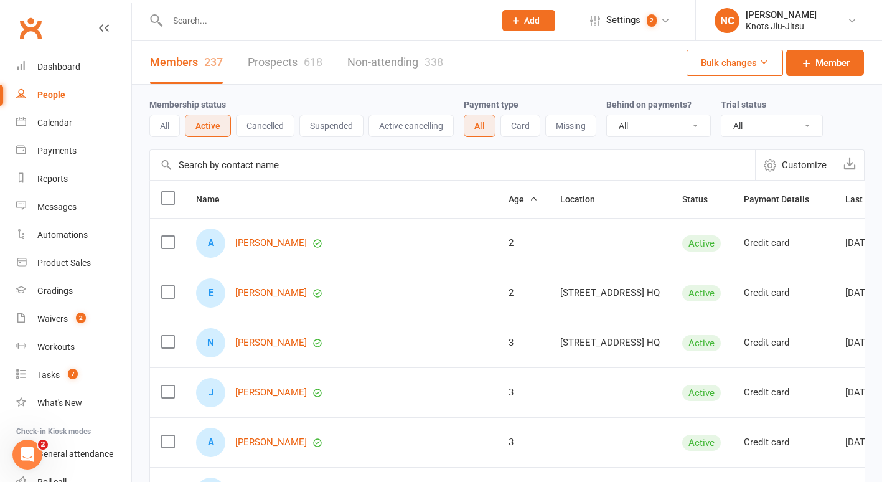
click at [200, 174] on input "text" at bounding box center [452, 165] width 605 height 30
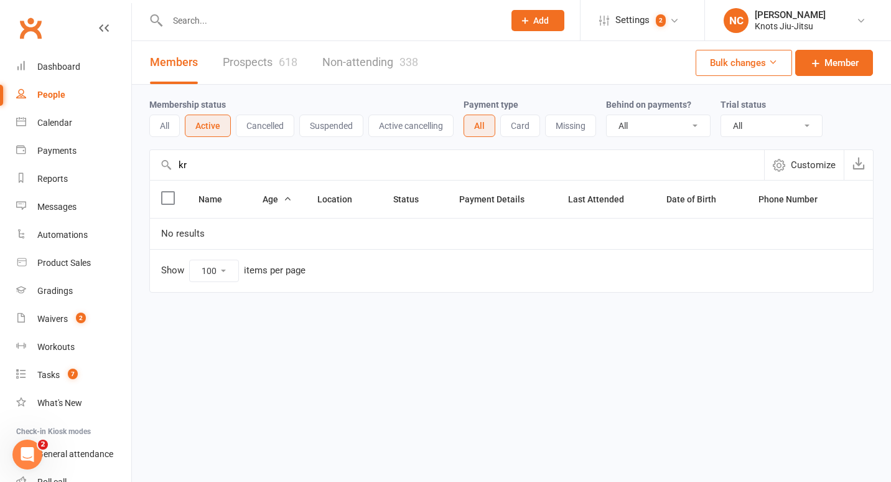
type input "k"
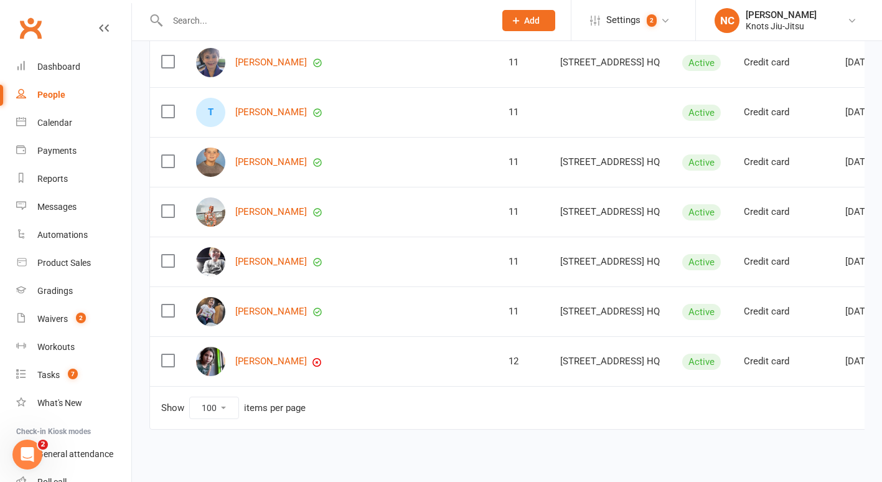
scroll to position [0, 259]
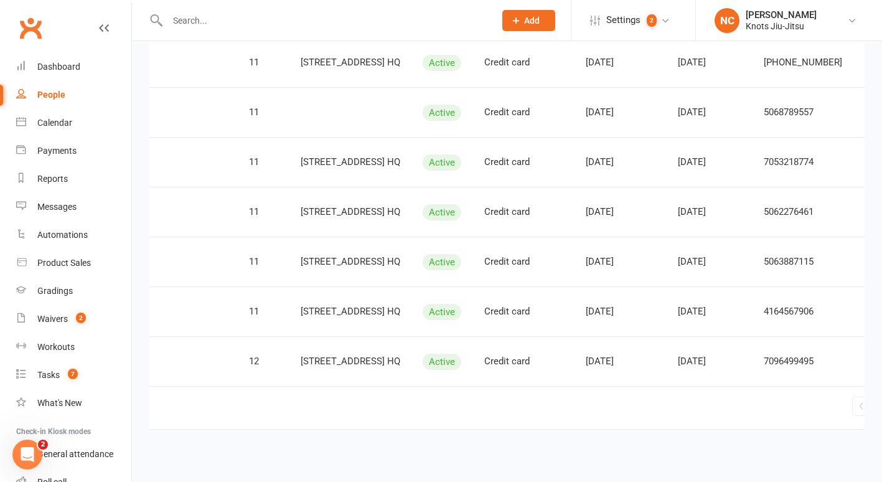
click at [889, 404] on link "2" at bounding box center [896, 406] width 15 height 17
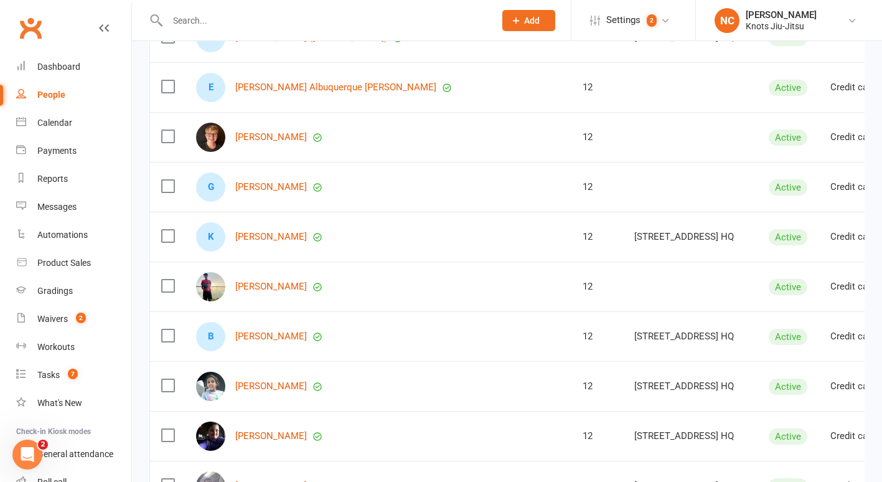
scroll to position [296, 0]
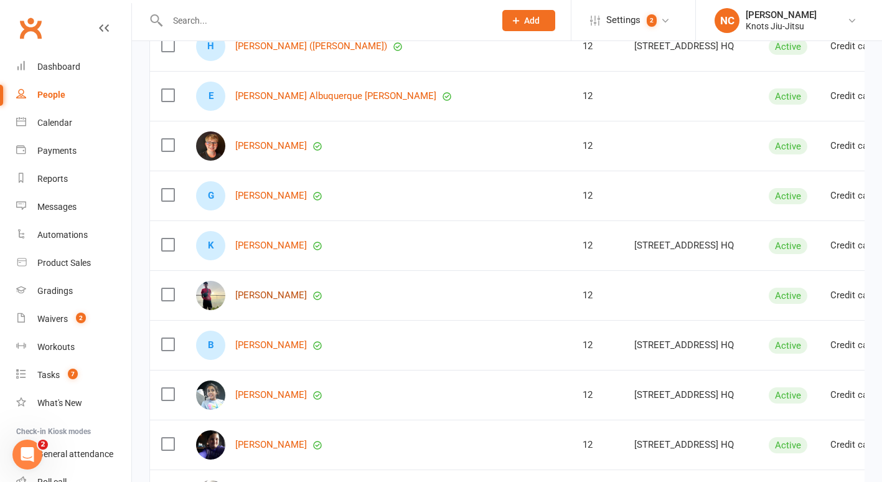
click at [268, 290] on link "Kirthik Sundaralingam" at bounding box center [271, 295] width 72 height 11
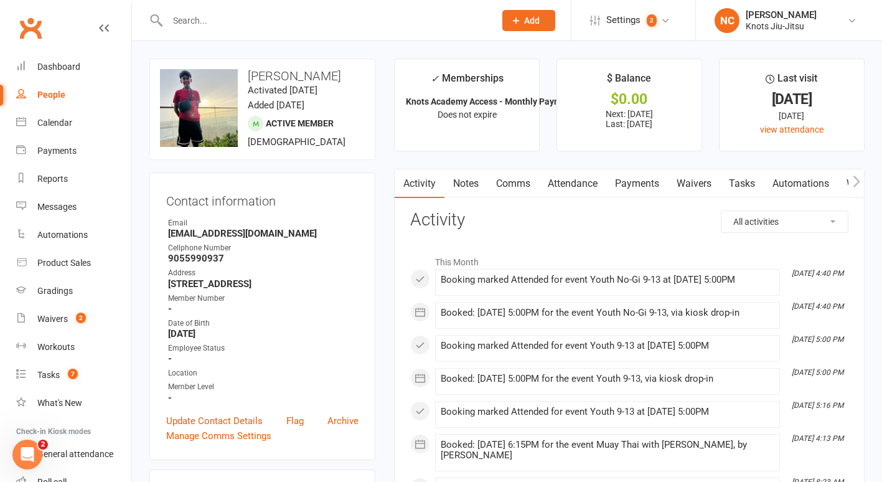
drag, startPoint x: 328, startPoint y: 88, endPoint x: 245, endPoint y: 83, distance: 83.6
click at [245, 83] on h3 "Kirthik Sundaralingam" at bounding box center [262, 76] width 205 height 14
copy h3 "Sundaralingam"
click at [464, 177] on link "Notes" at bounding box center [465, 183] width 43 height 29
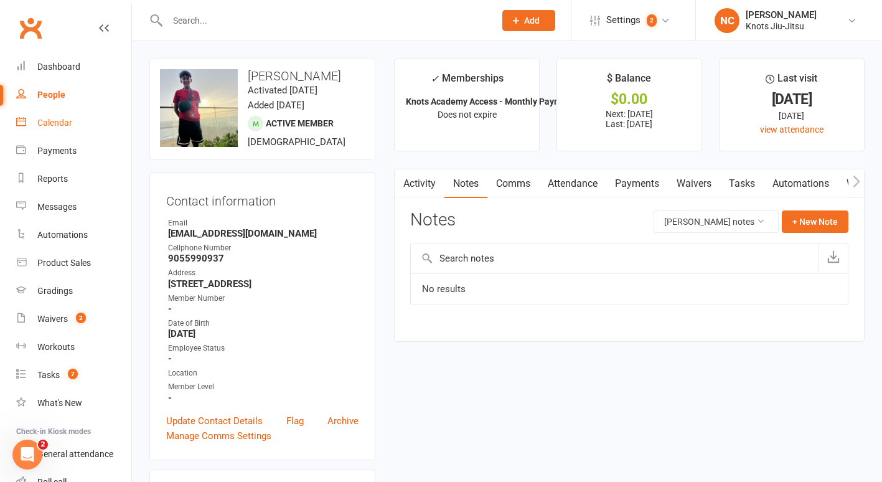
click at [61, 122] on div "Calendar" at bounding box center [54, 123] width 35 height 10
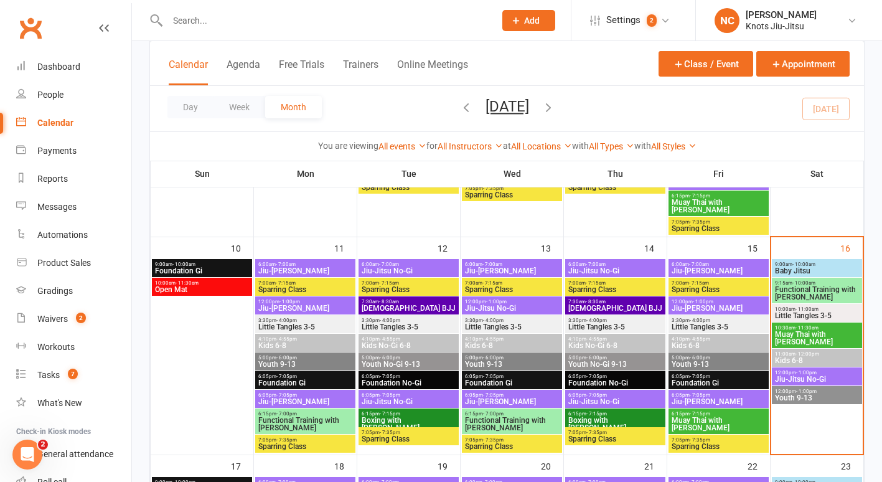
scroll to position [523, 0]
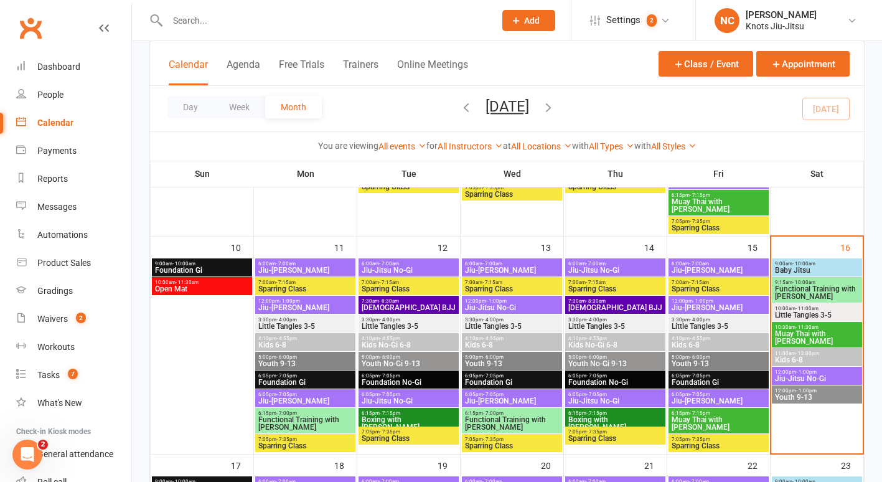
click at [808, 357] on span "Kids 6-8" at bounding box center [816, 359] width 85 height 7
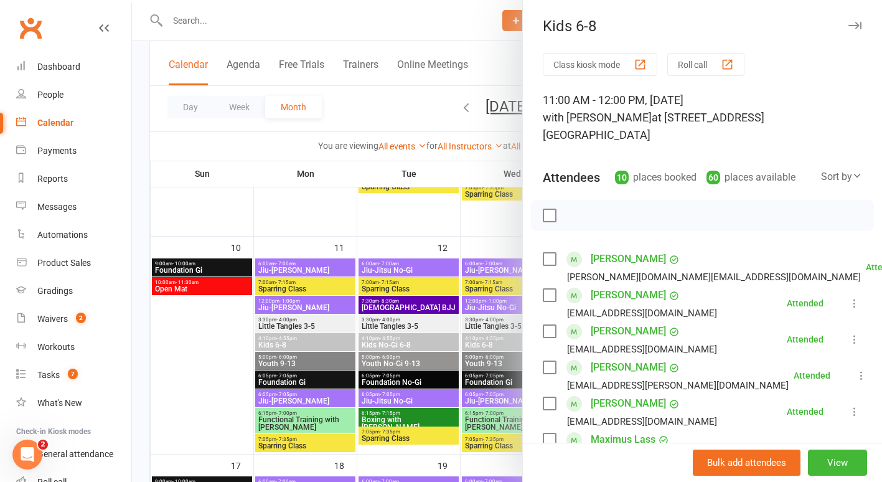
scroll to position [293, 0]
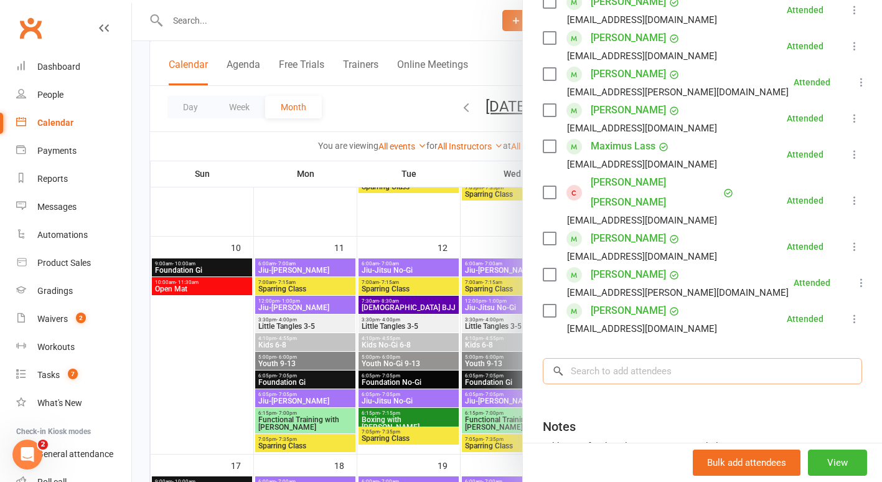
click at [614, 358] on input "search" at bounding box center [702, 371] width 319 height 26
paste input "Sundaralingam"
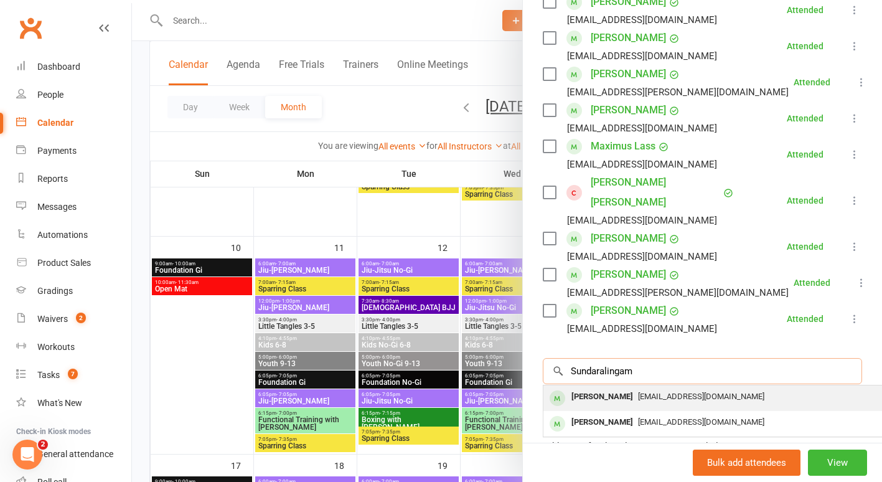
type input "Sundaralingam"
click at [604, 388] on div "[PERSON_NAME]" at bounding box center [602, 397] width 72 height 18
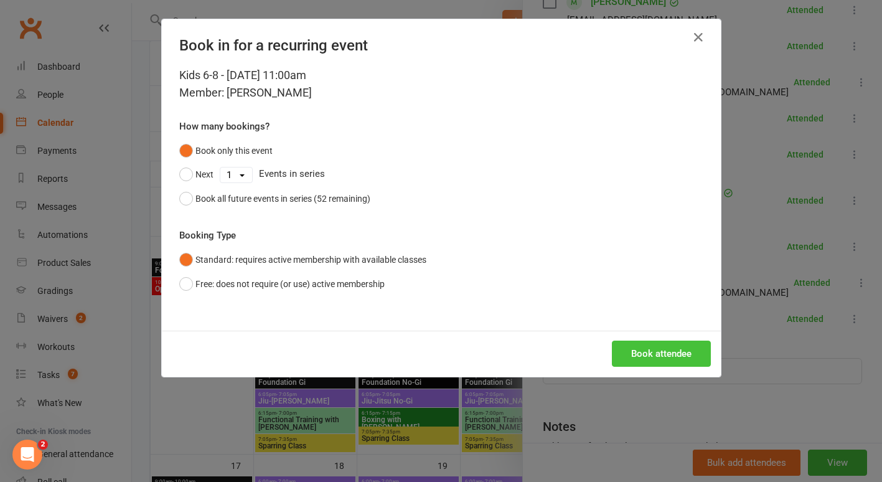
click at [637, 353] on button "Book attendee" at bounding box center [661, 353] width 99 height 26
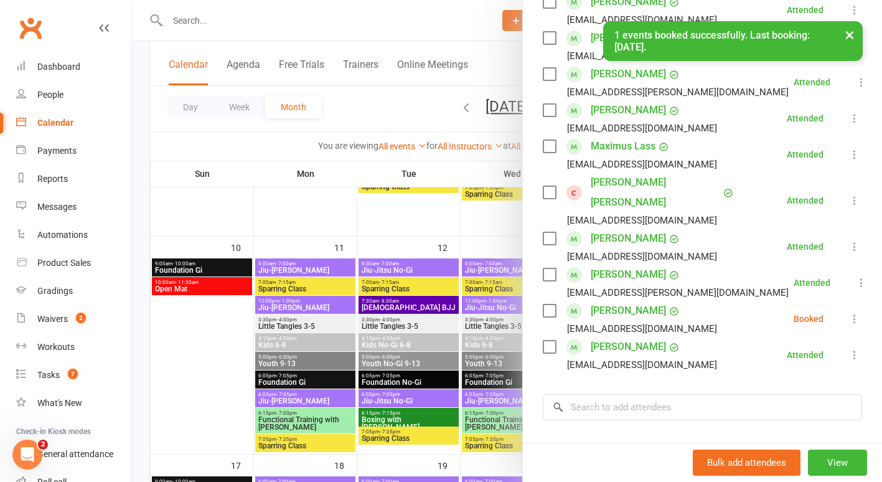
click at [848, 312] on icon at bounding box center [854, 318] width 12 height 12
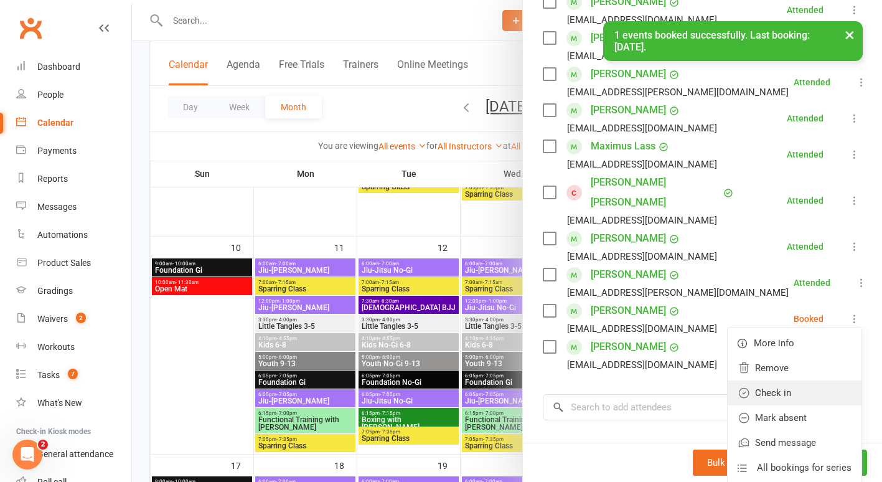
click at [784, 380] on link "Check in" at bounding box center [794, 392] width 134 height 25
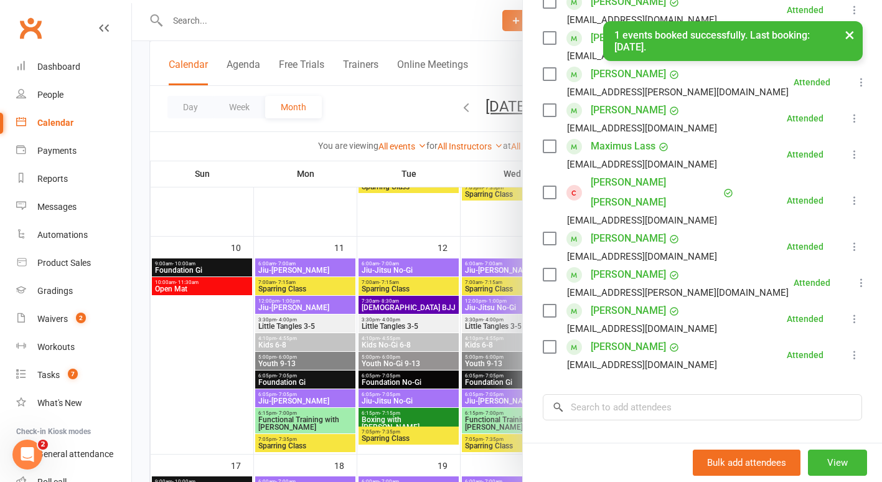
click at [488, 213] on div at bounding box center [507, 241] width 750 height 482
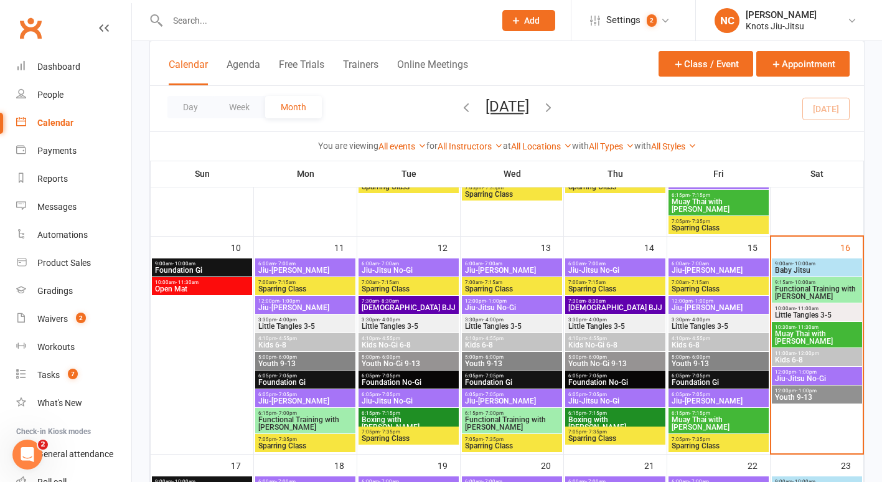
click at [816, 396] on span "Youth 9-13" at bounding box center [816, 396] width 85 height 7
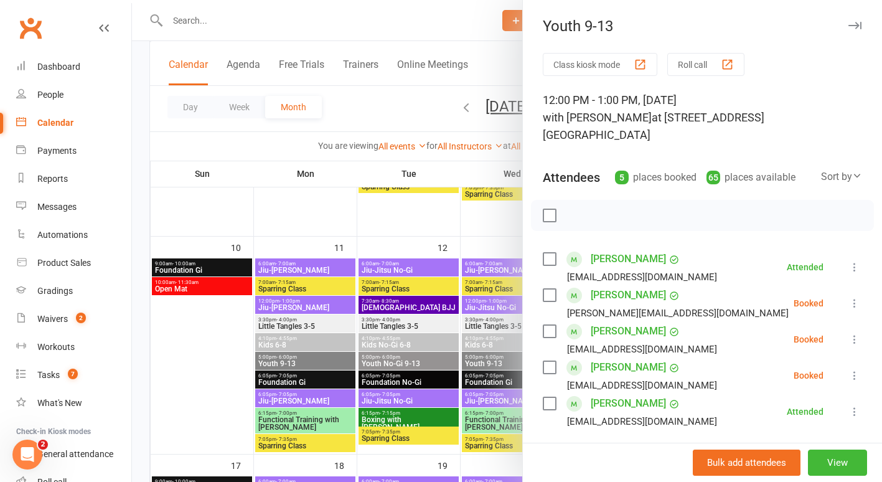
scroll to position [76, 0]
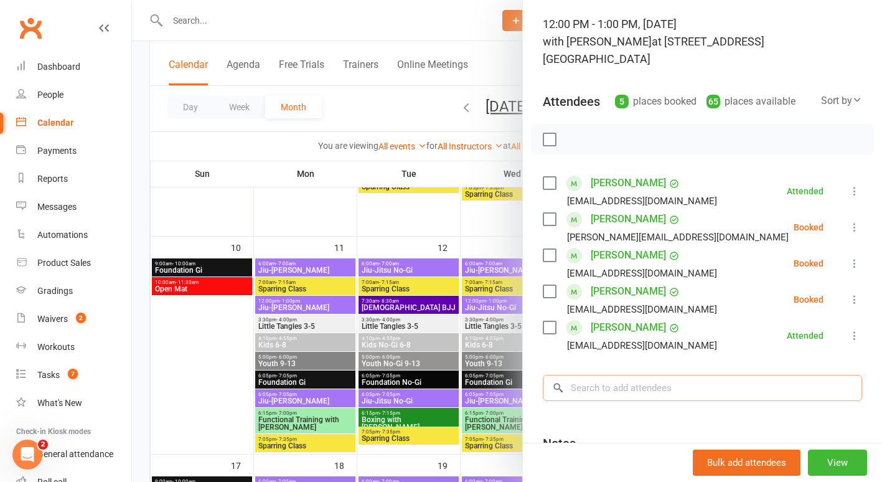
click at [712, 375] on input "search" at bounding box center [702, 388] width 319 height 26
paste input "Sundaralingam"
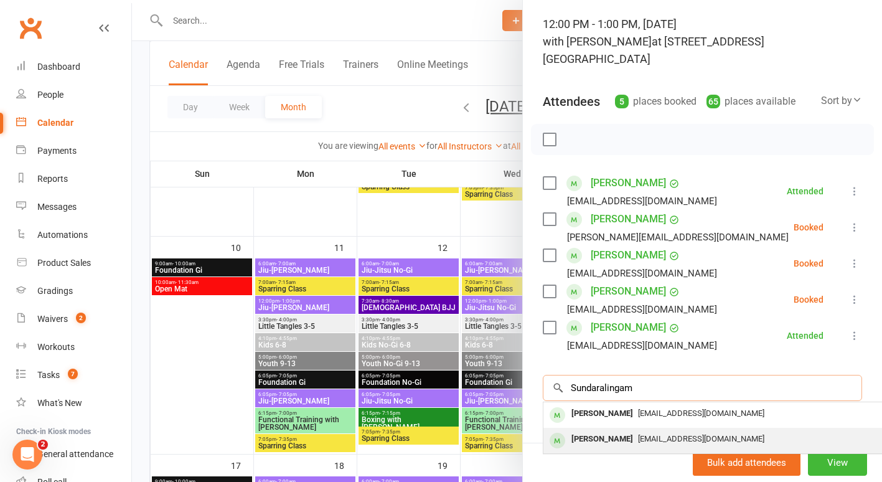
type input "Sundaralingam"
click at [693, 430] on div "nishaanthon@gmail.com" at bounding box center [729, 439] width 362 height 18
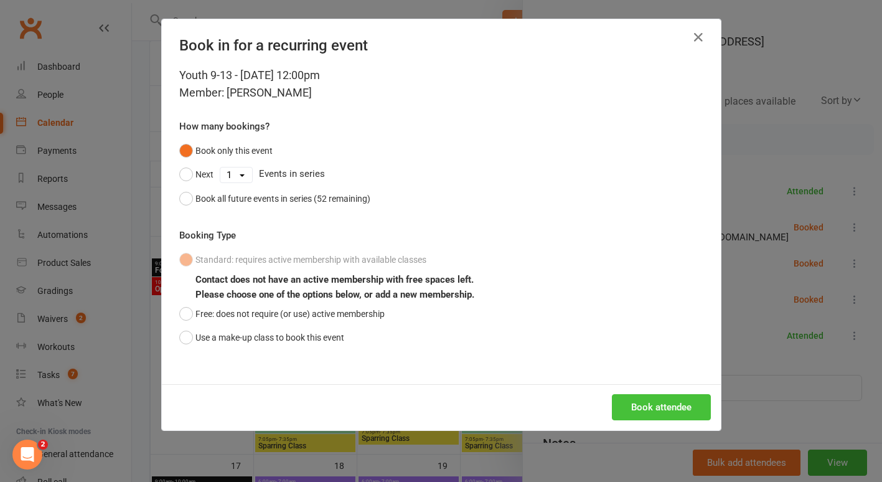
click at [680, 406] on button "Book attendee" at bounding box center [661, 407] width 99 height 26
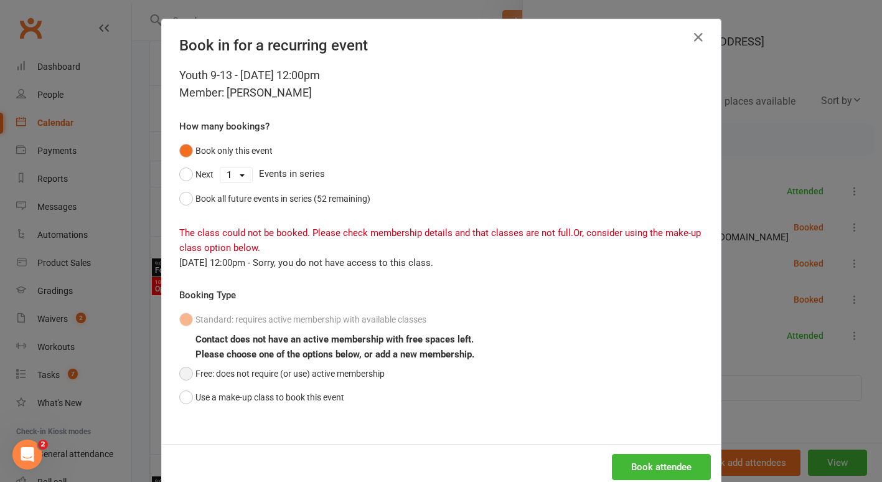
click at [246, 366] on button "Free: does not require (or use) active membership" at bounding box center [281, 374] width 205 height 24
click at [620, 464] on button "Book attendee" at bounding box center [661, 467] width 99 height 26
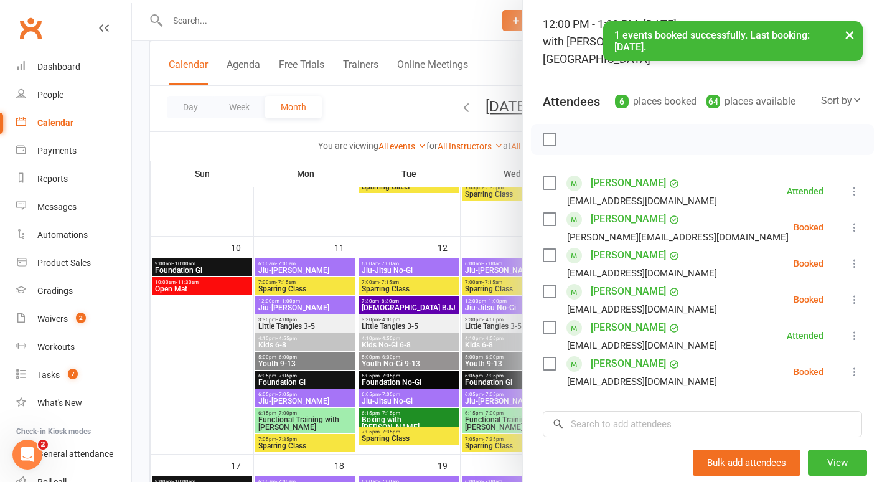
click at [847, 364] on button at bounding box center [854, 371] width 15 height 15
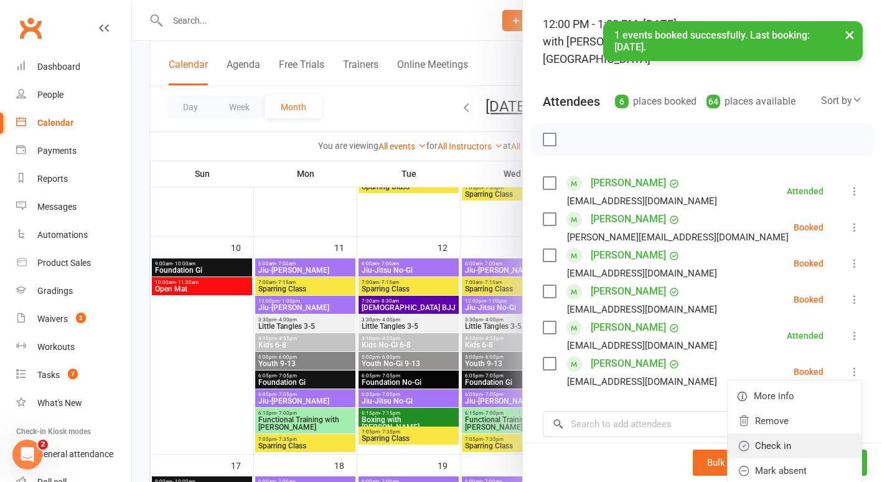
click at [777, 433] on link "Check in" at bounding box center [794, 445] width 134 height 25
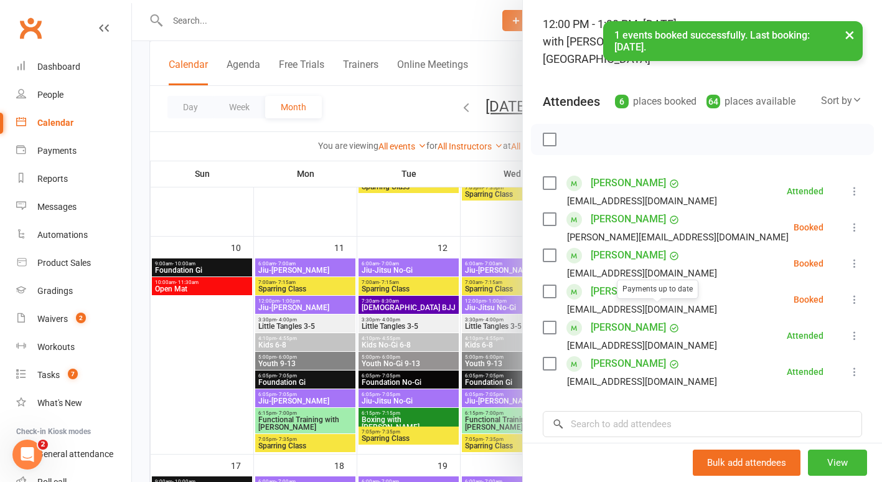
click at [645, 353] on link "Kirthik Sundaralingam" at bounding box center [628, 363] width 75 height 20
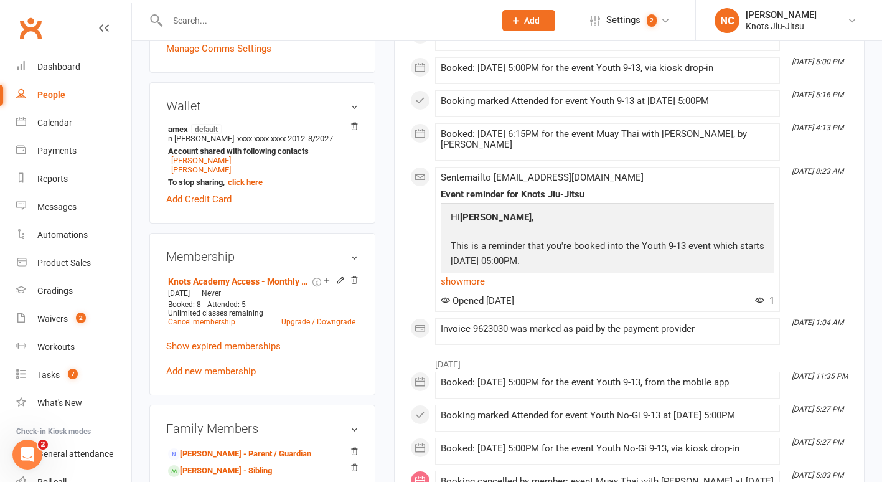
scroll to position [388, 0]
click at [338, 284] on icon at bounding box center [340, 279] width 9 height 9
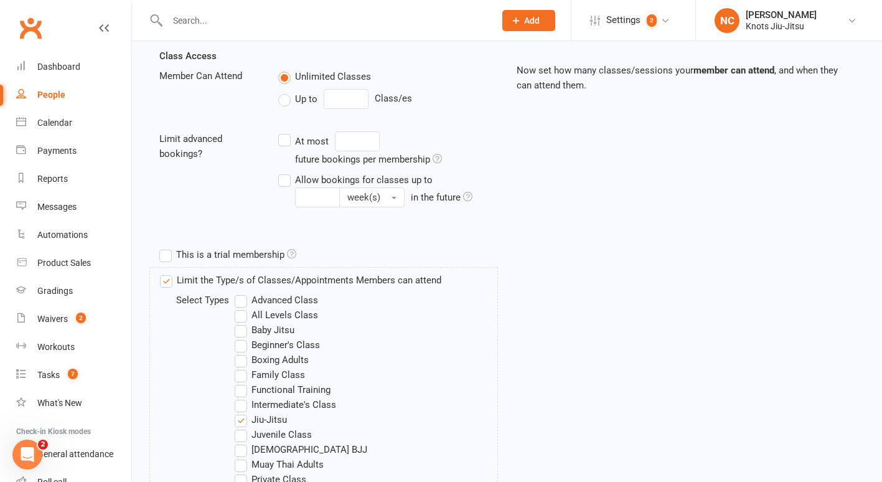
scroll to position [432, 0]
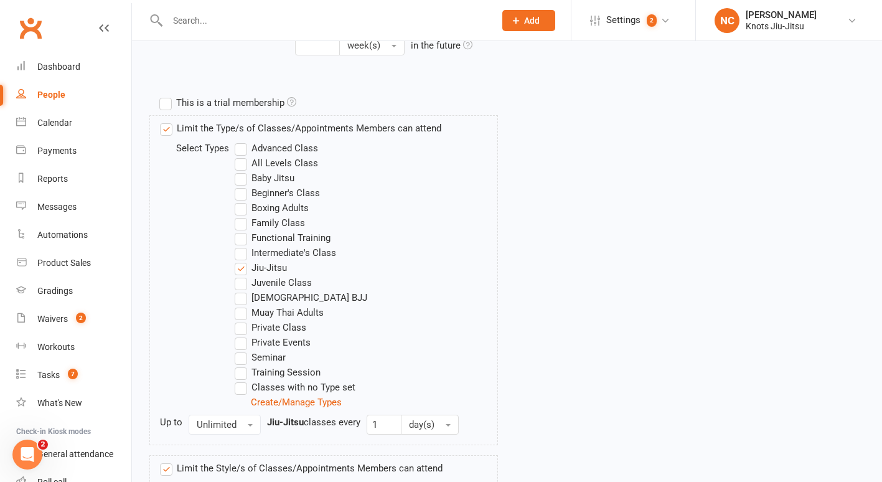
click at [272, 128] on label "Limit the Type/s of Classes/Appointments Members can attend" at bounding box center [300, 128] width 281 height 15
click at [168, 121] on input "Limit the Type/s of Classes/Appointments Members can attend" at bounding box center [164, 121] width 8 height 0
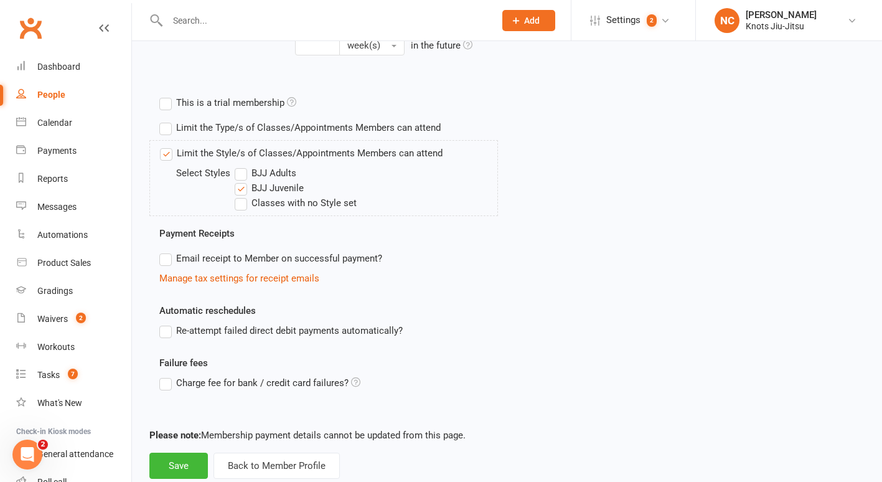
scroll to position [465, 0]
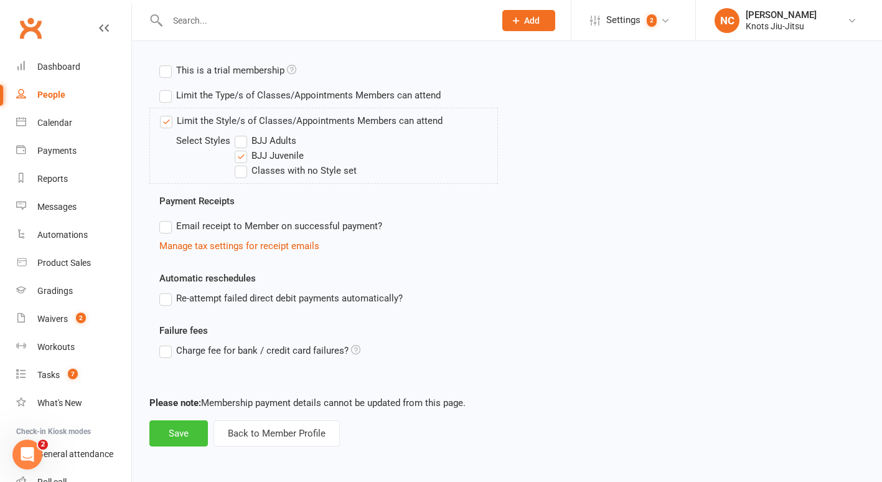
click at [182, 435] on button "Save" at bounding box center [178, 433] width 58 height 26
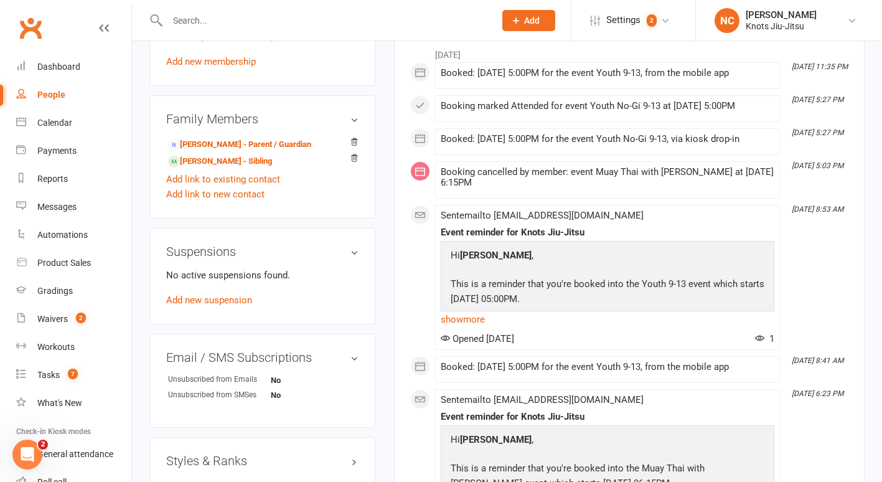
scroll to position [698, 0]
click at [55, 184] on div "Reports" at bounding box center [52, 179] width 30 height 10
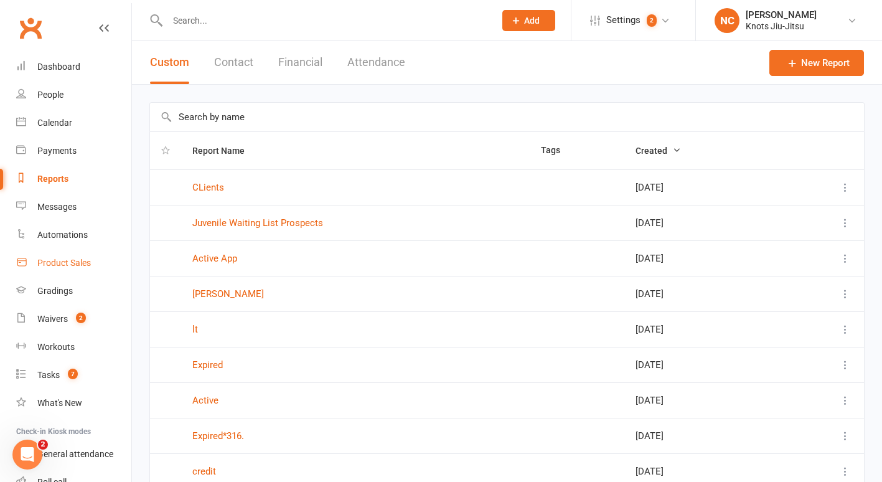
click at [89, 269] on link "Product Sales" at bounding box center [73, 263] width 115 height 28
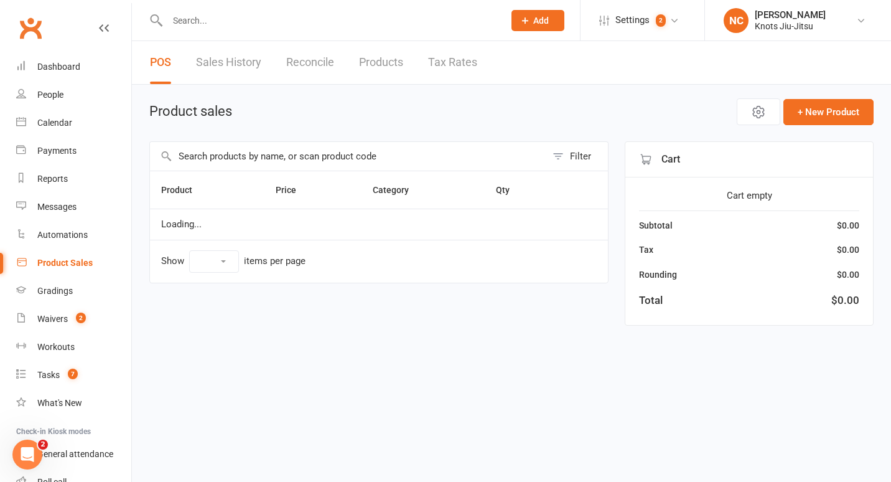
select select "100"
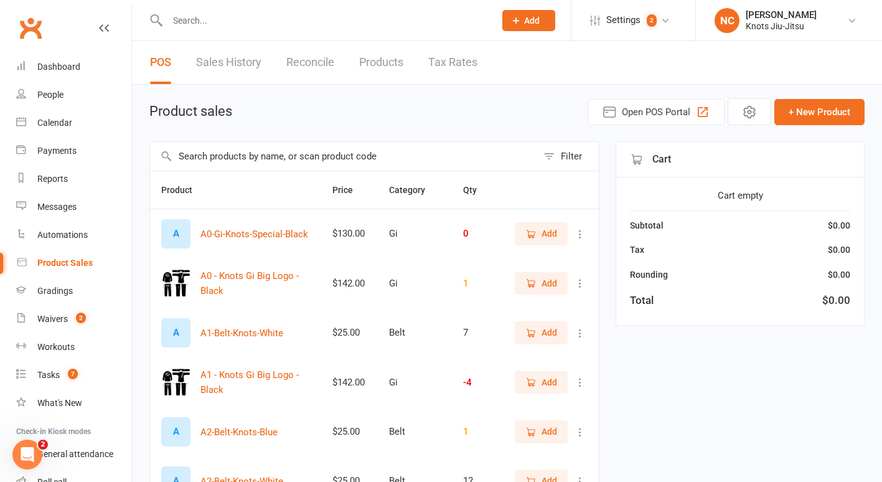
click at [329, 153] on input "text" at bounding box center [343, 156] width 387 height 29
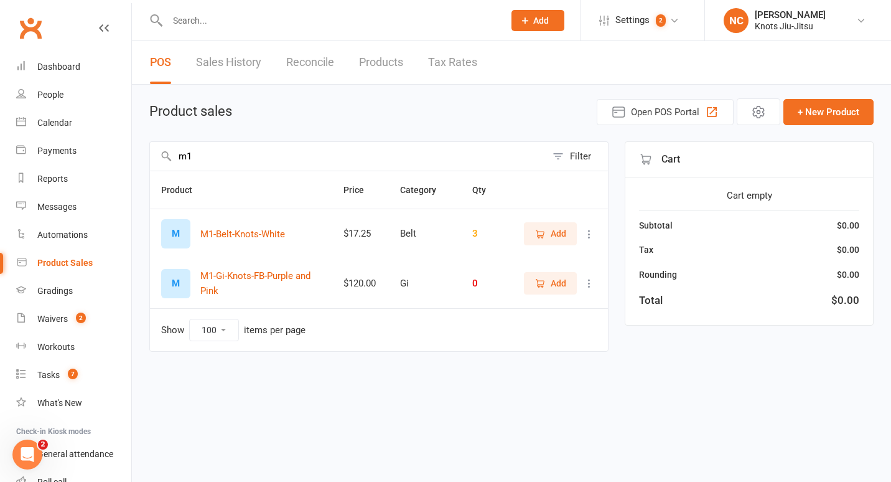
type input "m1"
click at [550, 243] on button "Add" at bounding box center [550, 233] width 53 height 22
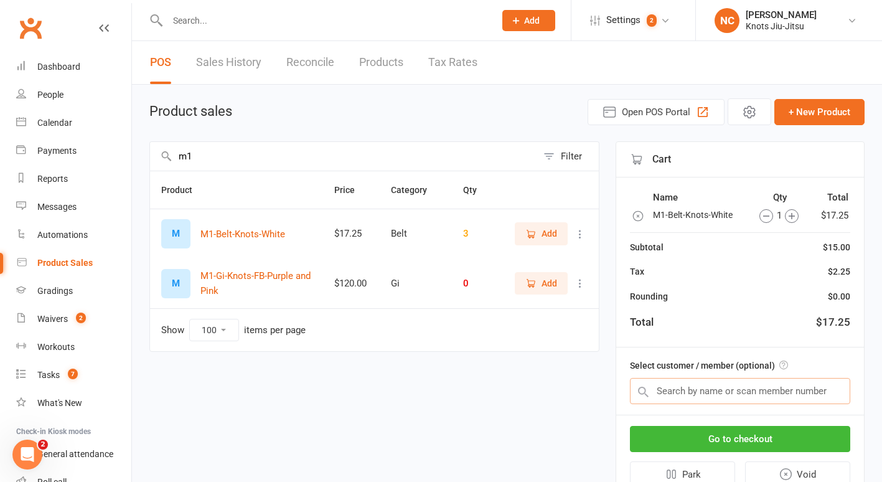
click at [666, 387] on input "text" at bounding box center [740, 391] width 220 height 26
paste input "Sundaralingam"
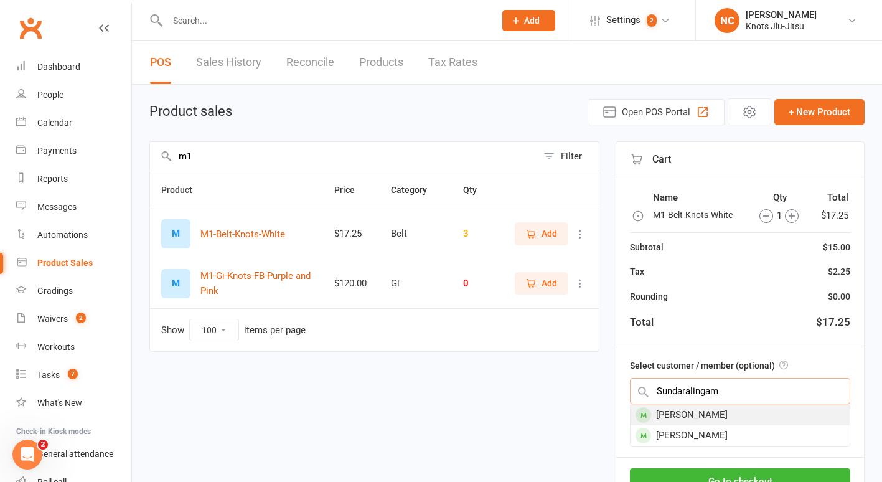
type input "Sundaralingam"
click at [666, 413] on div "[PERSON_NAME]" at bounding box center [739, 414] width 219 height 21
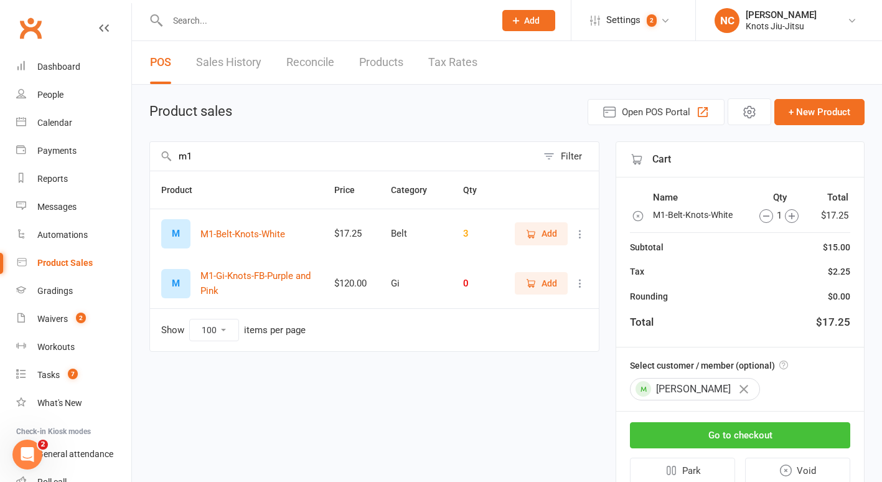
click at [667, 432] on button "Go to checkout" at bounding box center [740, 435] width 220 height 26
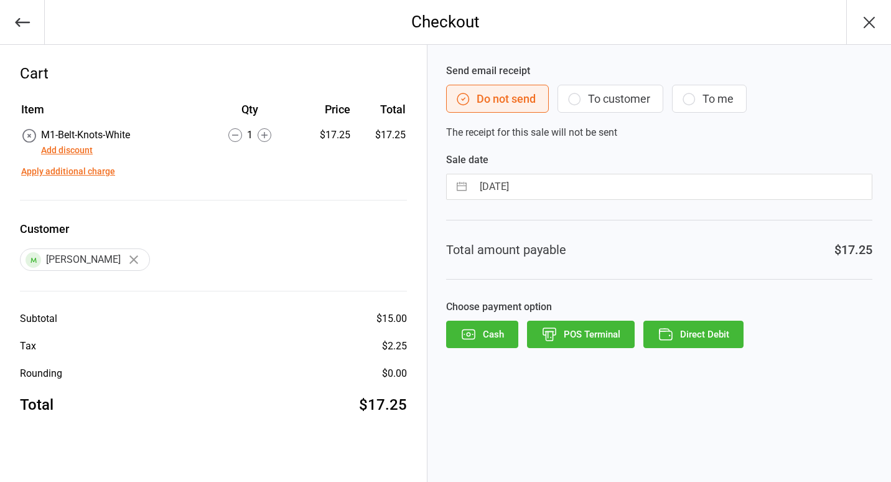
click at [594, 95] on button "To customer" at bounding box center [611, 99] width 106 height 28
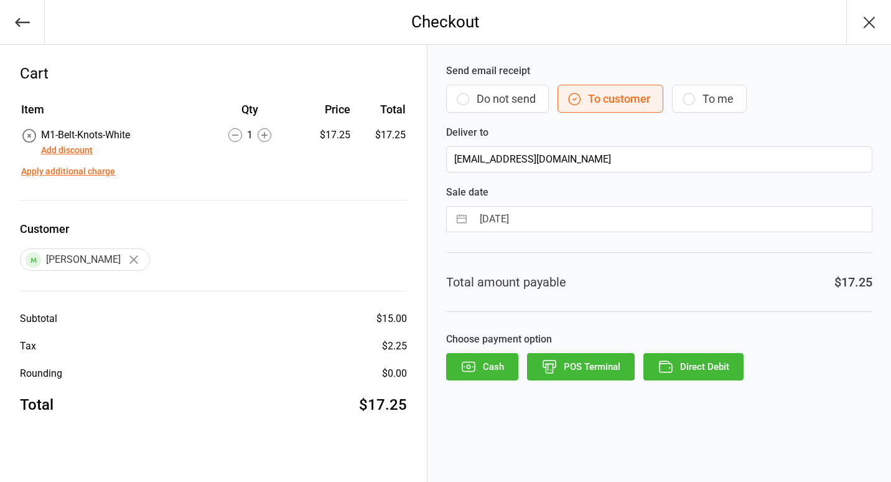
click at [676, 368] on button "Direct Debit" at bounding box center [693, 366] width 100 height 27
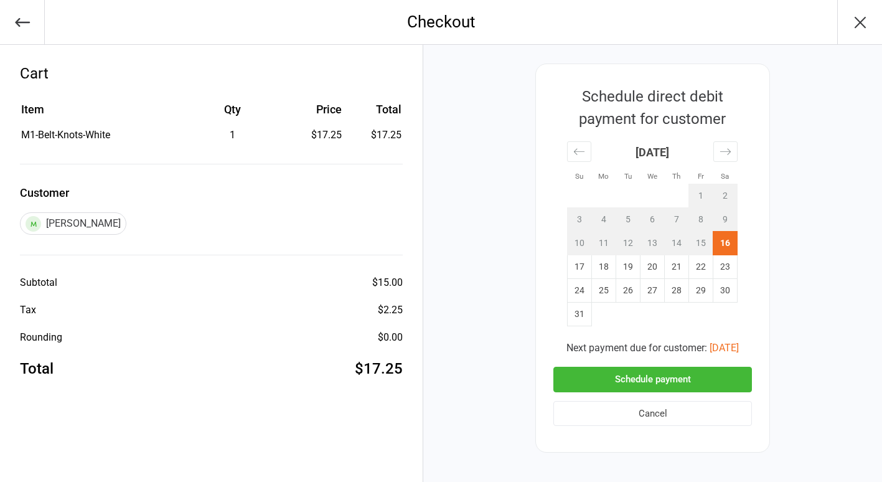
click at [612, 371] on button "Schedule payment" at bounding box center [652, 380] width 199 height 26
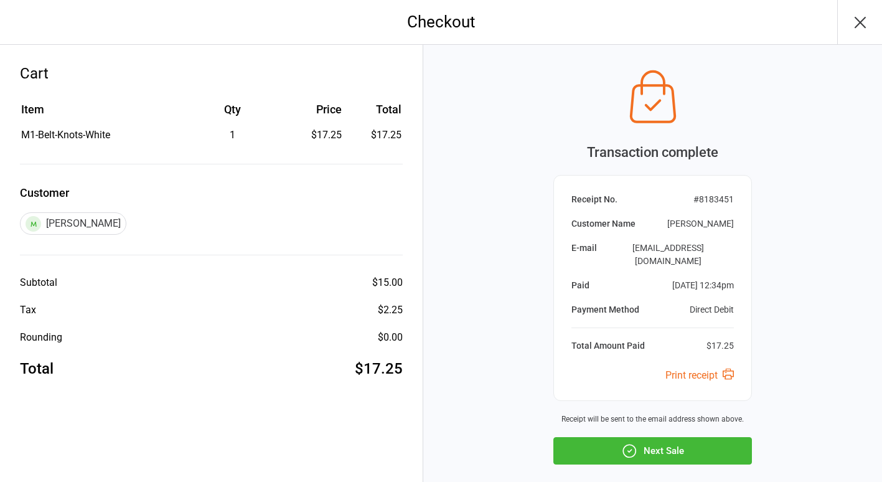
click at [631, 442] on icon "button" at bounding box center [629, 450] width 16 height 16
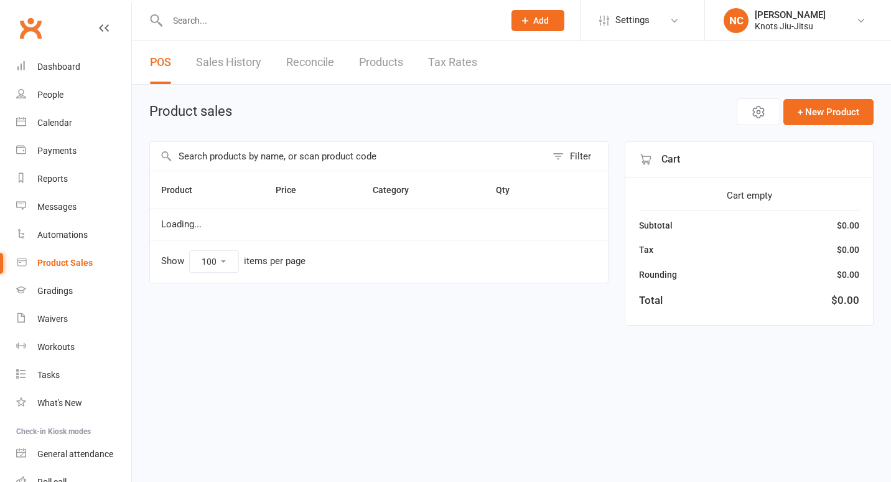
select select "100"
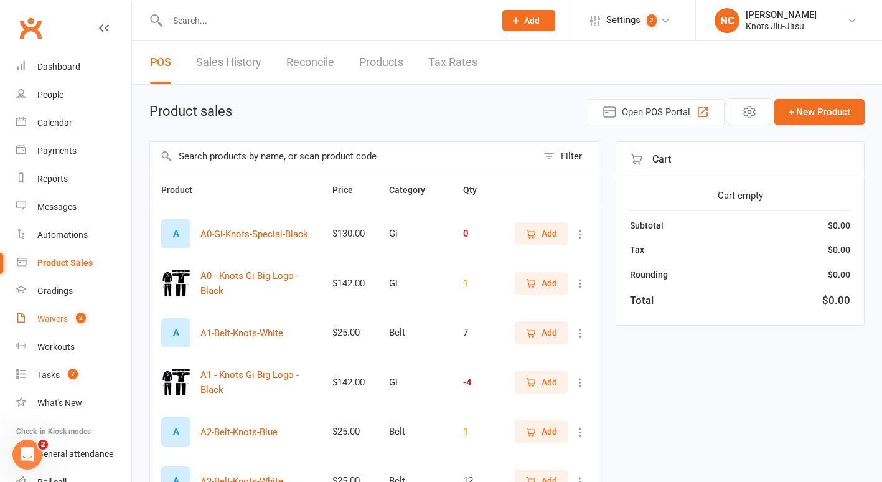
click at [81, 316] on span "2" at bounding box center [81, 317] width 10 height 11
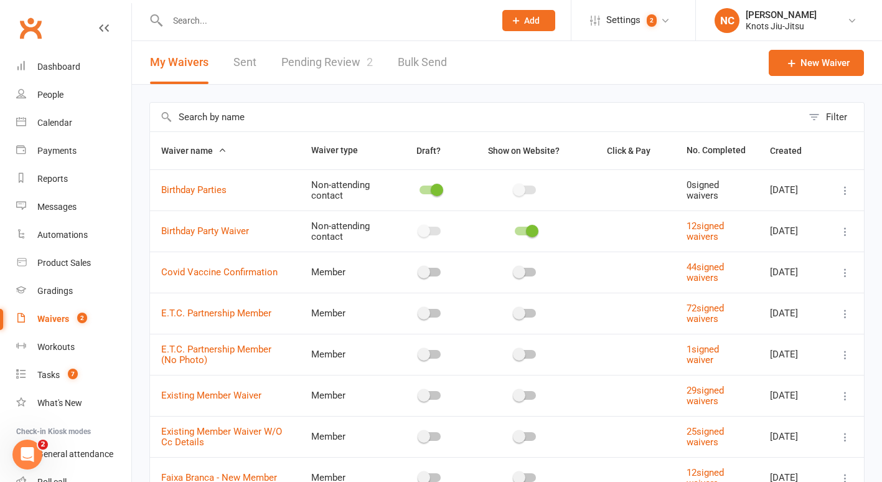
click at [319, 52] on link "Pending Review 2" at bounding box center [326, 62] width 91 height 43
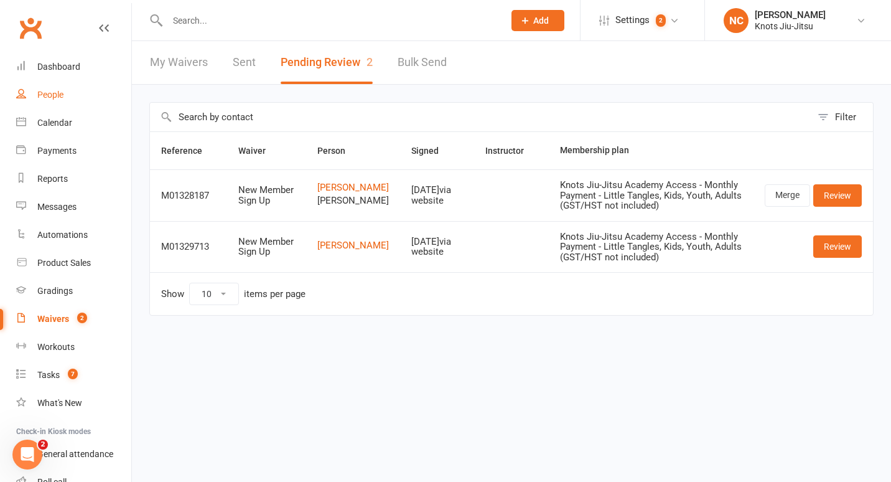
click at [50, 93] on div "People" at bounding box center [50, 95] width 26 height 10
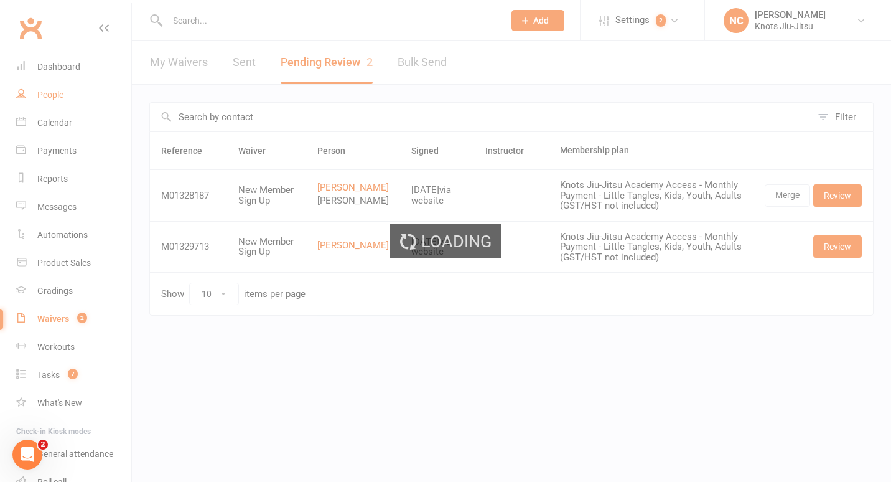
select select "100"
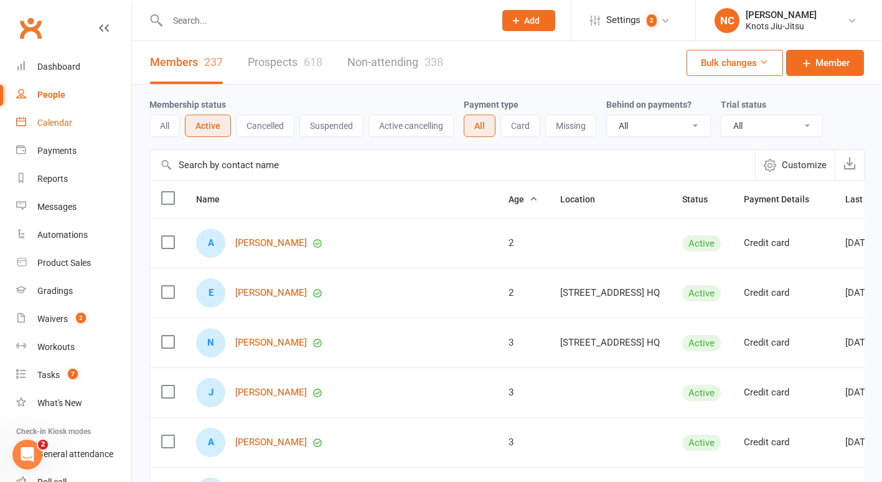
click at [37, 131] on link "Calendar" at bounding box center [73, 123] width 115 height 28
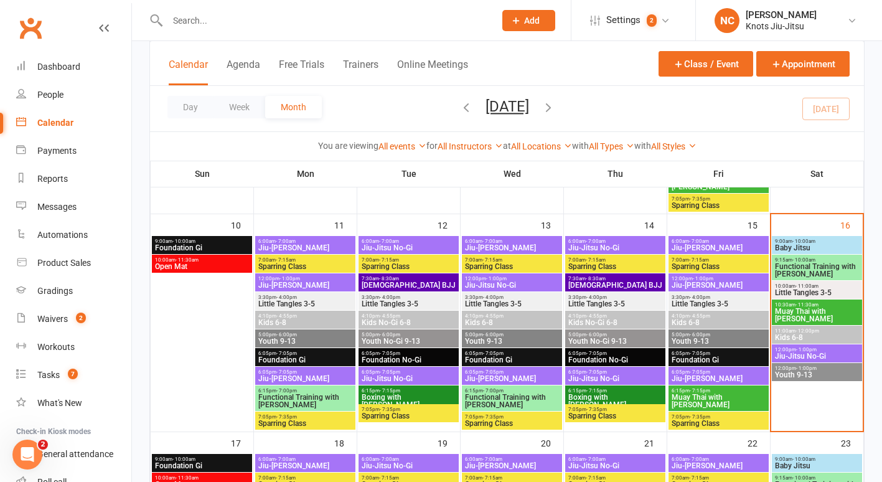
scroll to position [606, 0]
